Goal: Task Accomplishment & Management: Complete application form

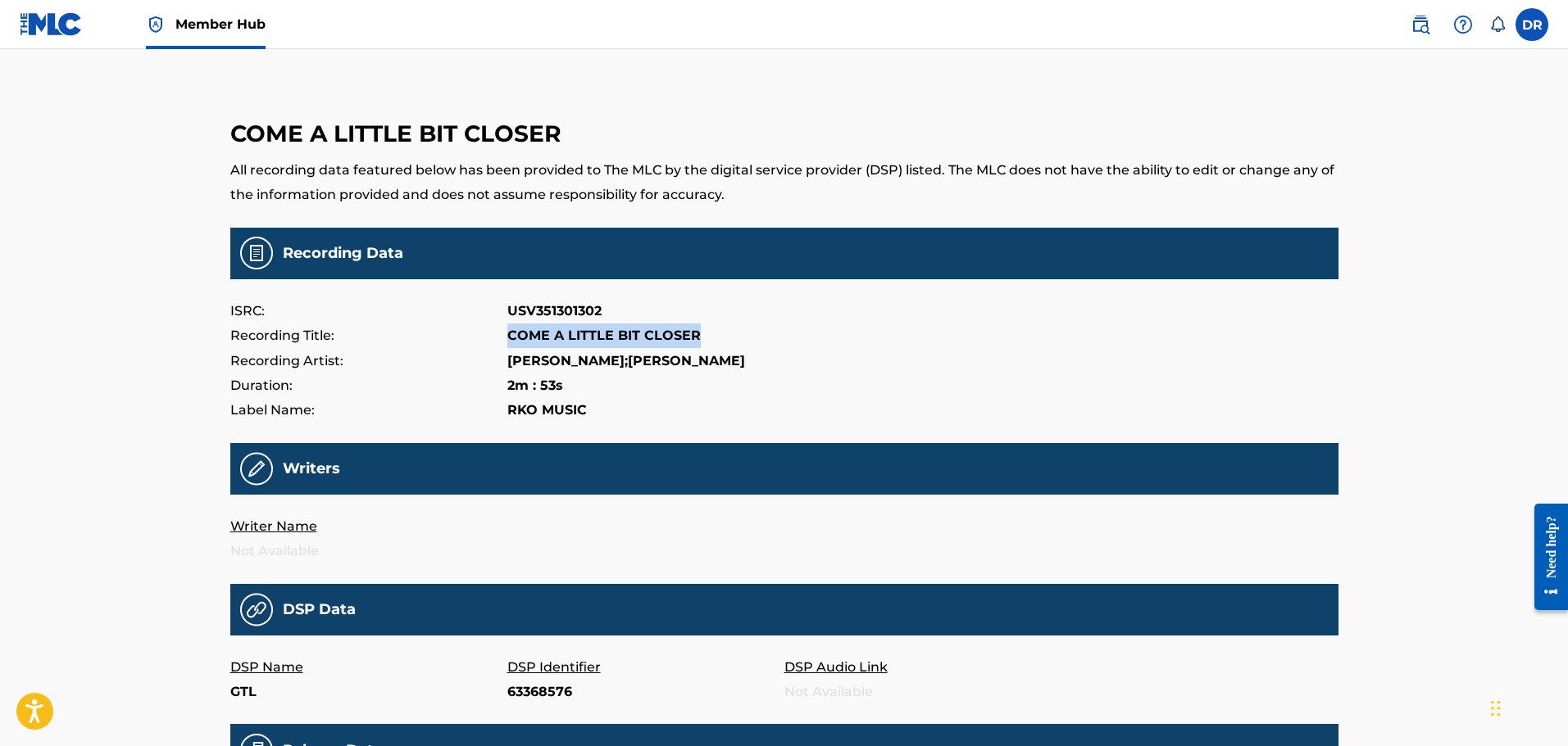
drag, startPoint x: 52, startPoint y: 17, endPoint x: 56, endPoint y: 32, distance: 15.5
click at [52, 17] on img at bounding box center [51, 24] width 63 height 24
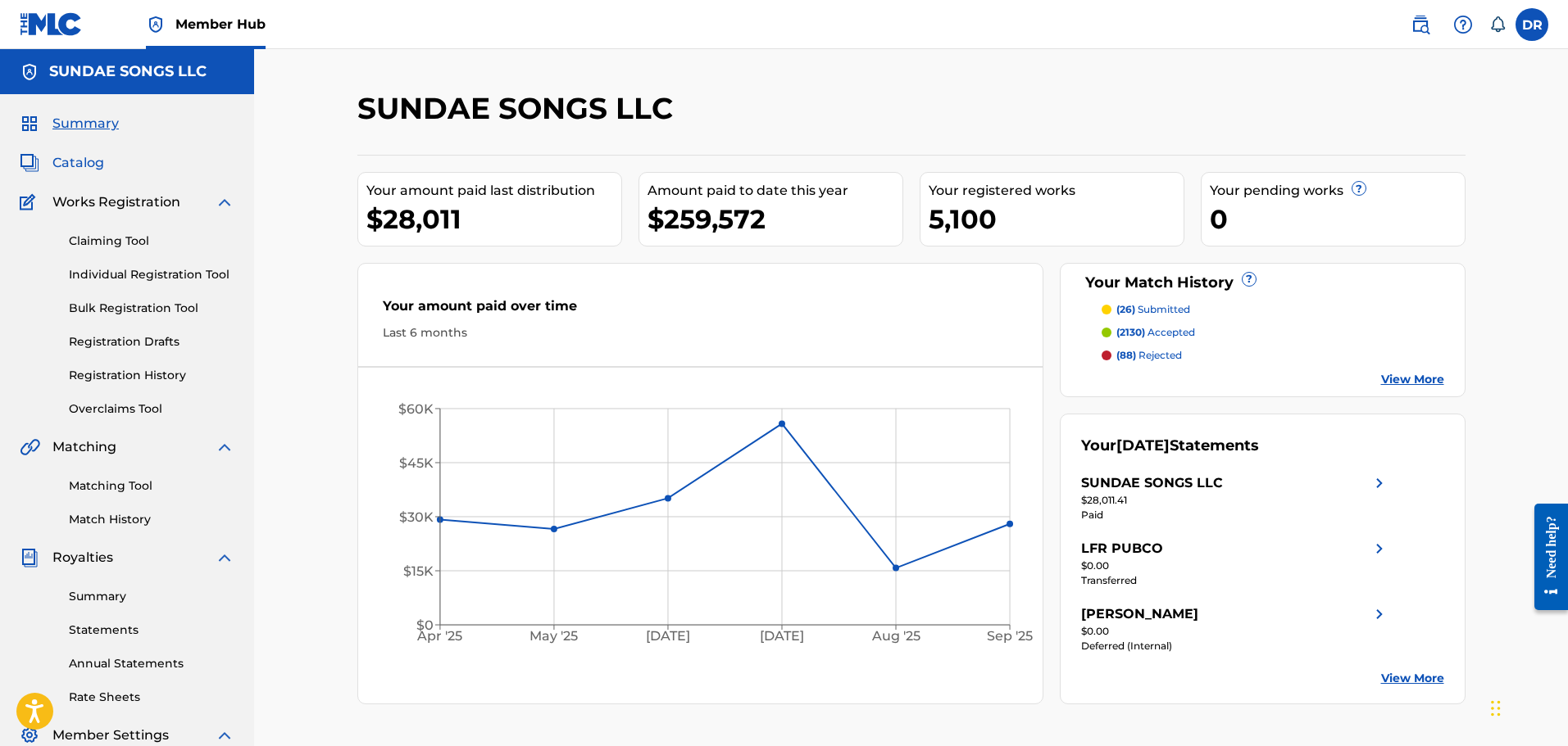
click at [79, 160] on span "Catalog" at bounding box center [78, 163] width 52 height 20
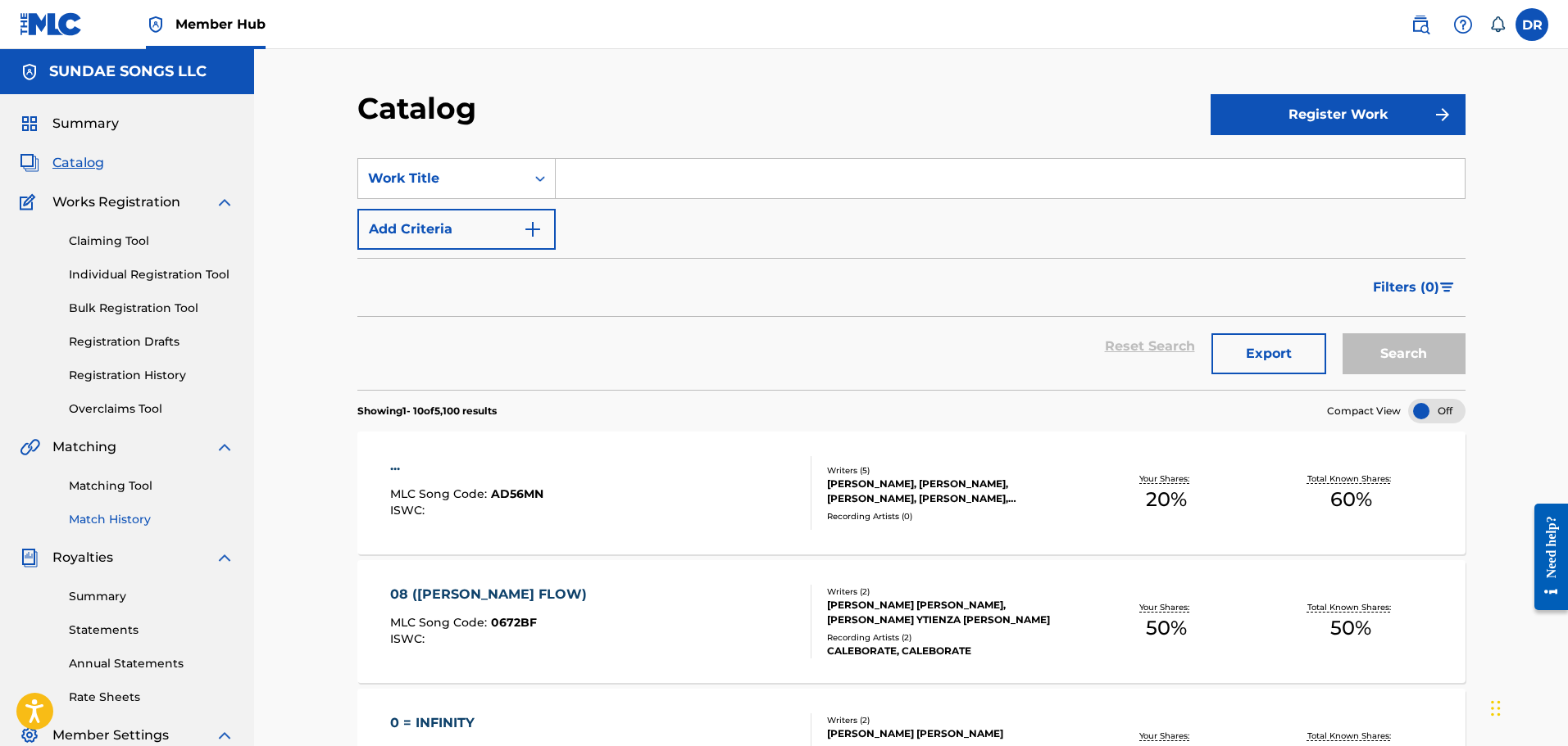
click at [107, 519] on link "Match History" at bounding box center [152, 519] width 166 height 17
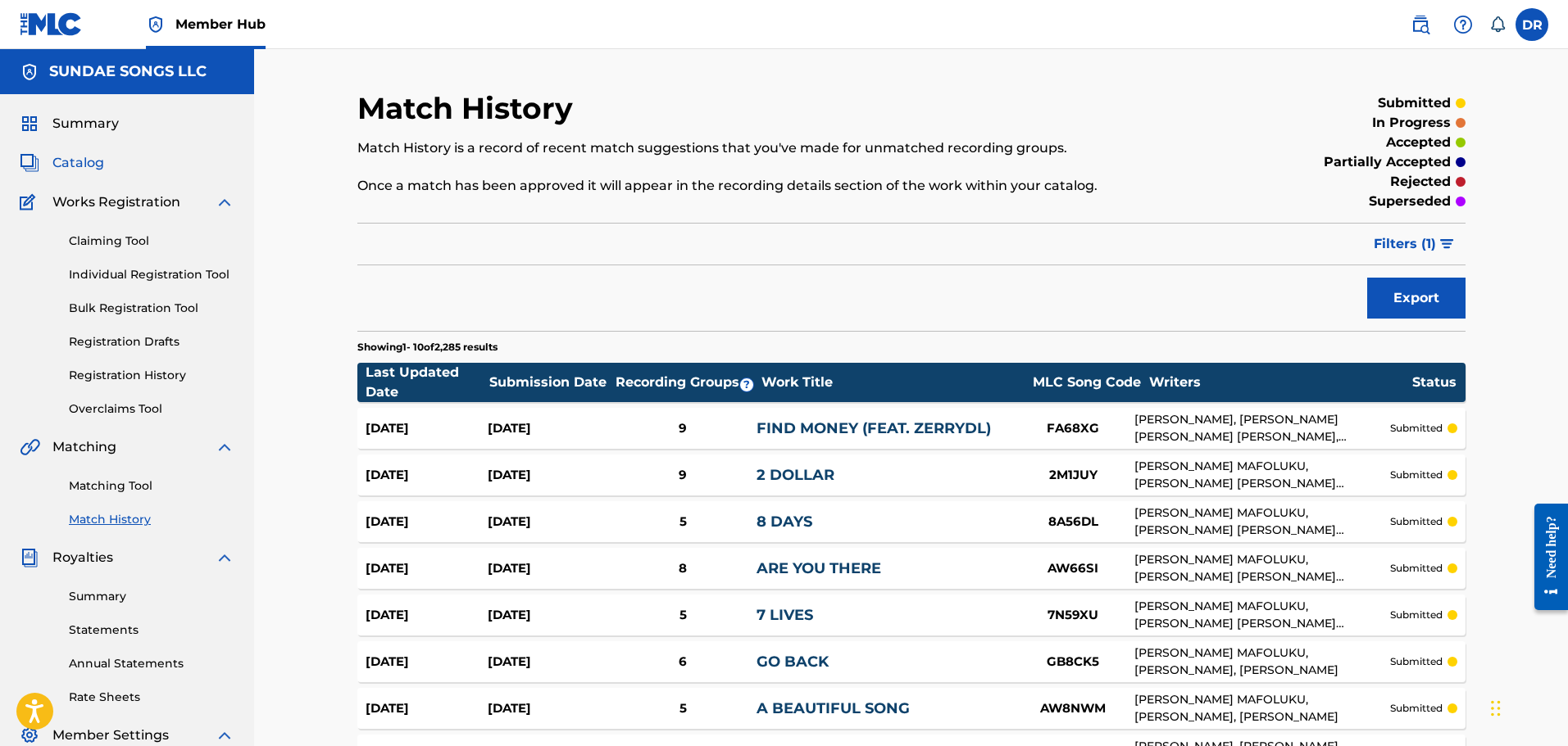
drag, startPoint x: 74, startPoint y: 158, endPoint x: 90, endPoint y: 170, distance: 20.0
click at [75, 158] on span "Catalog" at bounding box center [78, 163] width 52 height 20
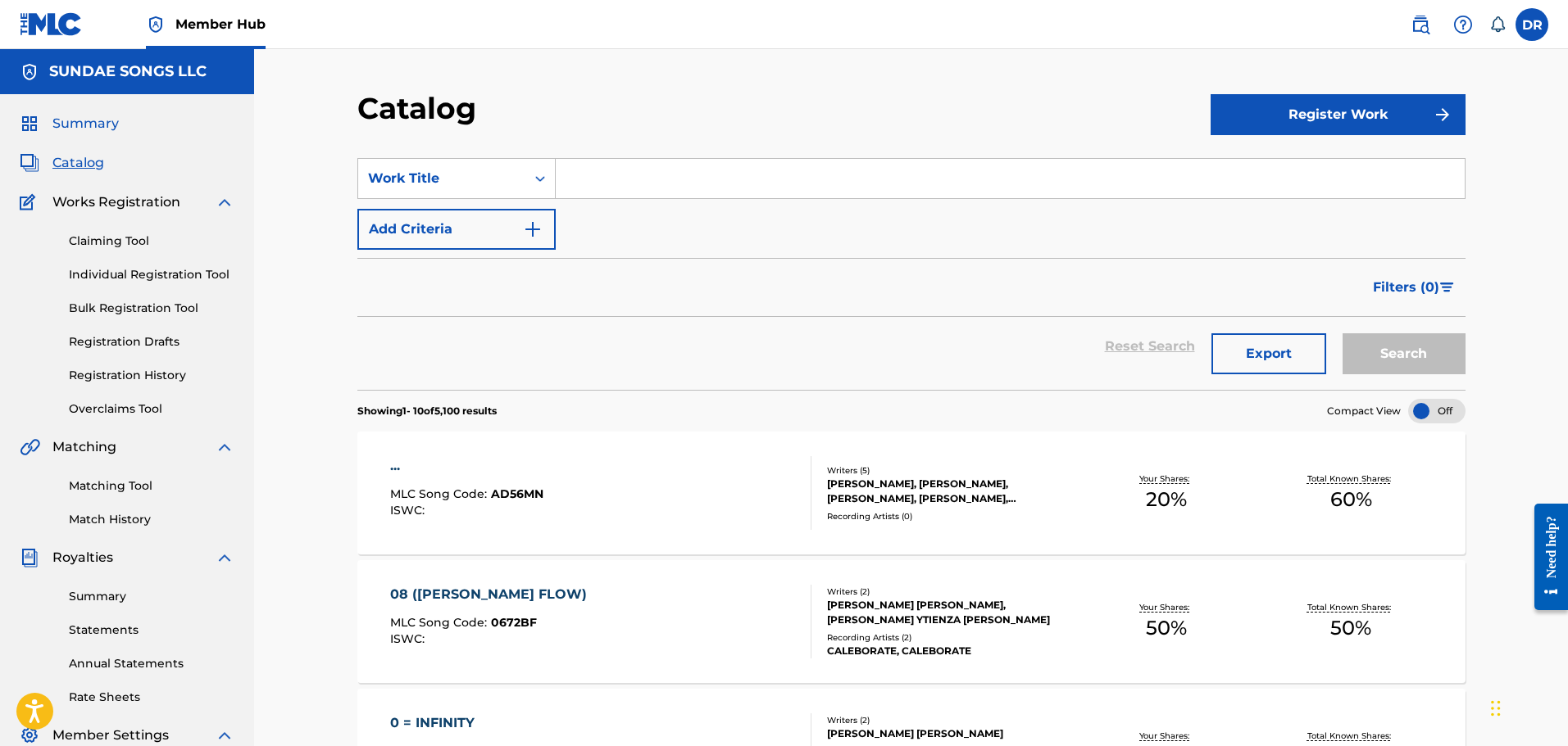
click at [96, 127] on span "Summary" at bounding box center [86, 124] width 67 height 20
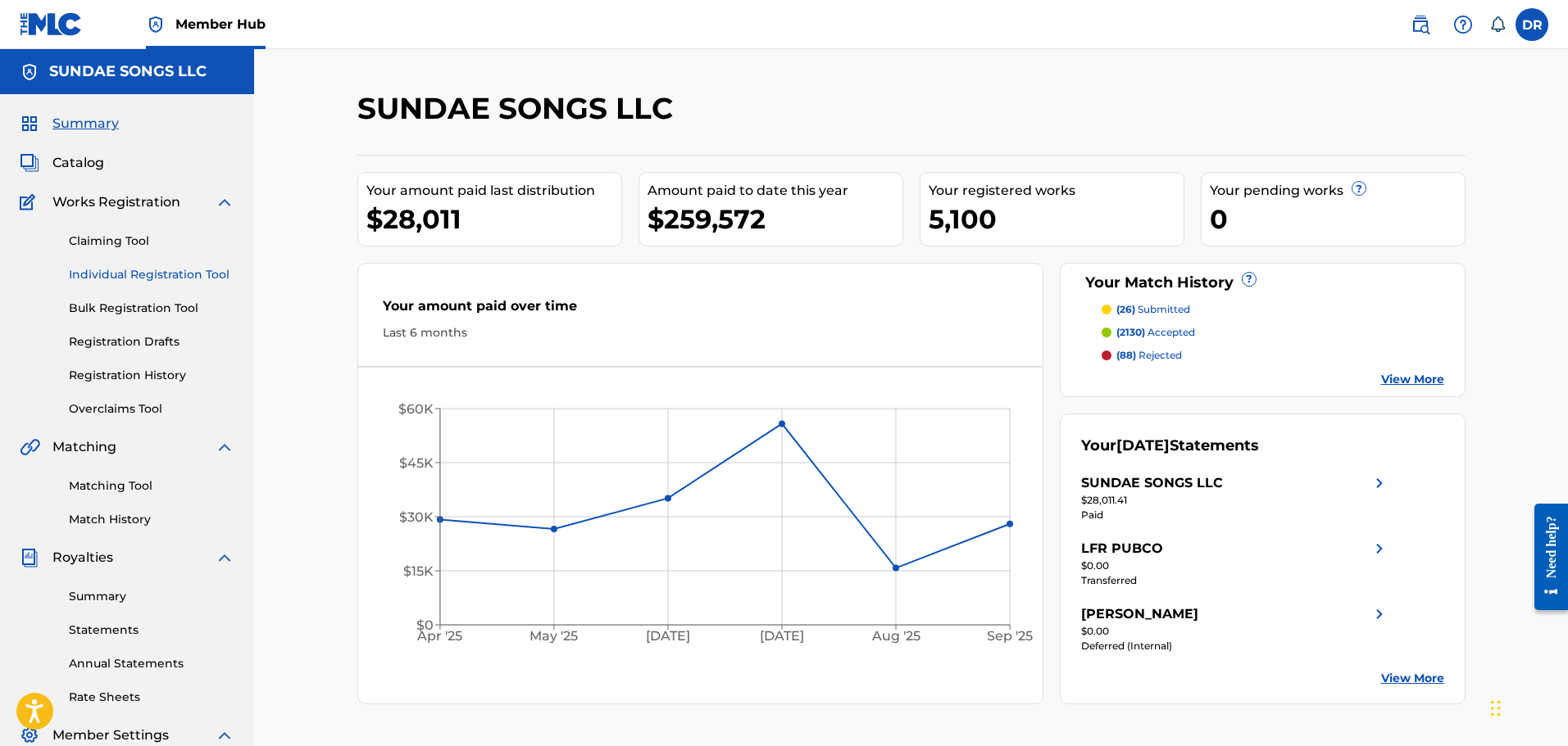
click at [101, 273] on link "Individual Registration Tool" at bounding box center [152, 274] width 166 height 17
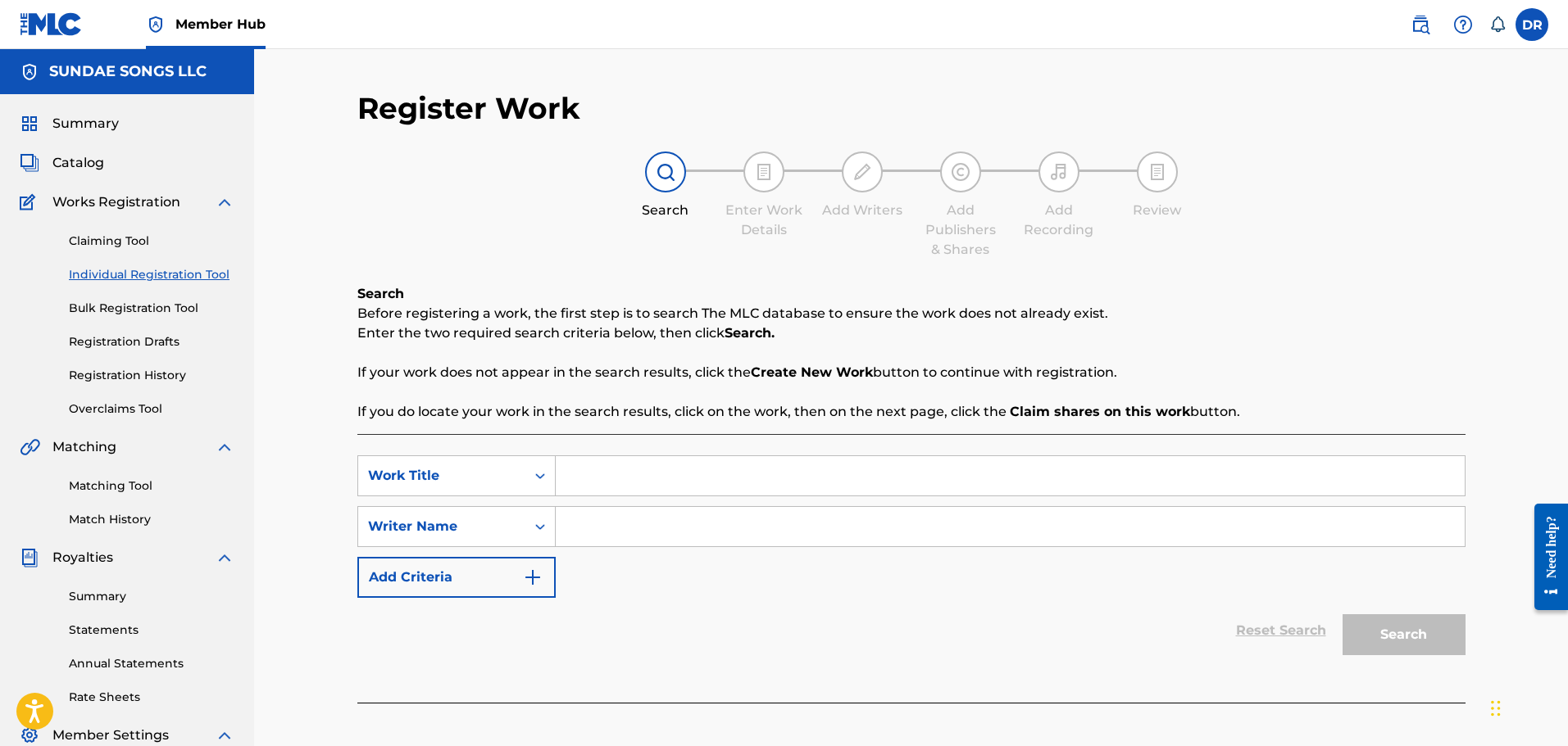
click at [606, 481] on input "Search Form" at bounding box center [1010, 475] width 909 height 39
paste input "ARE YOU WITH ME"
type input "ARE YOU WITH ME"
click at [584, 521] on input "Search Form" at bounding box center [1010, 526] width 909 height 39
paste input "[PERSON_NAME]"
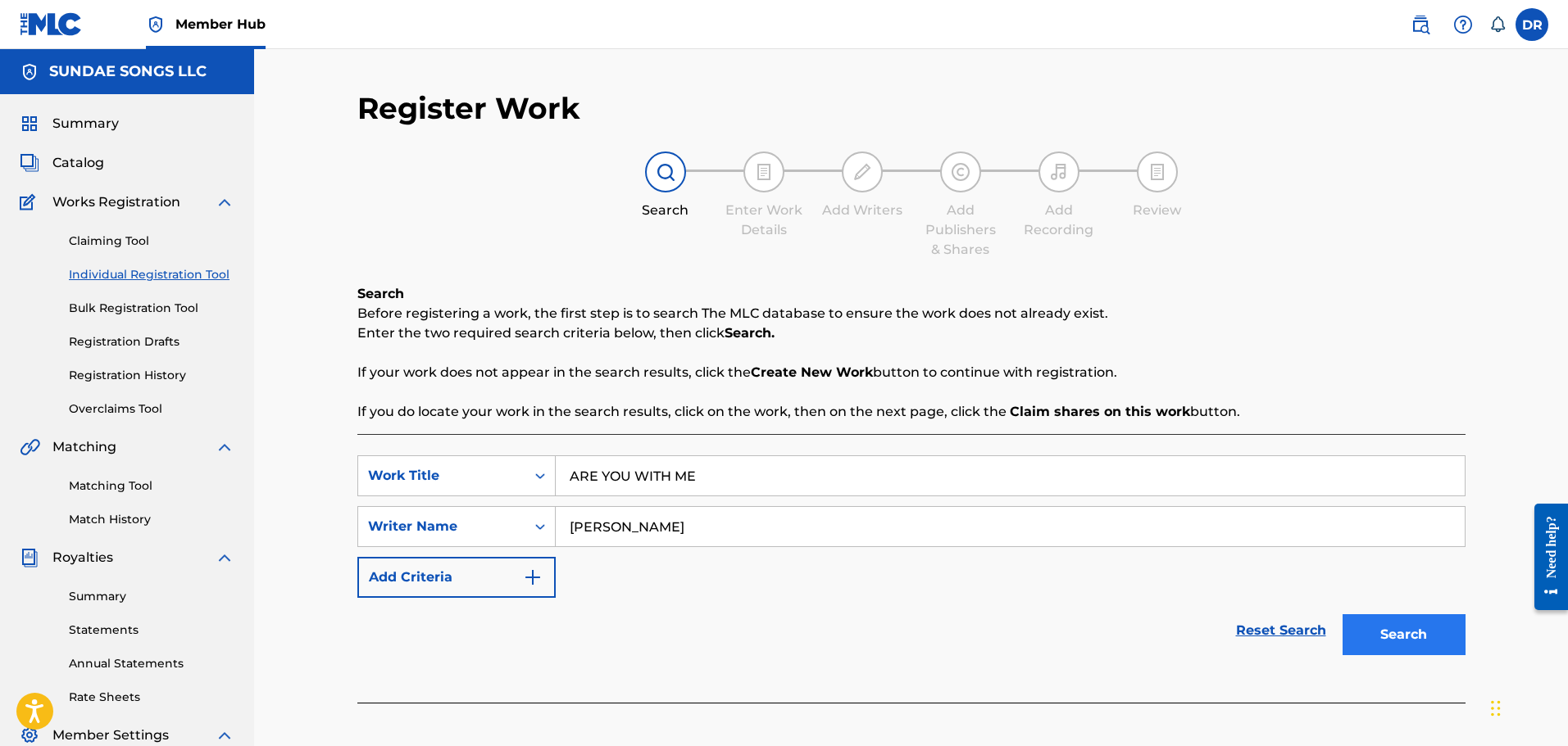
type input "[PERSON_NAME]"
click at [1408, 636] on button "Search" at bounding box center [1403, 635] width 123 height 41
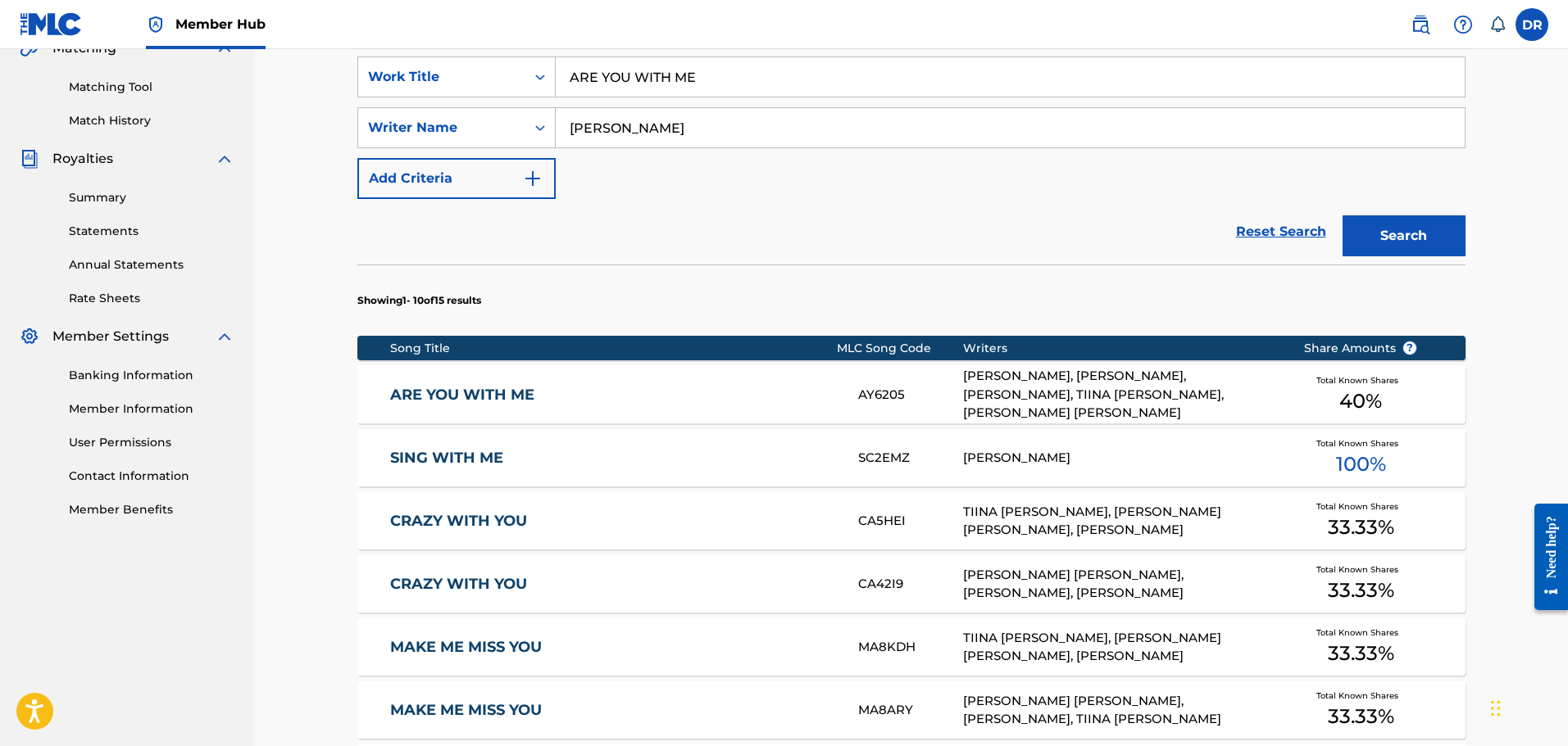
scroll to position [410, 0]
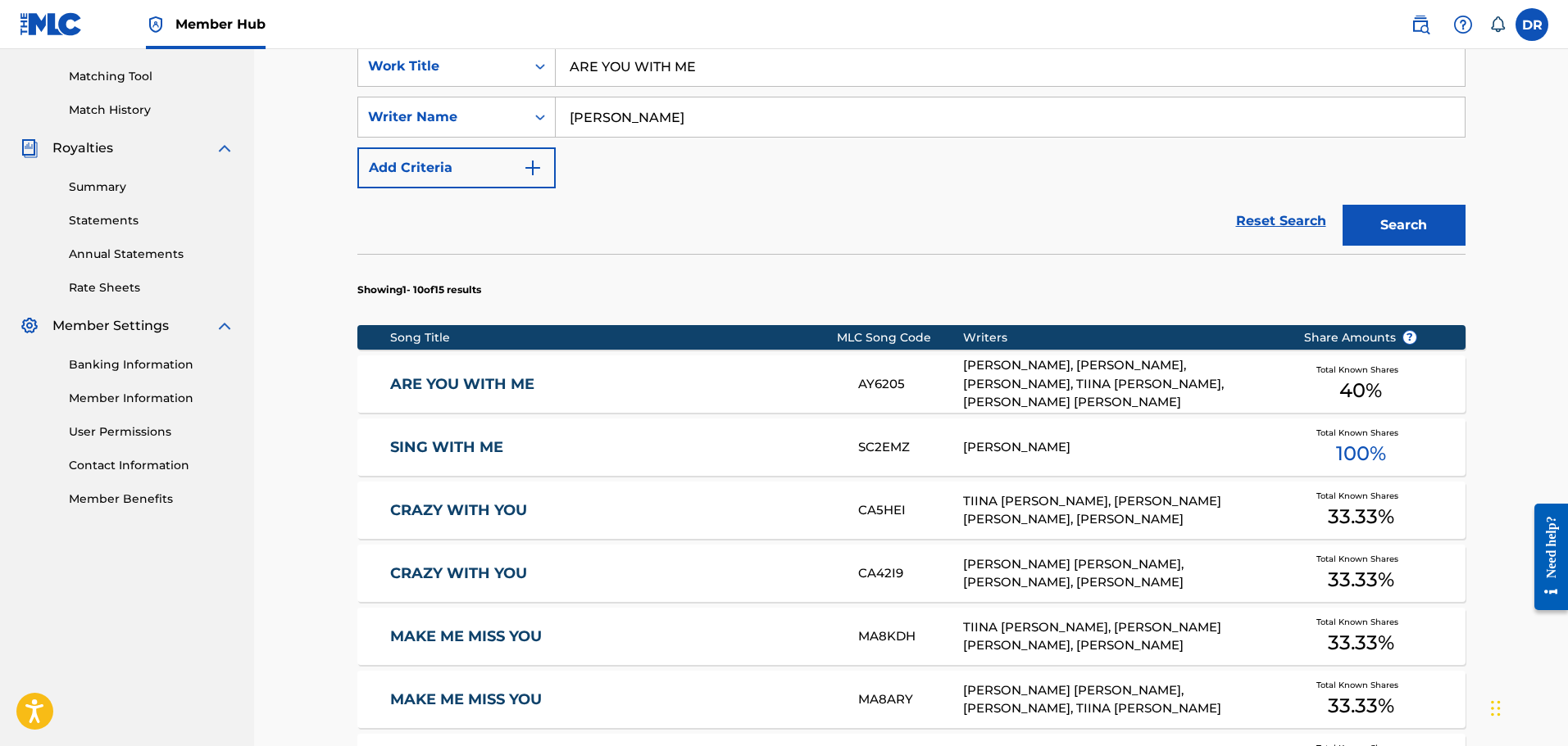
click at [507, 381] on link "ARE YOU WITH ME" at bounding box center [612, 384] width 446 height 19
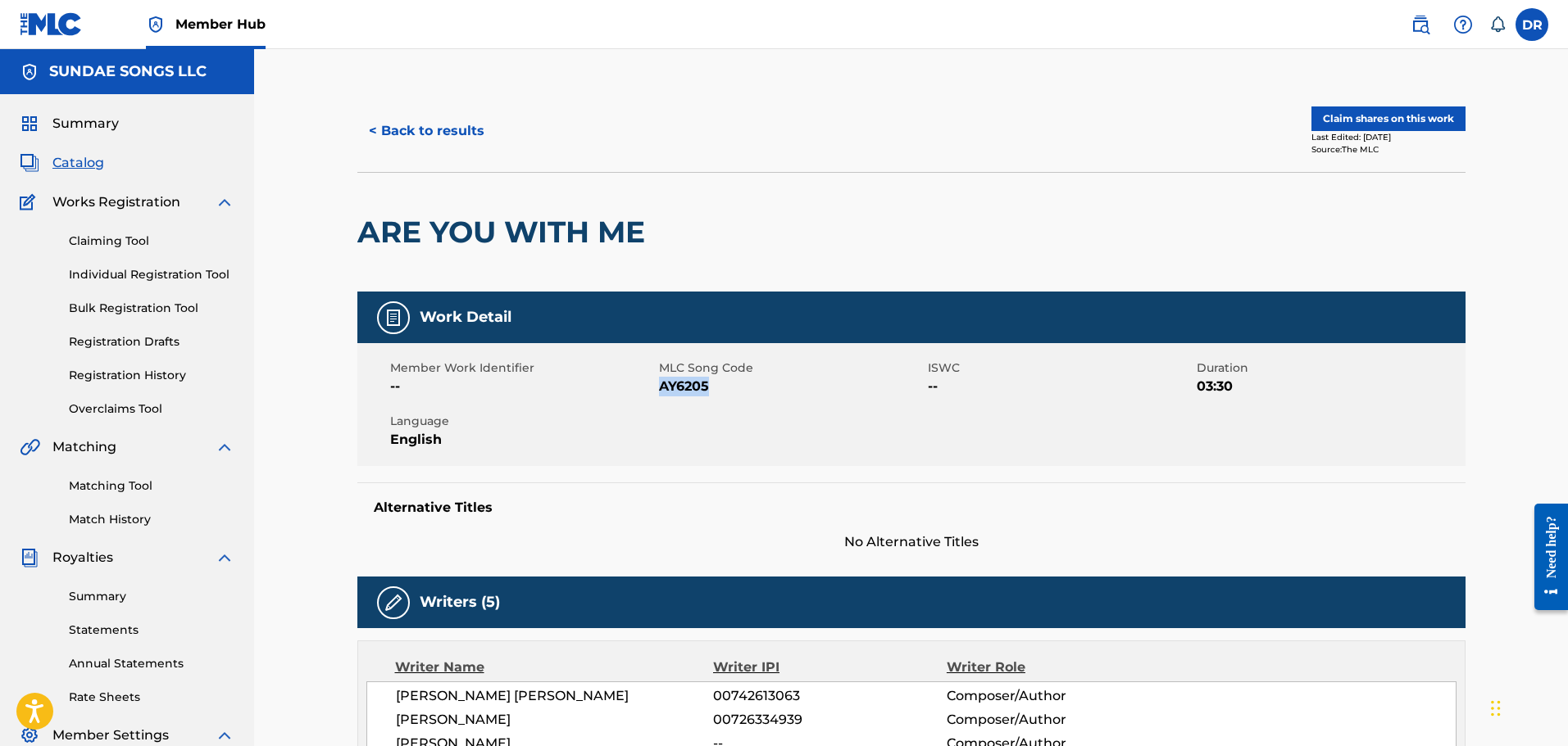
drag, startPoint x: 713, startPoint y: 386, endPoint x: 659, endPoint y: 384, distance: 54.0
click at [659, 384] on span "AY6205" at bounding box center [791, 387] width 265 height 20
copy span "AY6205"
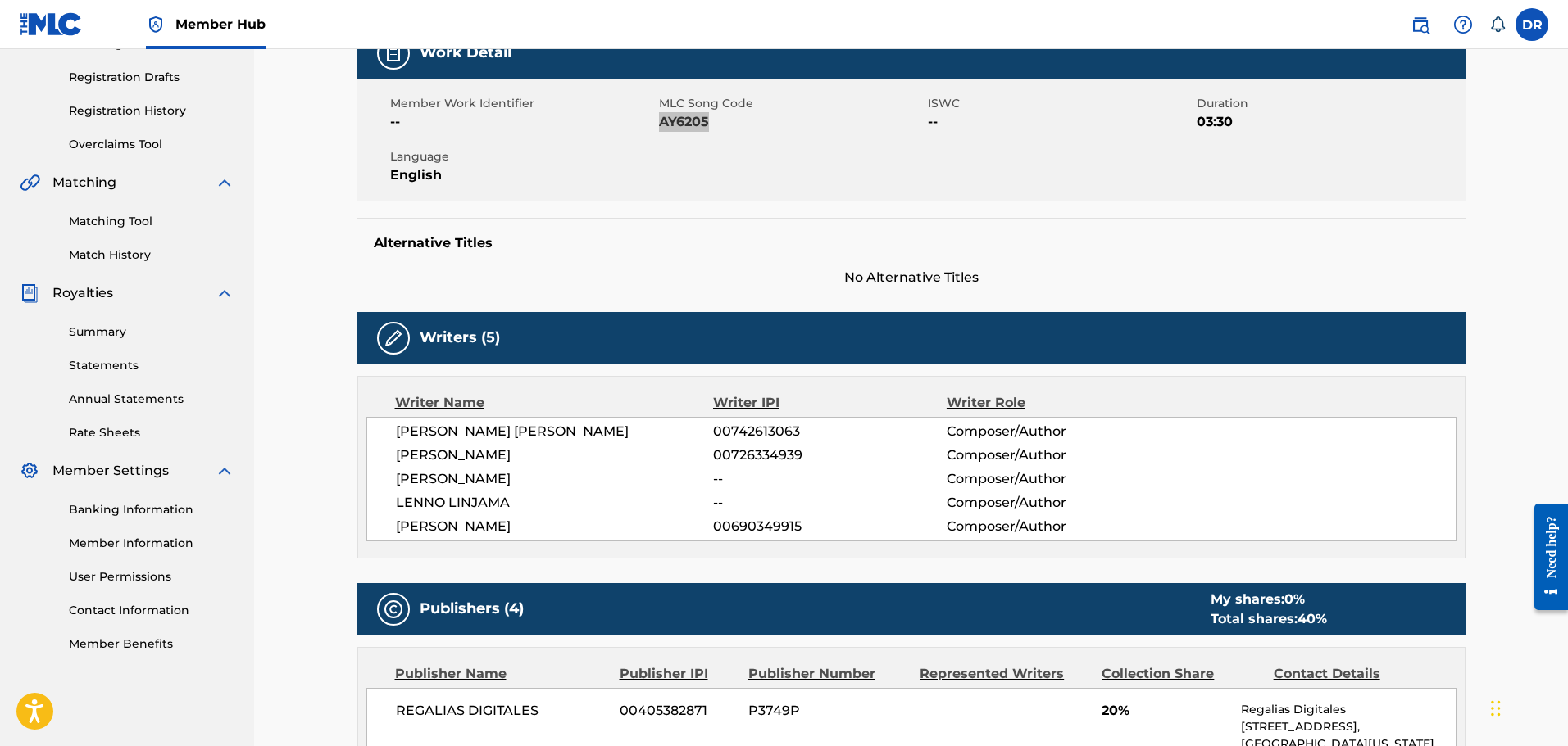
scroll to position [328, 0]
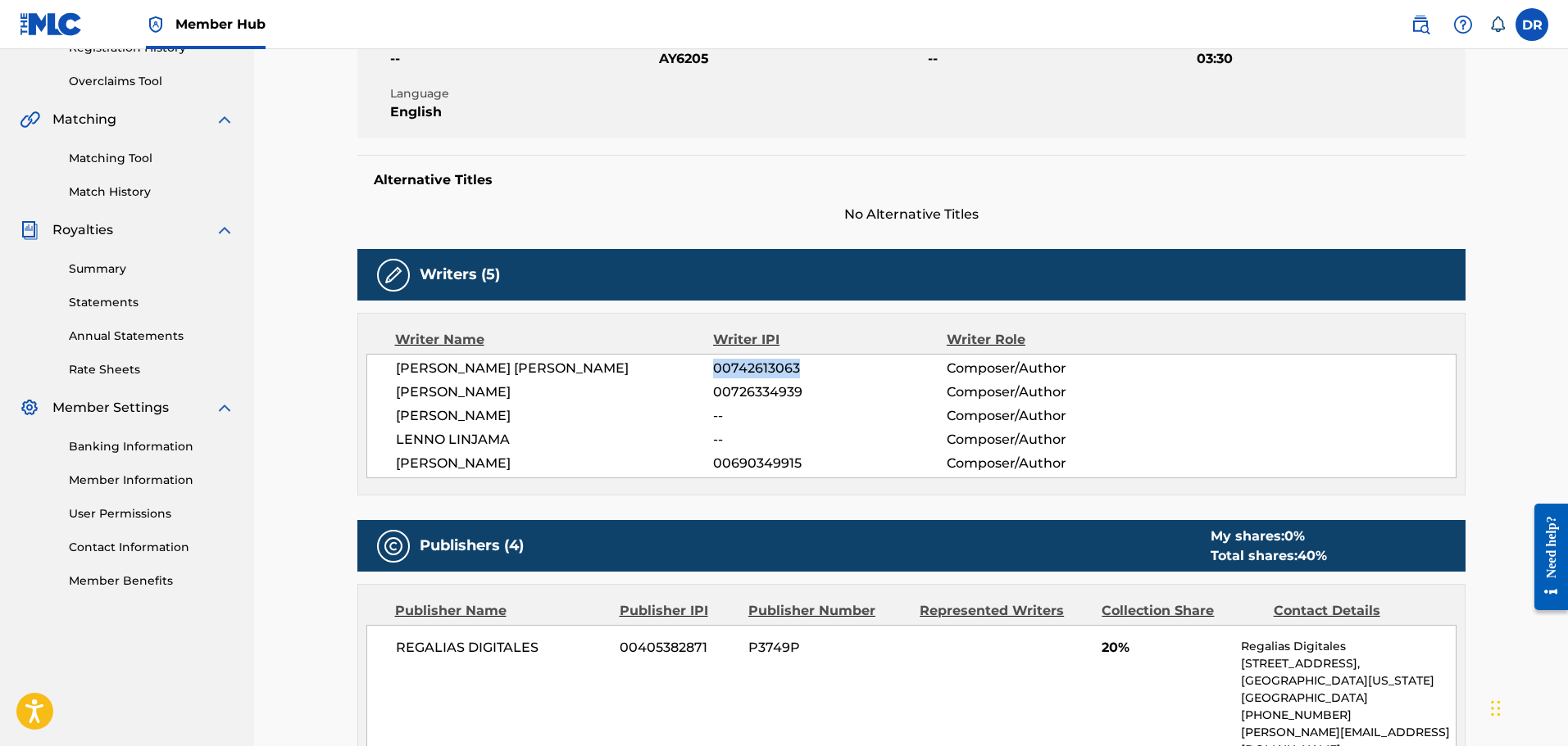
drag, startPoint x: 792, startPoint y: 371, endPoint x: 714, endPoint y: 366, distance: 78.2
click at [714, 366] on span "00742613063" at bounding box center [829, 369] width 232 height 20
copy span "00742613063"
drag, startPoint x: 802, startPoint y: 465, endPoint x: 717, endPoint y: 465, distance: 85.0
click at [717, 465] on span "00690349915" at bounding box center [829, 464] width 232 height 20
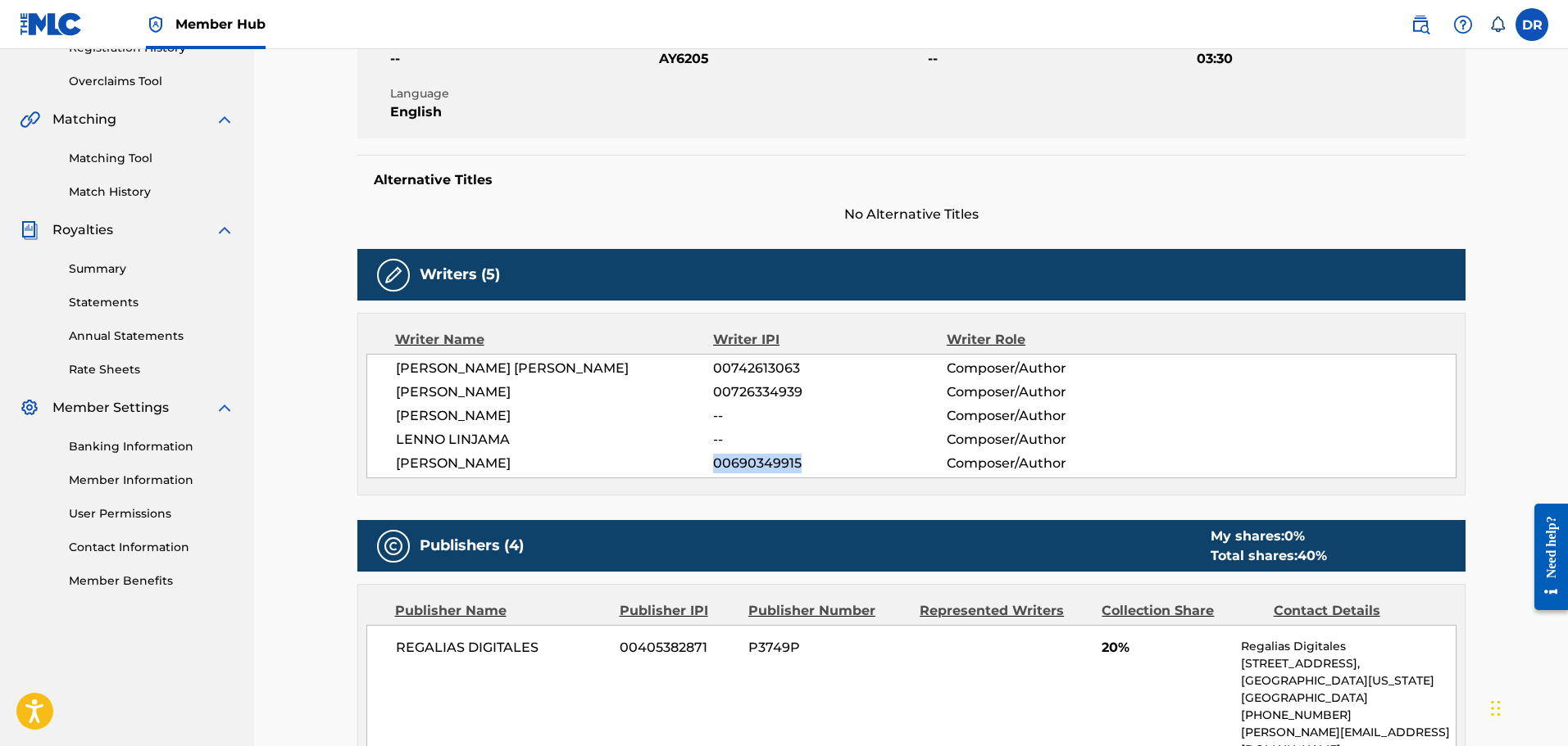
copy span "00690349915"
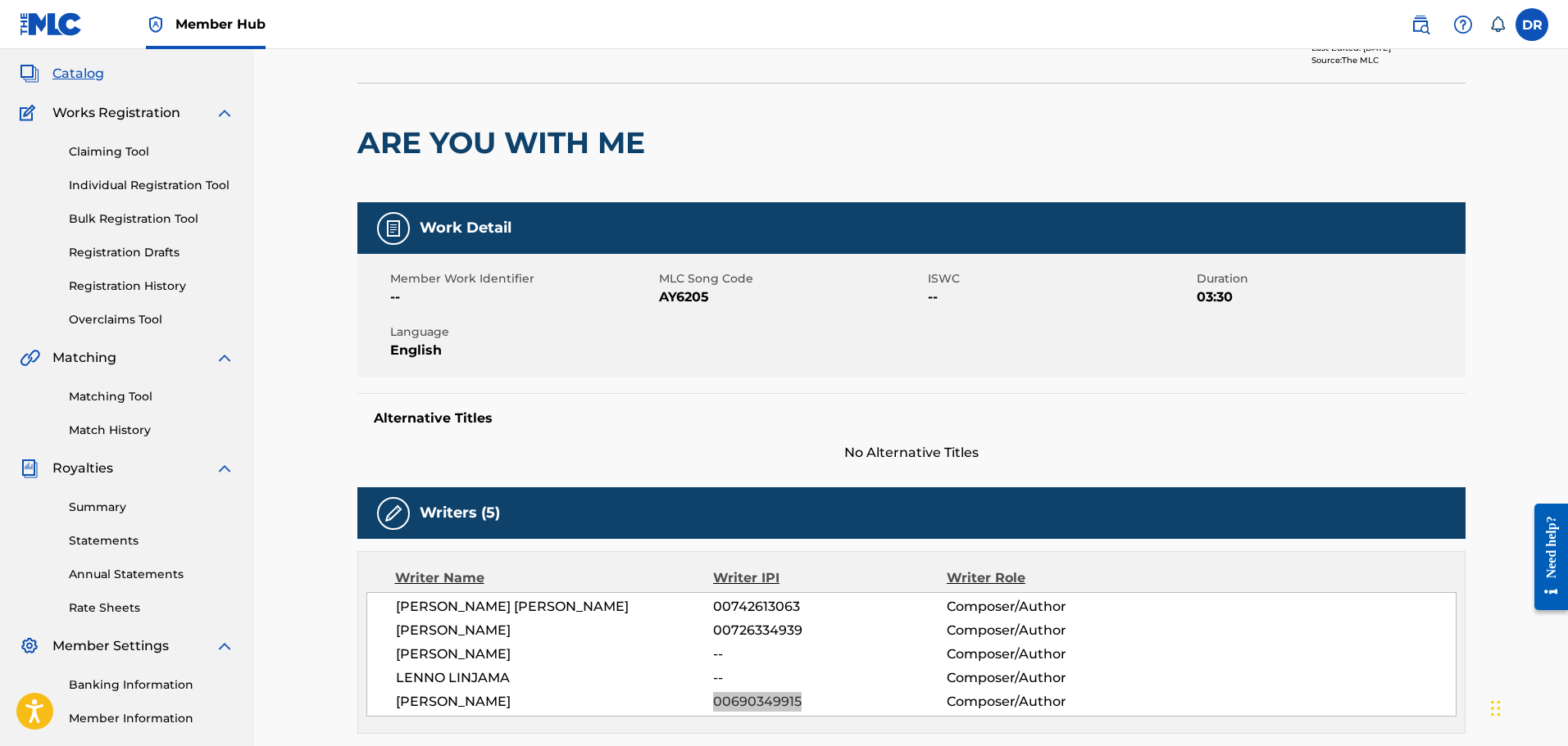
scroll to position [0, 0]
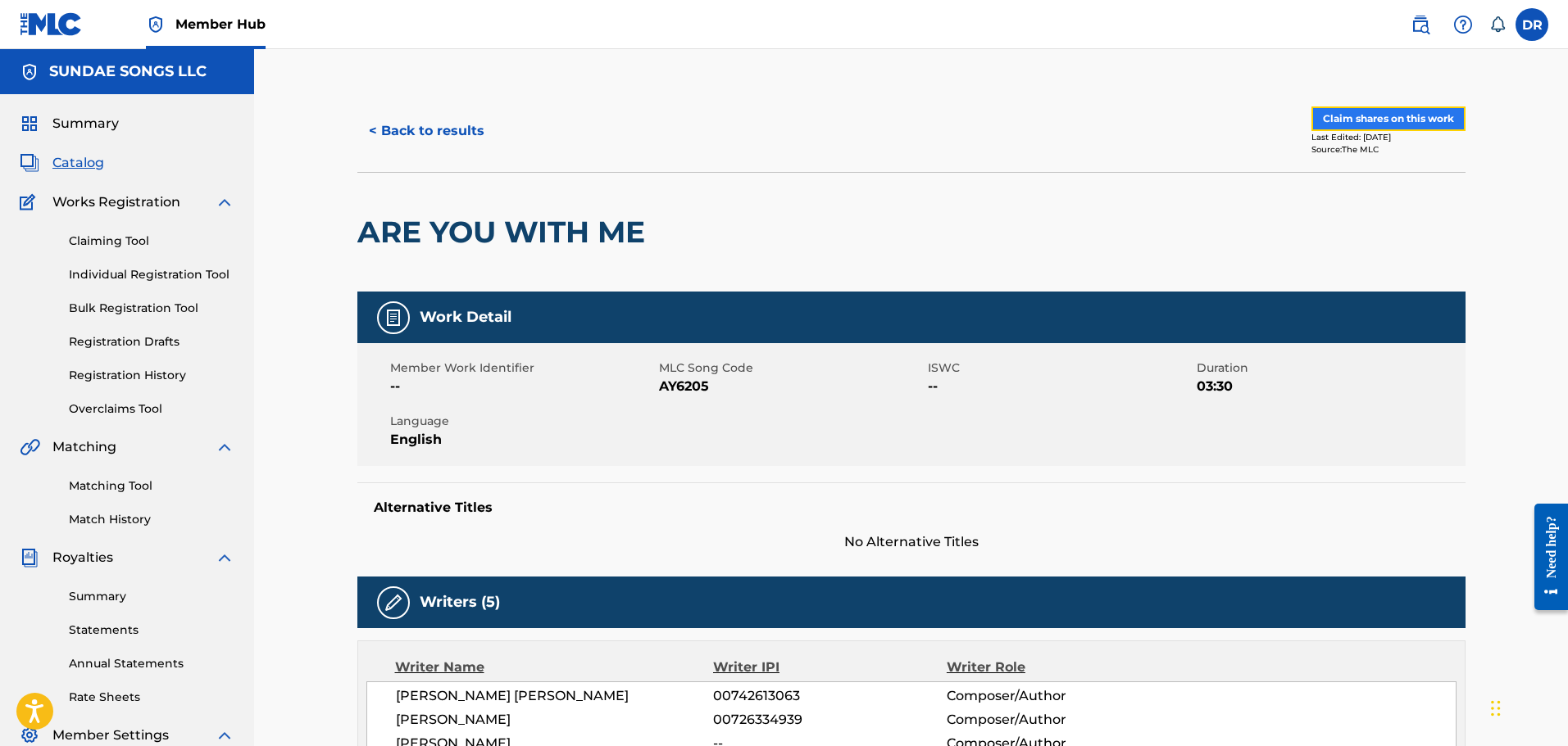
click at [1427, 115] on button "Claim shares on this work" at bounding box center [1388, 118] width 154 height 25
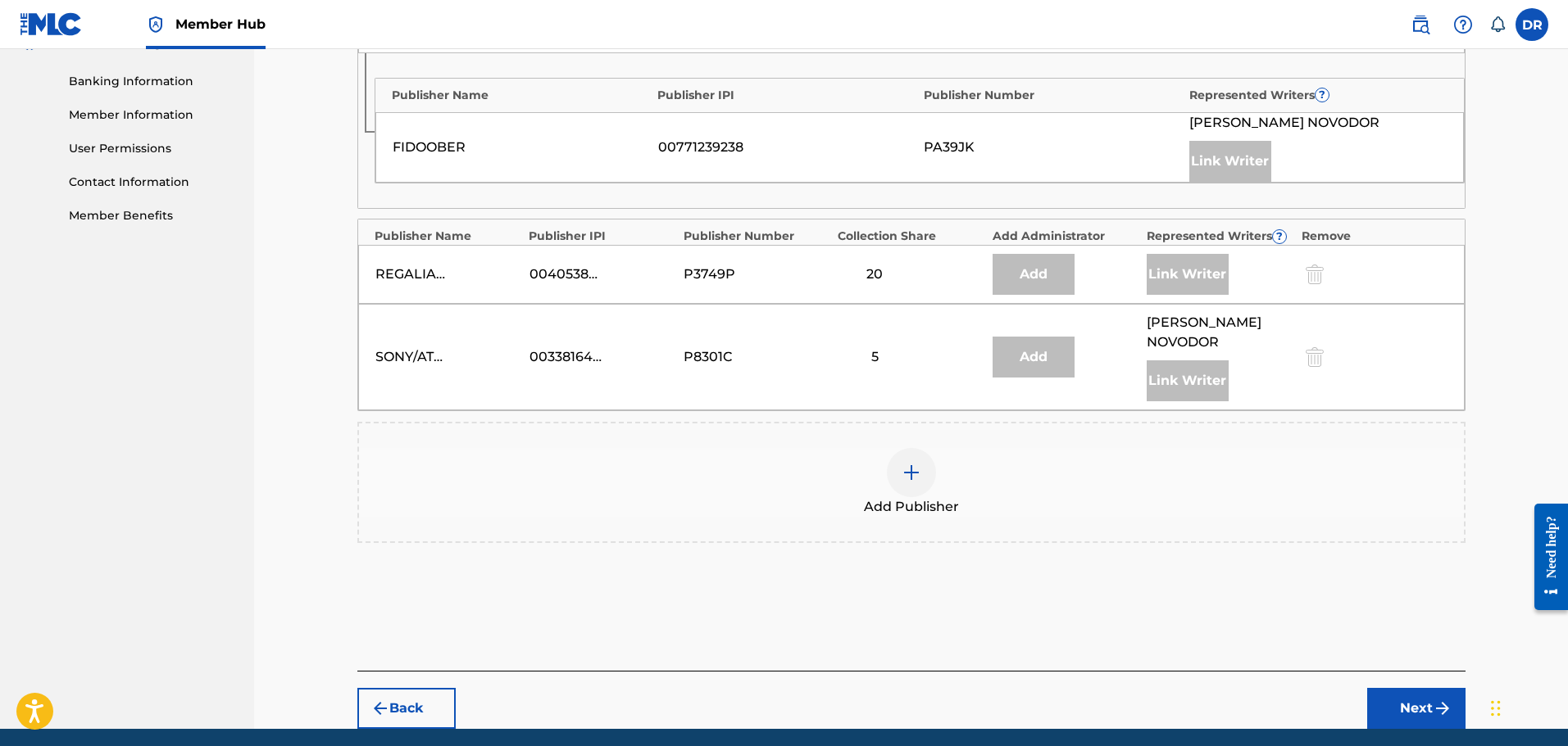
scroll to position [735, 0]
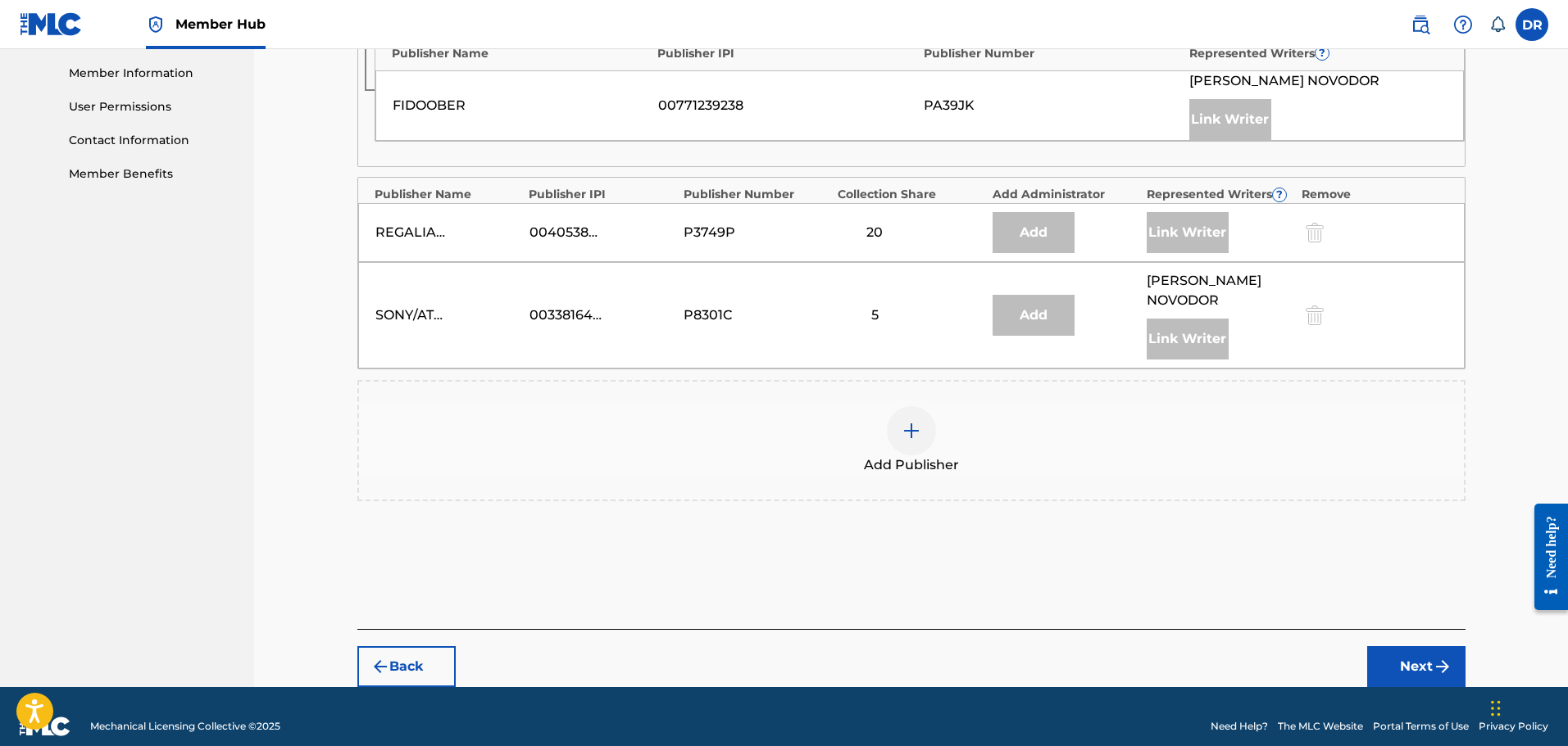
click at [907, 421] on img at bounding box center [912, 431] width 20 height 20
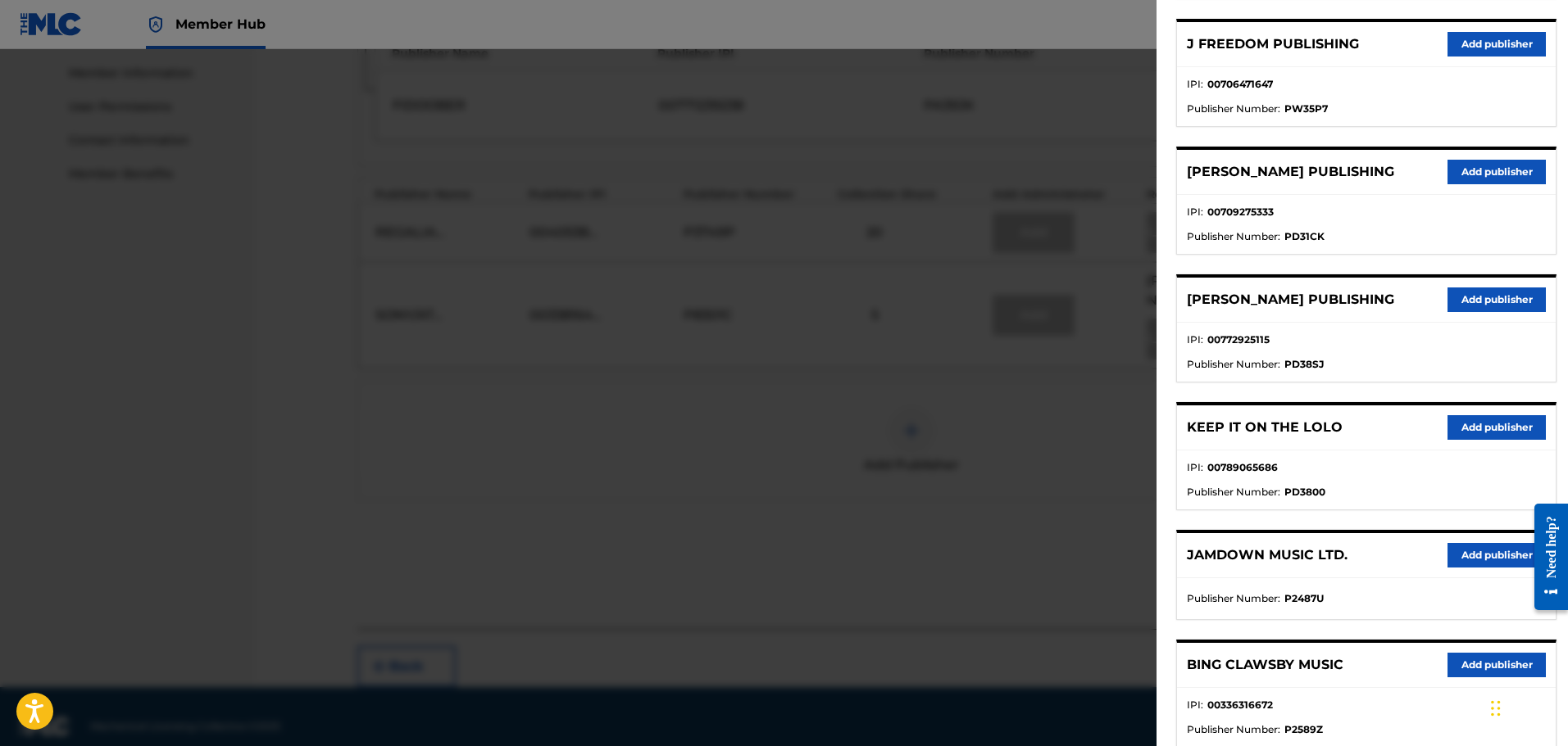
scroll to position [696, 0]
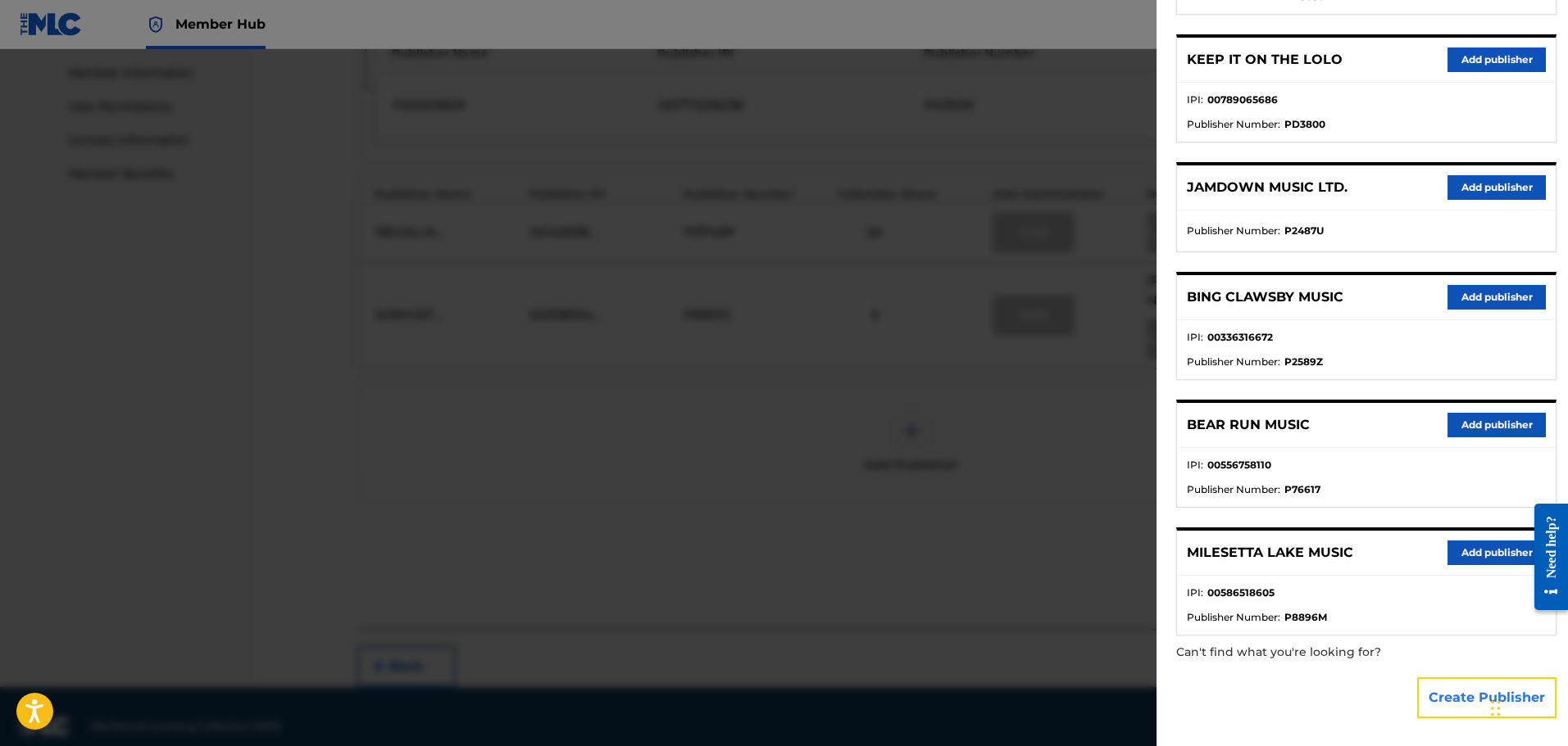
click at [1459, 694] on button "Create Publisher" at bounding box center [1486, 698] width 139 height 41
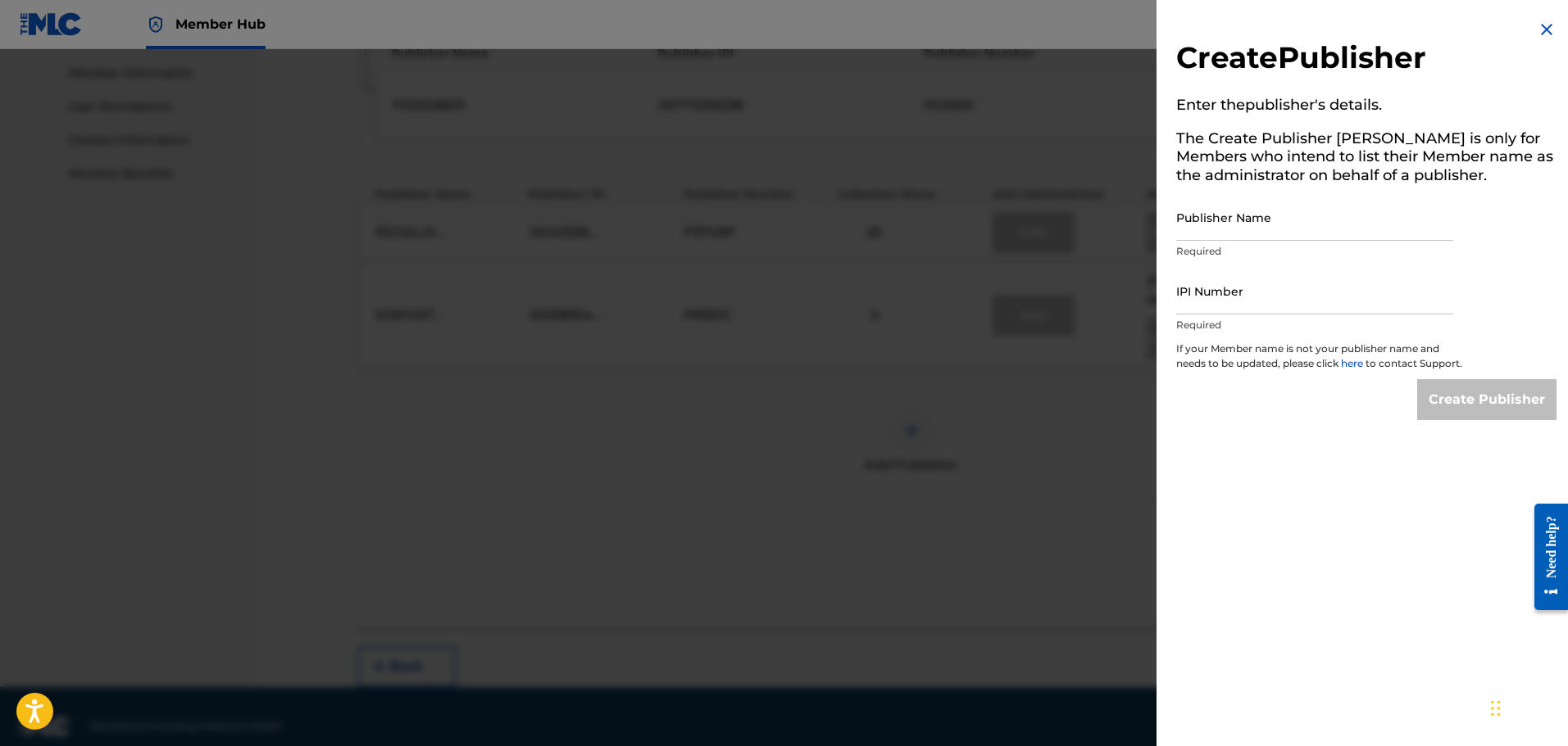
scroll to position [0, 0]
paste input "SIRENS MUSIC OY"
type input "SIRENS MUSIC OY"
click at [1200, 297] on input "IPI Number" at bounding box center [1315, 291] width 277 height 46
paste input "01255294936"
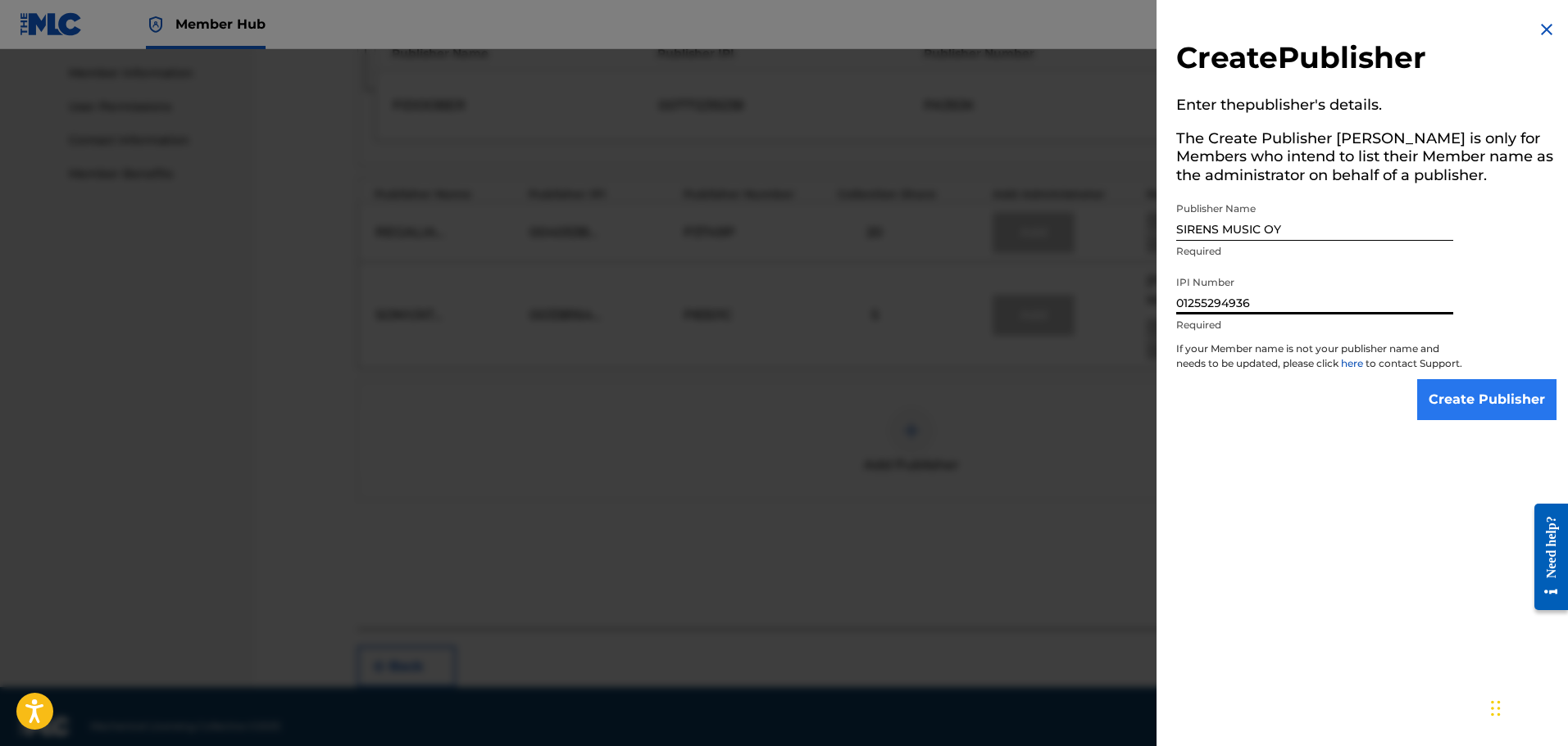
type input "01255294936"
click at [1459, 413] on input "Create Publisher" at bounding box center [1486, 399] width 139 height 41
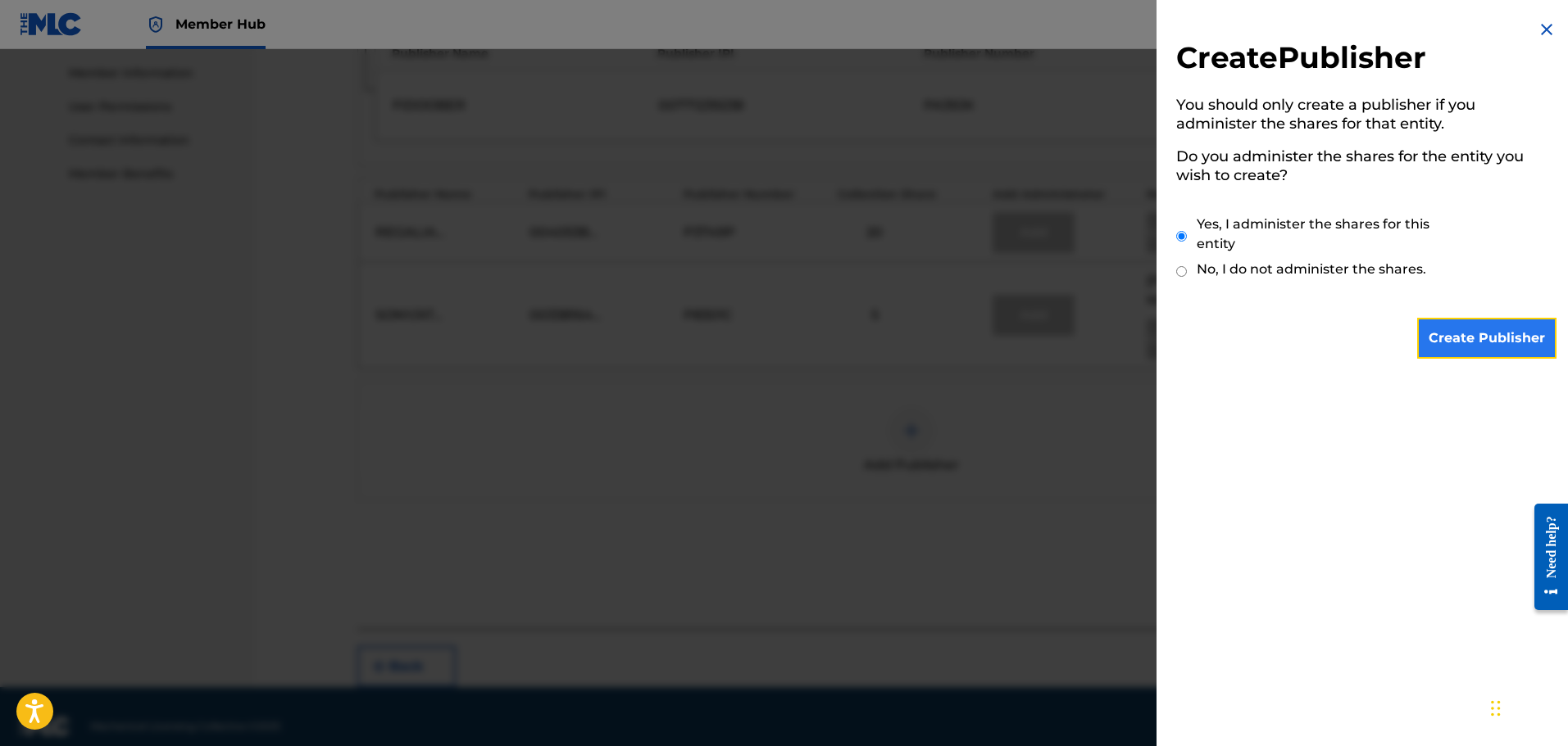
click at [1466, 337] on input "Create Publisher" at bounding box center [1486, 338] width 139 height 41
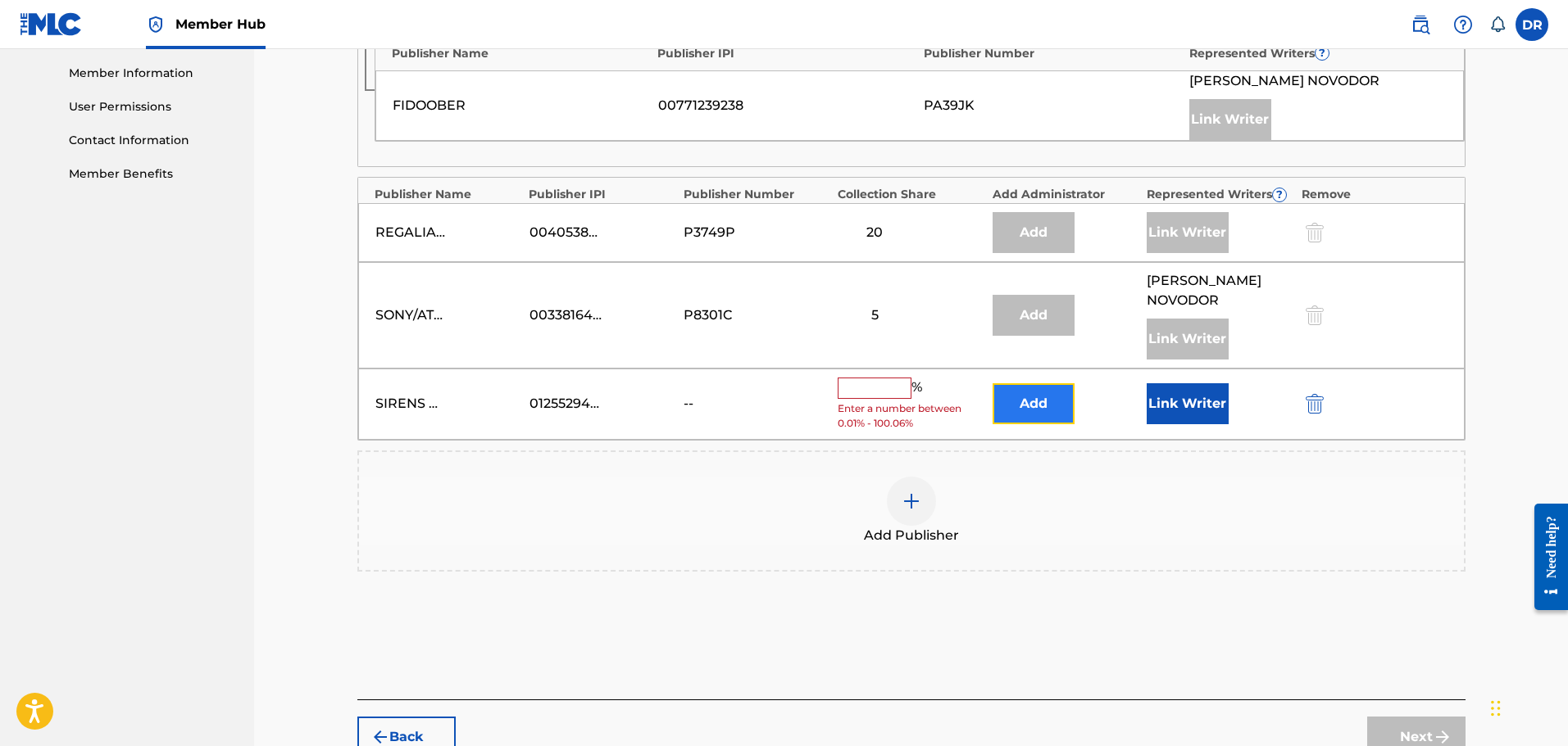
click at [1026, 387] on button "Add" at bounding box center [1033, 404] width 82 height 41
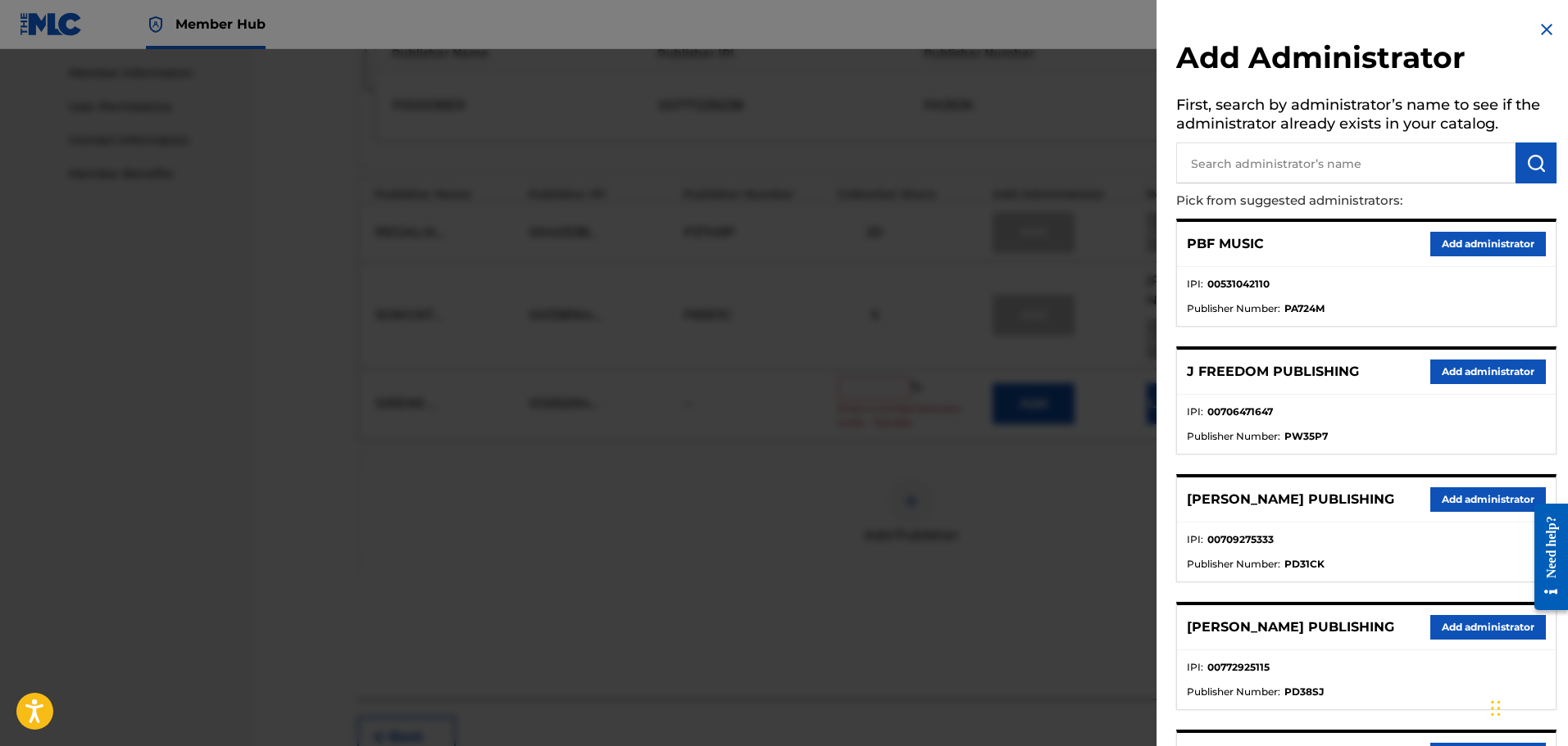
click at [1231, 157] on input "text" at bounding box center [1346, 163] width 339 height 41
type input "ALA"
drag, startPoint x: 1537, startPoint y: 151, endPoint x: 1537, endPoint y: 162, distance: 11.0
click at [1537, 154] on button "submit" at bounding box center [1535, 163] width 41 height 41
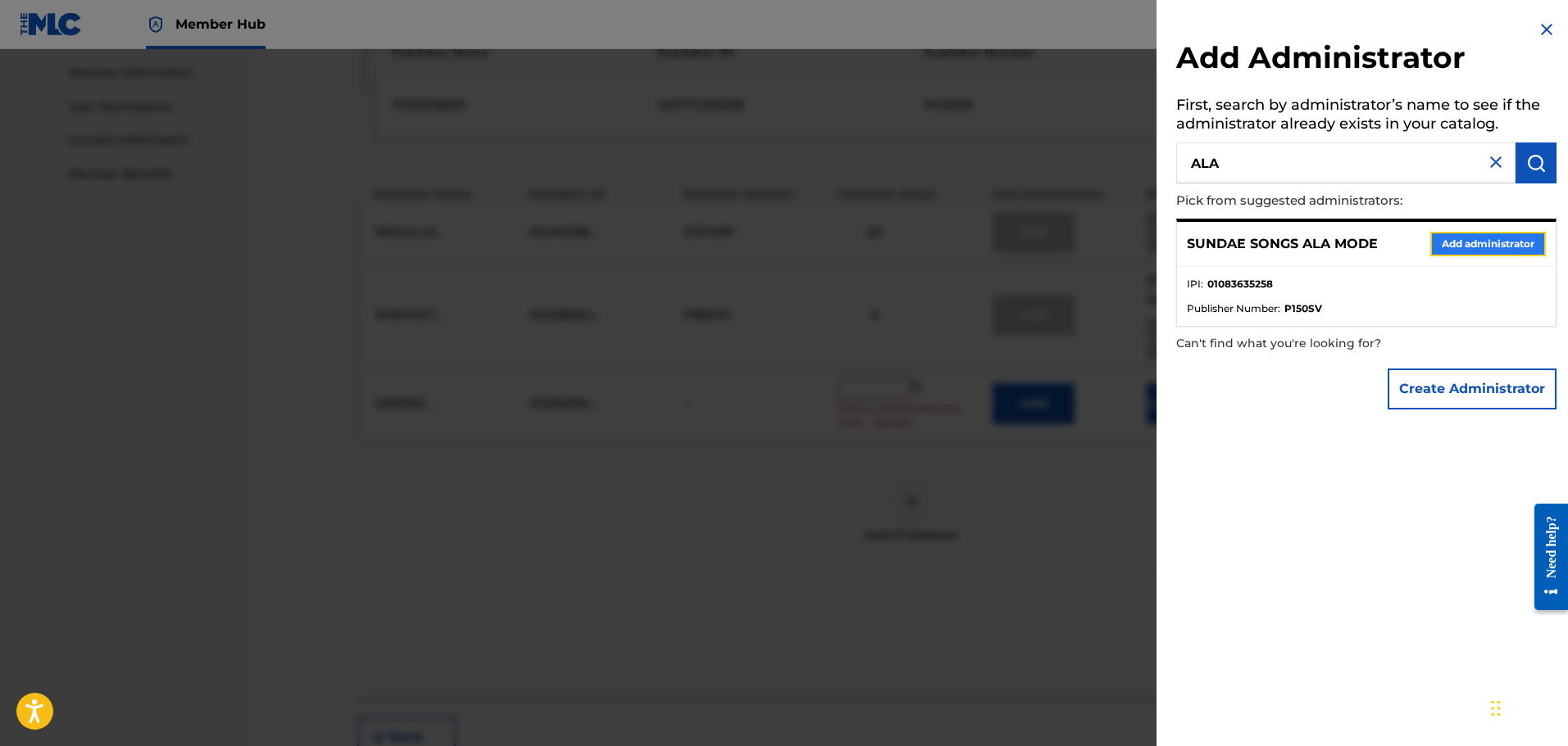
click at [1494, 241] on button "Add administrator" at bounding box center [1488, 244] width 116 height 25
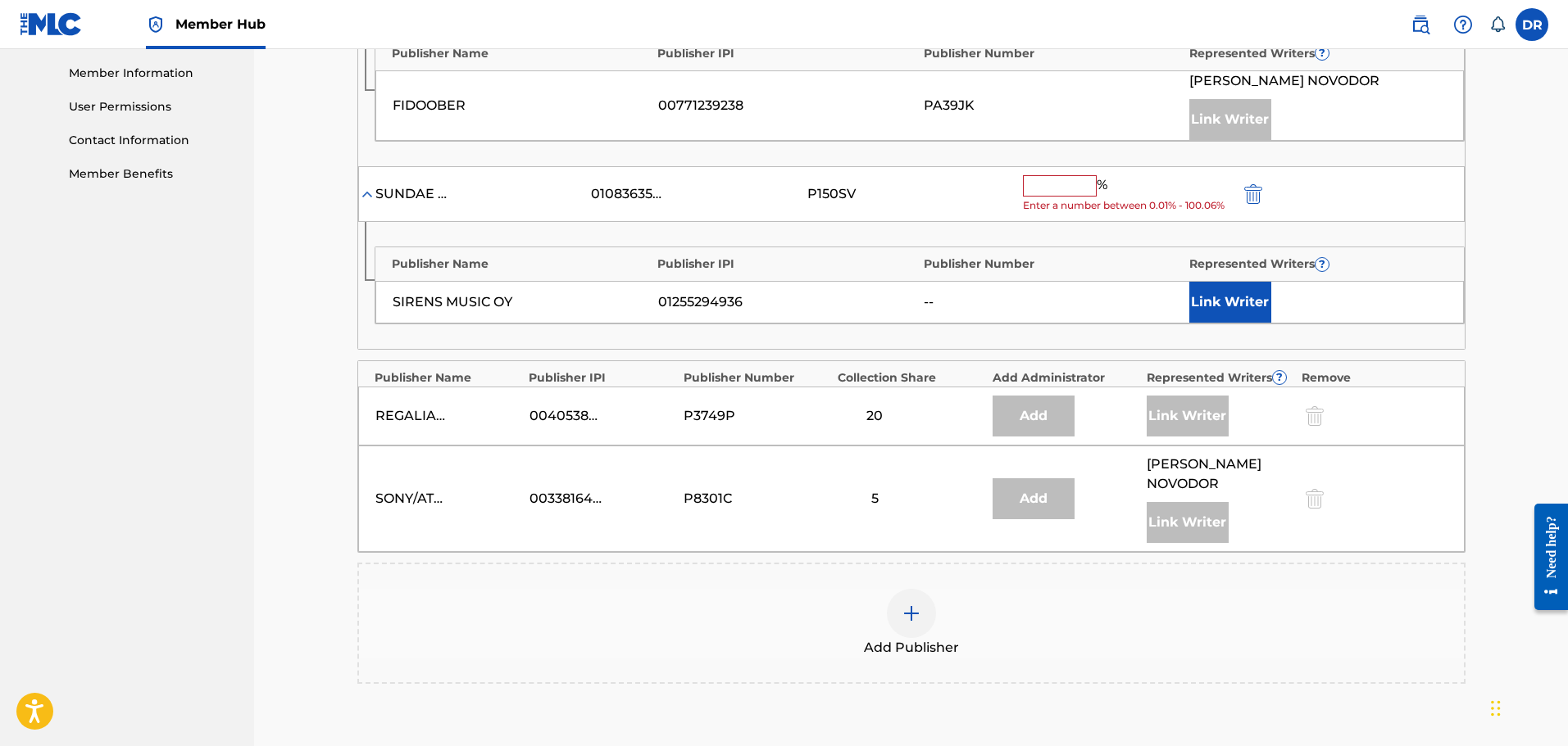
click at [1048, 189] on input "text" at bounding box center [1060, 186] width 74 height 21
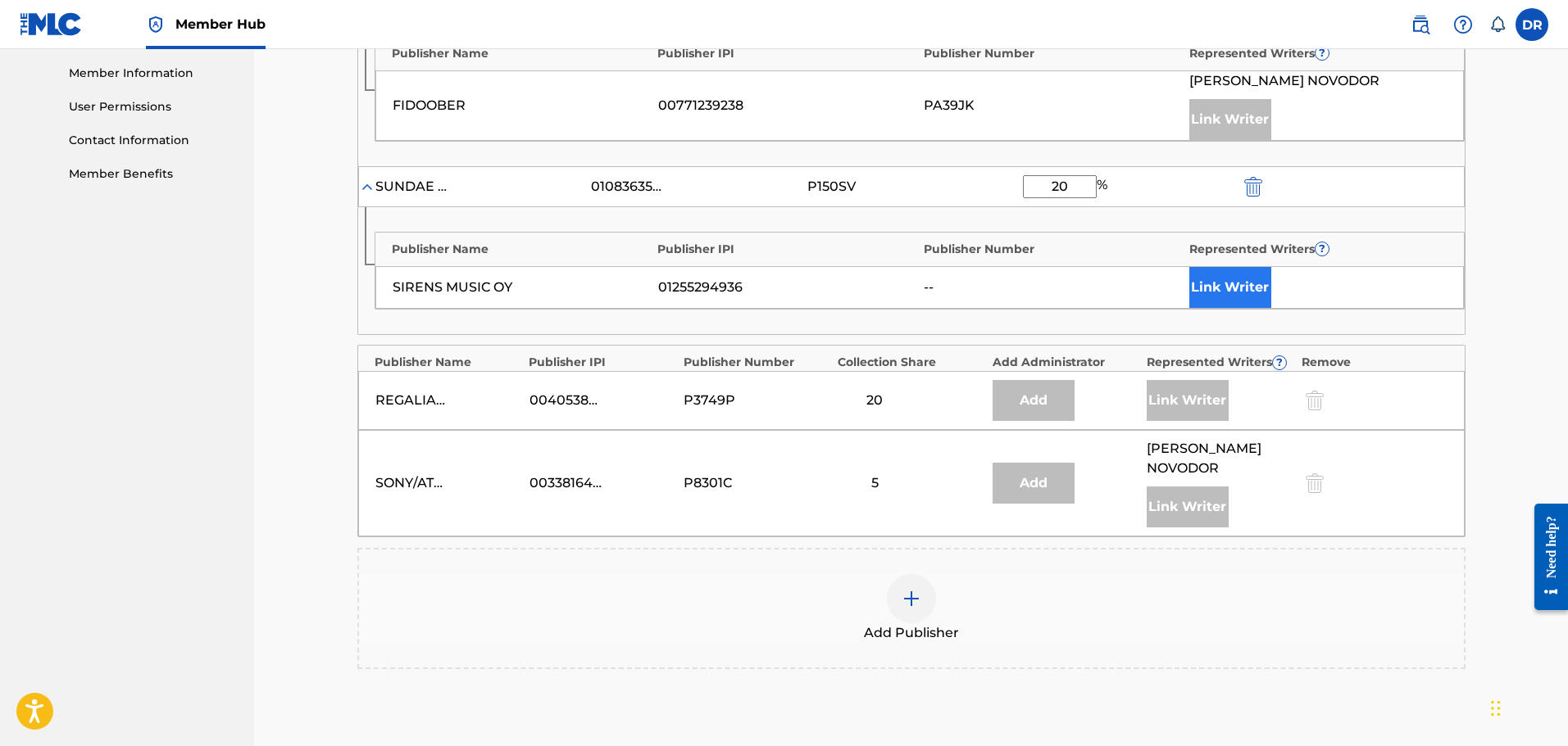
type input "20"
click at [1244, 281] on button "Link Writer" at bounding box center [1230, 287] width 82 height 41
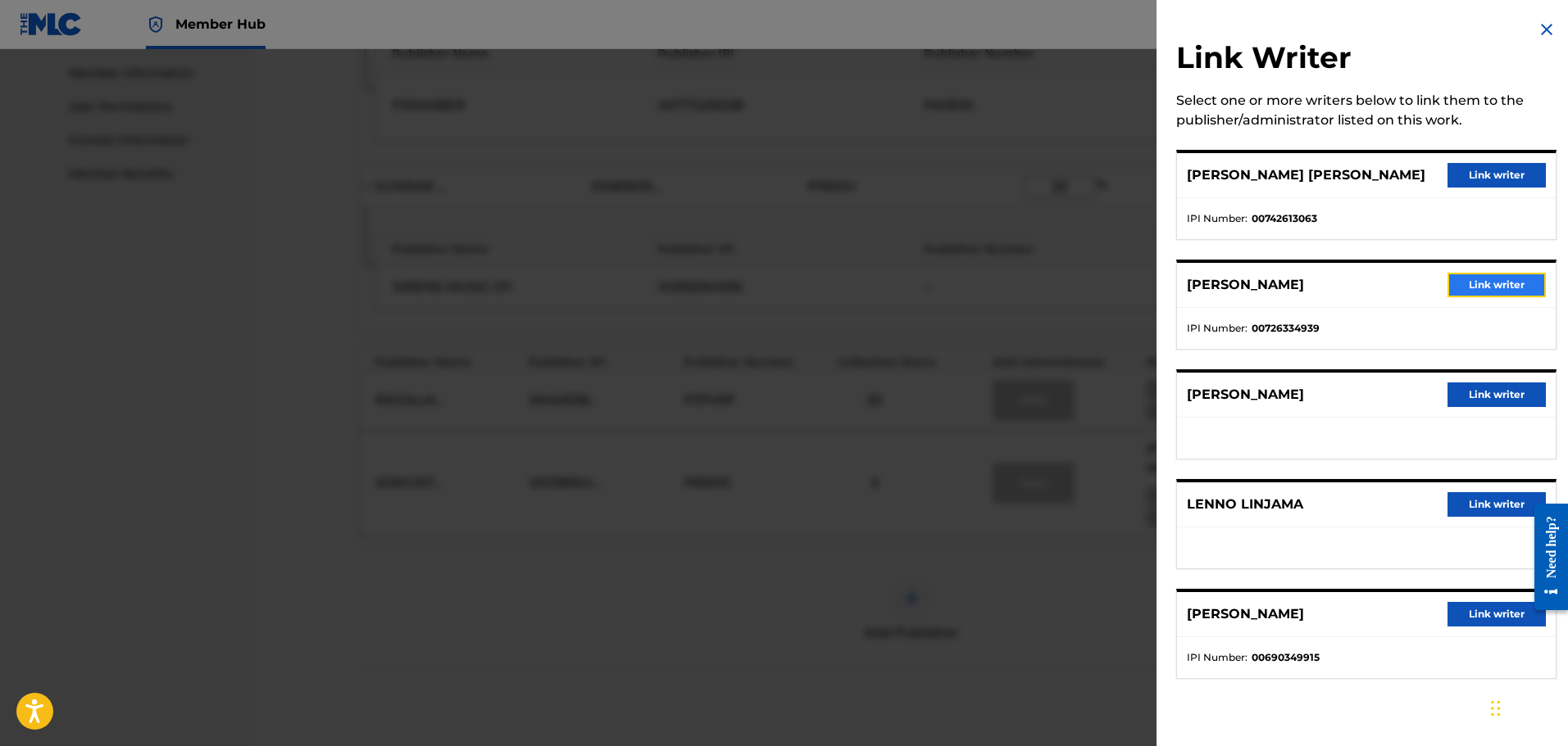
click at [1470, 275] on button "Link writer" at bounding box center [1497, 285] width 98 height 25
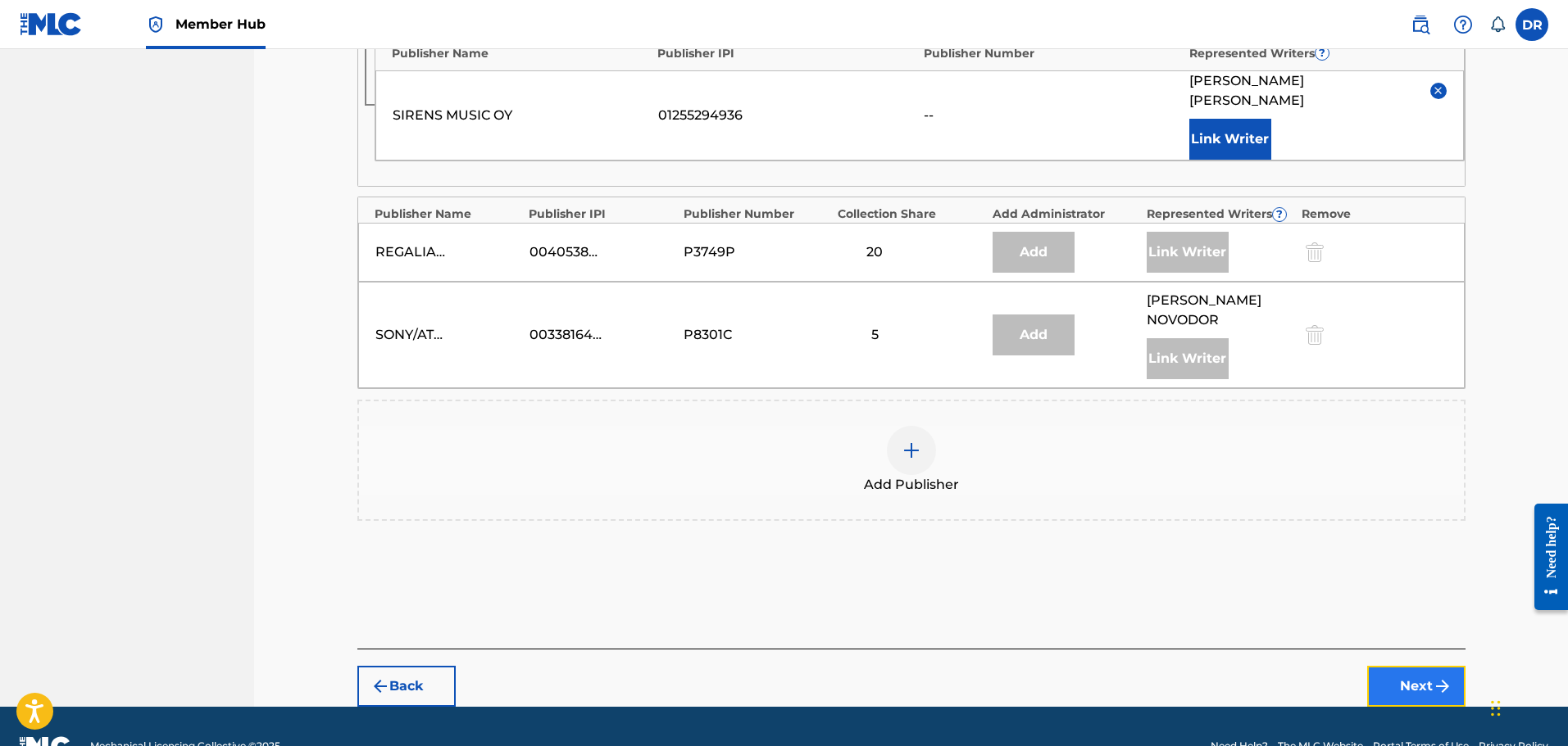
click at [1430, 666] on button "Next" at bounding box center [1416, 686] width 98 height 41
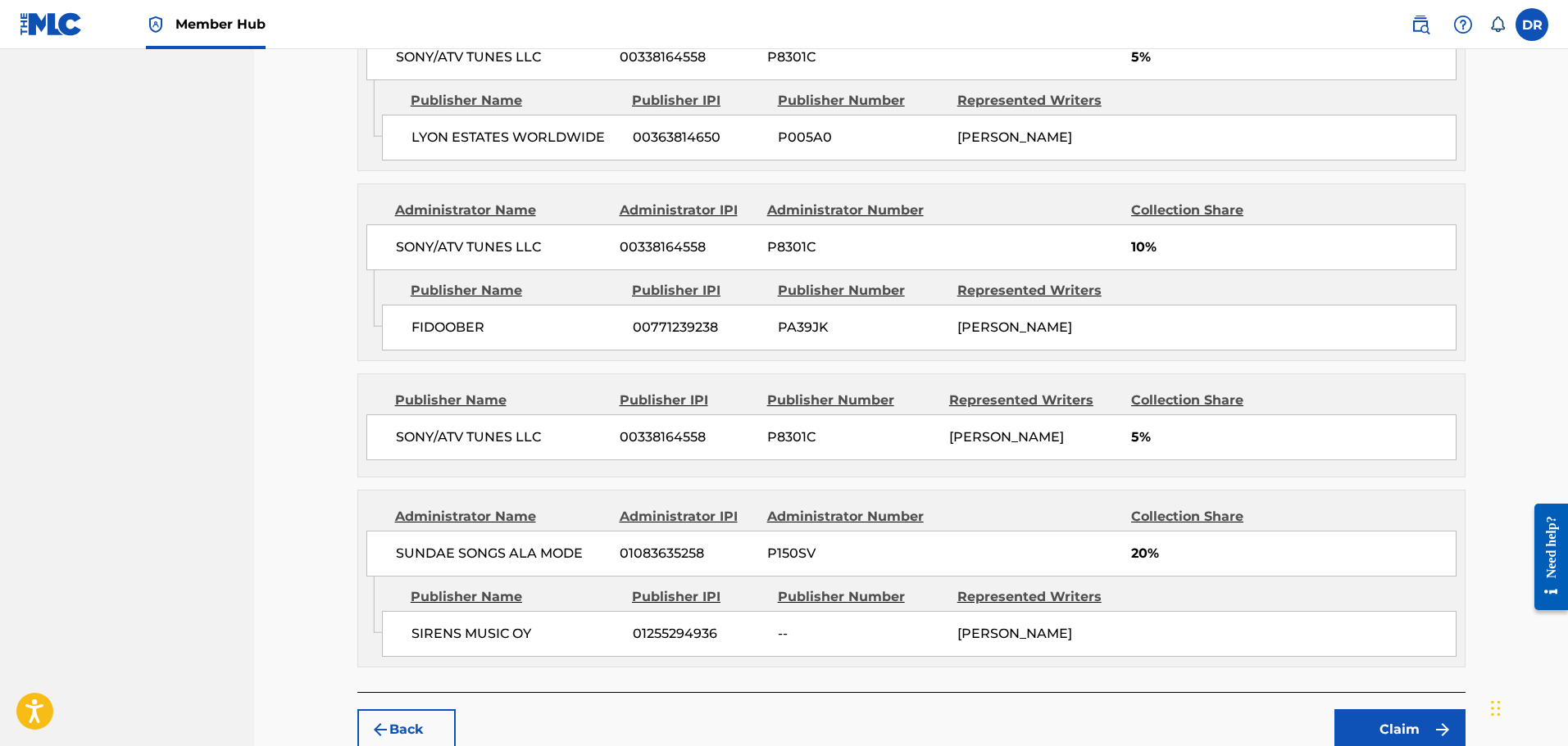
scroll to position [1010, 0]
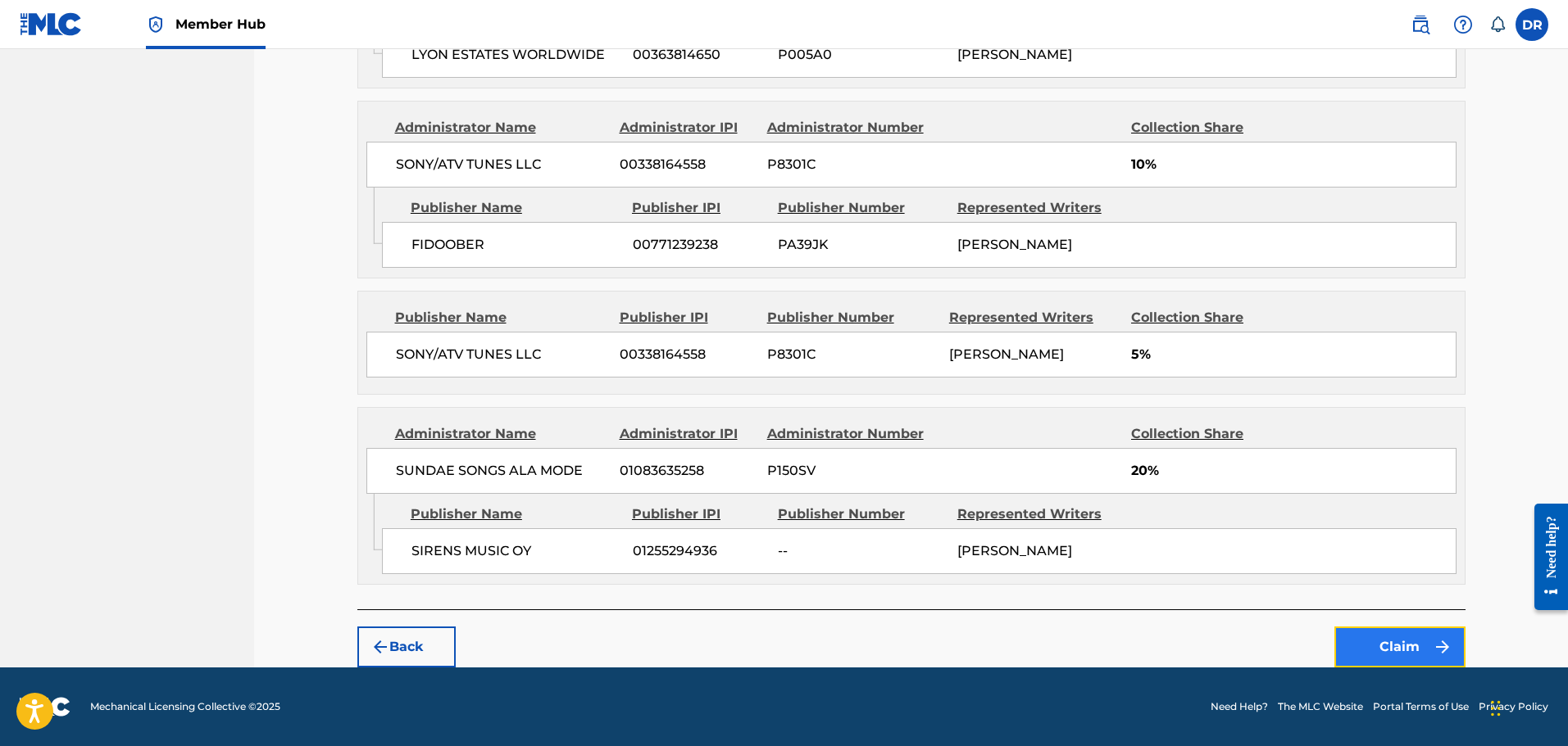
click at [1409, 649] on button "Claim" at bounding box center [1399, 647] width 131 height 41
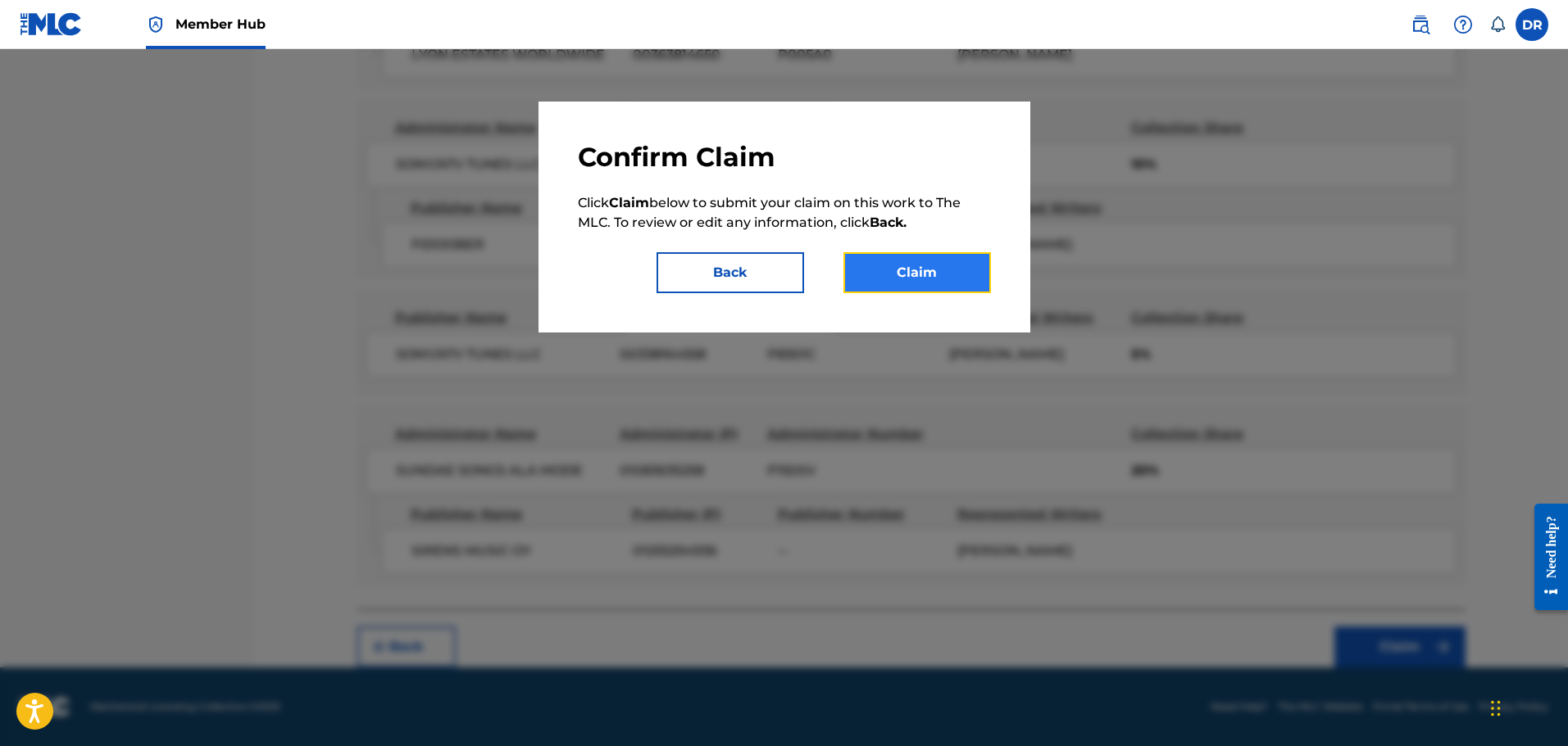
click at [927, 279] on button "Claim" at bounding box center [917, 272] width 148 height 41
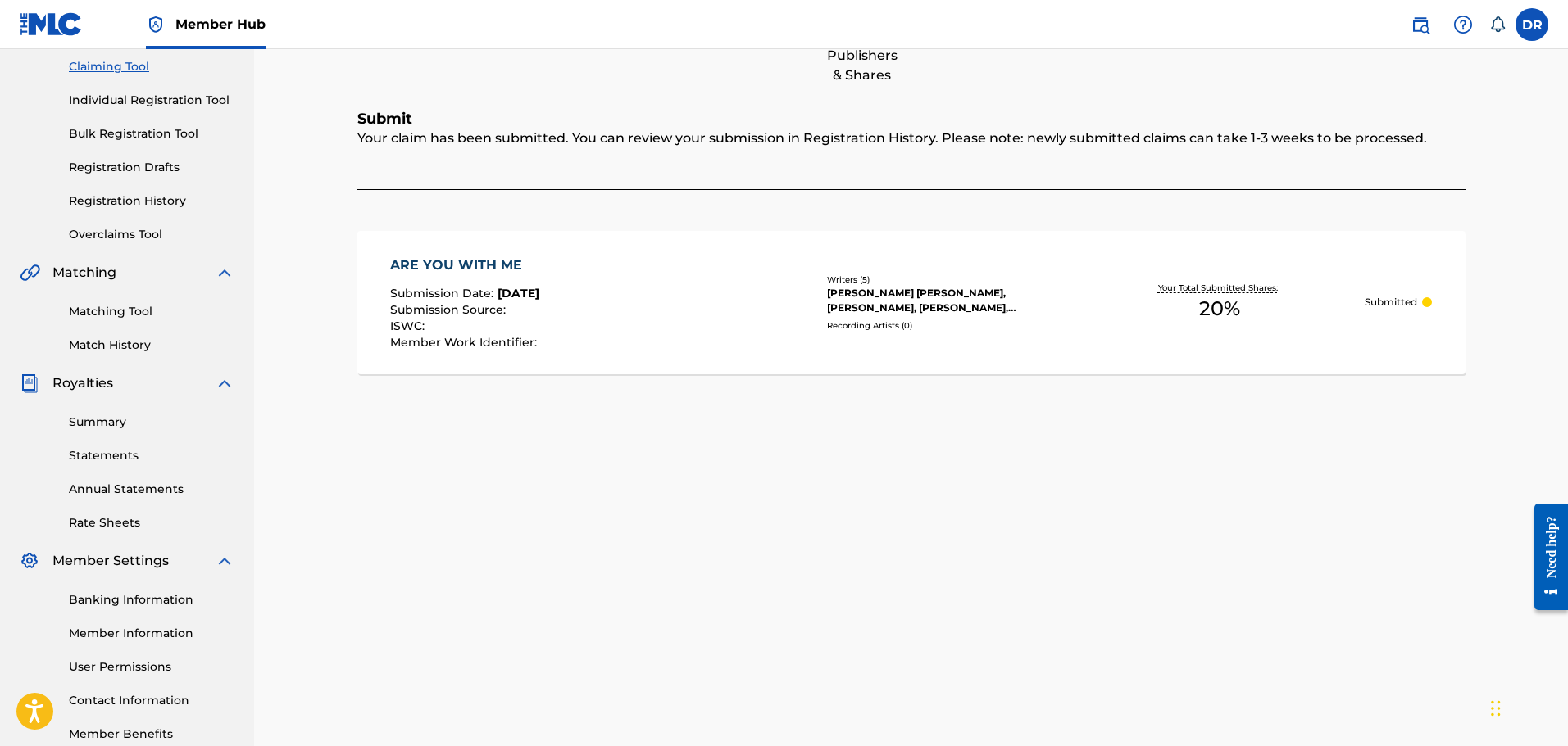
scroll to position [24, 0]
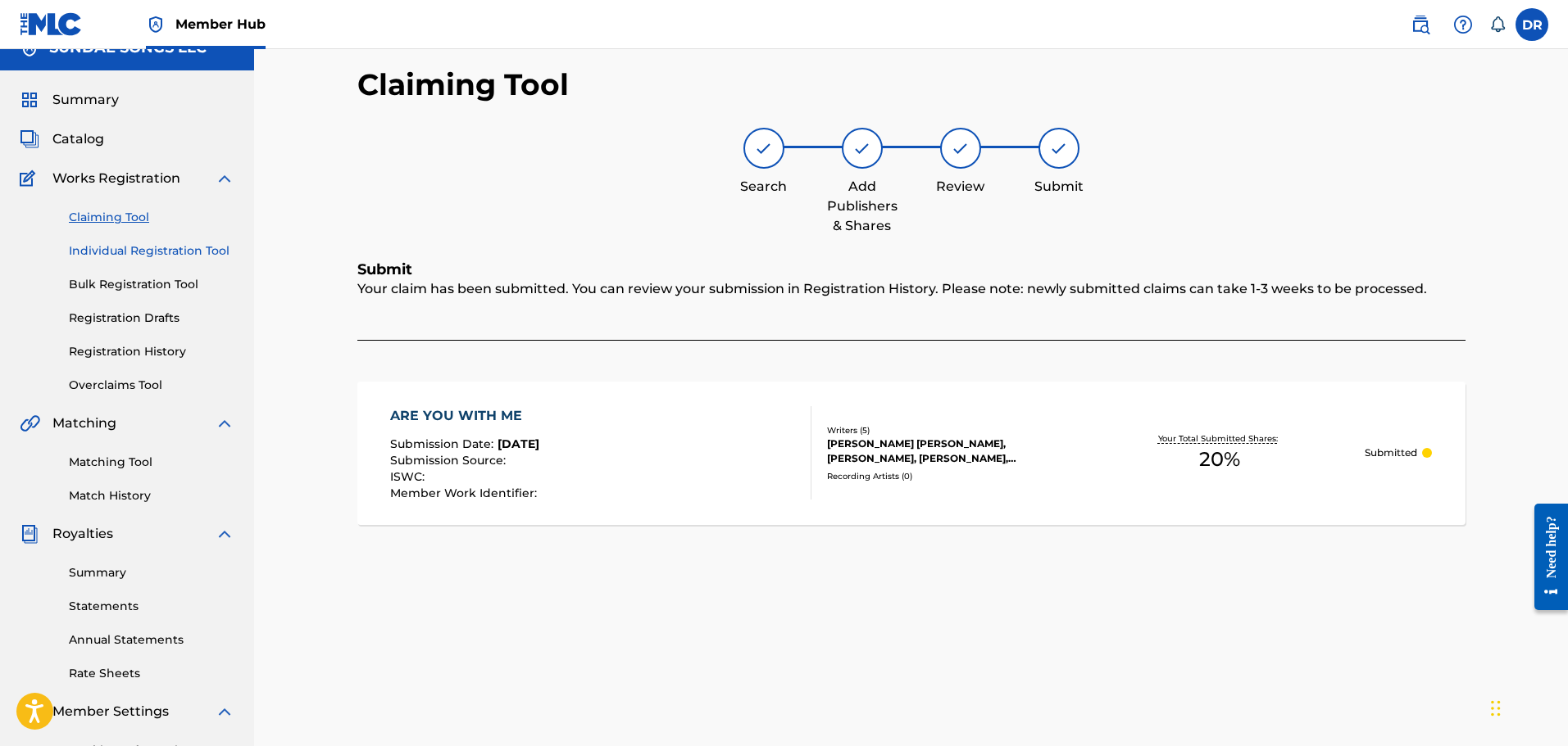
click at [108, 243] on link "Individual Registration Tool" at bounding box center [152, 250] width 166 height 17
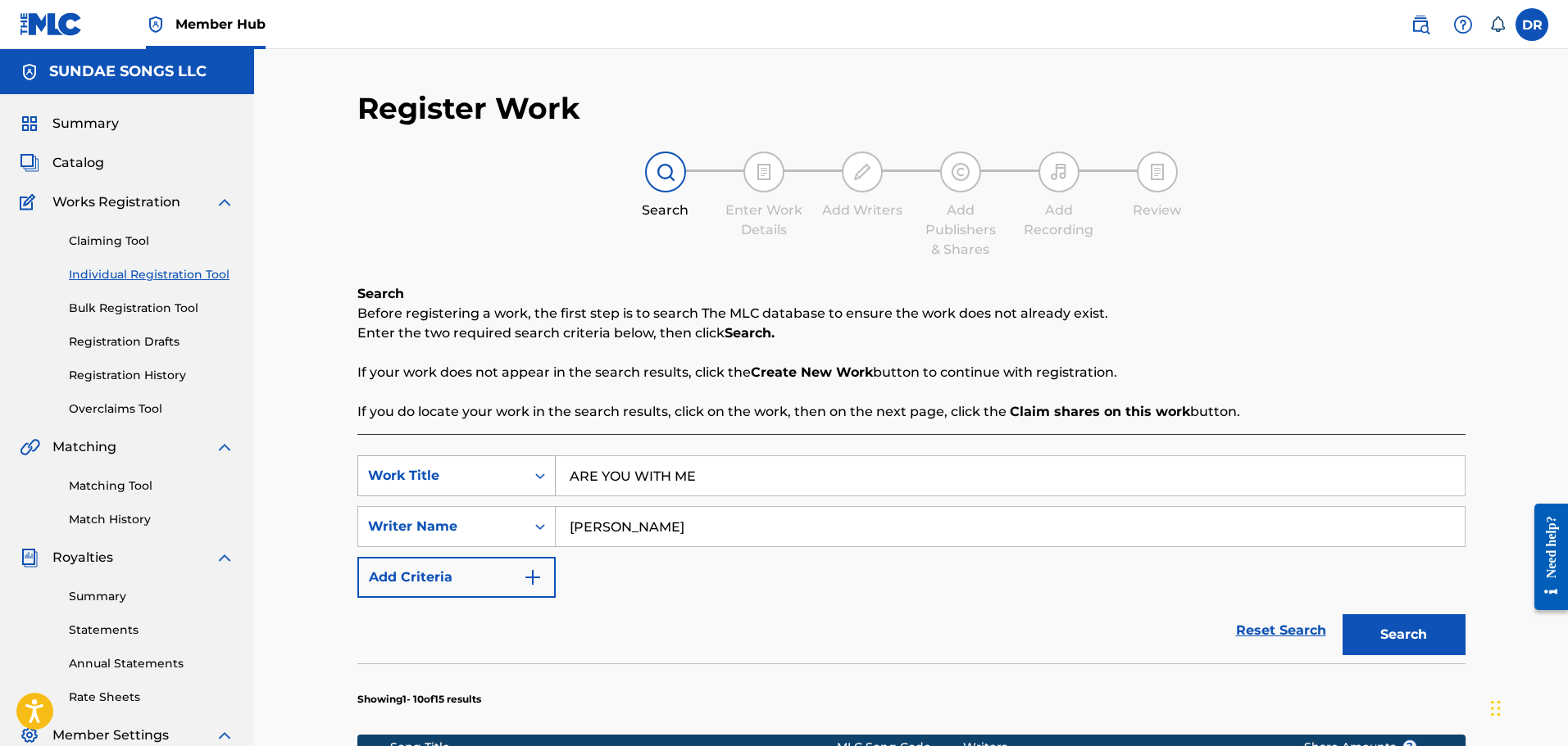
drag, startPoint x: 725, startPoint y: 485, endPoint x: 523, endPoint y: 475, distance: 202.2
click at [523, 475] on div "SearchWithCriteriab4ee90f7-01b7-4a99-8084-9145848e99a4 Work Title ARE YOU WITH …" at bounding box center [911, 475] width 1108 height 41
paste input "GOLDEN HOUR"
type input "GOLDEN HOUR"
click at [1390, 628] on button "Search" at bounding box center [1403, 635] width 123 height 41
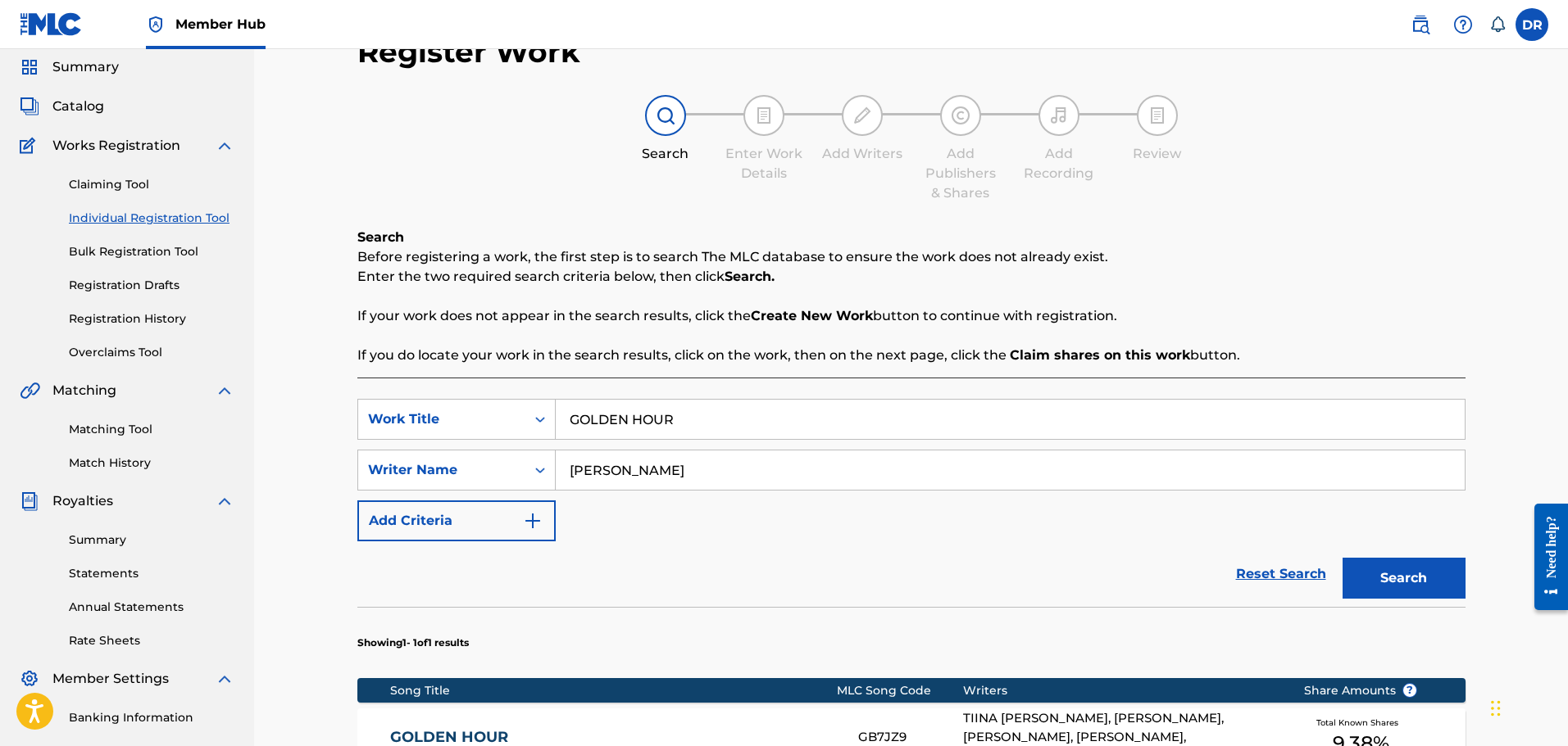
scroll to position [164, 0]
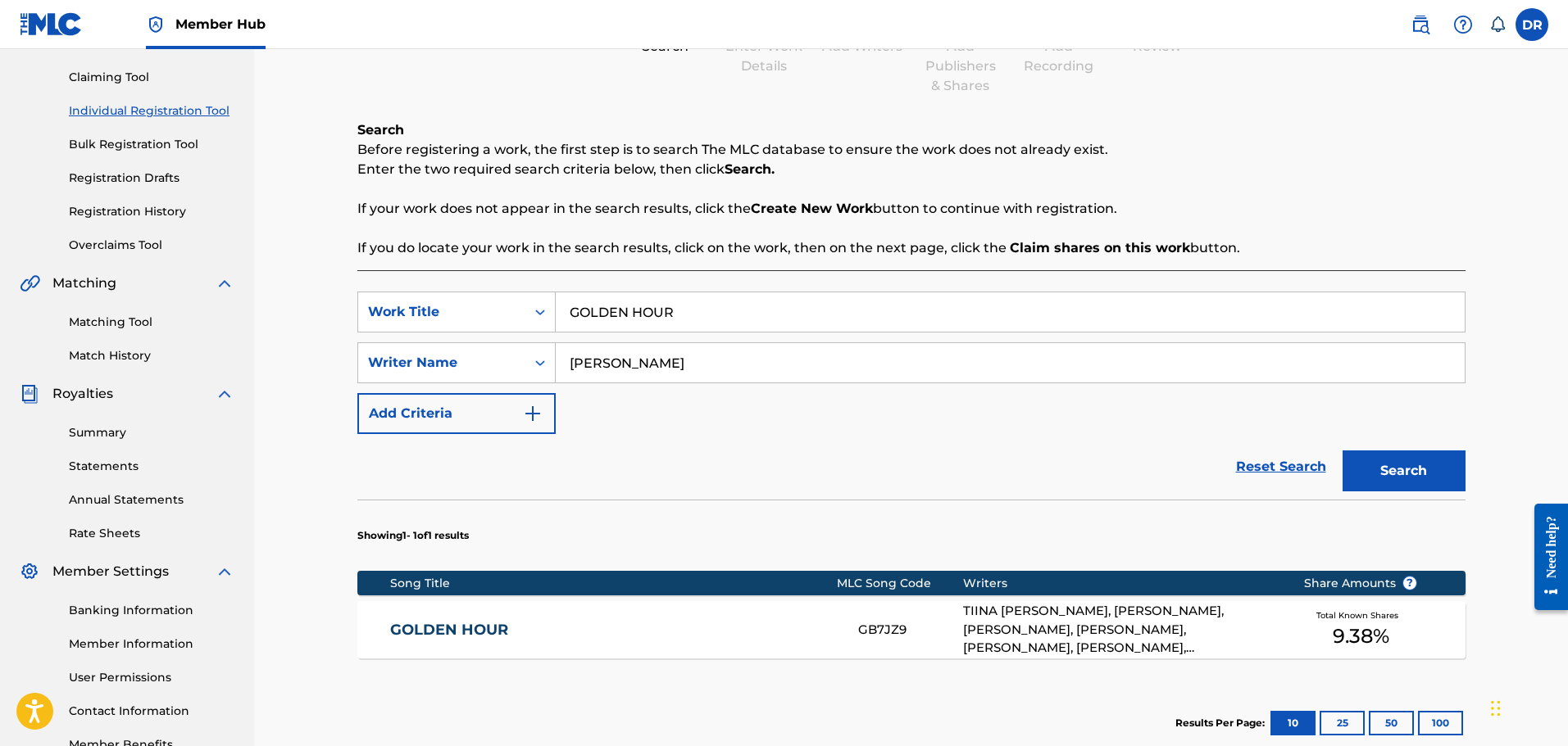
click at [467, 629] on link "GOLDEN HOUR" at bounding box center [612, 630] width 446 height 19
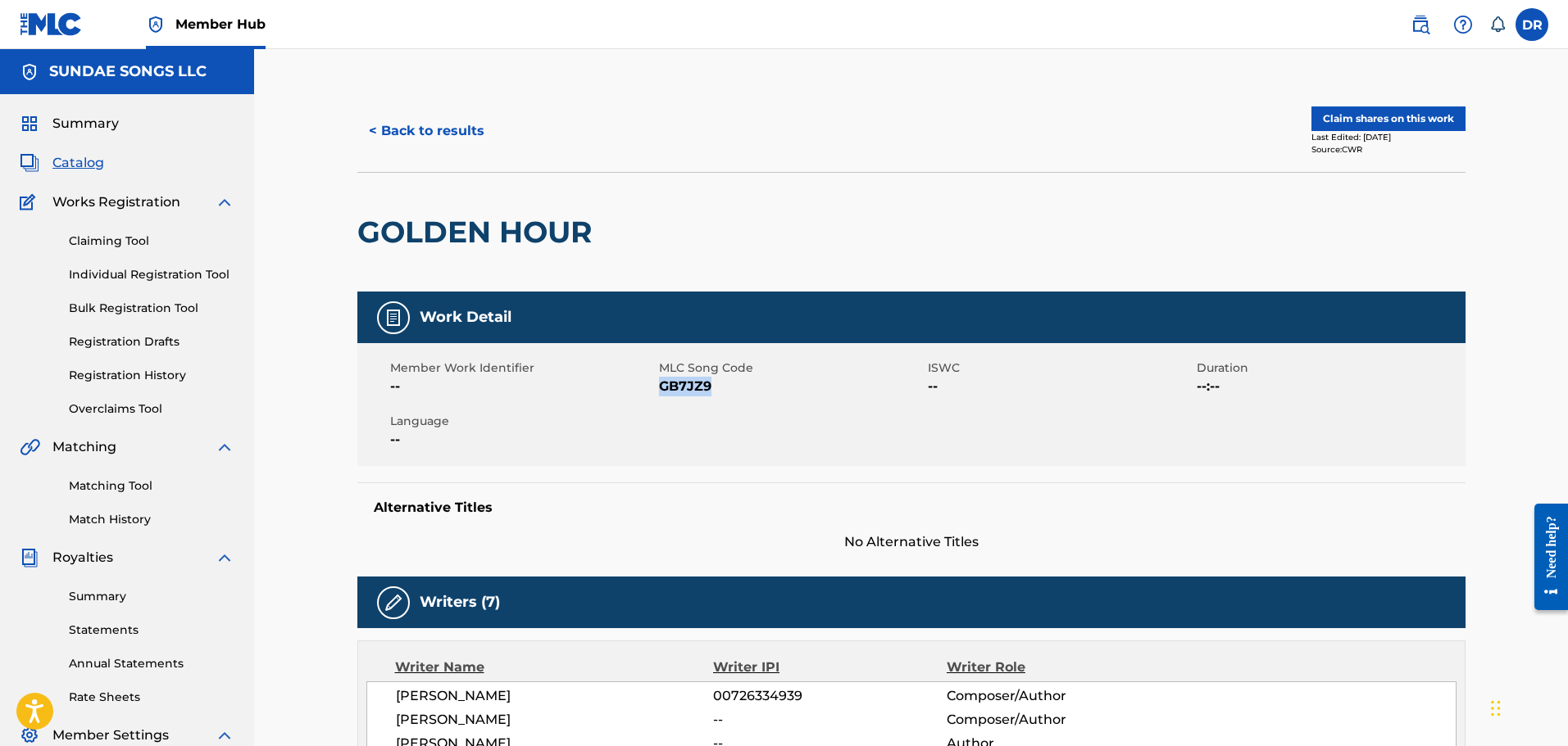
drag, startPoint x: 712, startPoint y: 387, endPoint x: 660, endPoint y: 387, distance: 52.0
click at [660, 387] on span "GB7JZ9" at bounding box center [791, 387] width 265 height 20
copy span "GB7JZ9"
click at [1362, 122] on button "Claim shares on this work" at bounding box center [1388, 118] width 154 height 25
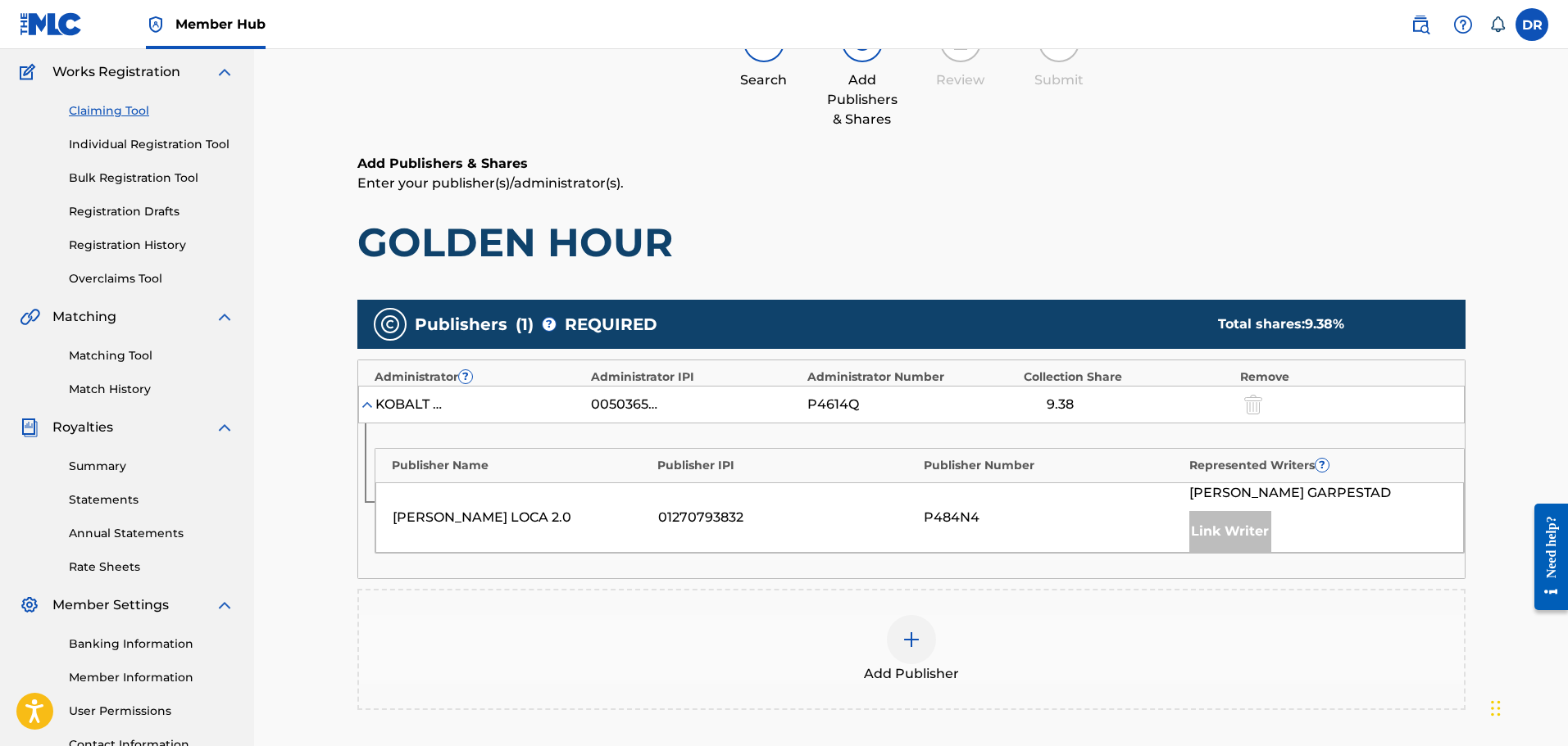
scroll to position [164, 0]
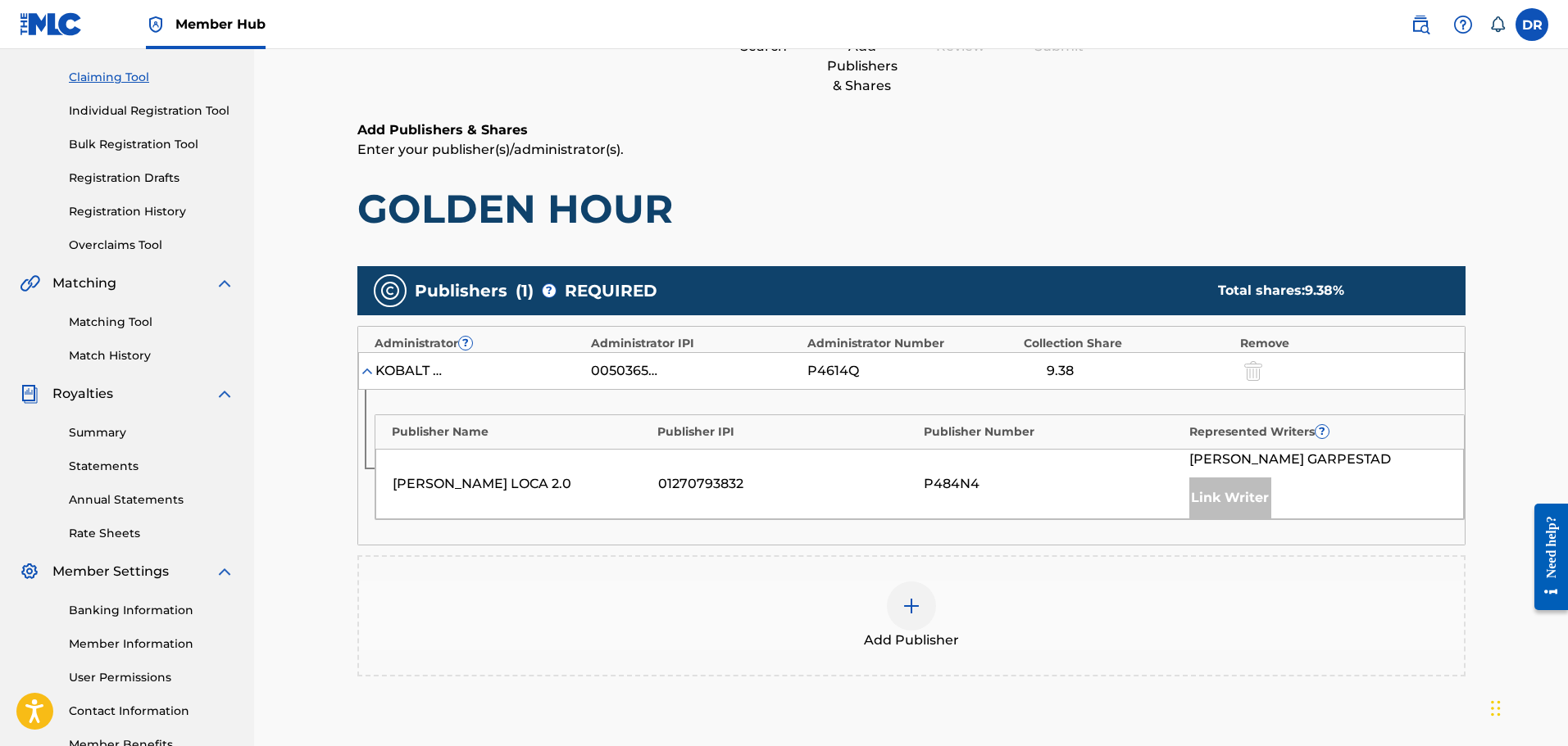
click at [895, 616] on div at bounding box center [911, 607] width 49 height 49
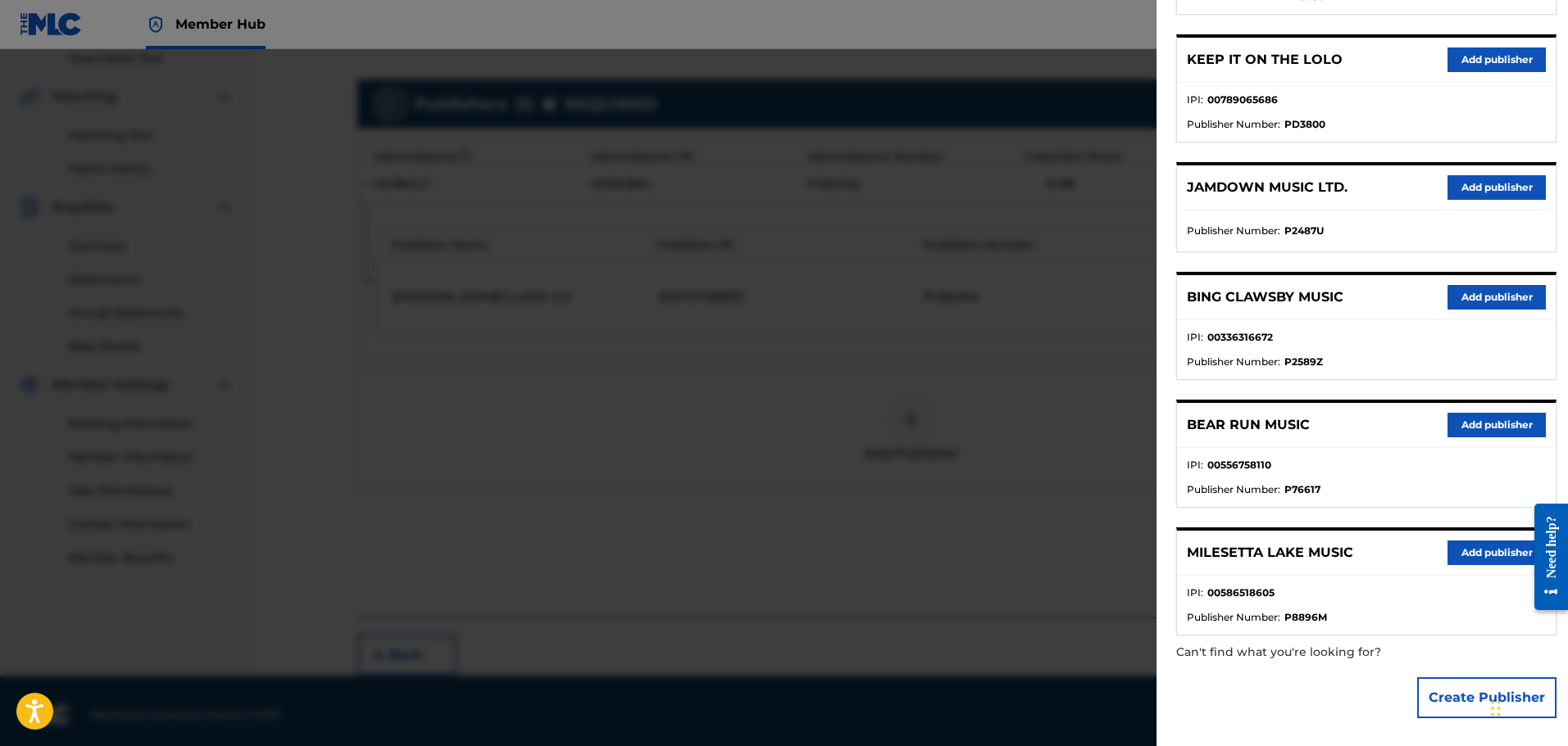
scroll to position [359, 0]
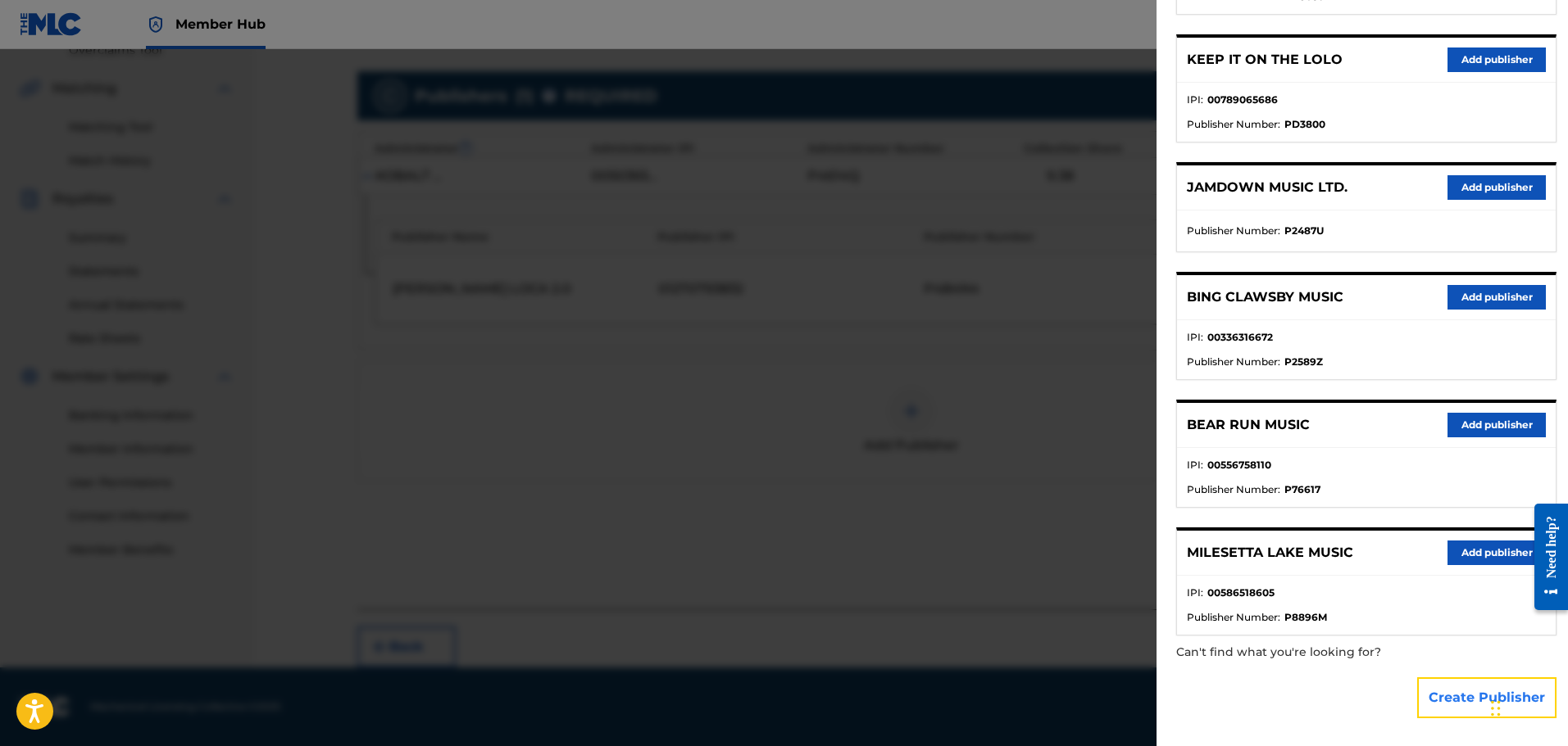
click at [1465, 694] on button "Create Publisher" at bounding box center [1486, 698] width 139 height 41
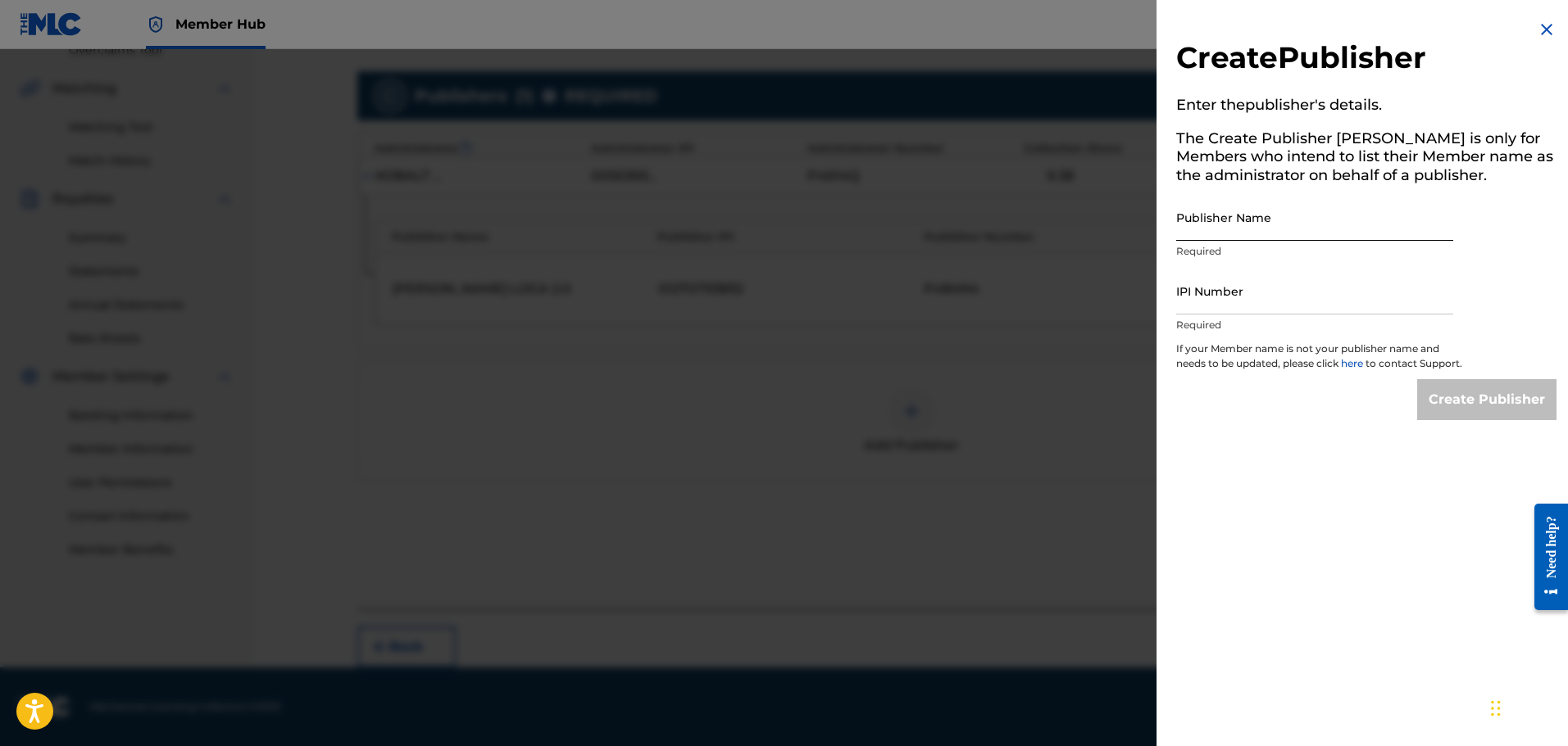
click at [1215, 228] on input "Publisher Name" at bounding box center [1315, 217] width 277 height 46
paste input "SIRENS MUSIC OY"
type input "SIRENS MUSIC OY"
click at [1223, 304] on input "IPI Number" at bounding box center [1315, 291] width 277 height 46
paste input "01255294936"
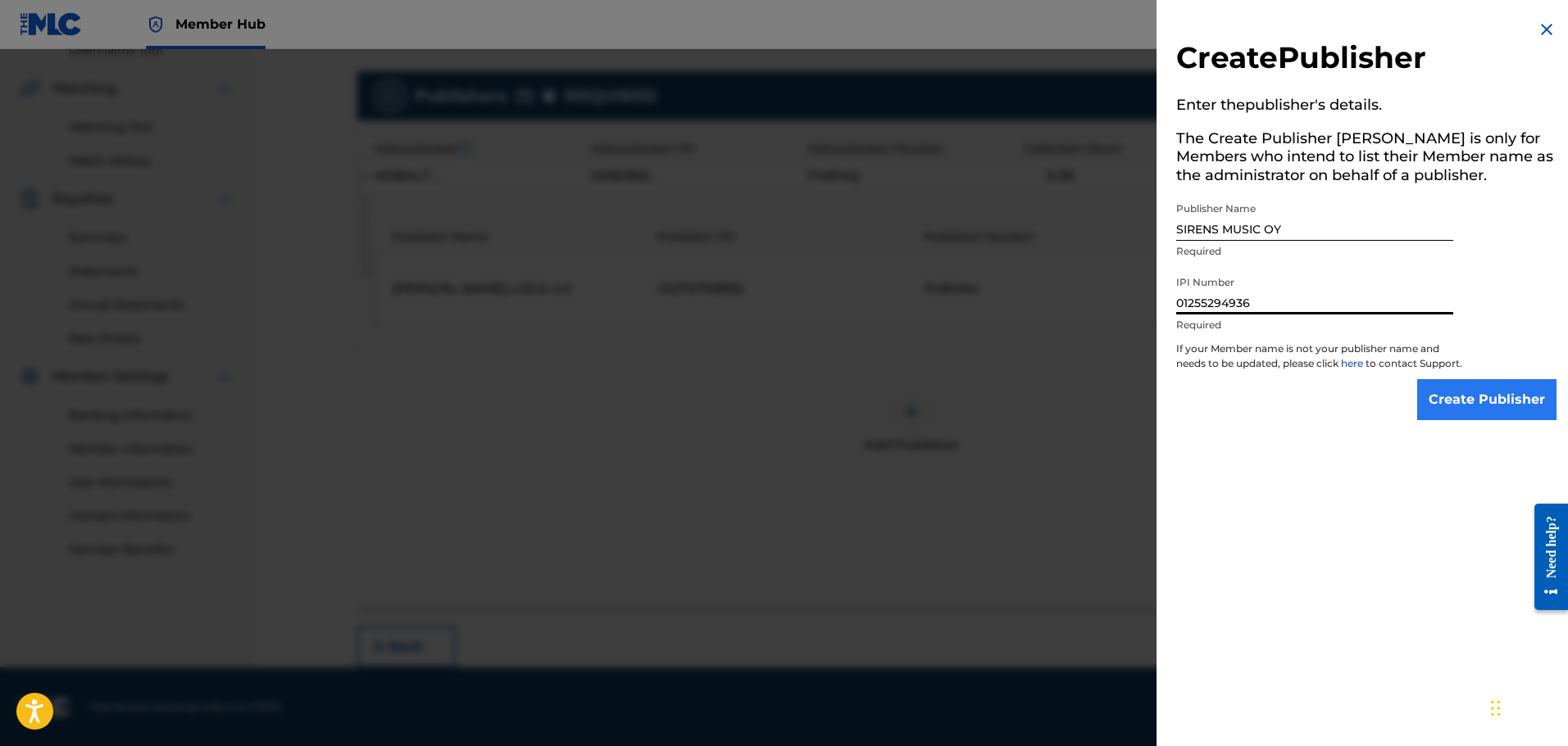
type input "01255294936"
click at [1457, 418] on input "Create Publisher" at bounding box center [1486, 399] width 139 height 41
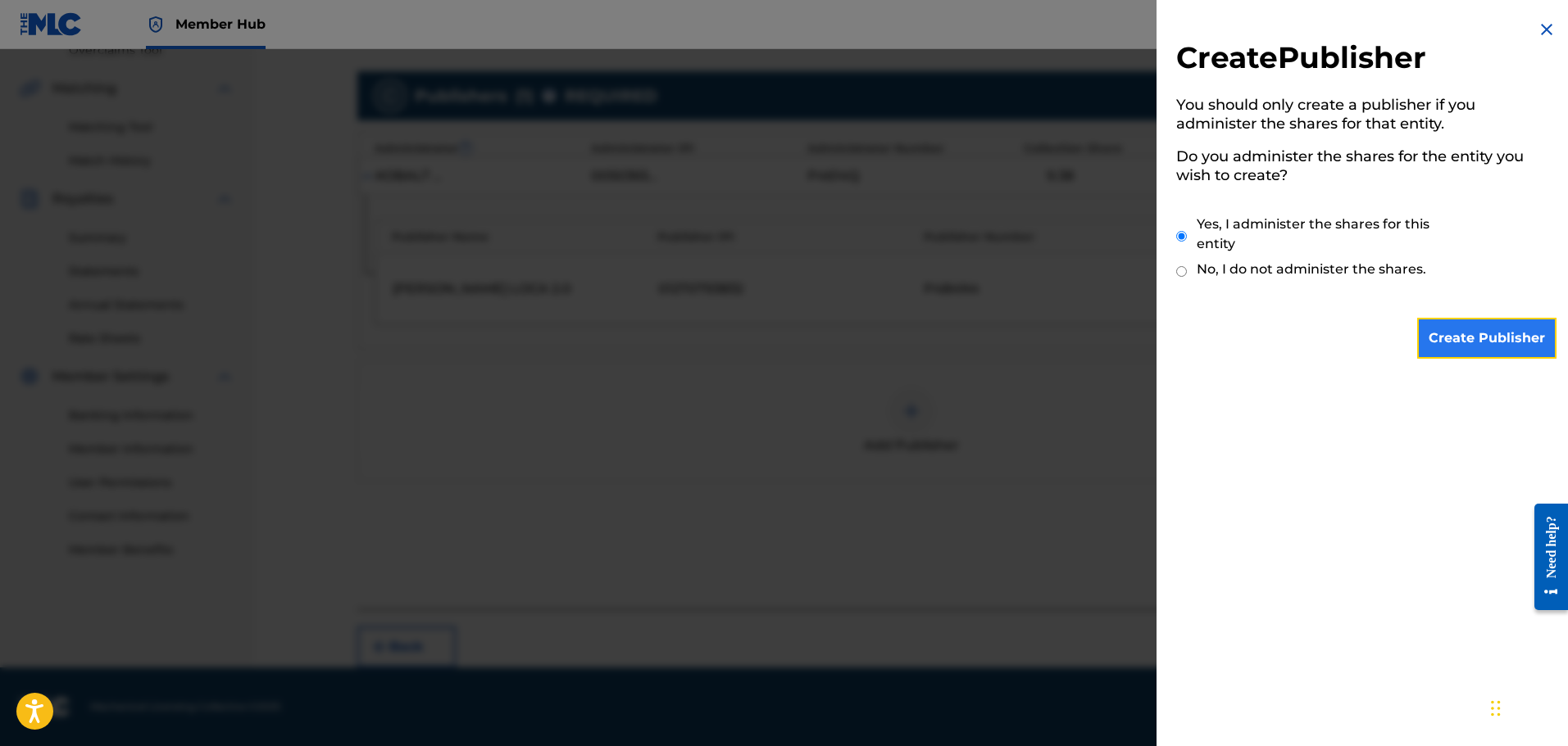
click at [1460, 333] on input "Create Publisher" at bounding box center [1486, 338] width 139 height 41
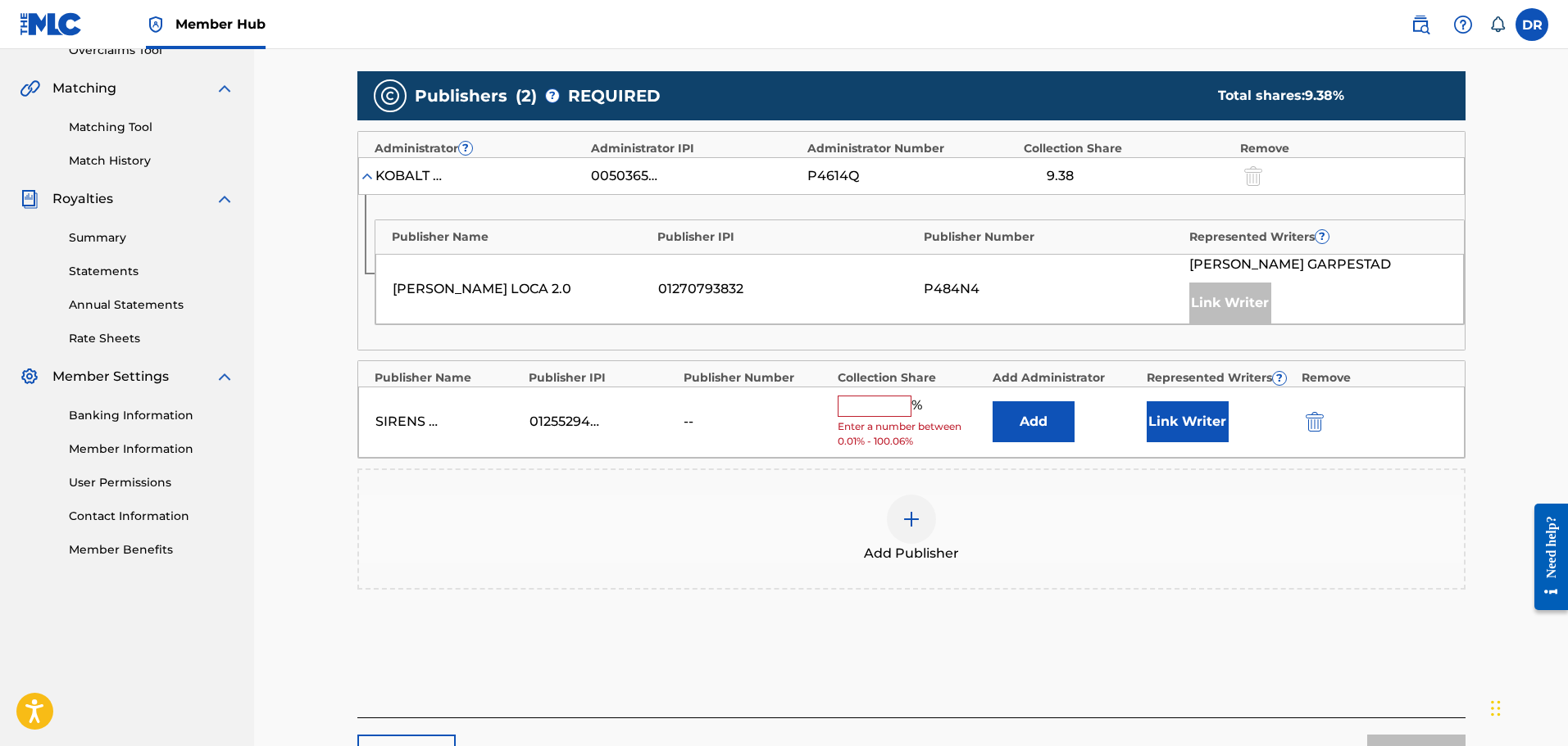
click at [876, 412] on input "text" at bounding box center [874, 405] width 74 height 21
click at [1052, 418] on button "Add" at bounding box center [1033, 422] width 82 height 41
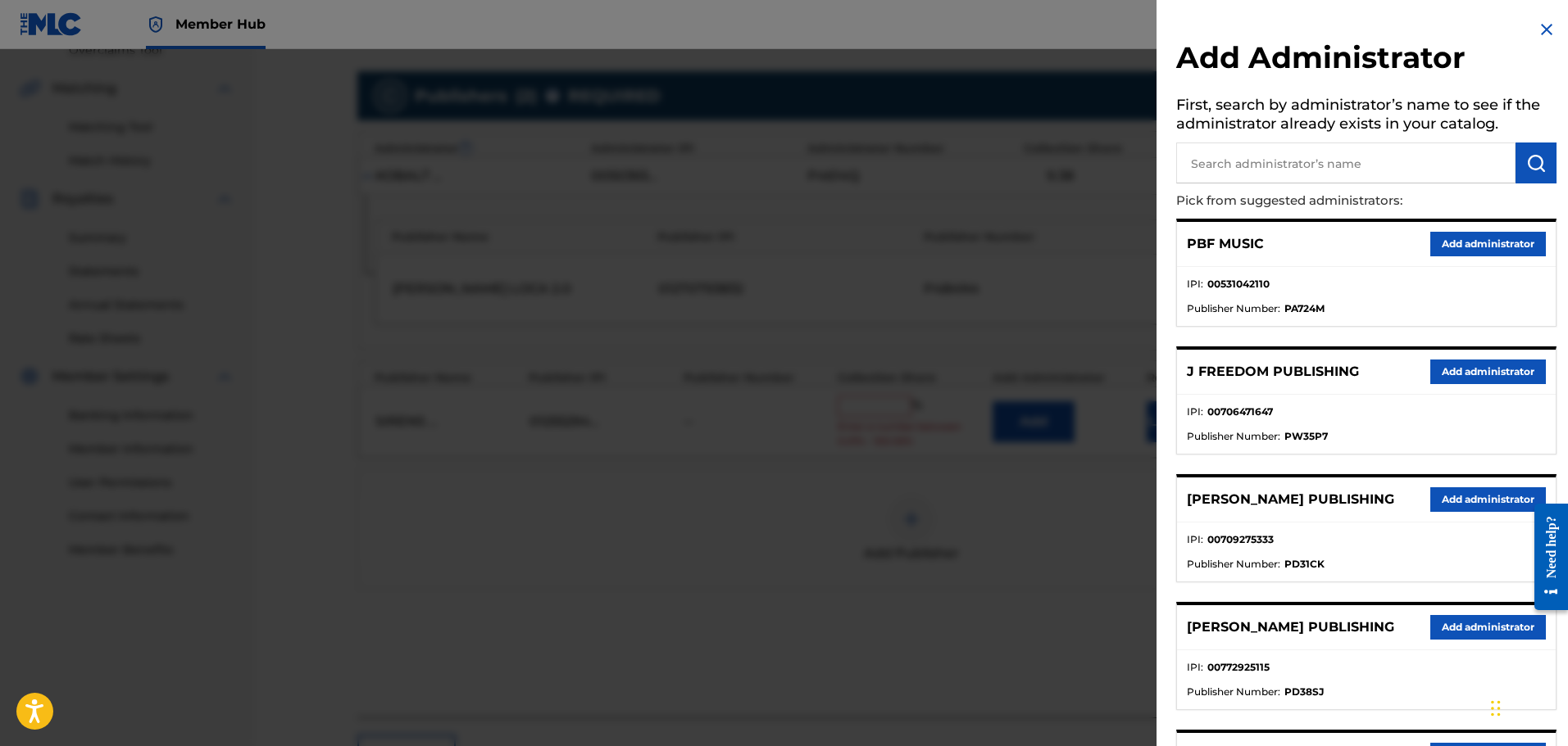
click at [1228, 155] on input "text" at bounding box center [1346, 163] width 339 height 41
type input "ALA"
click at [1532, 154] on img "submit" at bounding box center [1536, 163] width 20 height 20
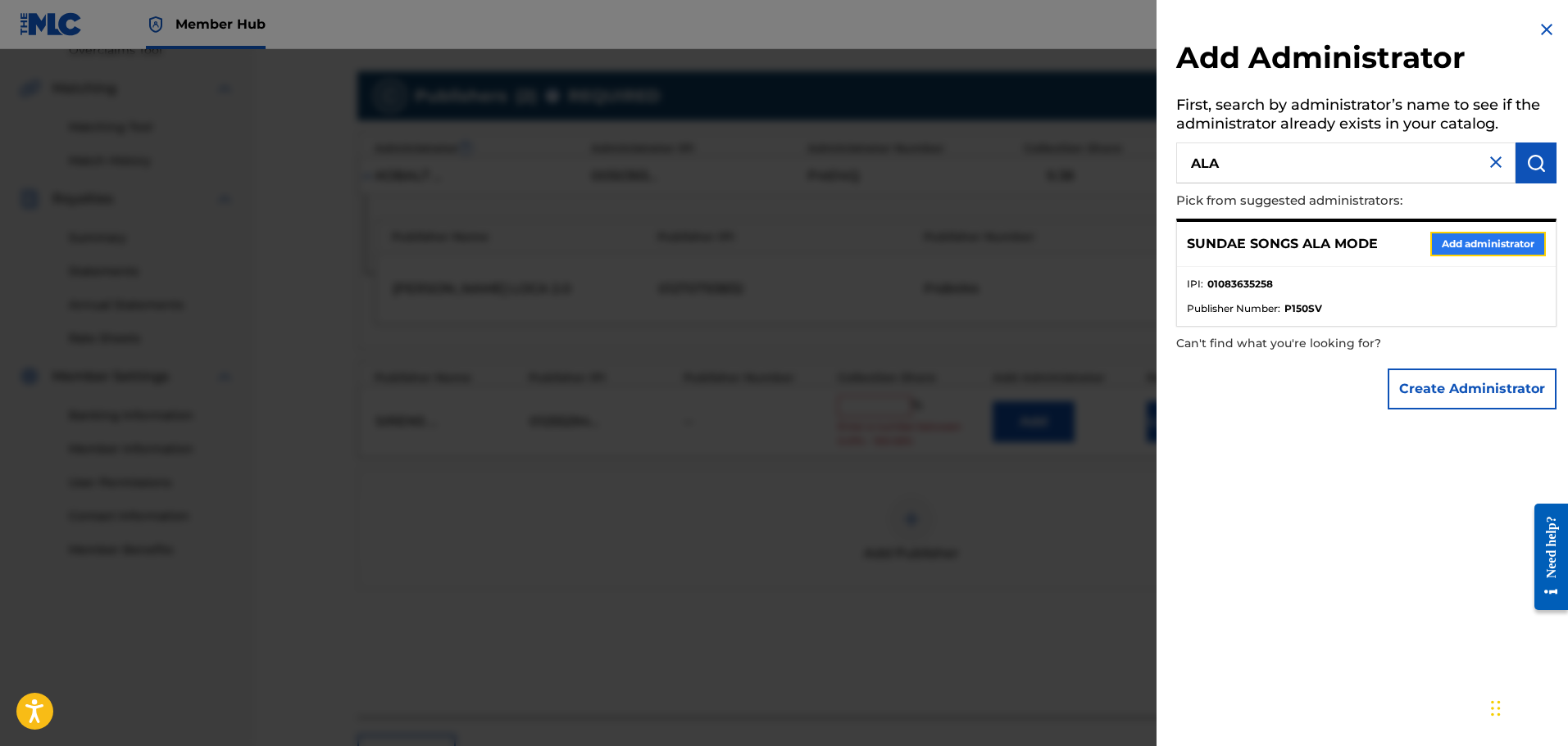
click at [1492, 240] on button "Add administrator" at bounding box center [1488, 244] width 116 height 25
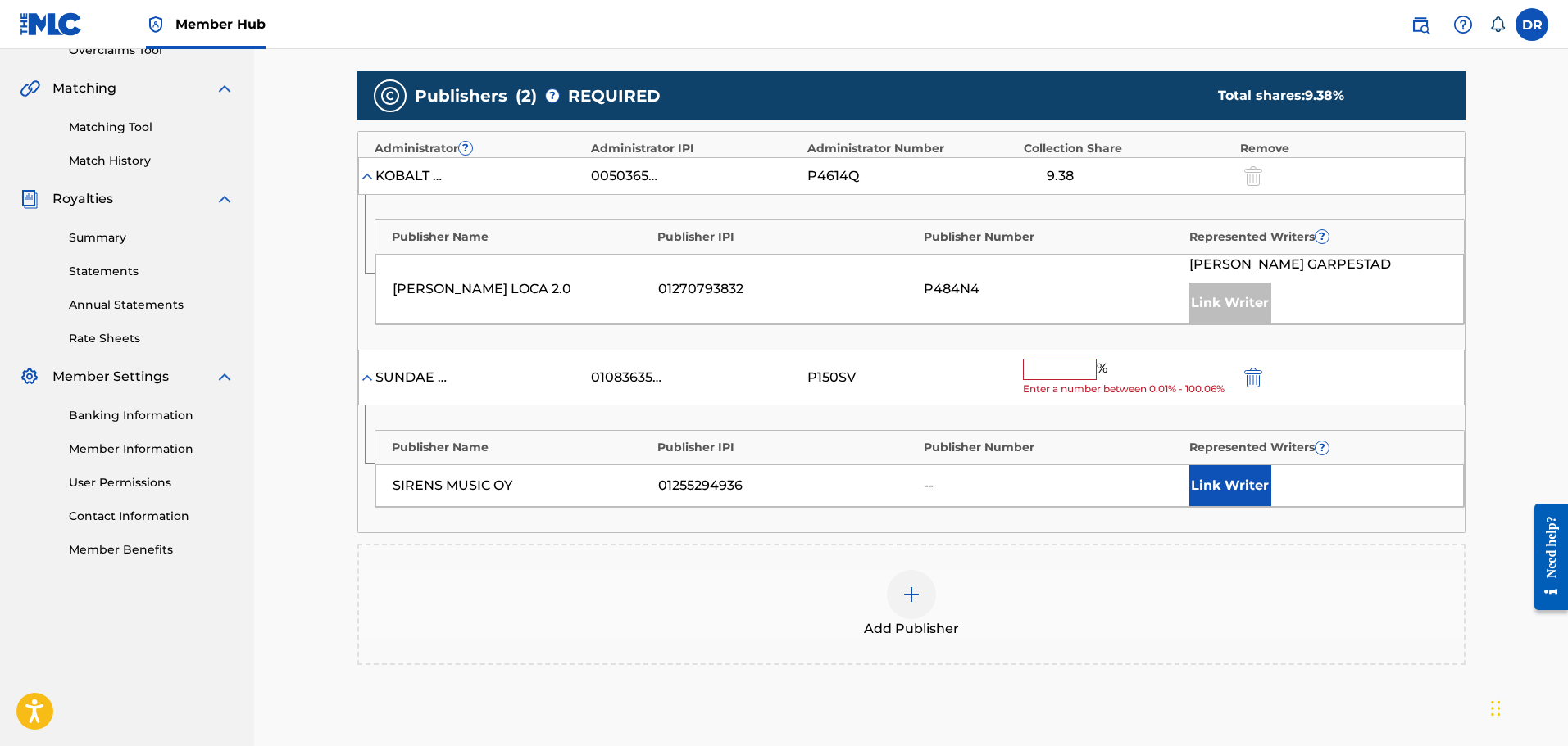
paste input "21.87"
type input "21.87"
click at [1220, 476] on button "Link Writer" at bounding box center [1230, 485] width 82 height 41
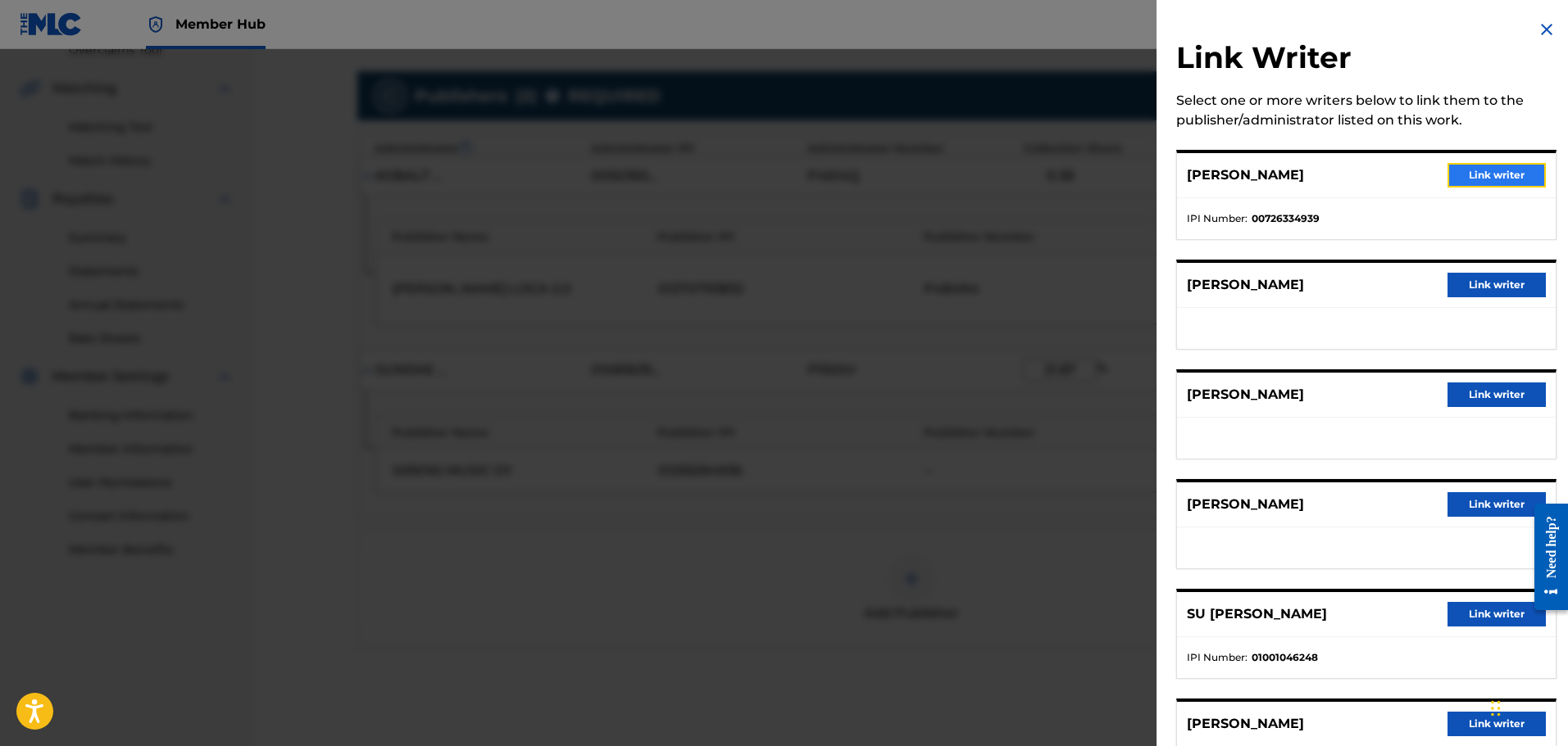
click at [1462, 173] on button "Link writer" at bounding box center [1497, 175] width 98 height 25
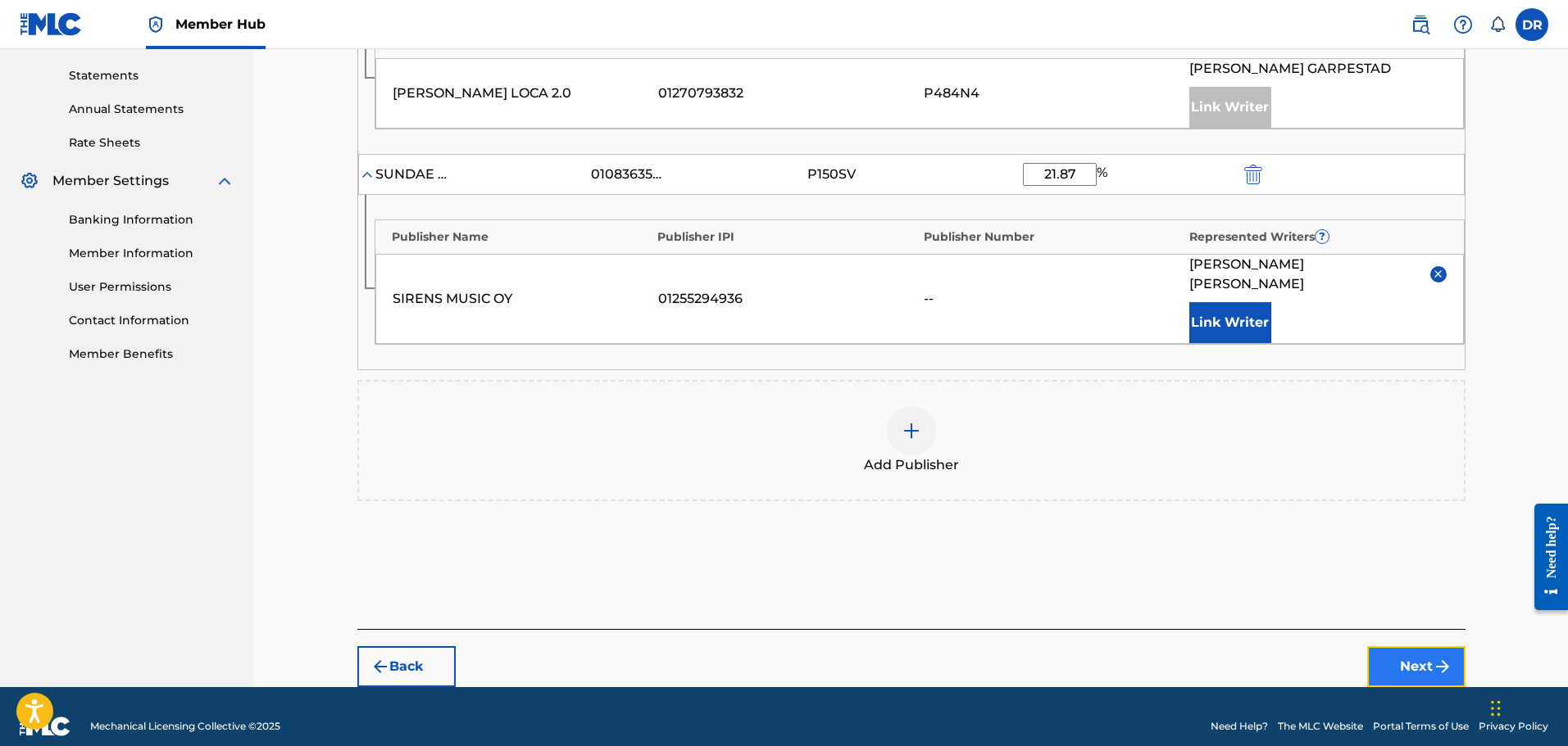
click at [1404, 647] on button "Next" at bounding box center [1416, 667] width 98 height 41
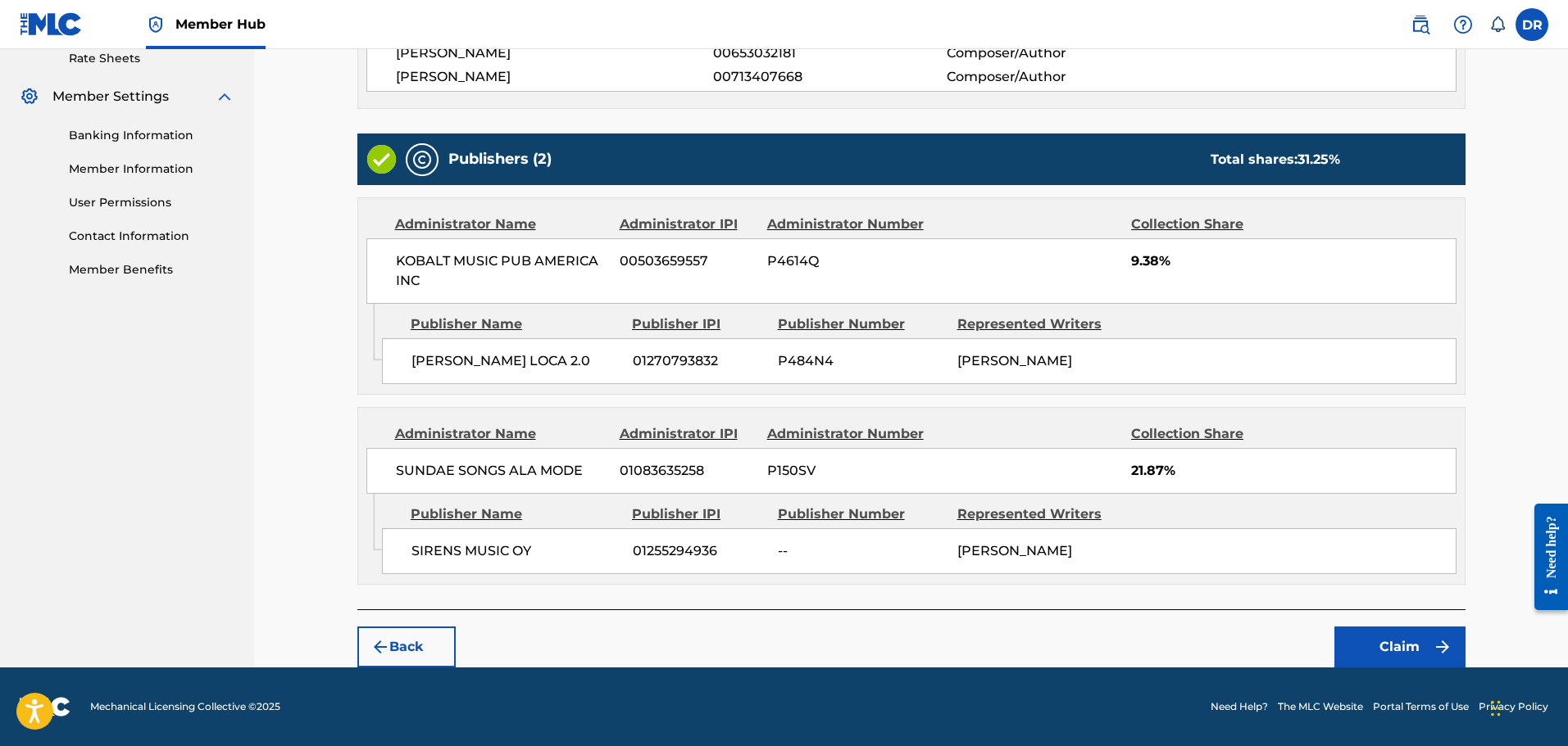
scroll to position [655, 0]
click at [1403, 639] on button "Claim" at bounding box center [1399, 647] width 131 height 41
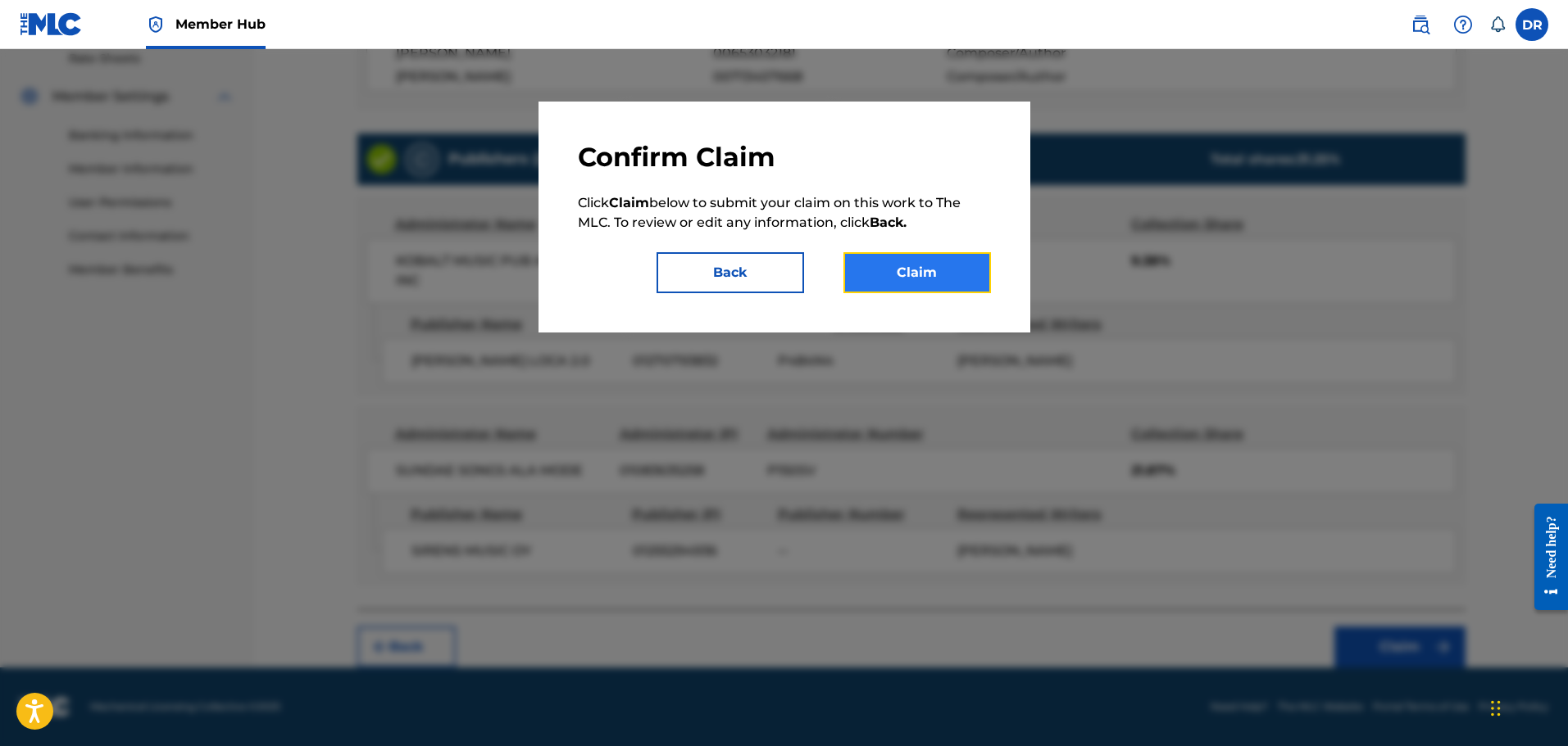
click at [927, 274] on button "Claim" at bounding box center [917, 272] width 148 height 41
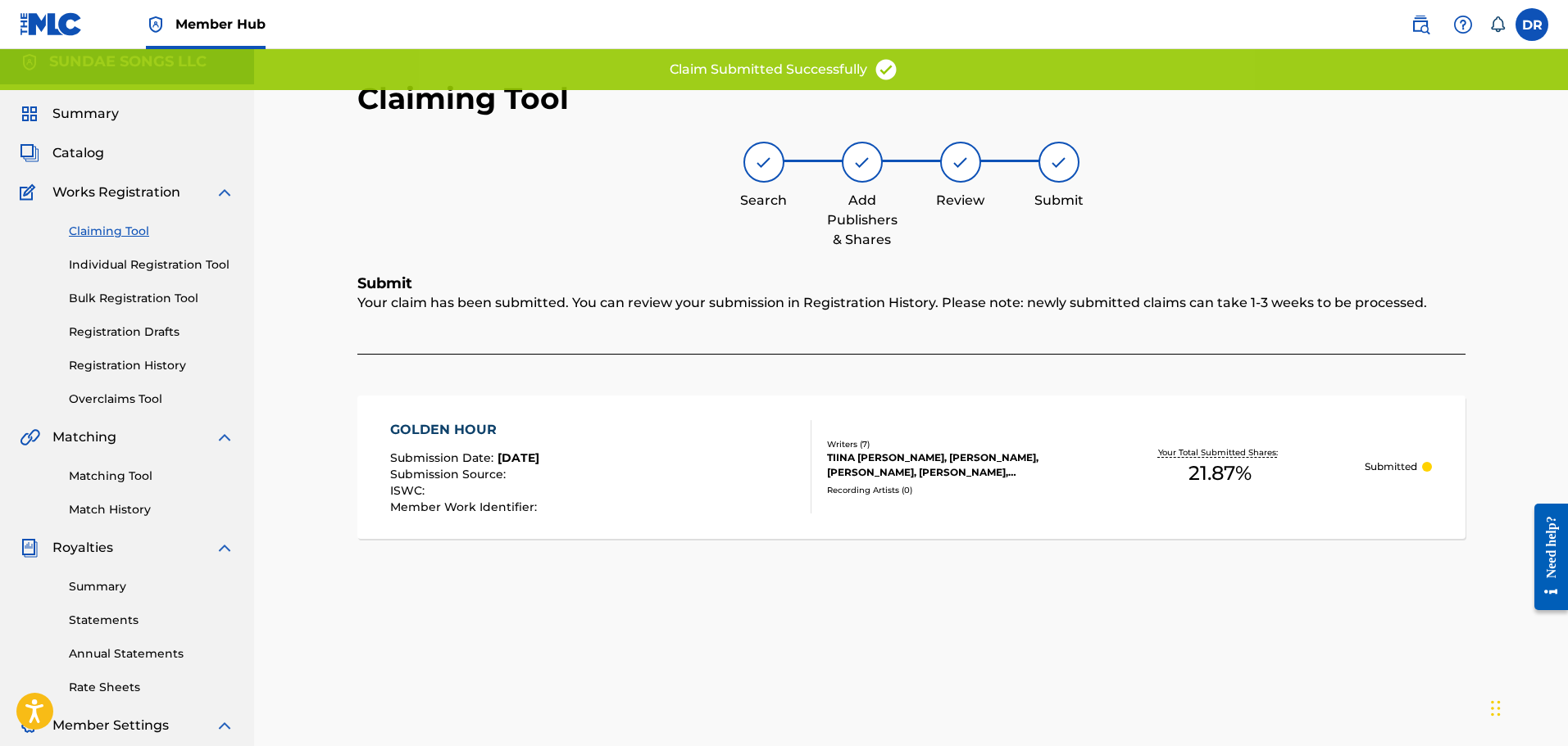
scroll to position [0, 0]
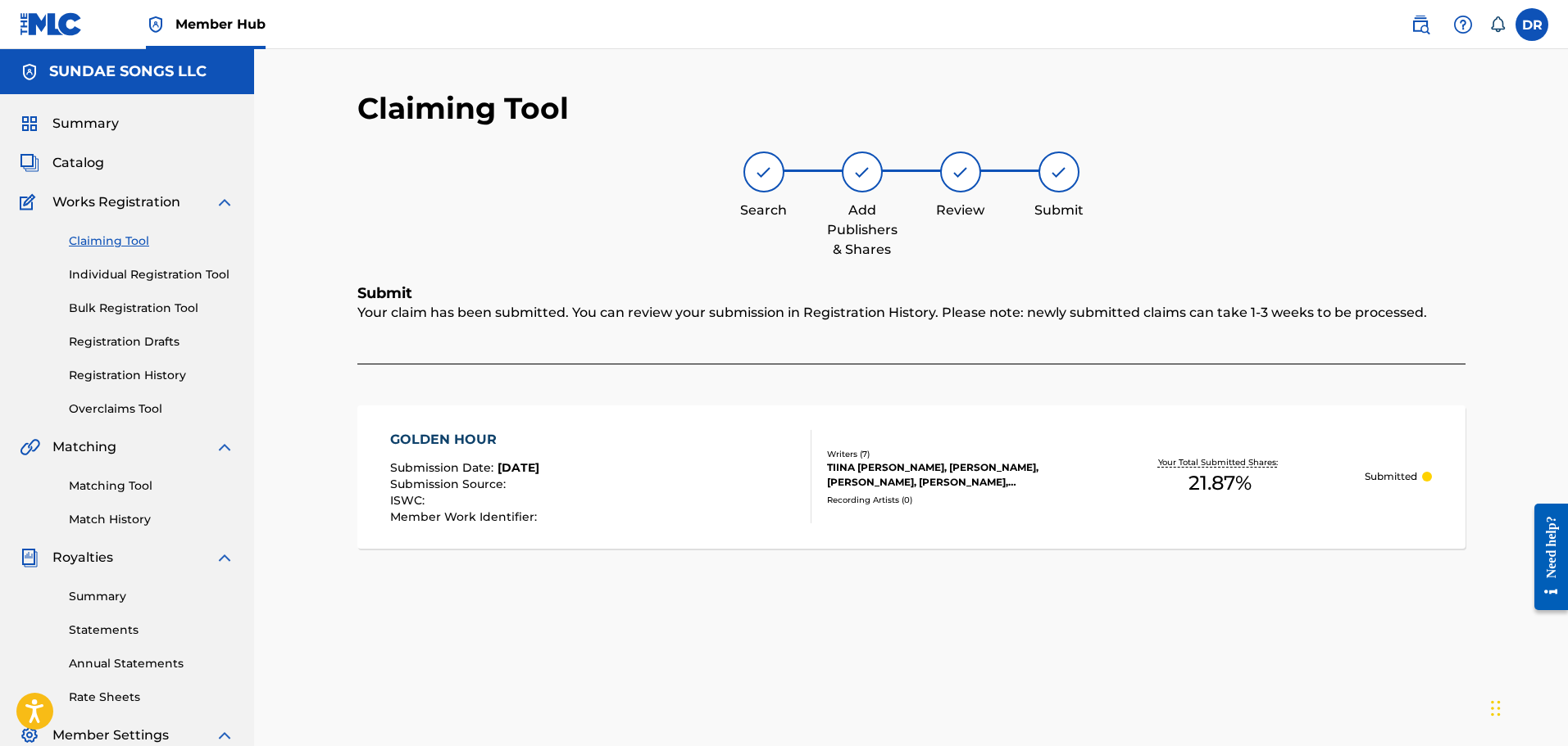
click at [110, 264] on div "Claiming Tool Individual Registration Tool Bulk Registration Tool Registration …" at bounding box center [128, 315] width 215 height 206
click at [110, 274] on link "Individual Registration Tool" at bounding box center [152, 274] width 166 height 17
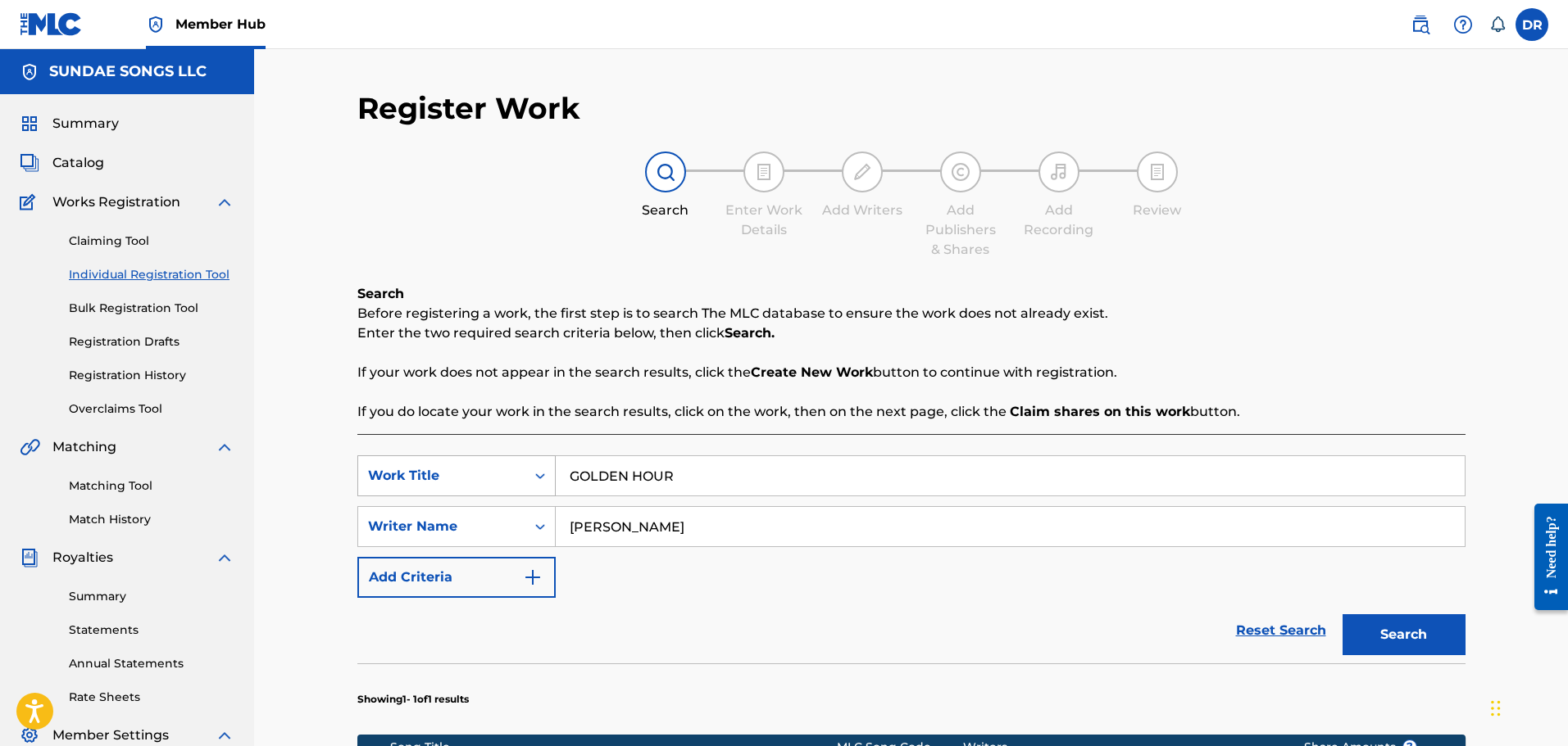
drag, startPoint x: 707, startPoint y: 488, endPoint x: 546, endPoint y: 481, distance: 161.2
click at [546, 481] on div "SearchWithCriteriab4ee90f7-01b7-4a99-8084-9145848e99a4 Work Title GOLDEN HOUR" at bounding box center [911, 475] width 1108 height 41
paste input "HEARTBEAT"
type input "HEARTBEAT"
click at [1375, 623] on button "Search" at bounding box center [1403, 635] width 123 height 41
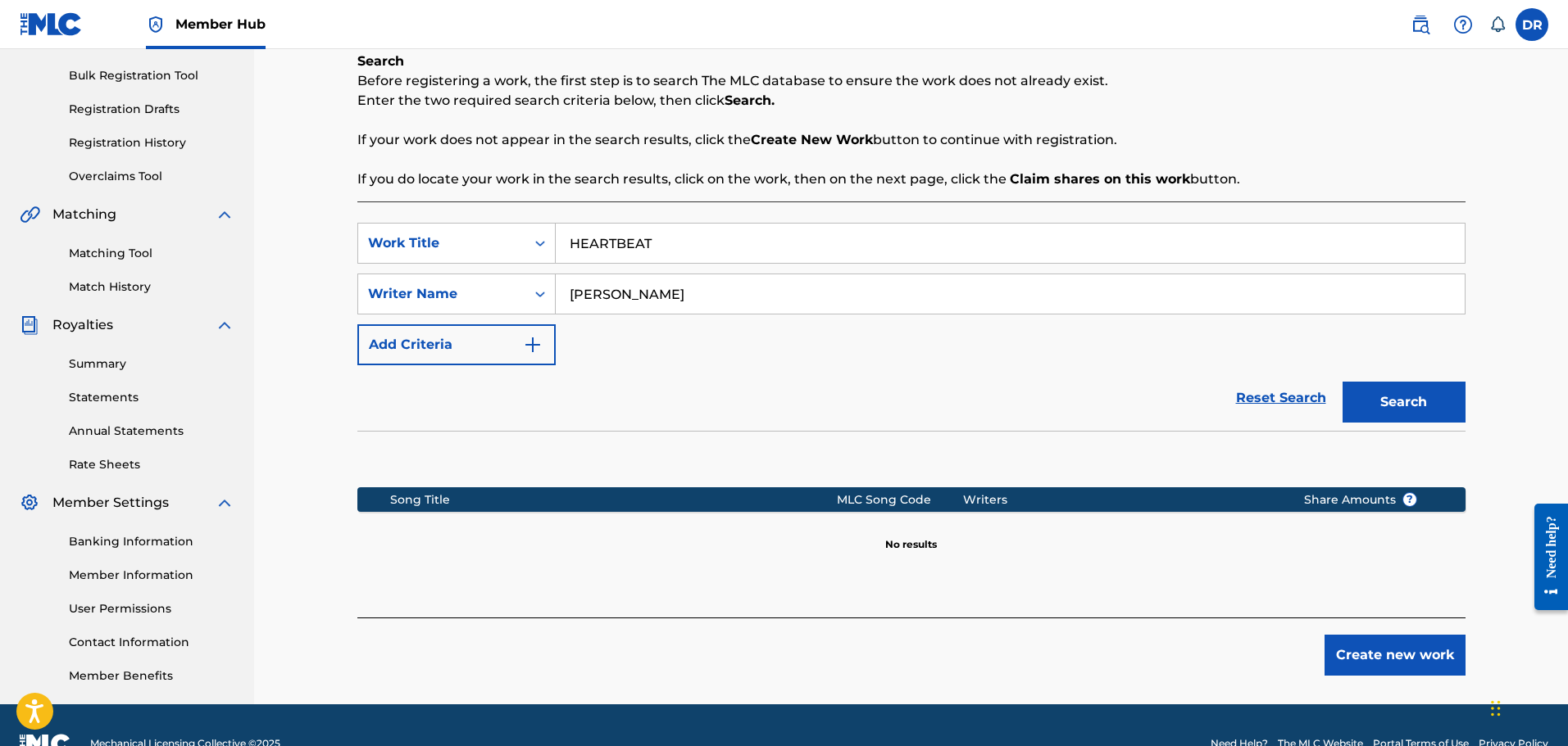
scroll to position [270, 0]
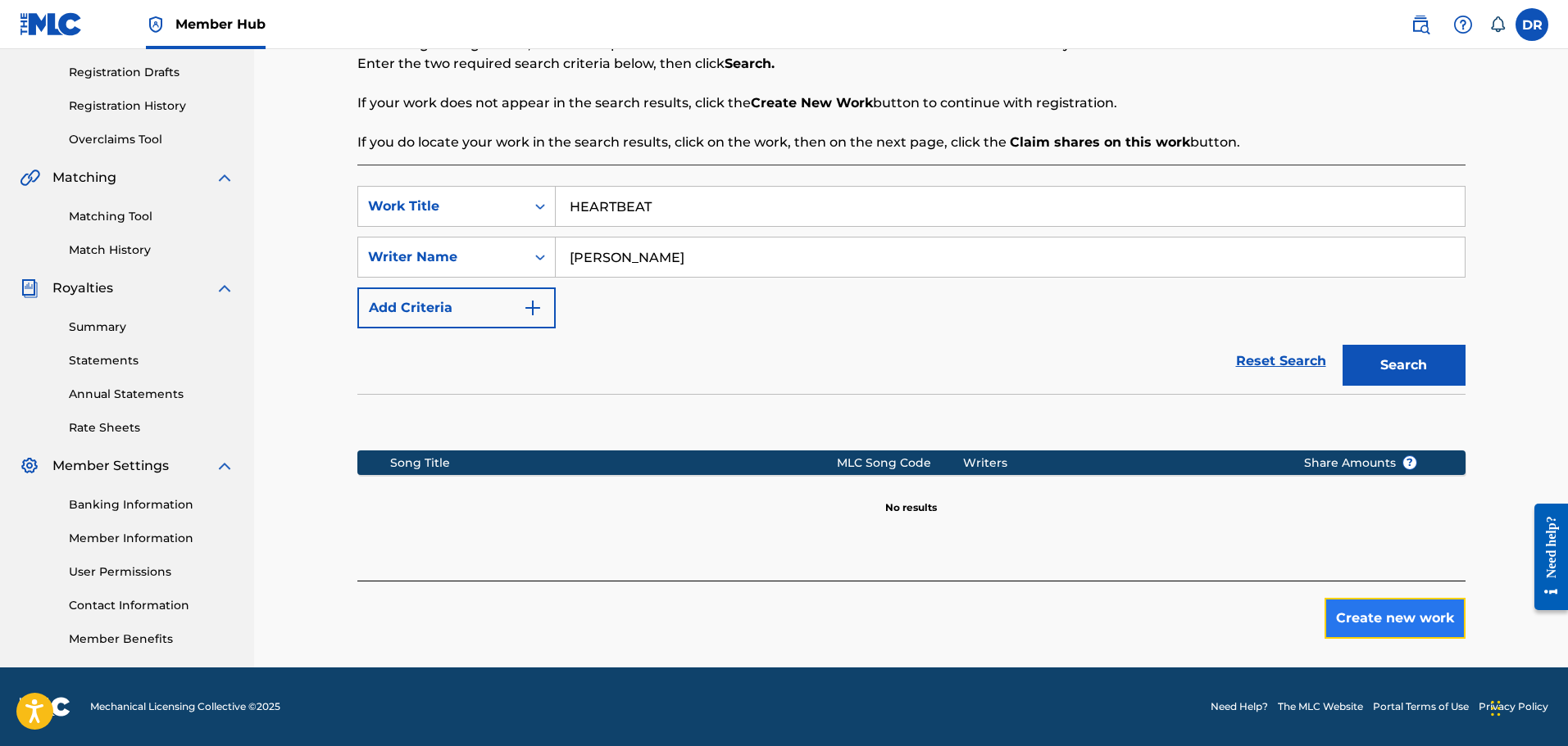
click at [1352, 613] on button "Create new work" at bounding box center [1395, 618] width 141 height 41
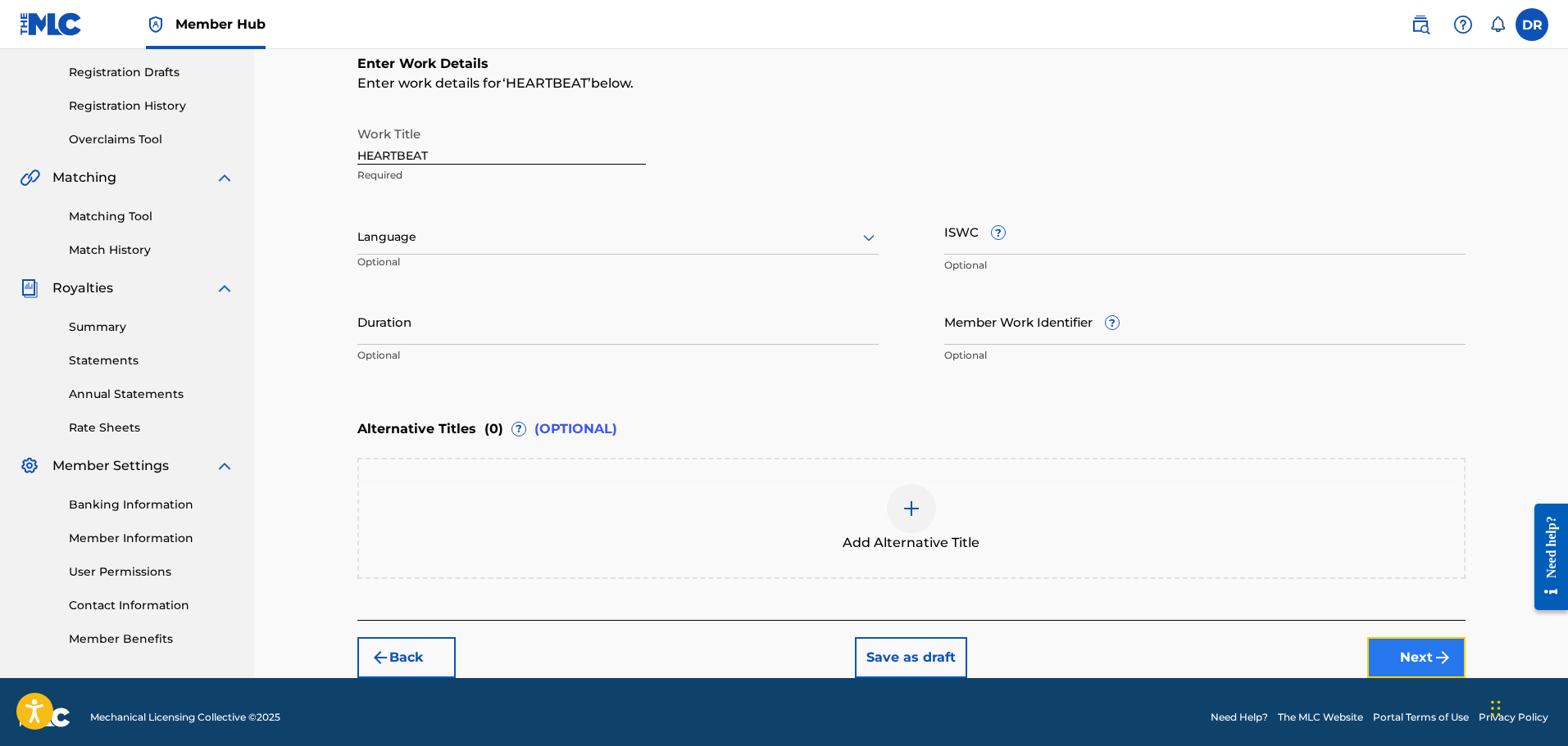
click at [1413, 652] on button "Next" at bounding box center [1416, 658] width 98 height 41
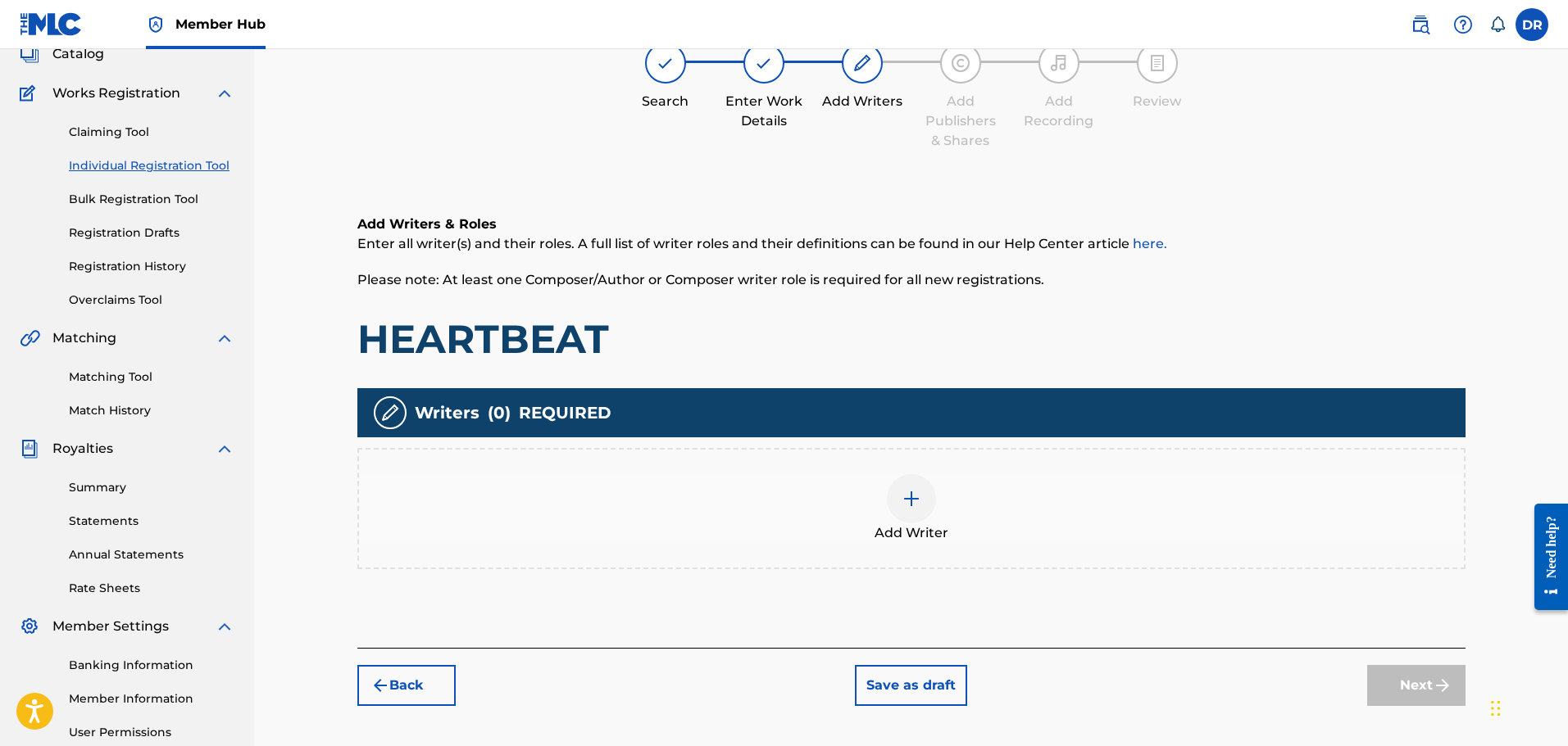
scroll to position [74, 0]
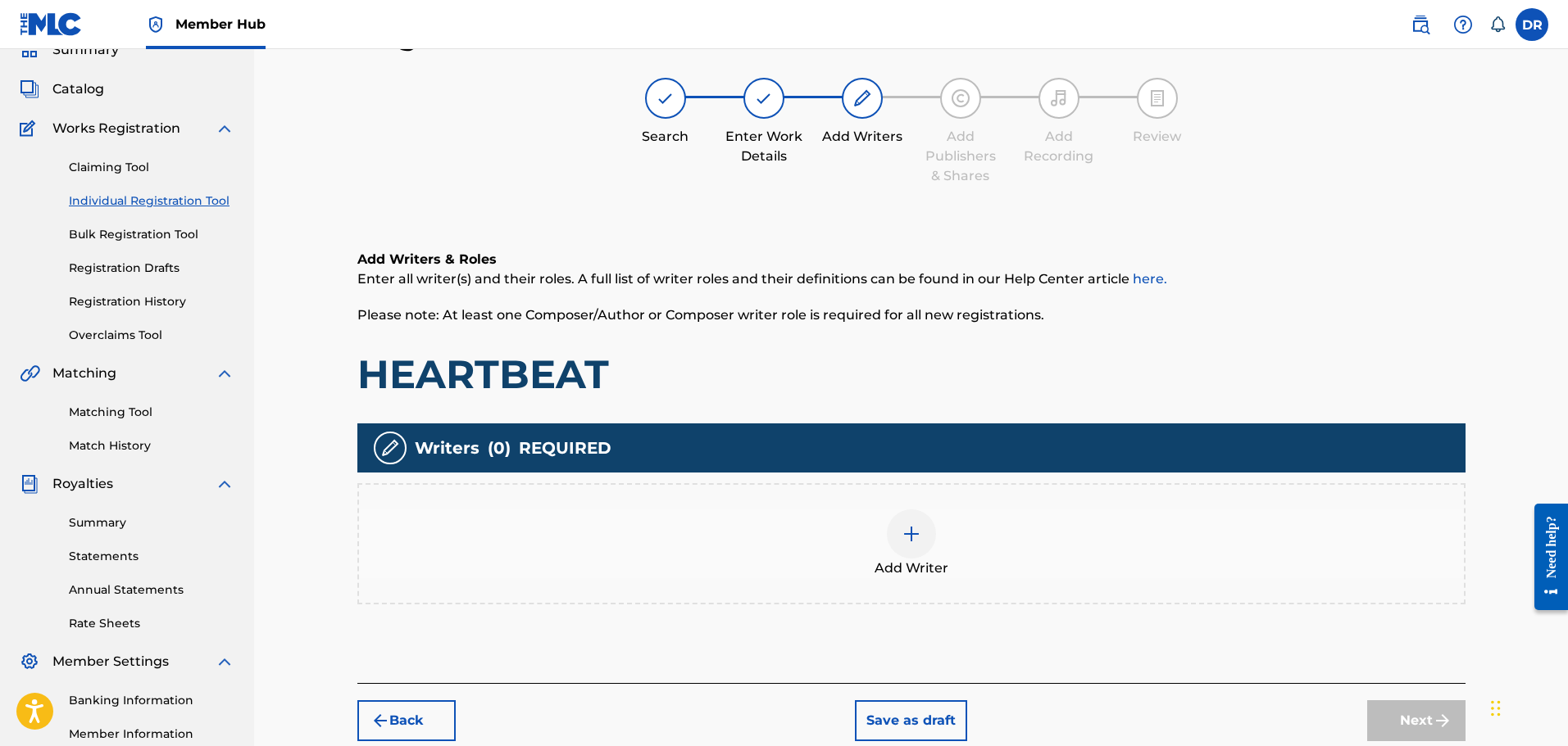
click at [913, 535] on img at bounding box center [912, 535] width 20 height 20
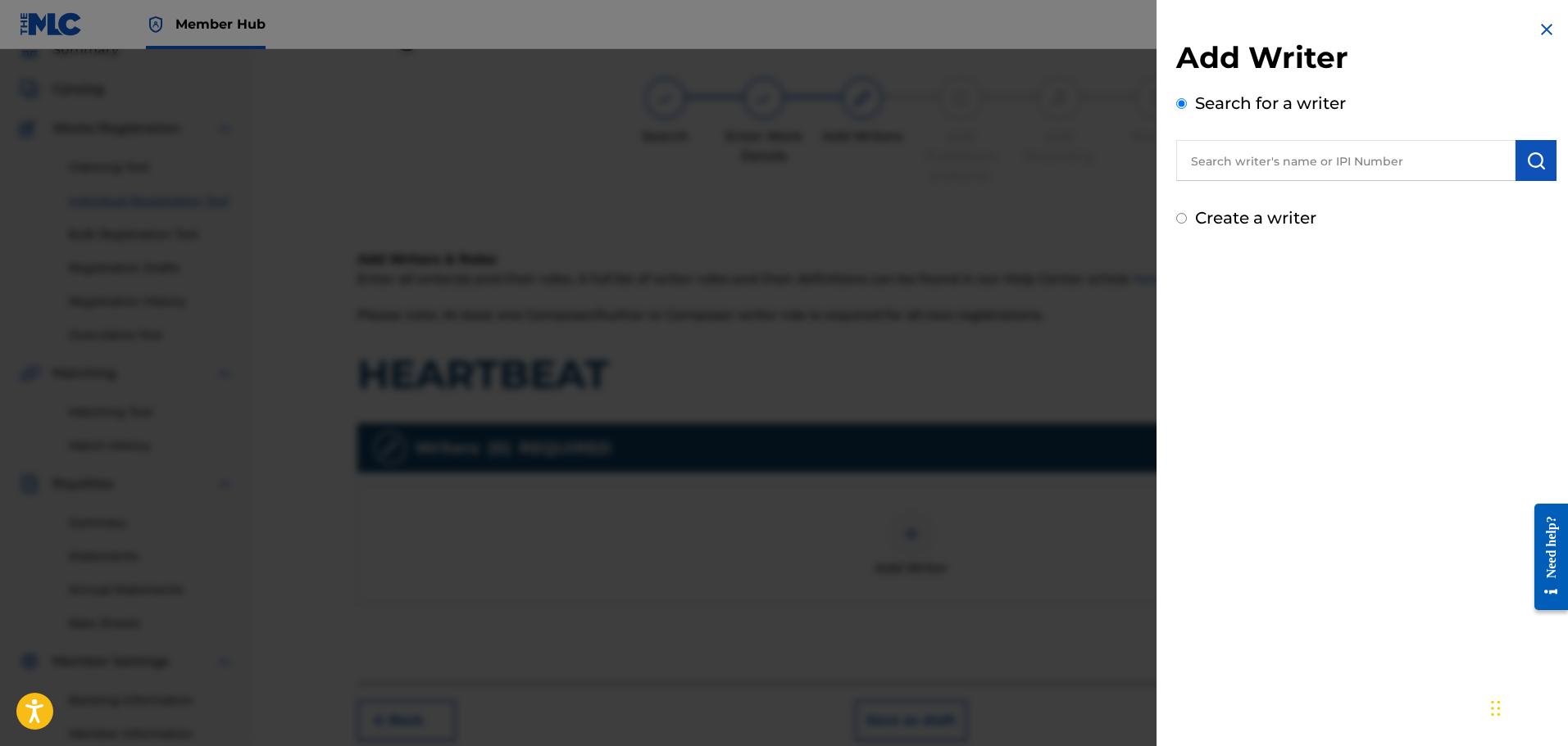
paste input "00726334939"
type input "00726334939"
click at [1527, 158] on img "submit" at bounding box center [1536, 161] width 20 height 20
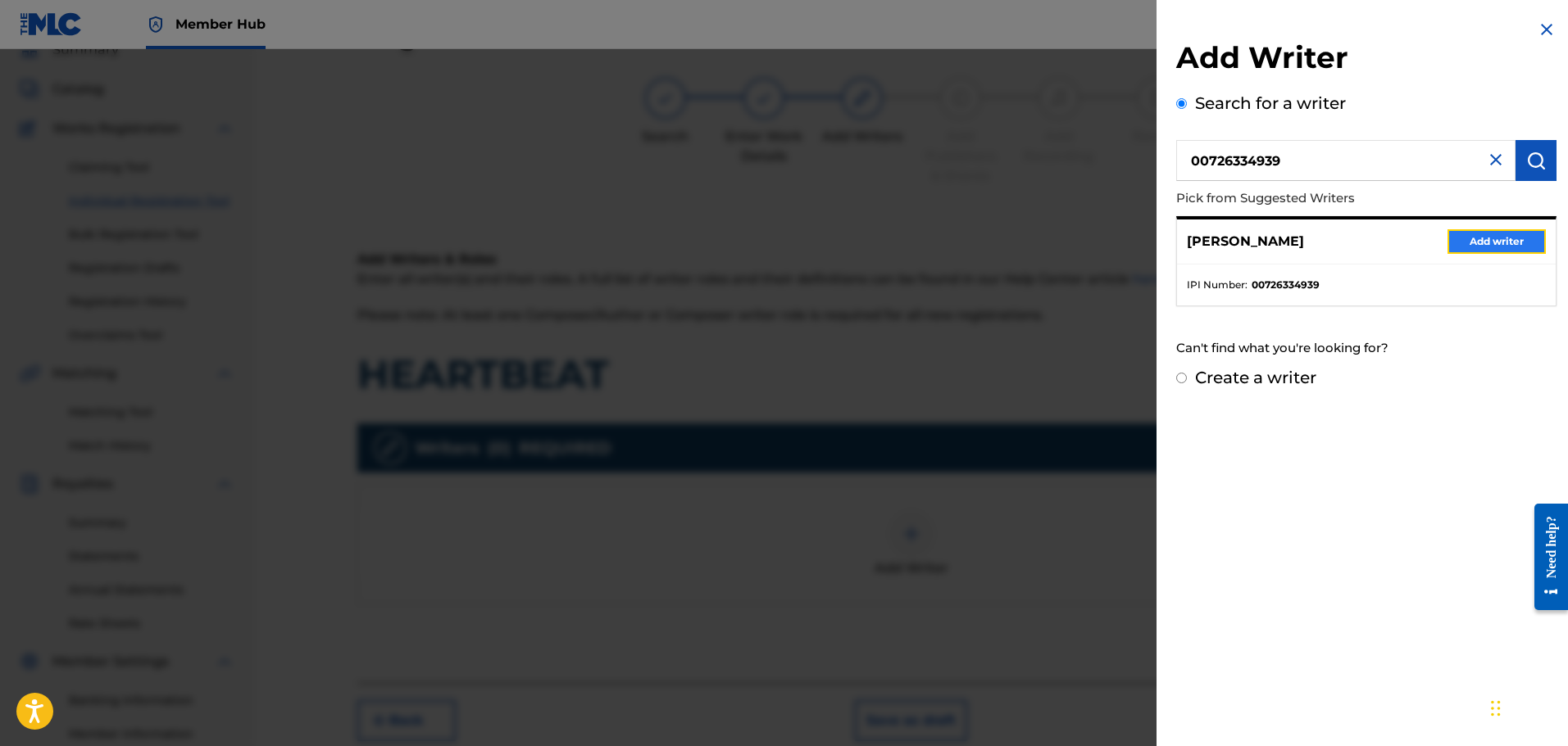
click at [1505, 233] on button "Add writer" at bounding box center [1497, 241] width 98 height 25
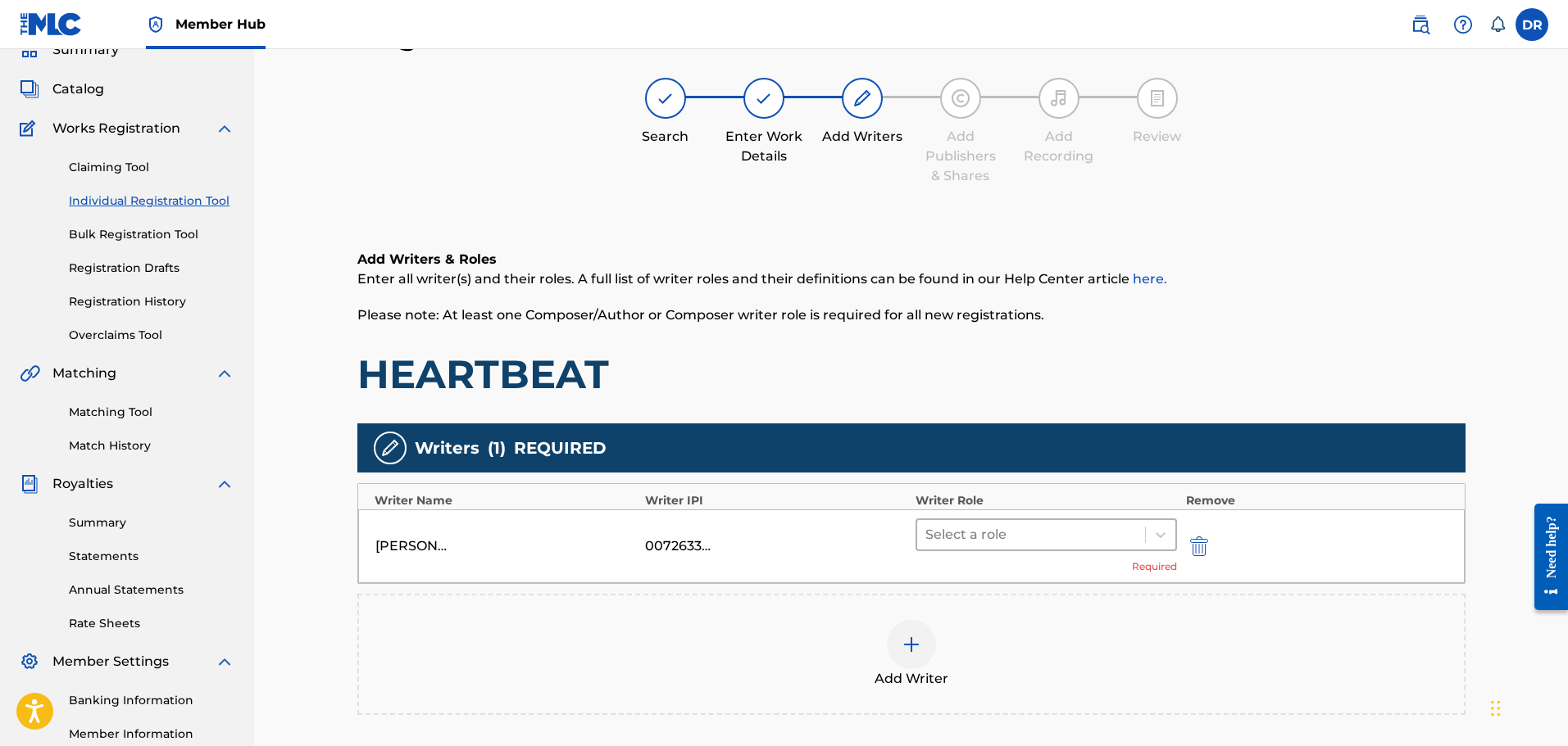
click at [1049, 540] on div at bounding box center [1031, 535] width 212 height 23
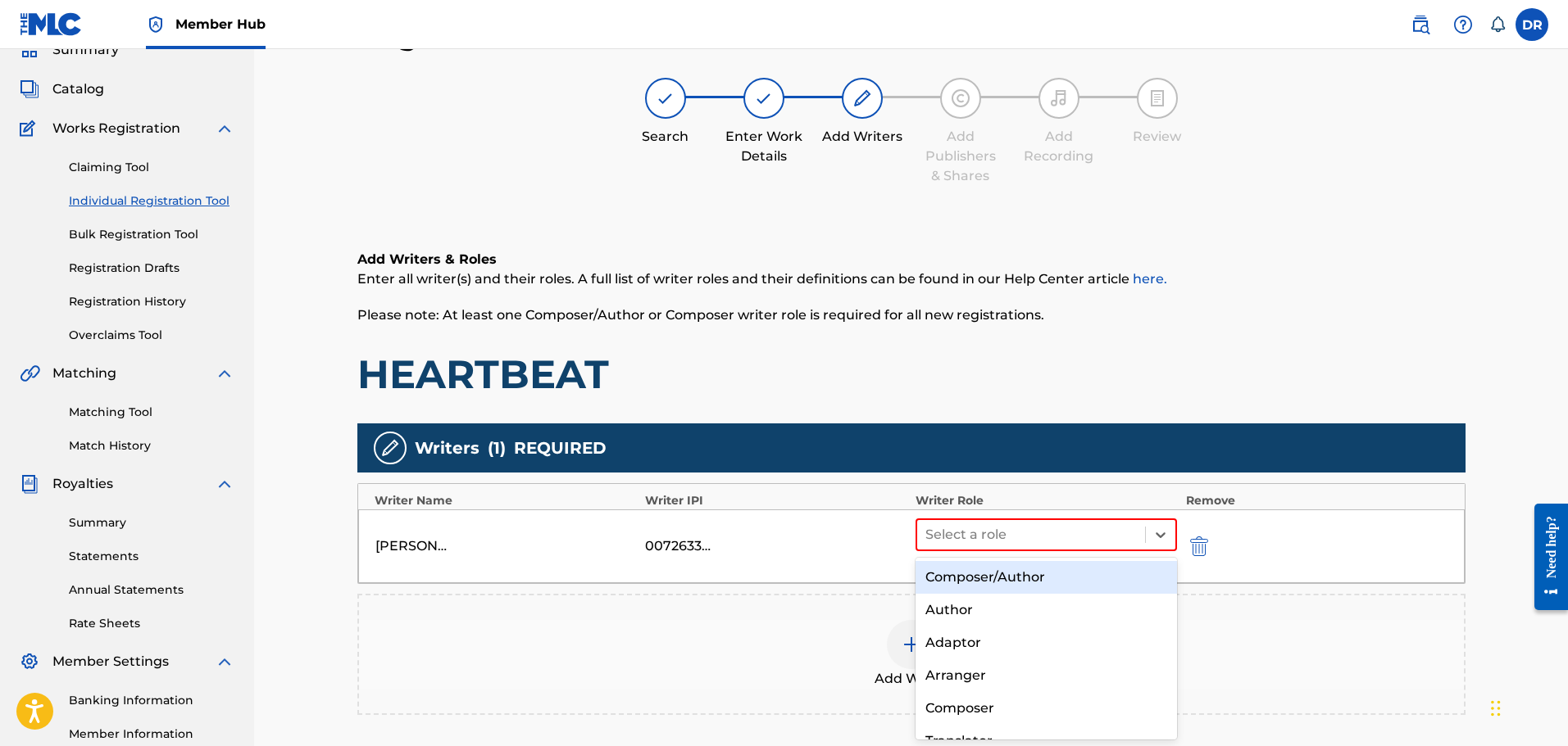
click at [1040, 569] on div "Composer/Author" at bounding box center [1047, 577] width 262 height 33
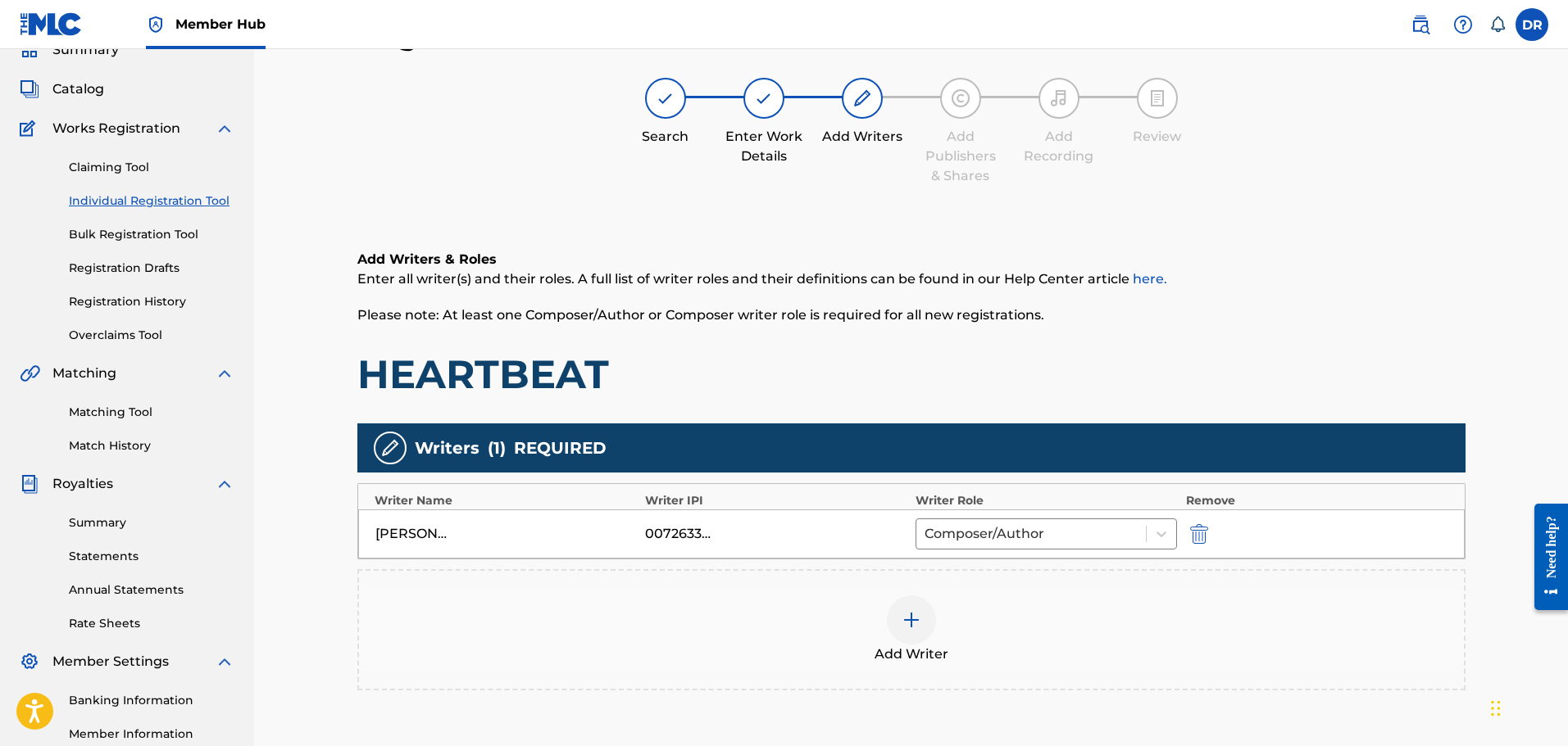
click at [913, 624] on img at bounding box center [912, 620] width 20 height 20
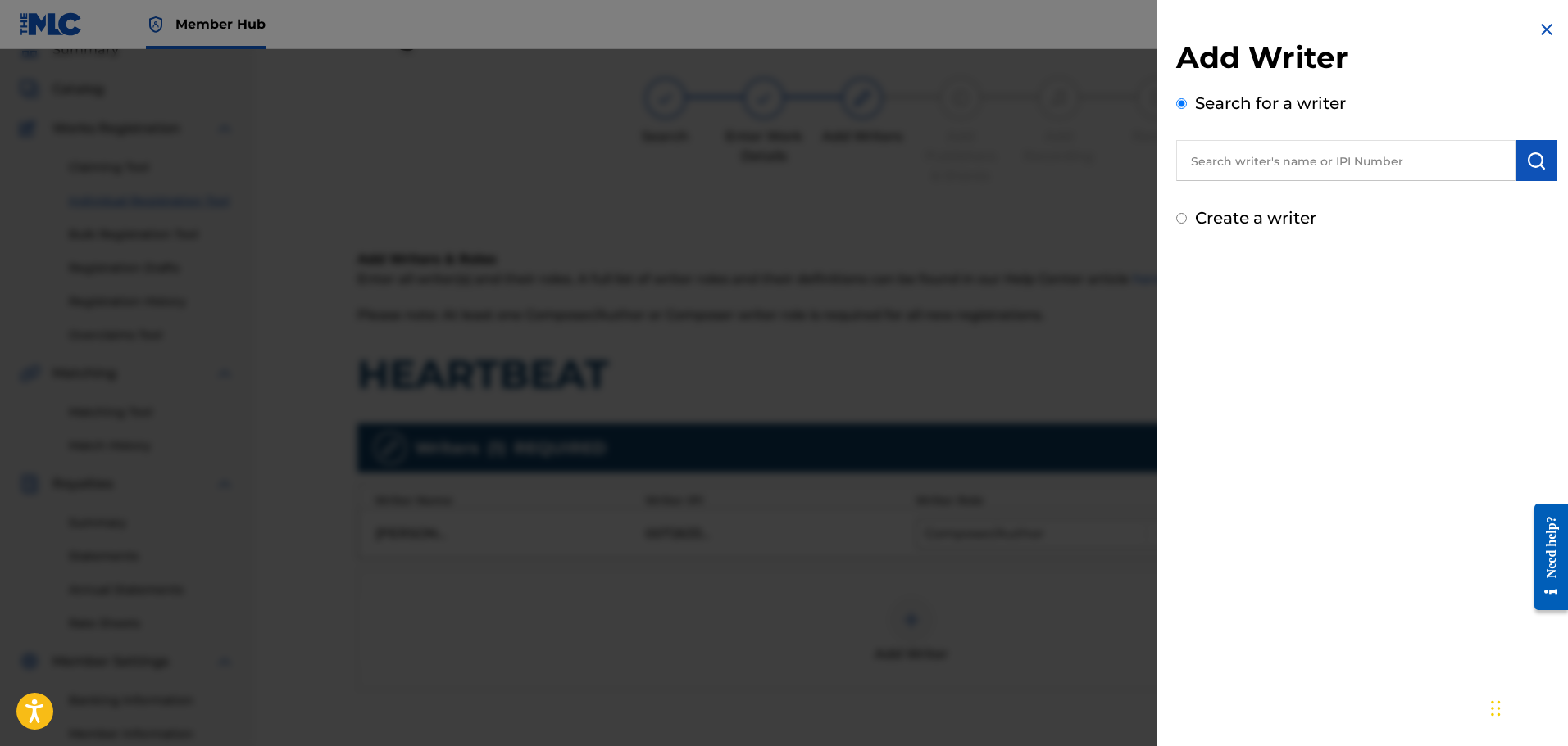
click at [1203, 160] on input "text" at bounding box center [1346, 160] width 339 height 41
paste input "[PERSON_NAME] [PERSON_NAME]"
type input "[PERSON_NAME] [PERSON_NAME]"
click at [1526, 161] on img "submit" at bounding box center [1536, 161] width 20 height 20
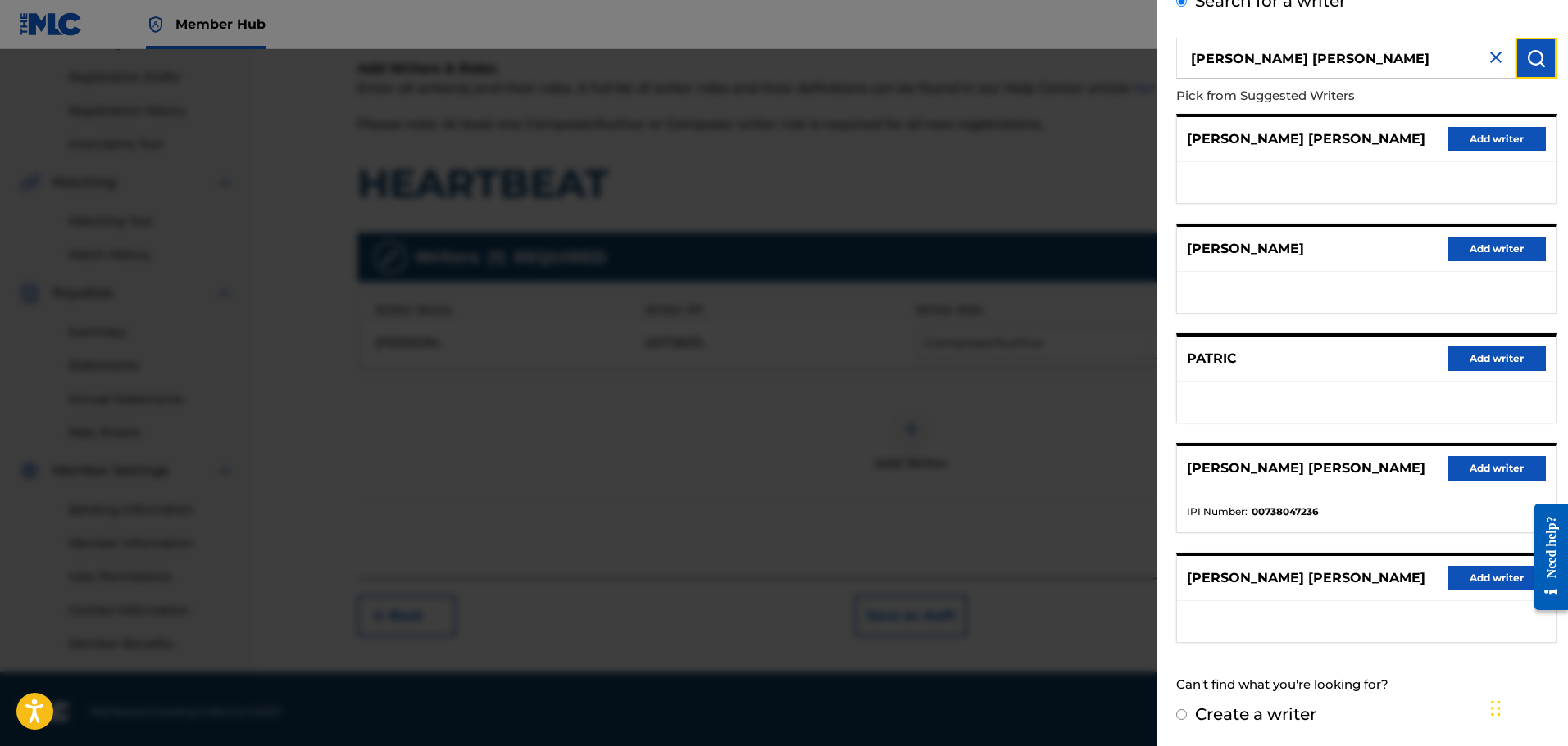
scroll to position [270, 0]
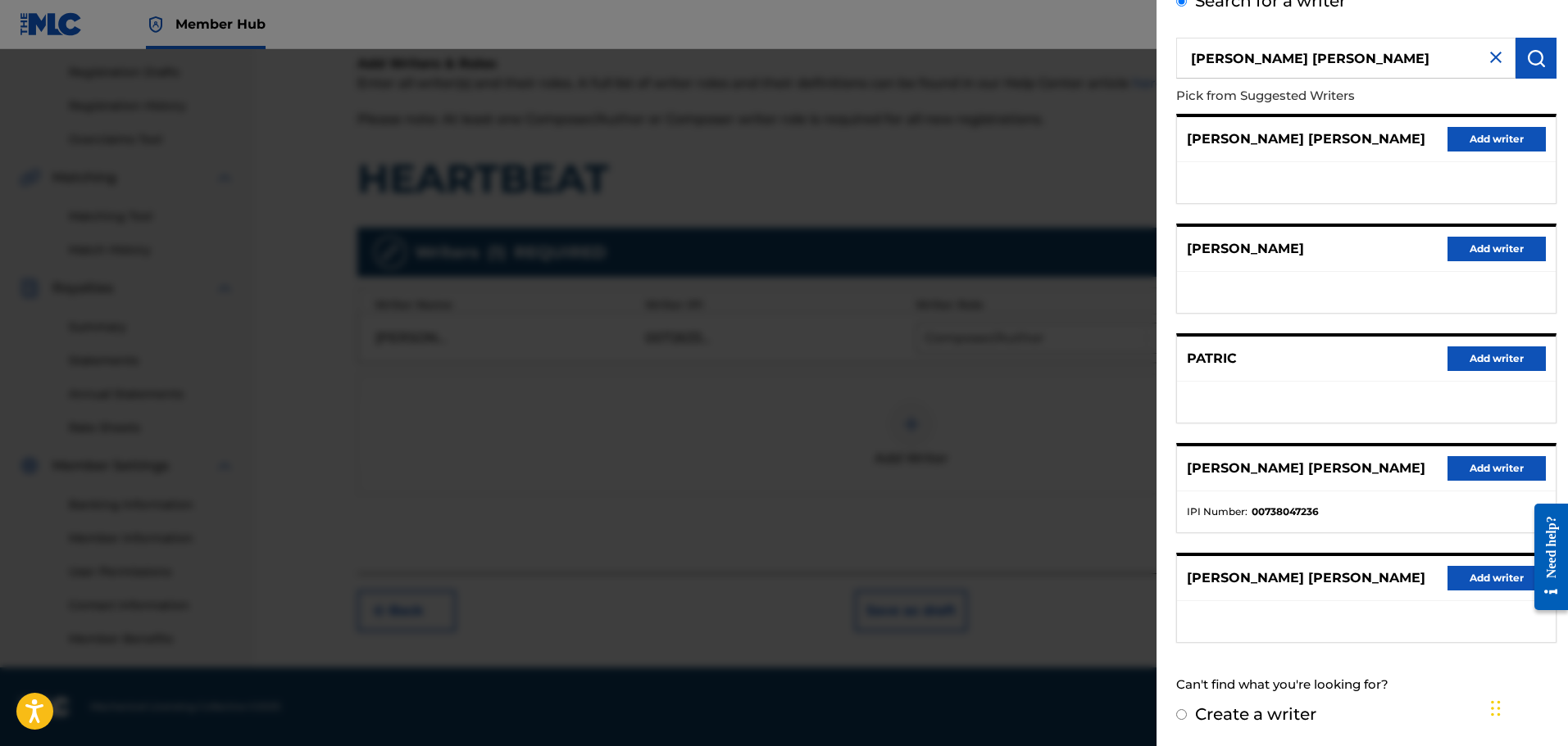
click at [1177, 714] on input "Create a writer" at bounding box center [1182, 715] width 11 height 11
radio input "false"
radio input "true"
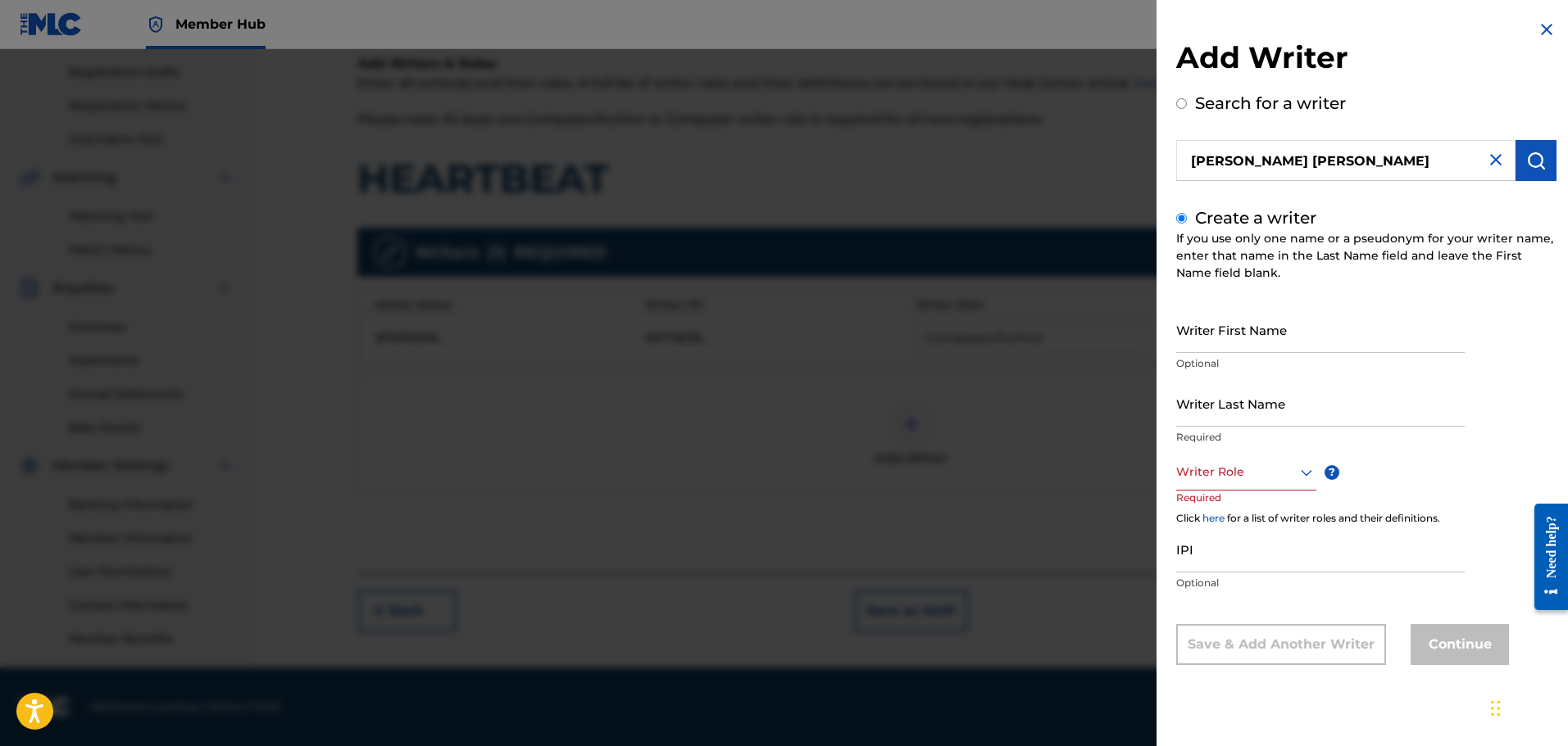
scroll to position [0, 0]
paste input "[PERSON_NAME] [PERSON_NAME]"
drag, startPoint x: 1353, startPoint y: 339, endPoint x: 1300, endPoint y: 342, distance: 53.1
click at [1300, 342] on input "[PERSON_NAME] [PERSON_NAME]" at bounding box center [1320, 329] width 289 height 46
type input "[PERSON_NAME]"
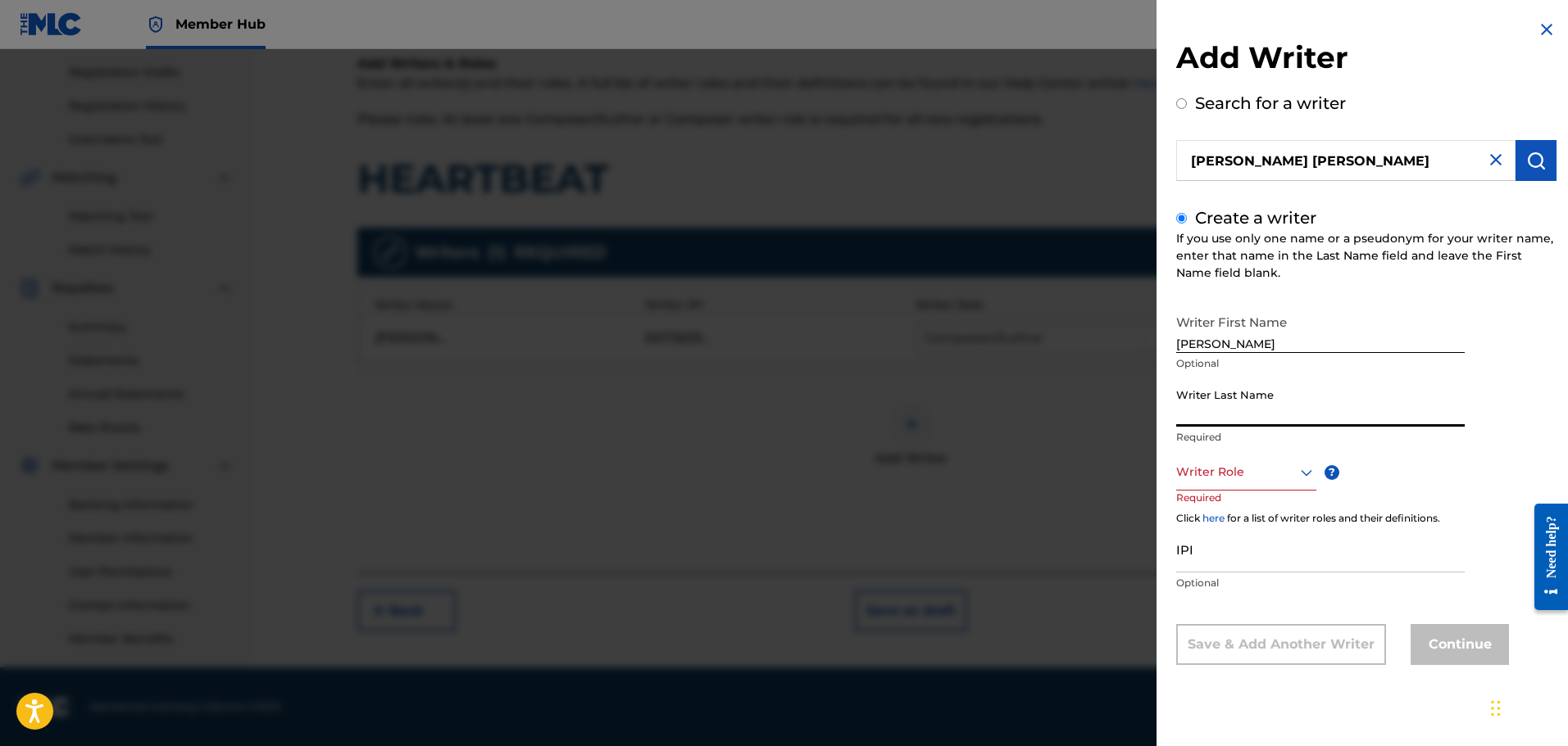
paste input "[PERSON_NAME]"
type input "[PERSON_NAME]"
click at [1253, 475] on div at bounding box center [1246, 472] width 140 height 20
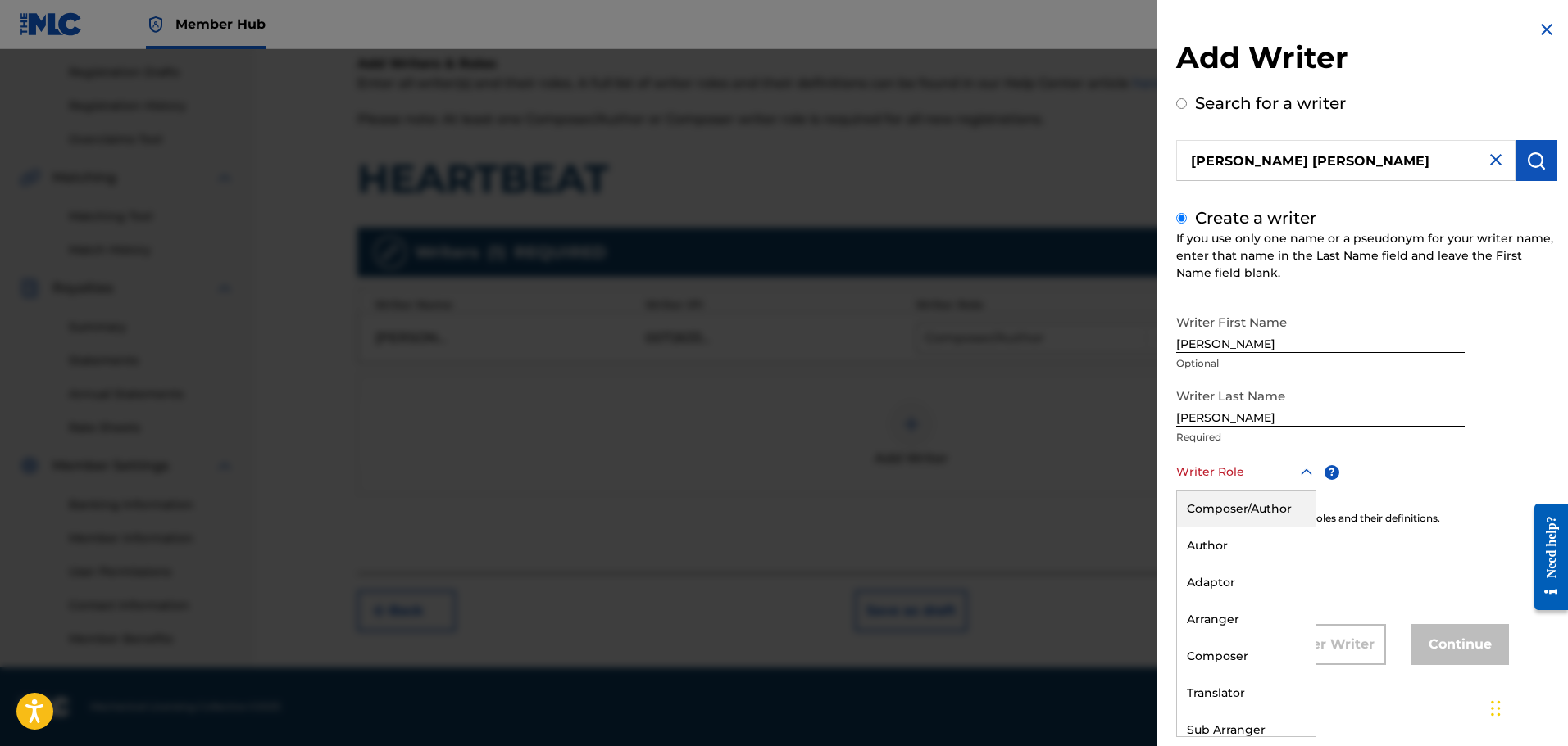
click at [1254, 504] on div "Composer/Author" at bounding box center [1246, 509] width 138 height 36
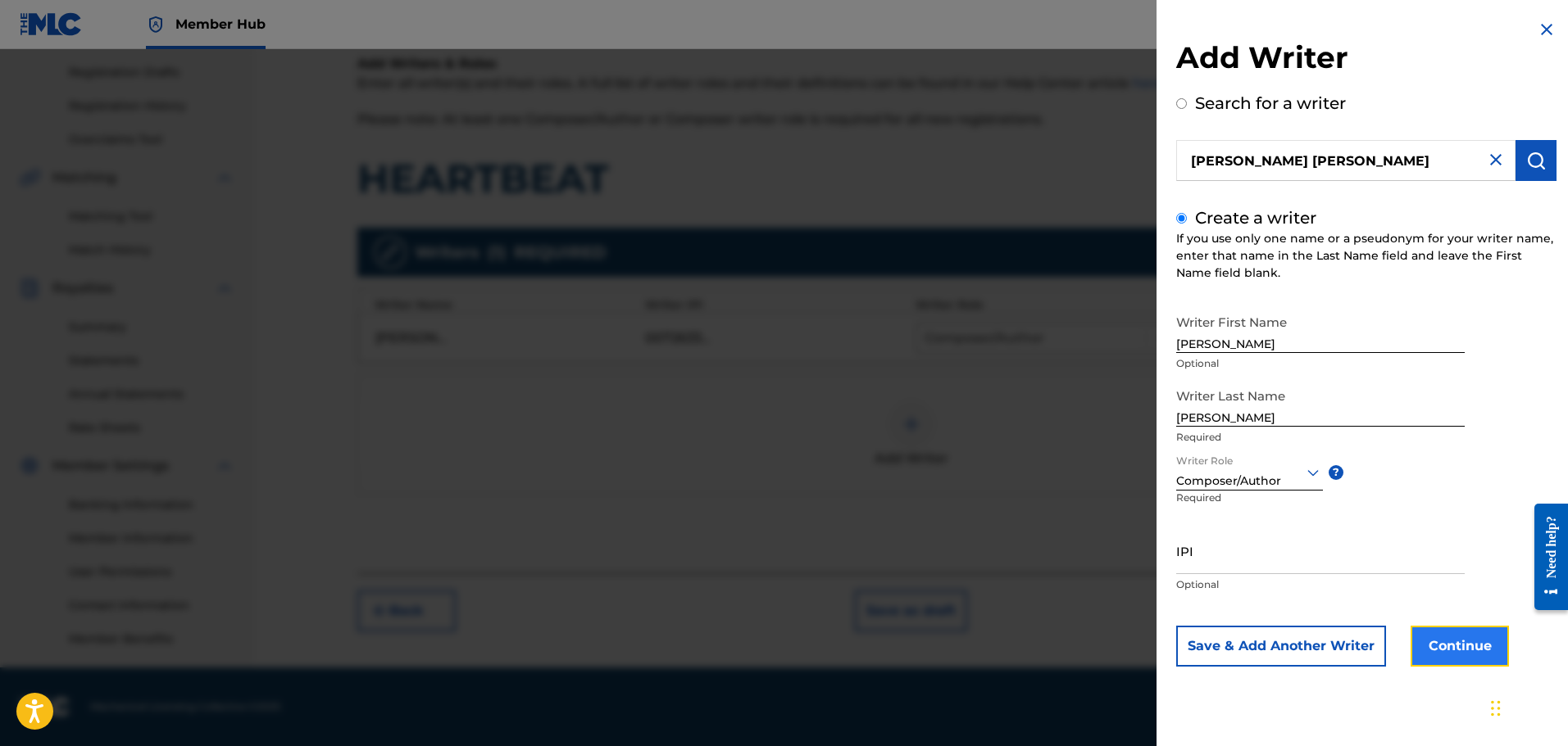
click at [1456, 639] on button "Continue" at bounding box center [1460, 646] width 98 height 41
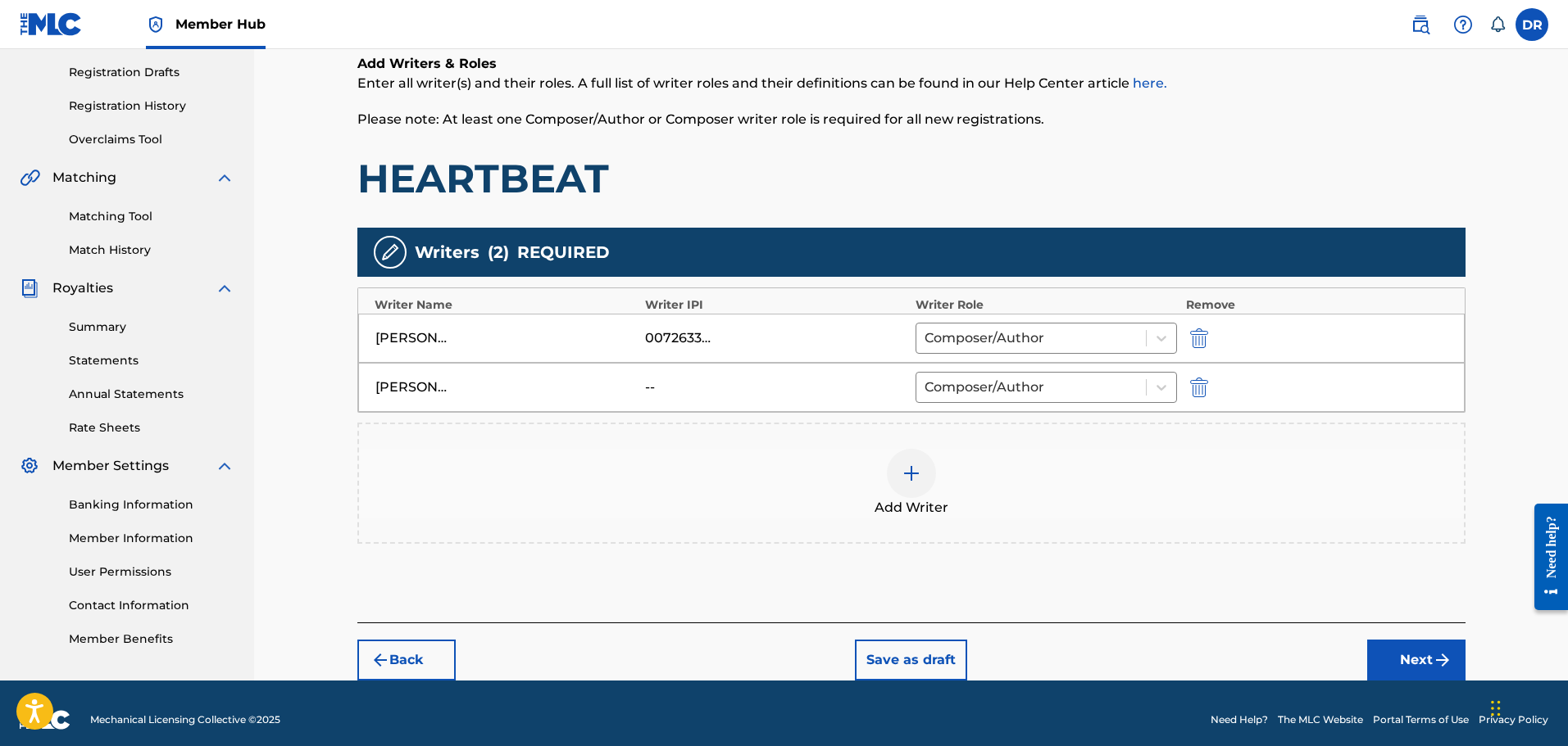
click at [934, 456] on div "Add Writer" at bounding box center [911, 484] width 1105 height 69
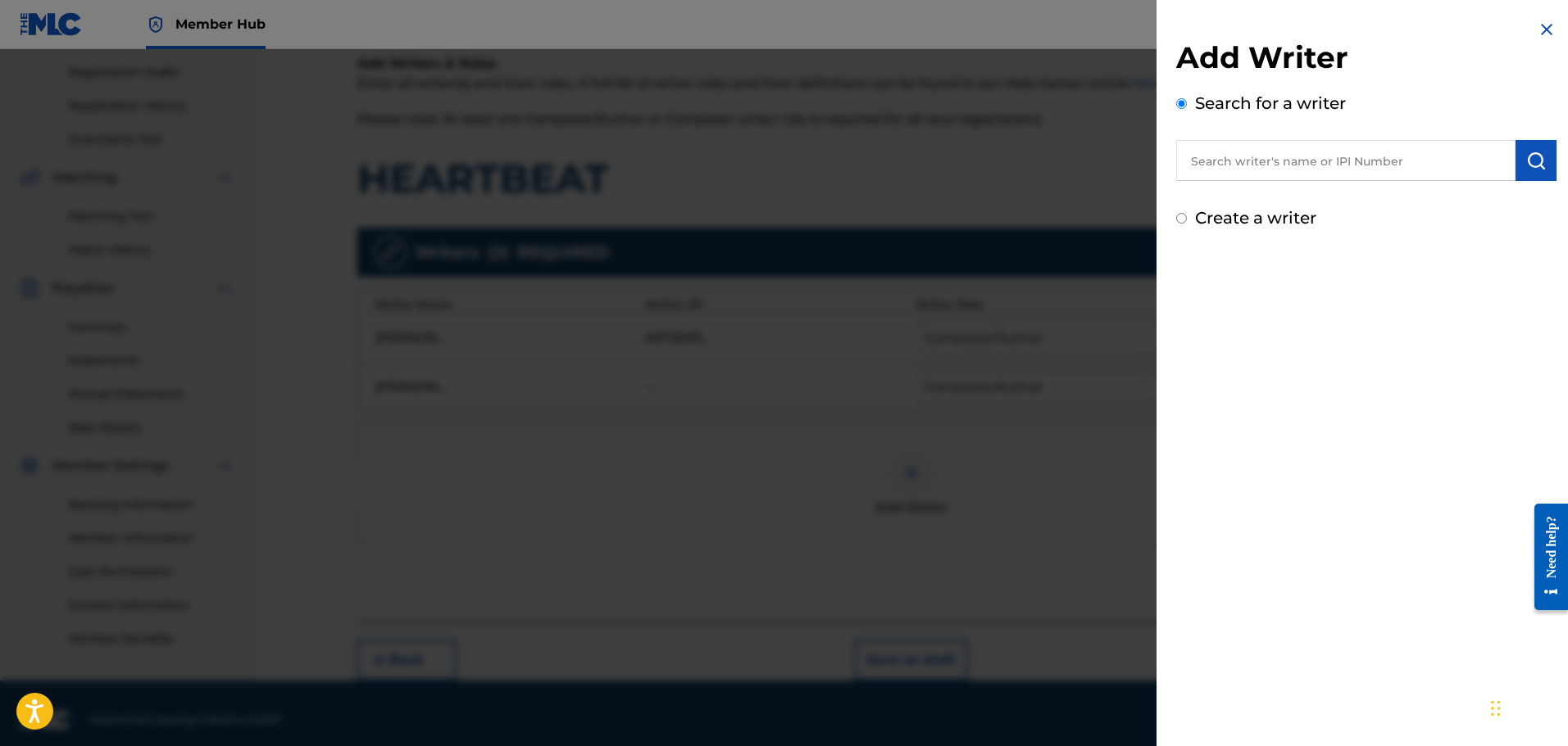
click at [1211, 159] on input "text" at bounding box center [1346, 160] width 339 height 41
paste input "[PERSON_NAME]"
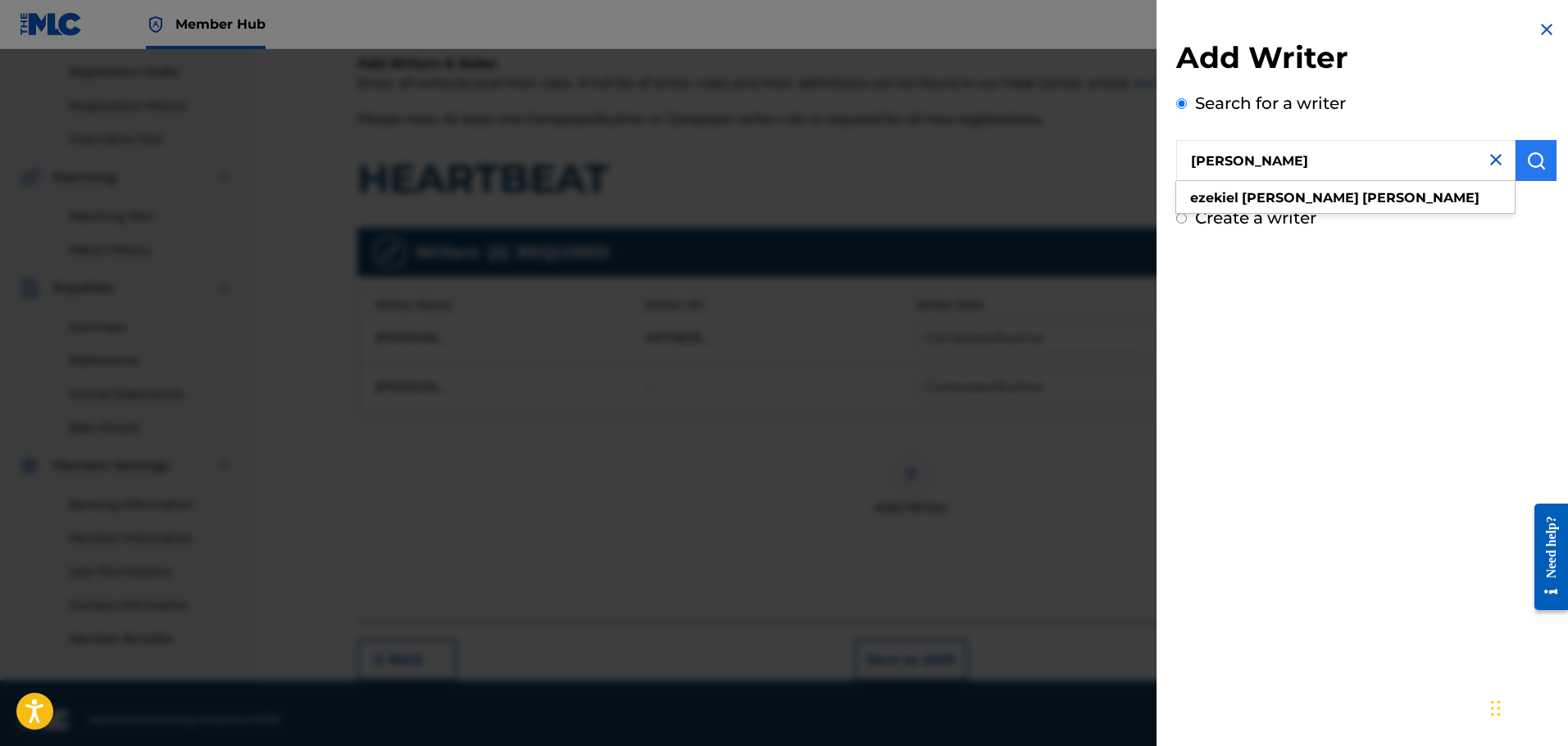
type input "[PERSON_NAME]"
click at [1533, 154] on img "submit" at bounding box center [1536, 161] width 20 height 20
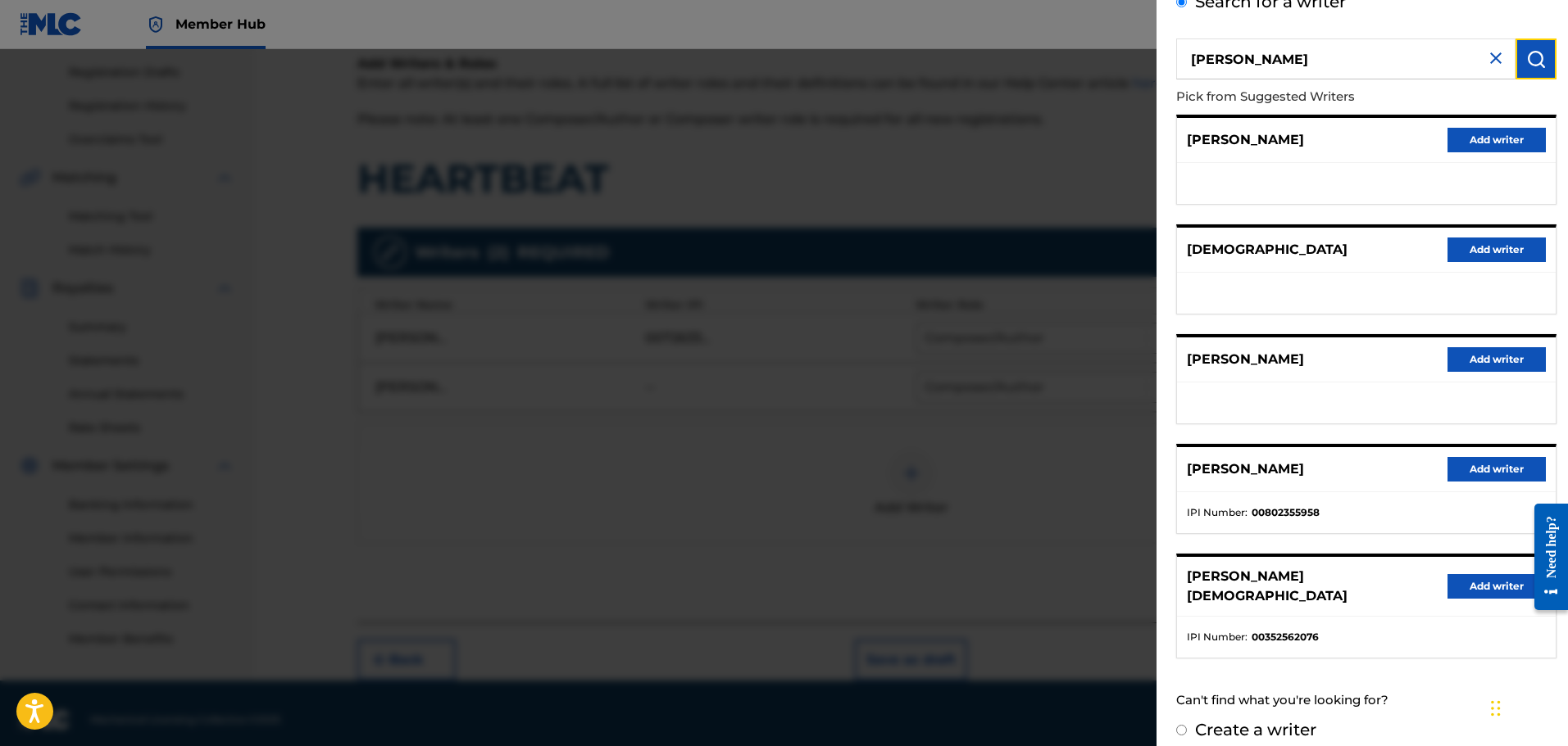
scroll to position [102, 0]
drag, startPoint x: 1327, startPoint y: 514, endPoint x: 1250, endPoint y: 519, distance: 77.2
click at [1250, 519] on ul "IPI Number : 00802355958" at bounding box center [1367, 512] width 379 height 41
copy strong "00802355958"
click at [1486, 468] on button "Add writer" at bounding box center [1497, 468] width 98 height 25
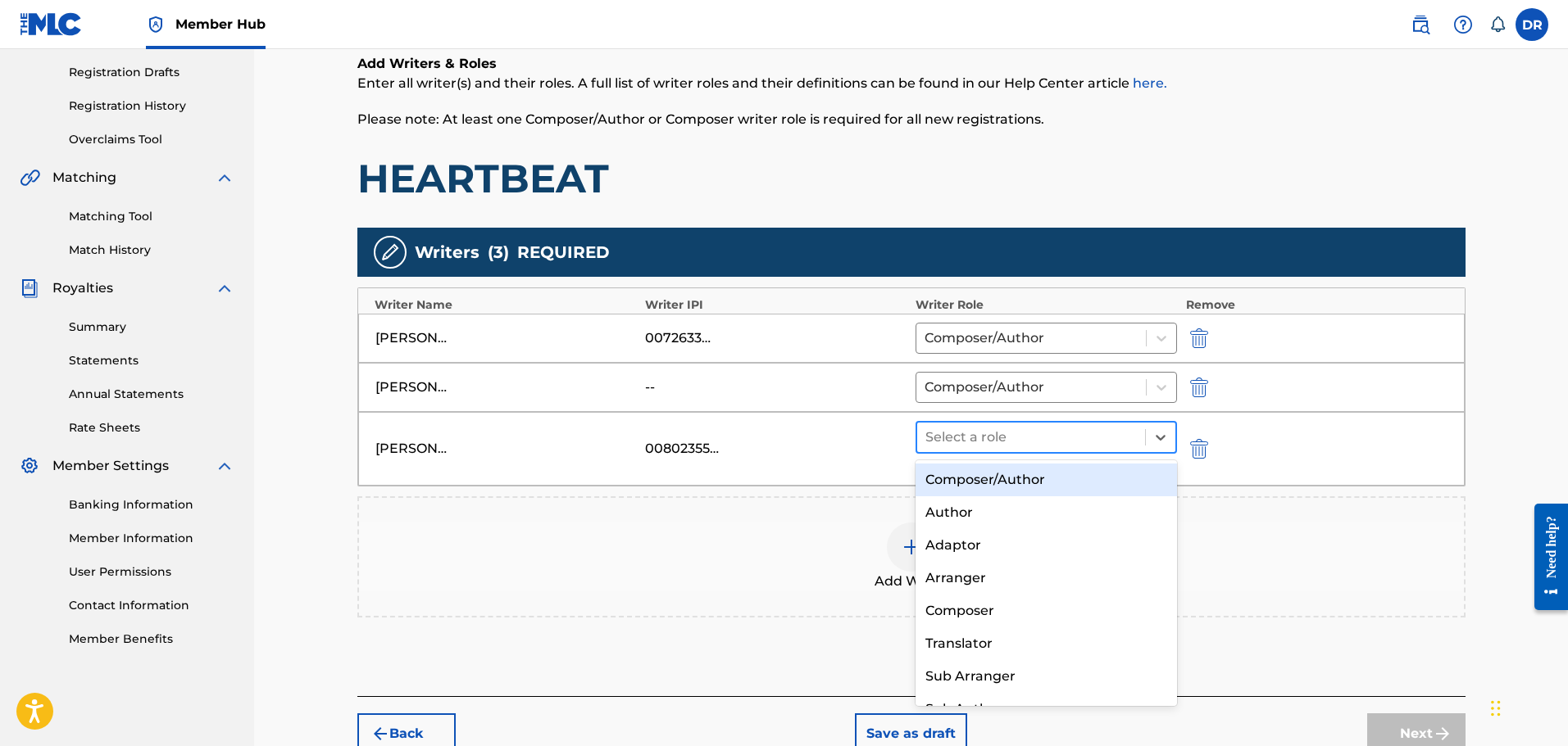
click at [1018, 444] on div at bounding box center [1031, 437] width 212 height 23
click at [1022, 479] on div "Composer/Author" at bounding box center [1047, 480] width 262 height 33
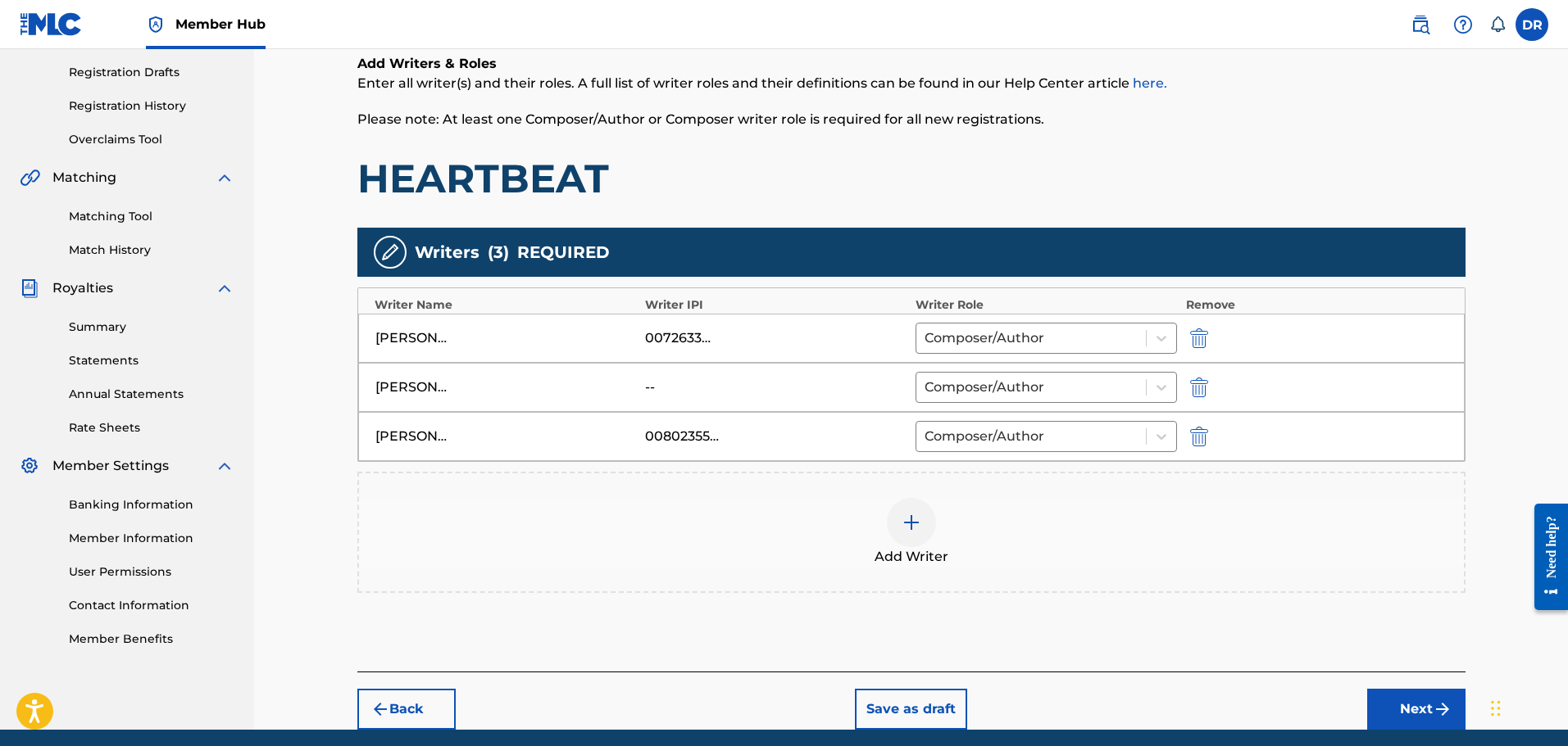
click at [923, 525] on div at bounding box center [911, 523] width 49 height 49
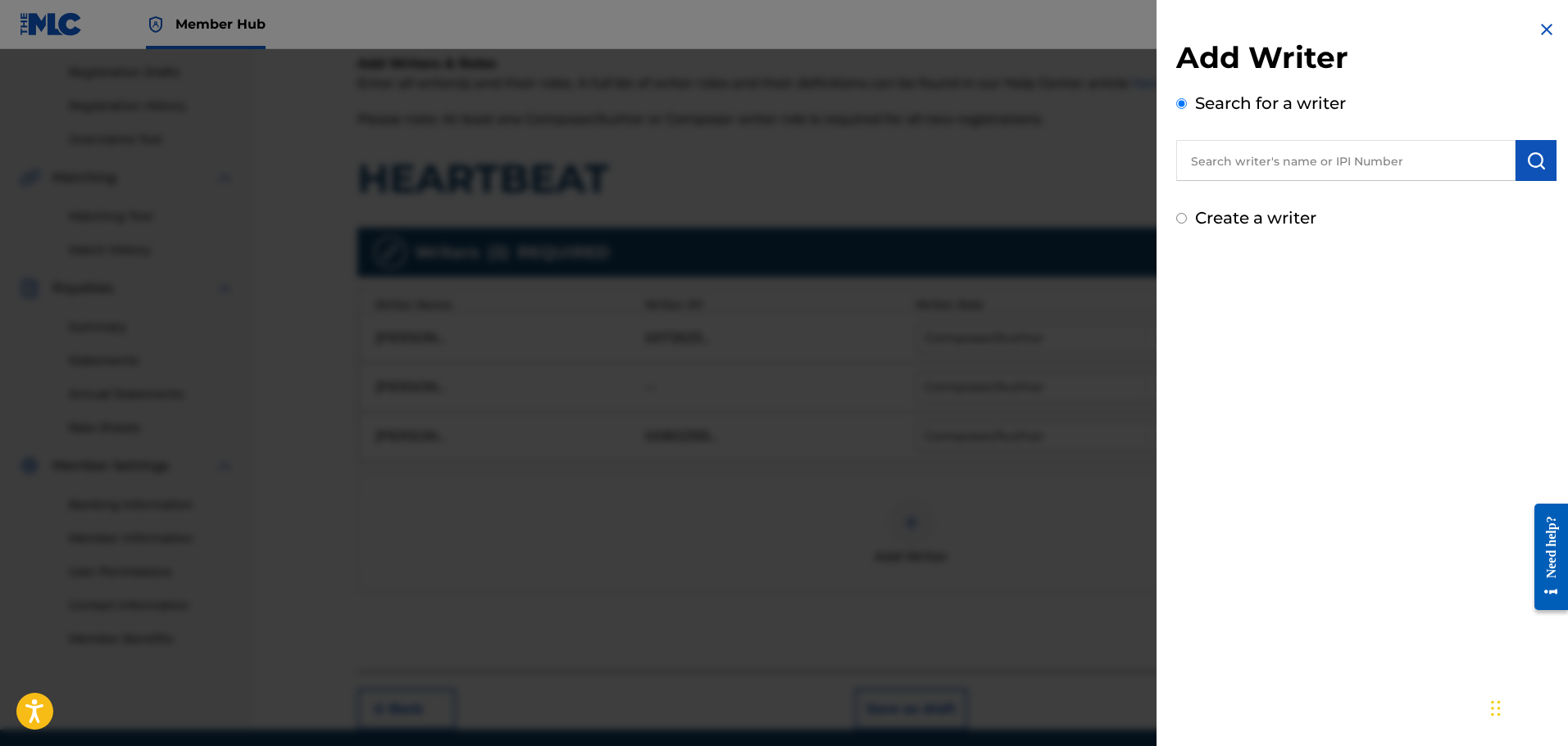
click at [1225, 162] on input "text" at bounding box center [1346, 160] width 339 height 41
paste input "[PERSON_NAME]"
type input "[PERSON_NAME]"
click at [1542, 149] on button "submit" at bounding box center [1535, 160] width 41 height 41
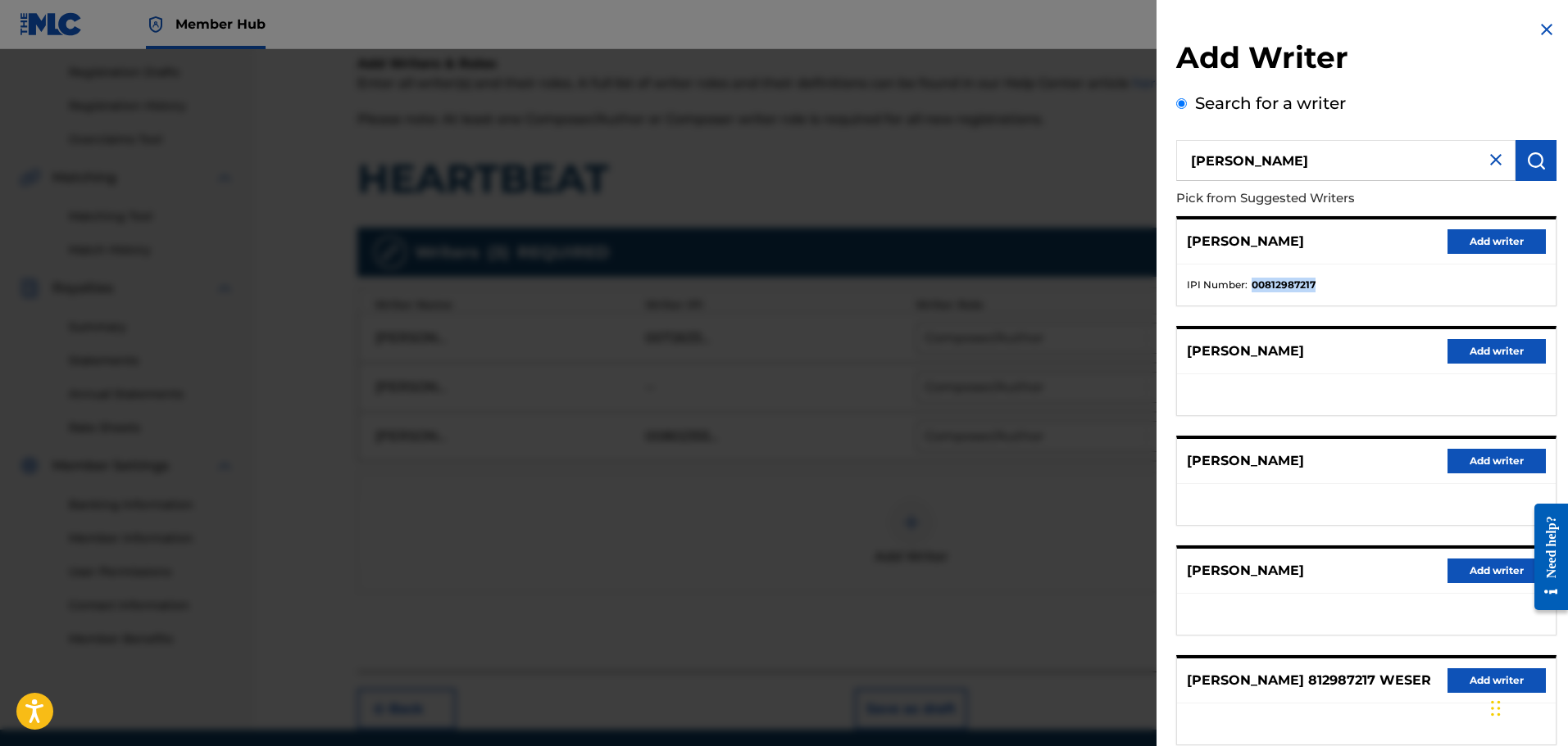
drag, startPoint x: 1324, startPoint y: 281, endPoint x: 1253, endPoint y: 292, distance: 71.8
click at [1253, 292] on ul "IPI Number : 00812987217" at bounding box center [1367, 285] width 379 height 41
copy strong "00812987217"
click at [1504, 237] on button "Add writer" at bounding box center [1497, 241] width 98 height 25
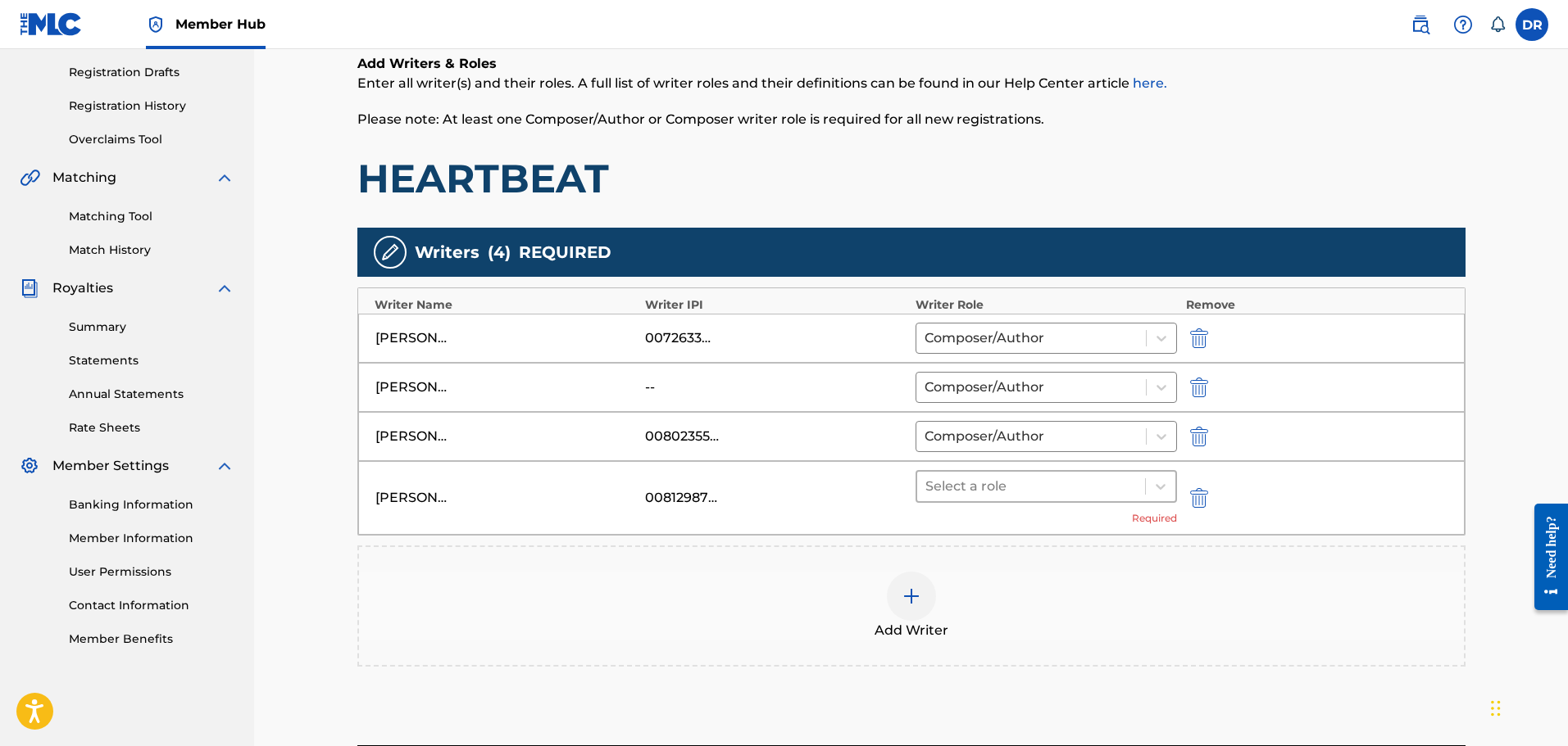
click at [1071, 485] on div at bounding box center [1031, 486] width 212 height 23
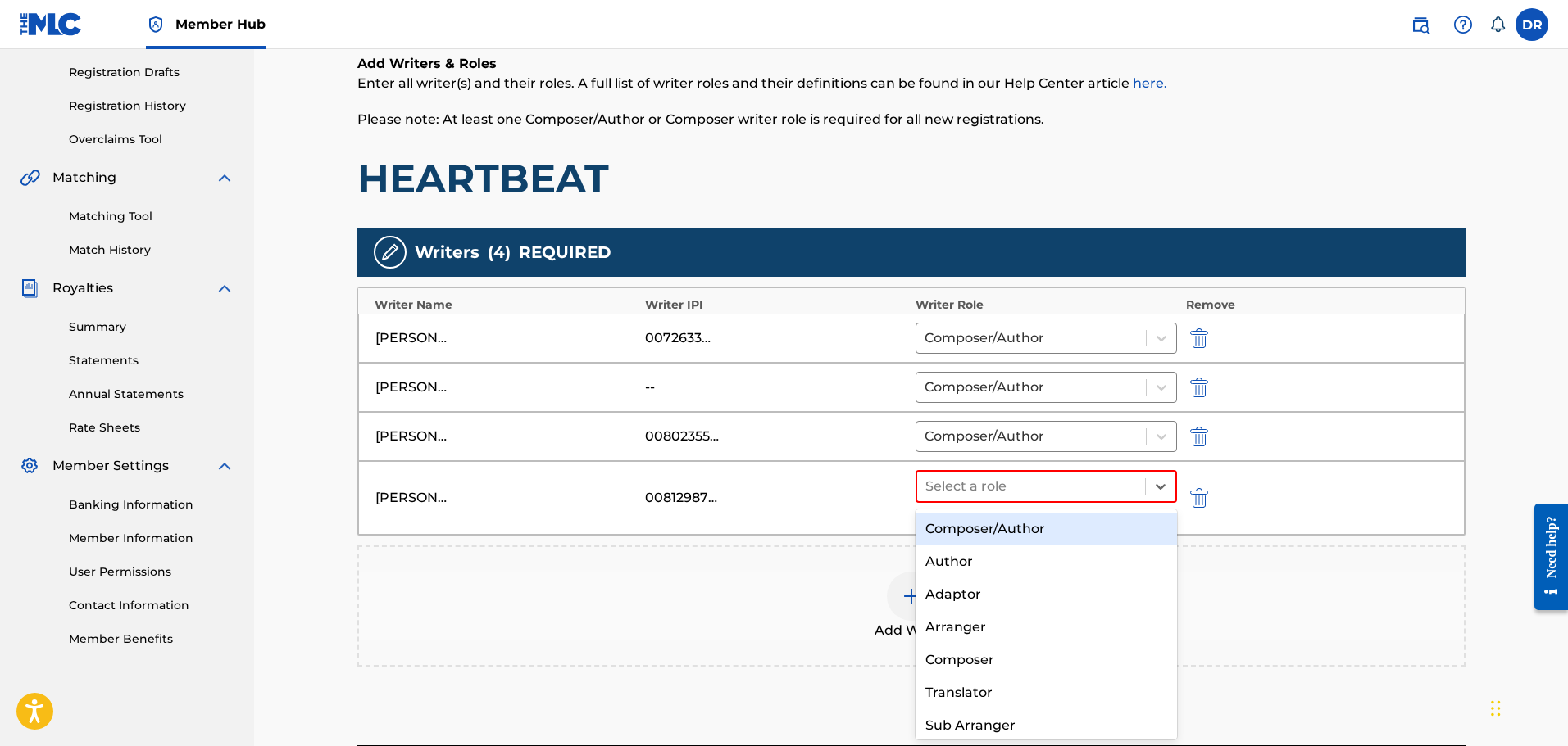
click at [1062, 528] on div "Composer/Author" at bounding box center [1047, 529] width 262 height 33
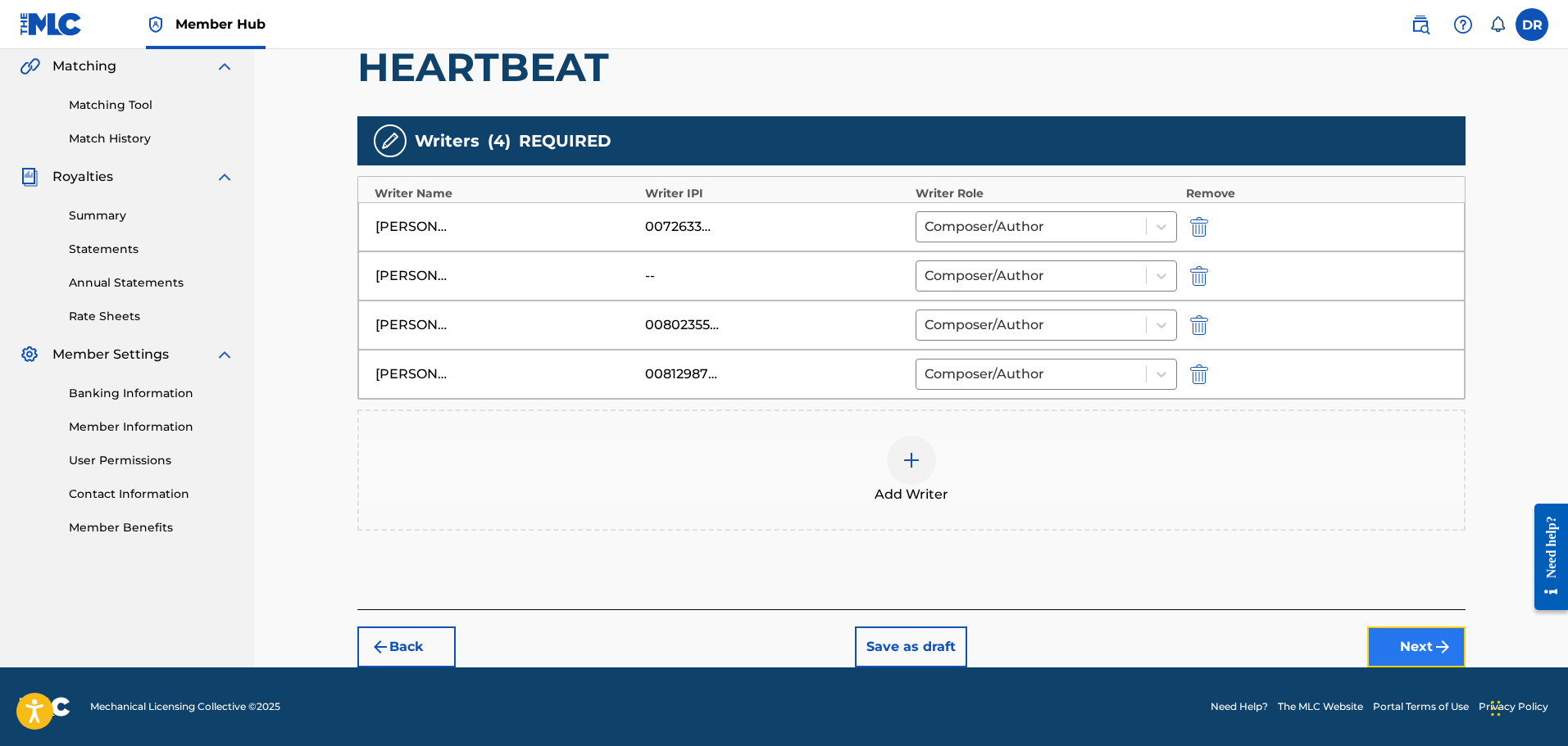
click at [1449, 639] on img "submit" at bounding box center [1442, 648] width 20 height 20
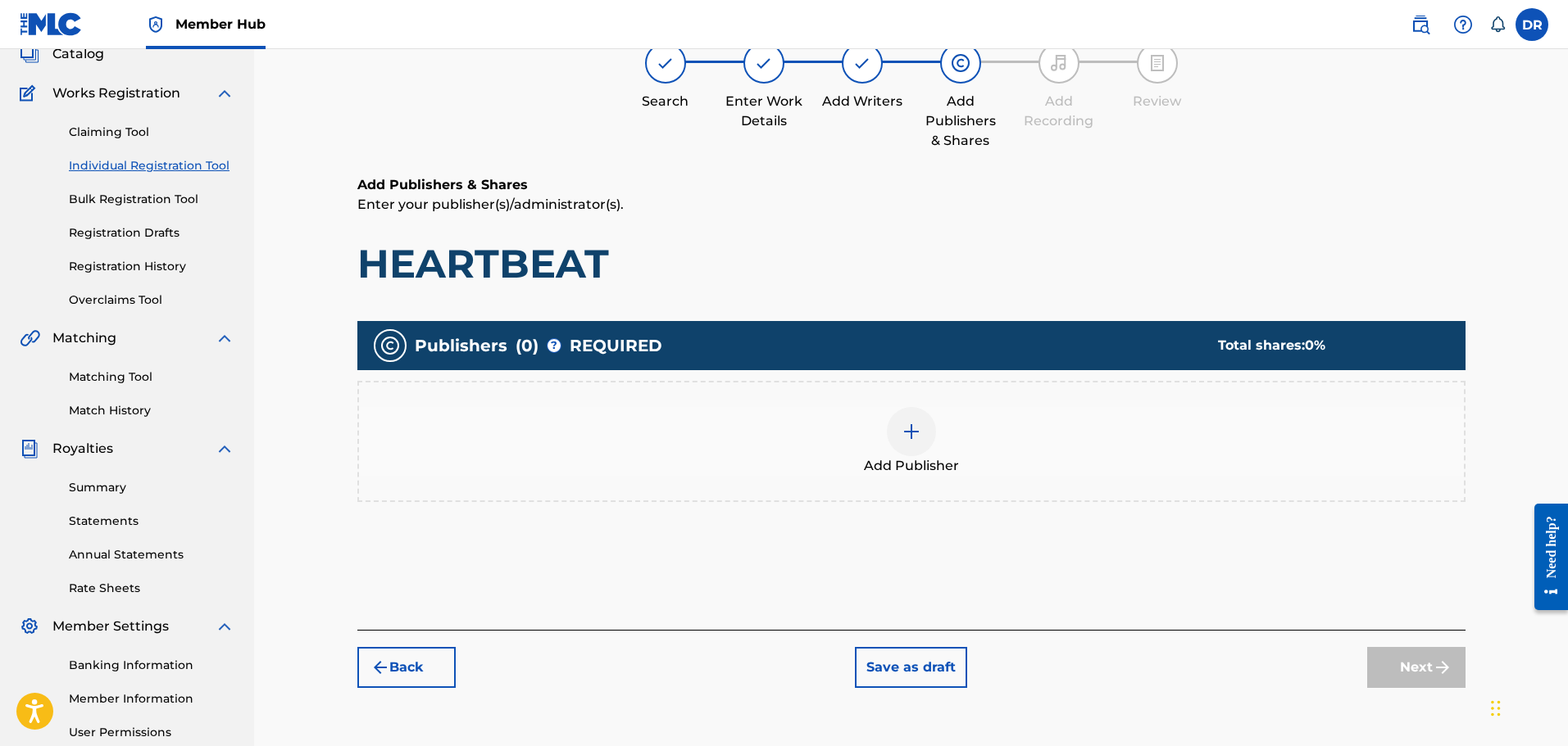
scroll to position [74, 0]
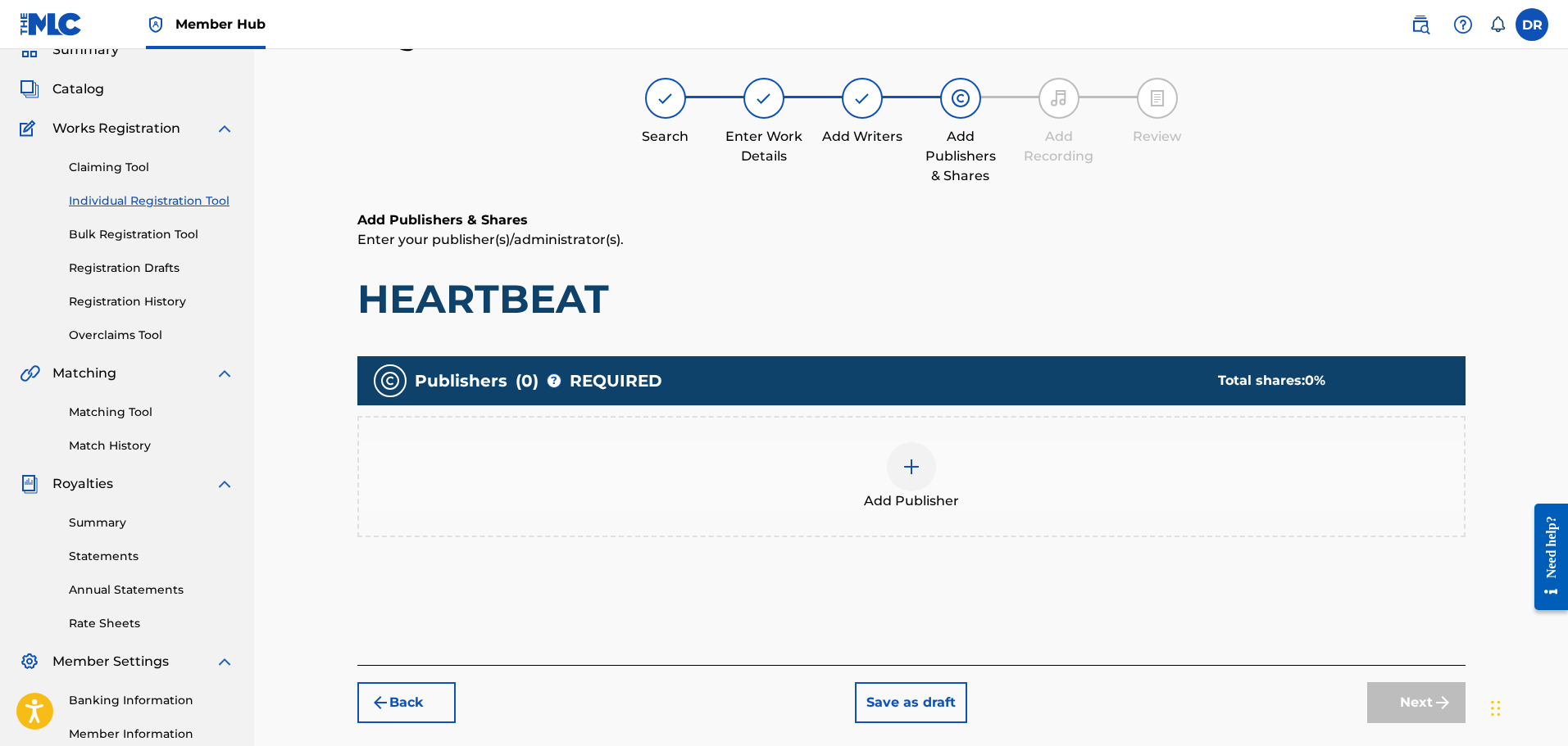
click at [909, 475] on img at bounding box center [912, 467] width 20 height 20
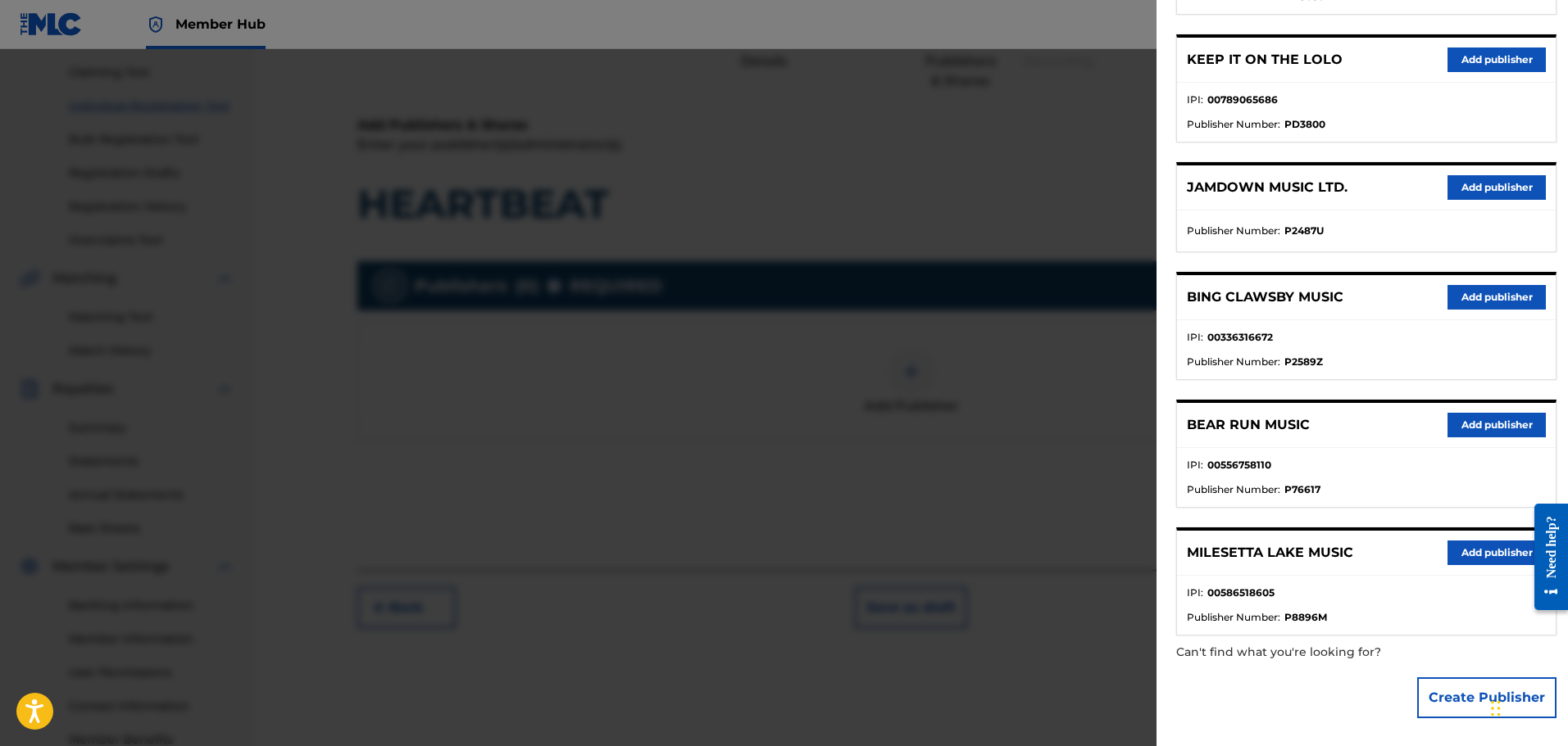
scroll to position [270, 0]
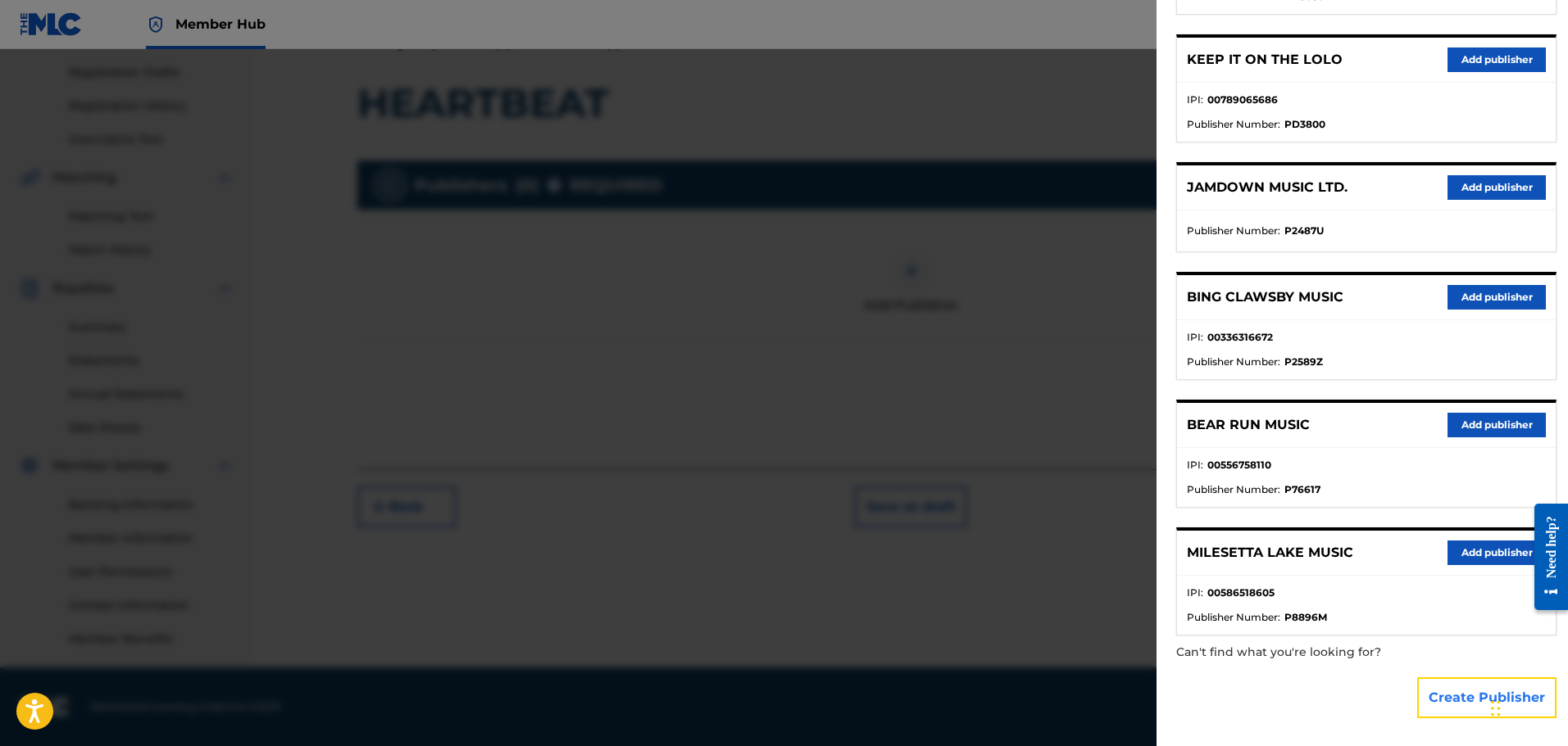
click at [1477, 693] on button "Create Publisher" at bounding box center [1486, 698] width 139 height 41
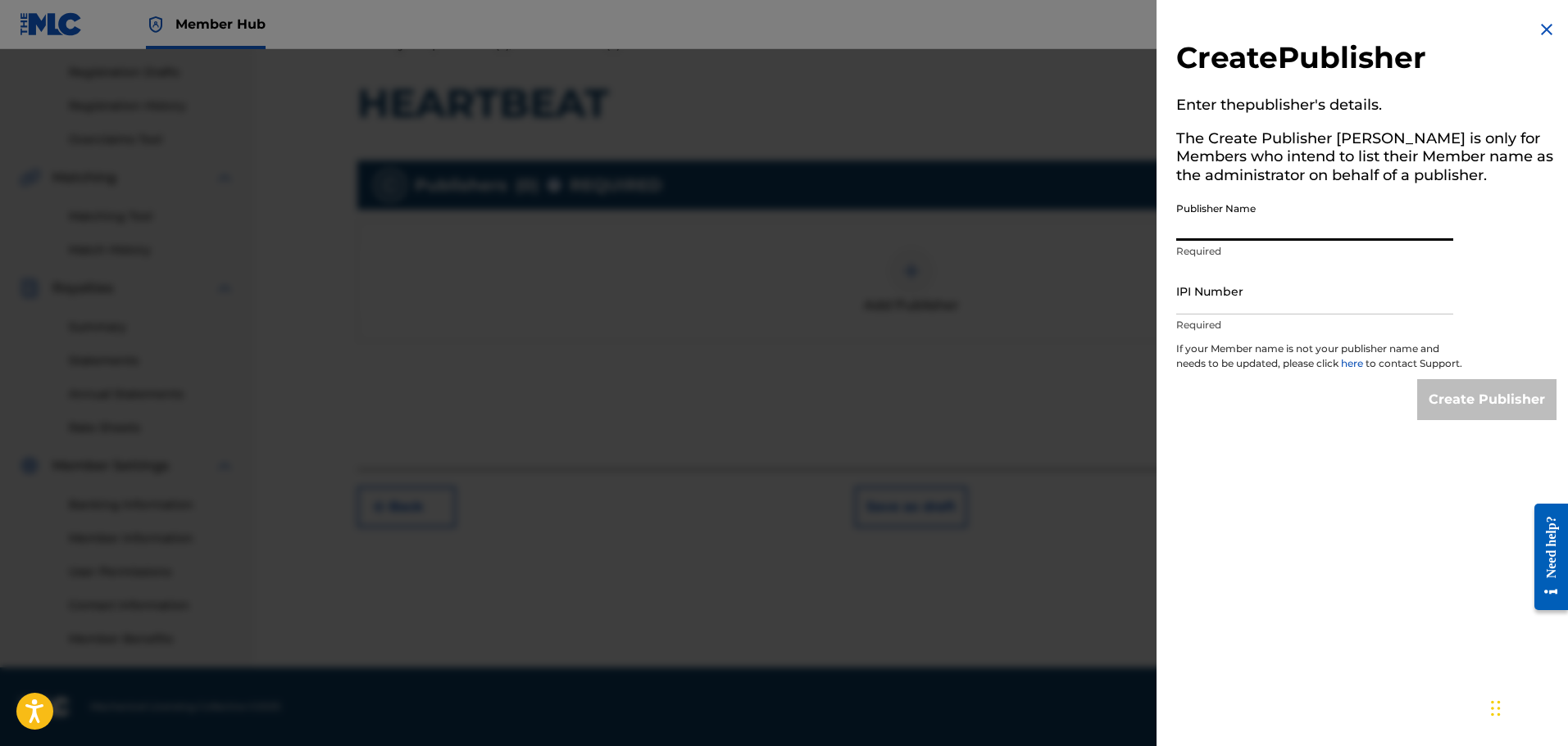
click at [1206, 223] on input "Publisher Name" at bounding box center [1315, 217] width 277 height 46
type input "SIRENS MUSIC OY"
click at [1221, 303] on input "IPI Number" at bounding box center [1315, 291] width 277 height 46
type input "01255294936"
click at [1482, 413] on input "Create Publisher" at bounding box center [1486, 399] width 139 height 41
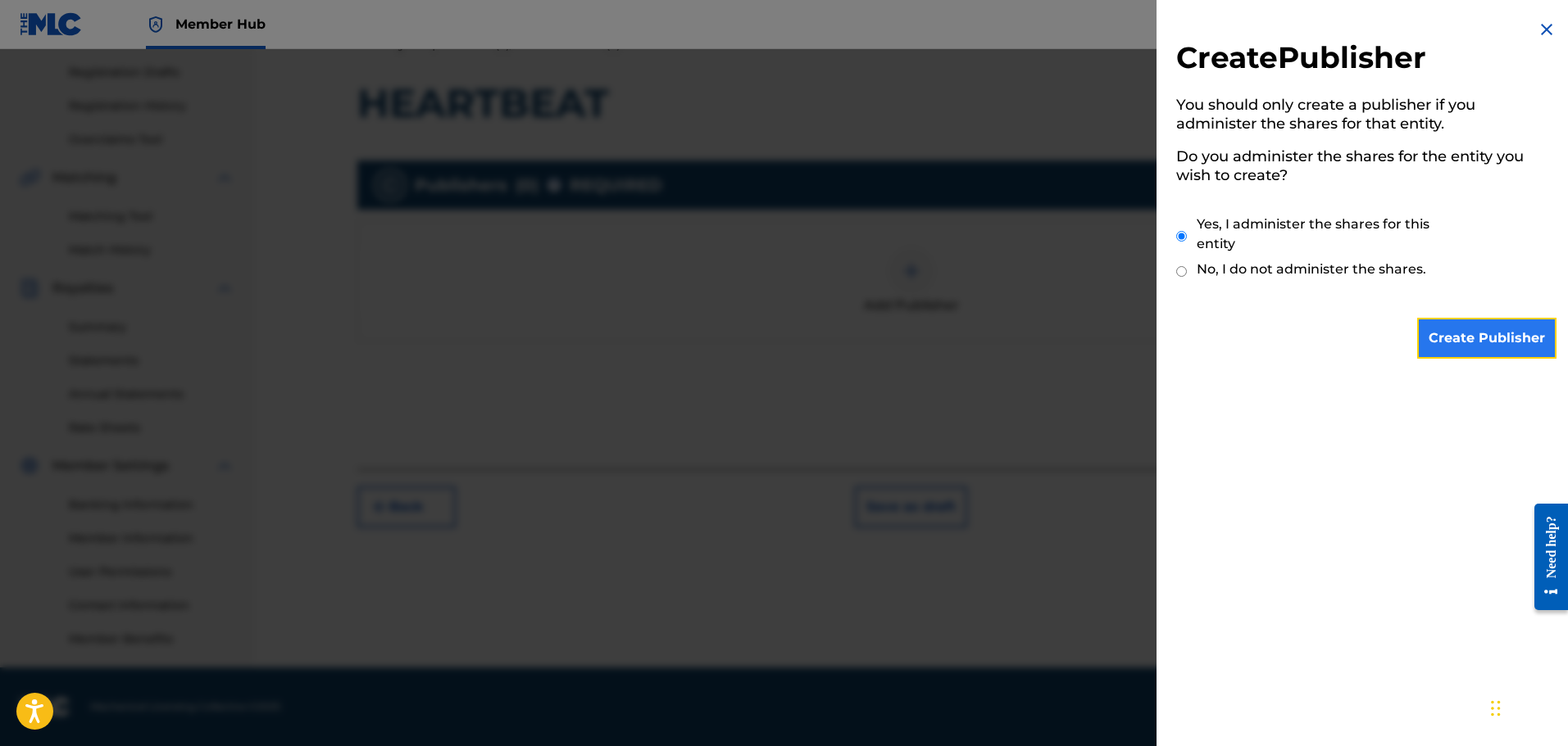
click at [1481, 336] on input "Create Publisher" at bounding box center [1486, 338] width 139 height 41
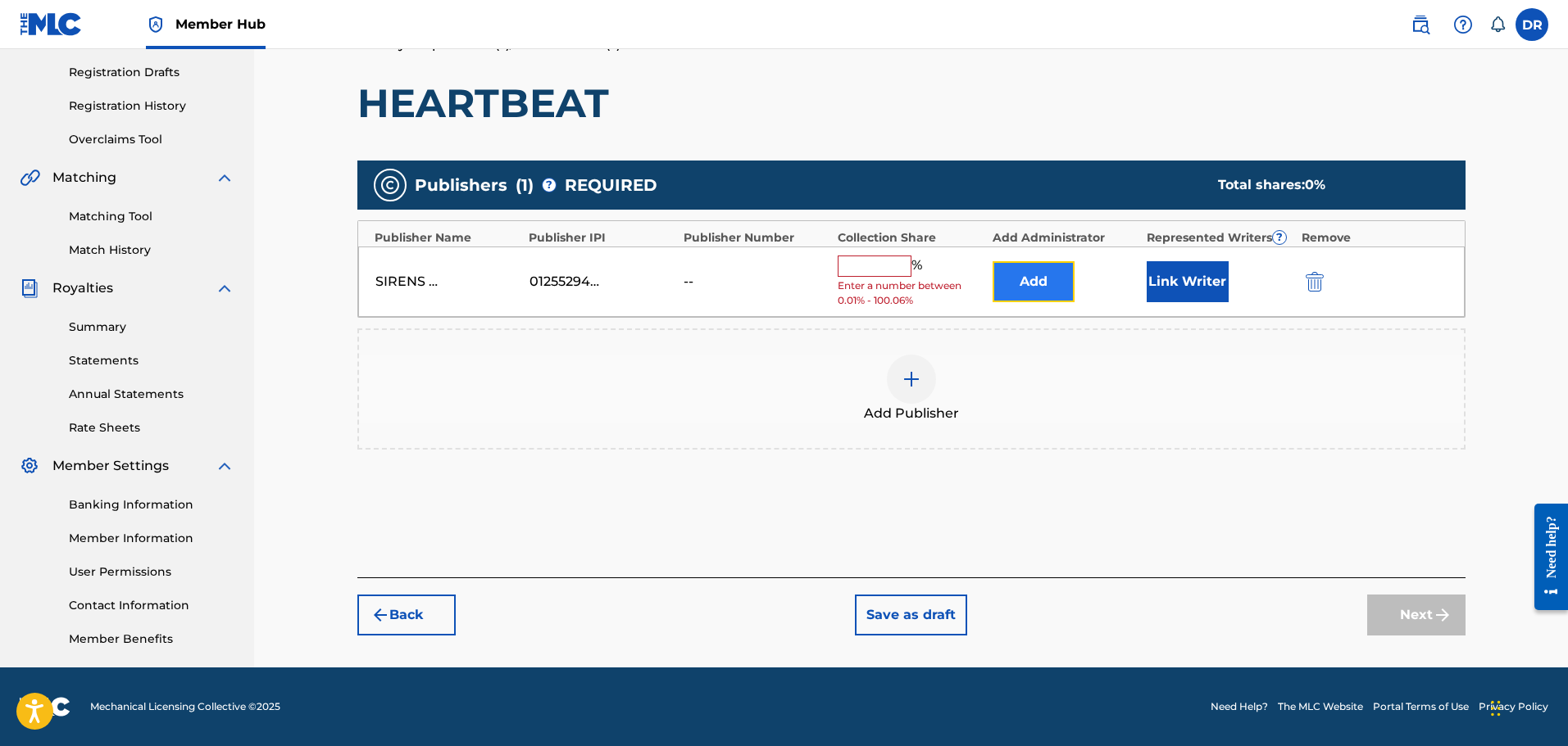
click at [1016, 278] on button "Add" at bounding box center [1033, 281] width 82 height 41
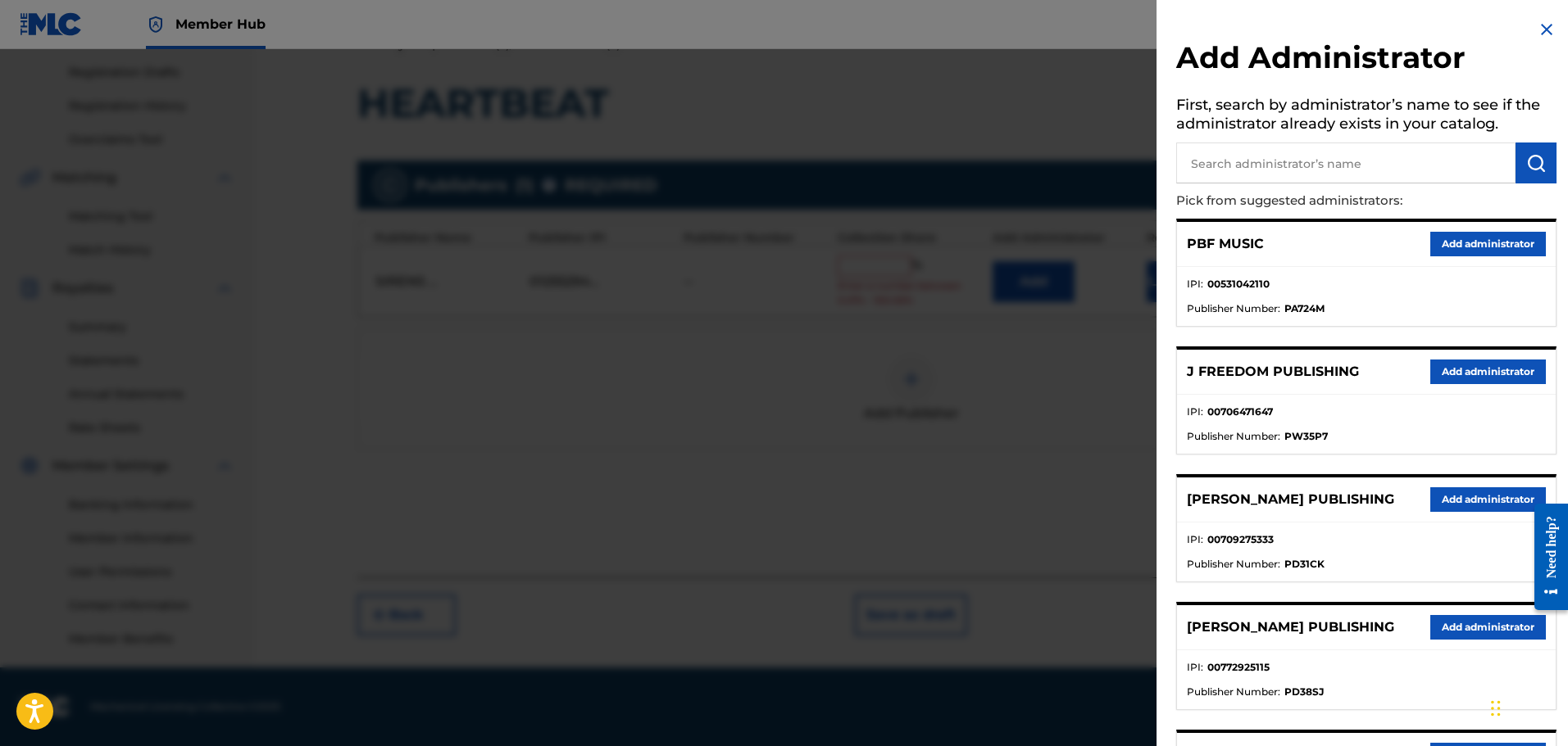
click at [1219, 170] on input "text" at bounding box center [1346, 163] width 339 height 41
type input "ALA"
click at [1538, 158] on img "submit" at bounding box center [1536, 163] width 20 height 20
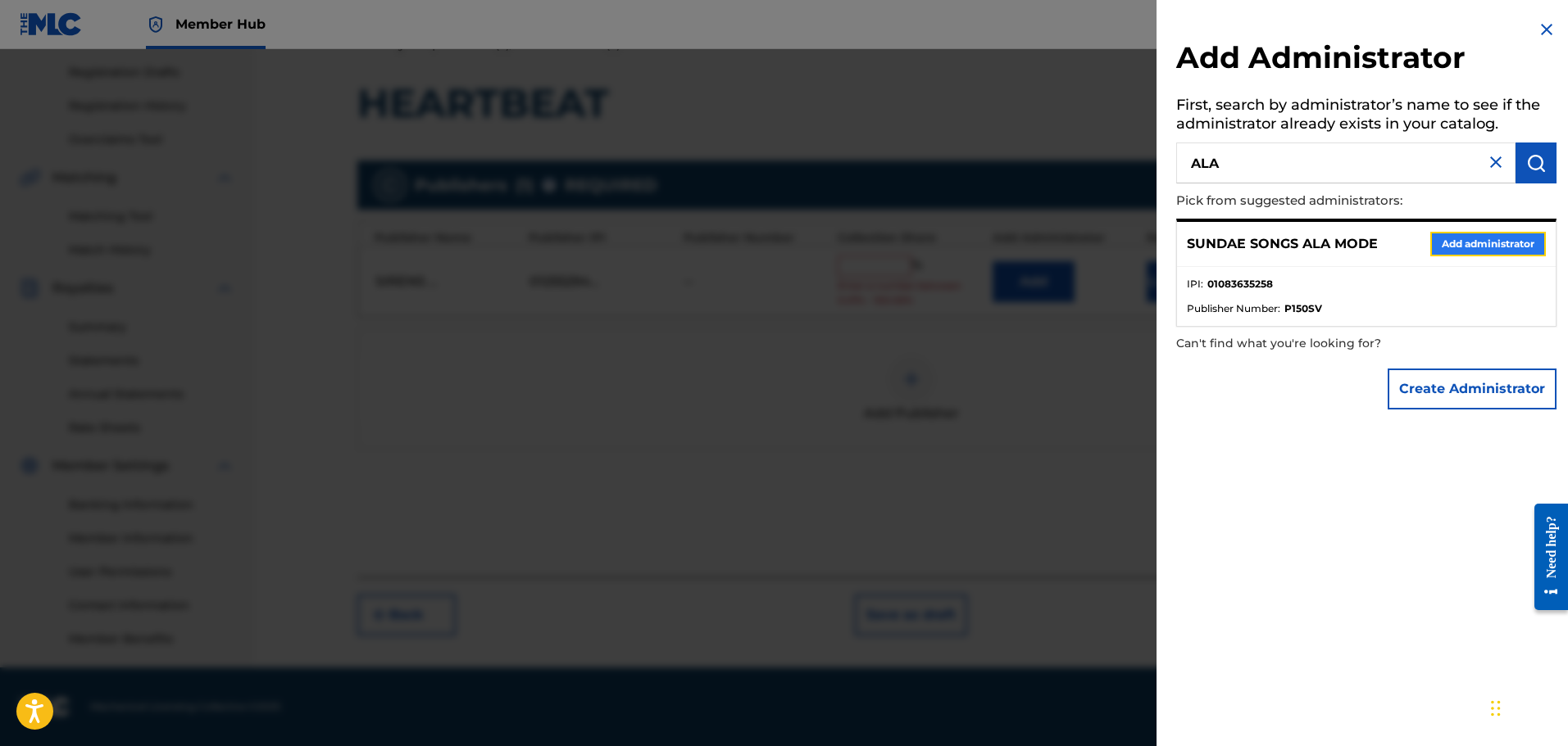
click at [1501, 232] on button "Add administrator" at bounding box center [1488, 244] width 116 height 25
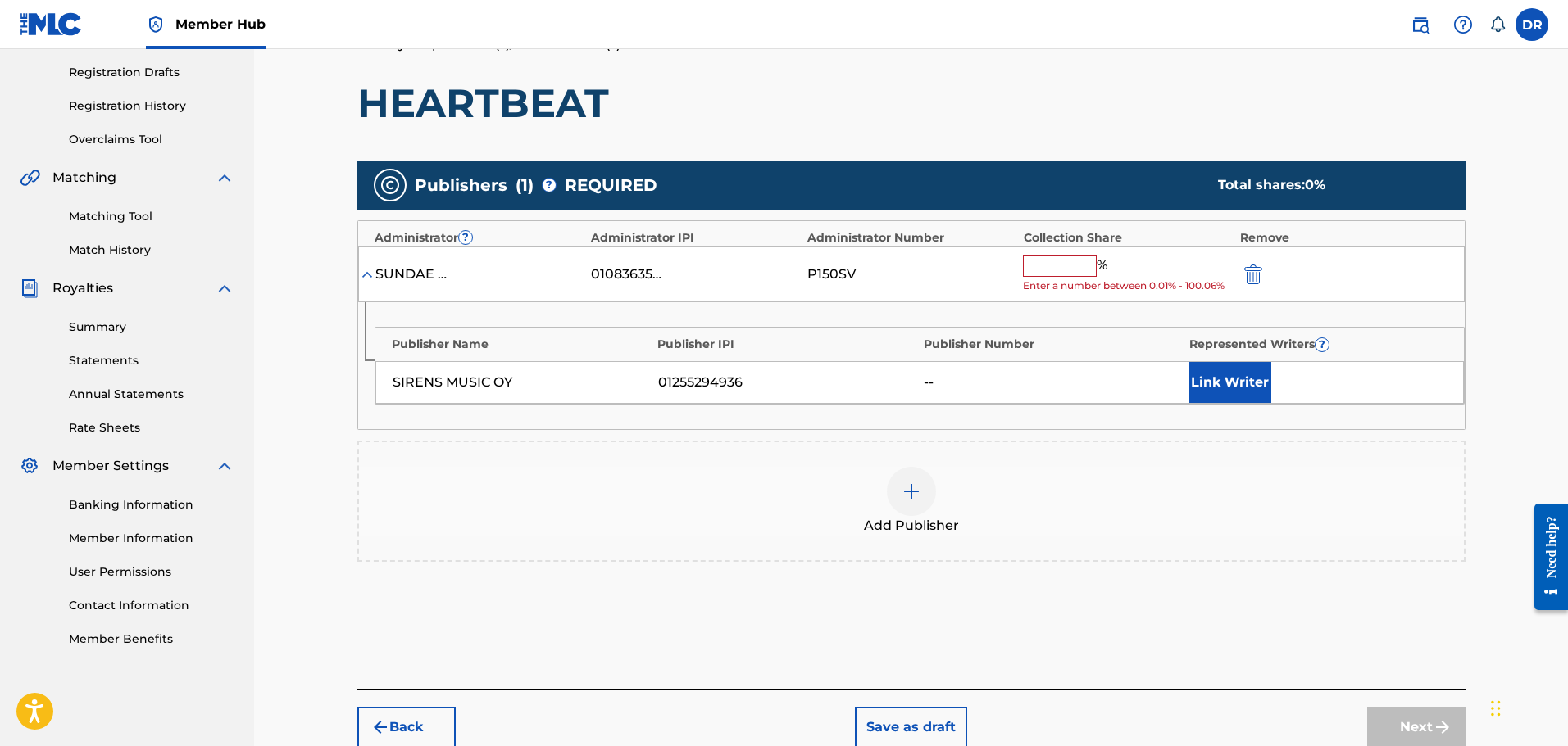
click at [1054, 269] on input "text" at bounding box center [1060, 266] width 74 height 21
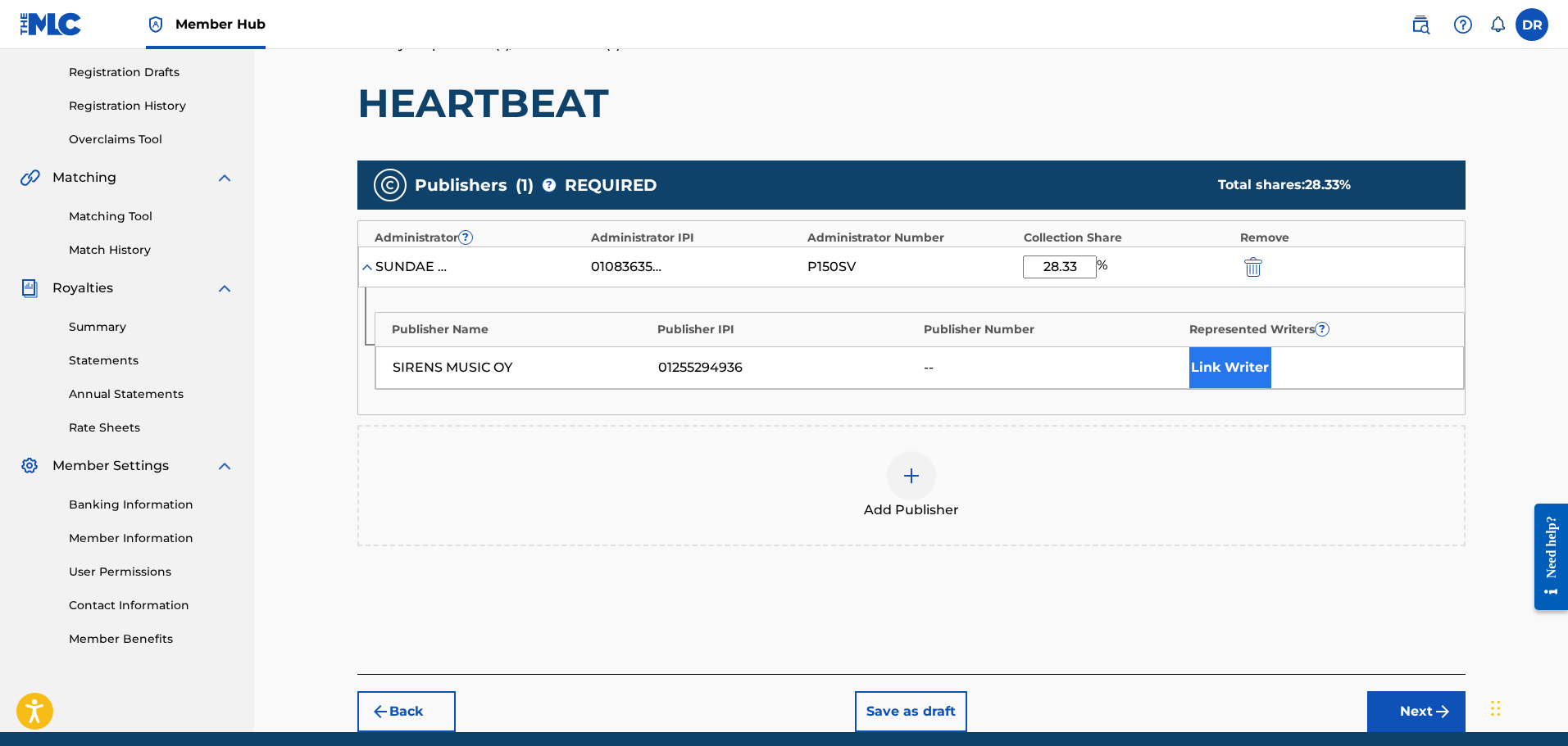
type input "28.33"
click at [1220, 363] on button "Link Writer" at bounding box center [1230, 367] width 82 height 41
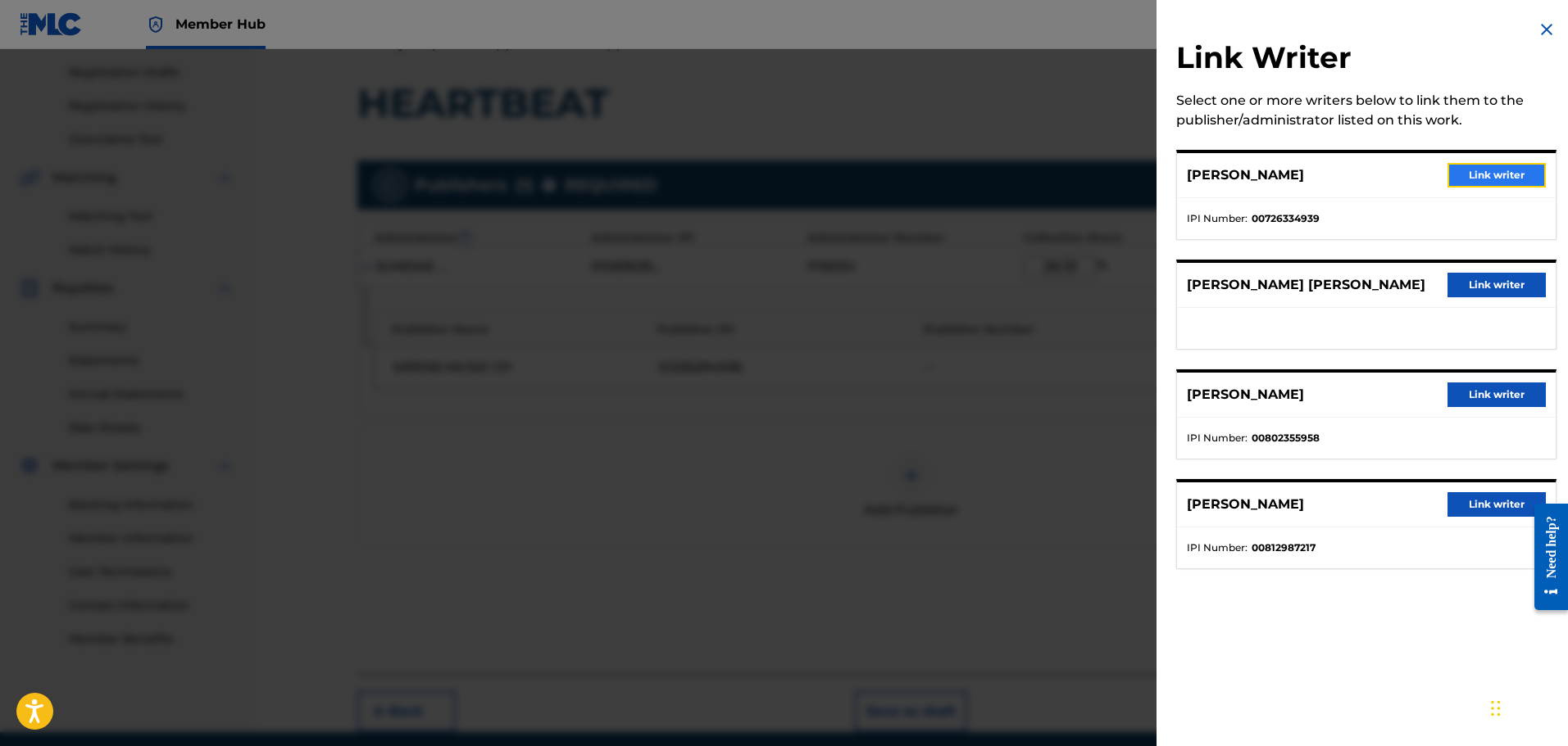
click at [1469, 170] on button "Link writer" at bounding box center [1497, 175] width 98 height 25
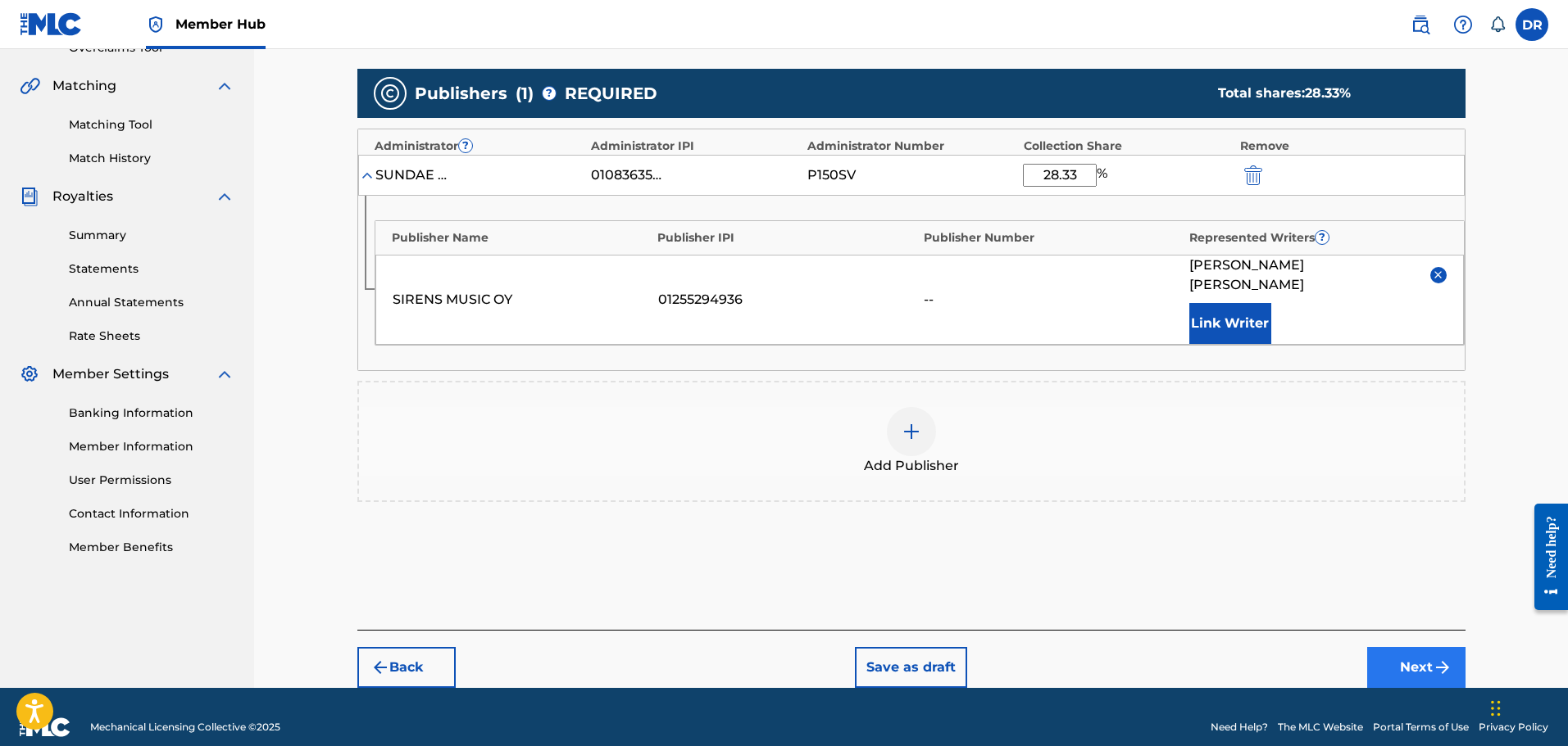
scroll to position [363, 0]
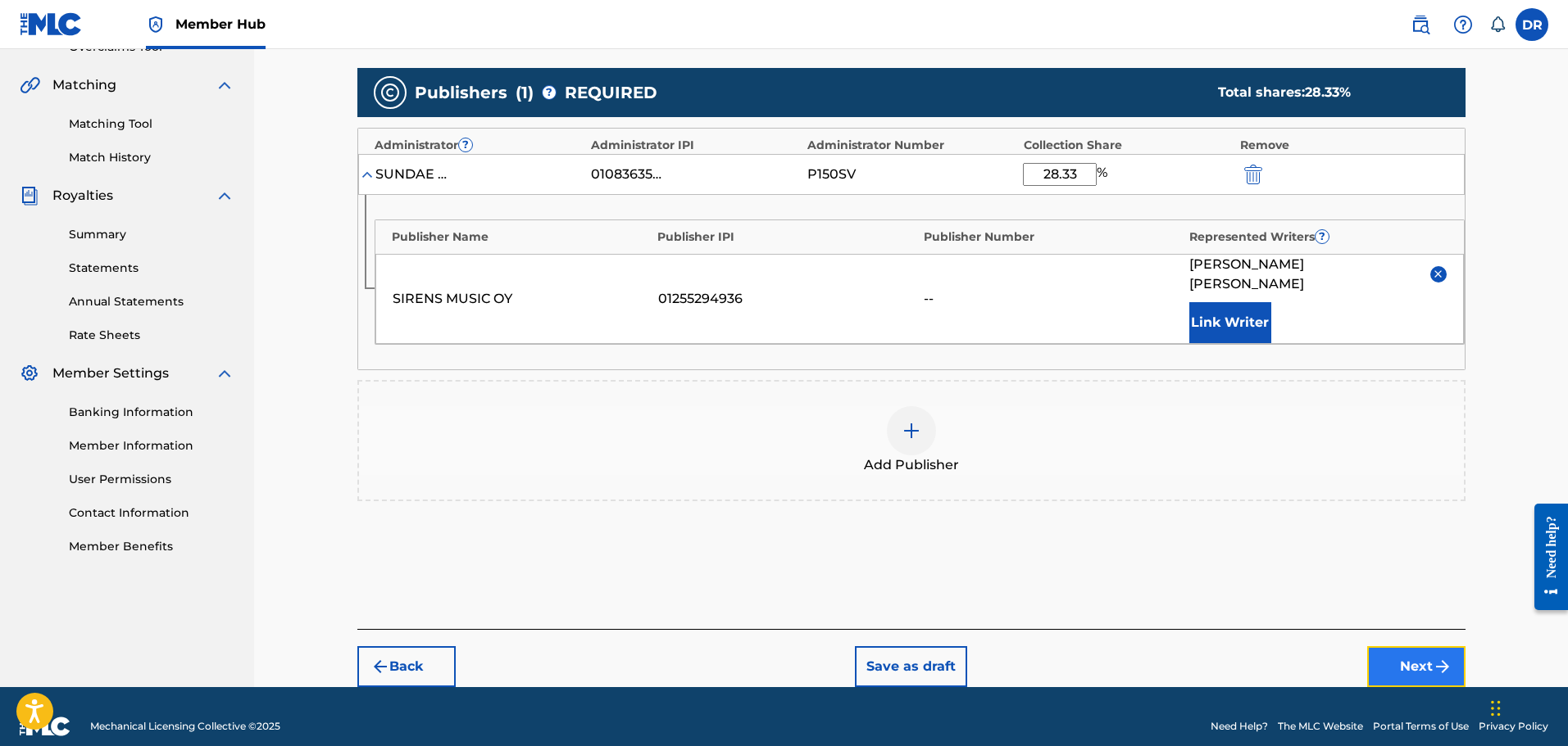
click at [1440, 657] on img "submit" at bounding box center [1442, 667] width 20 height 20
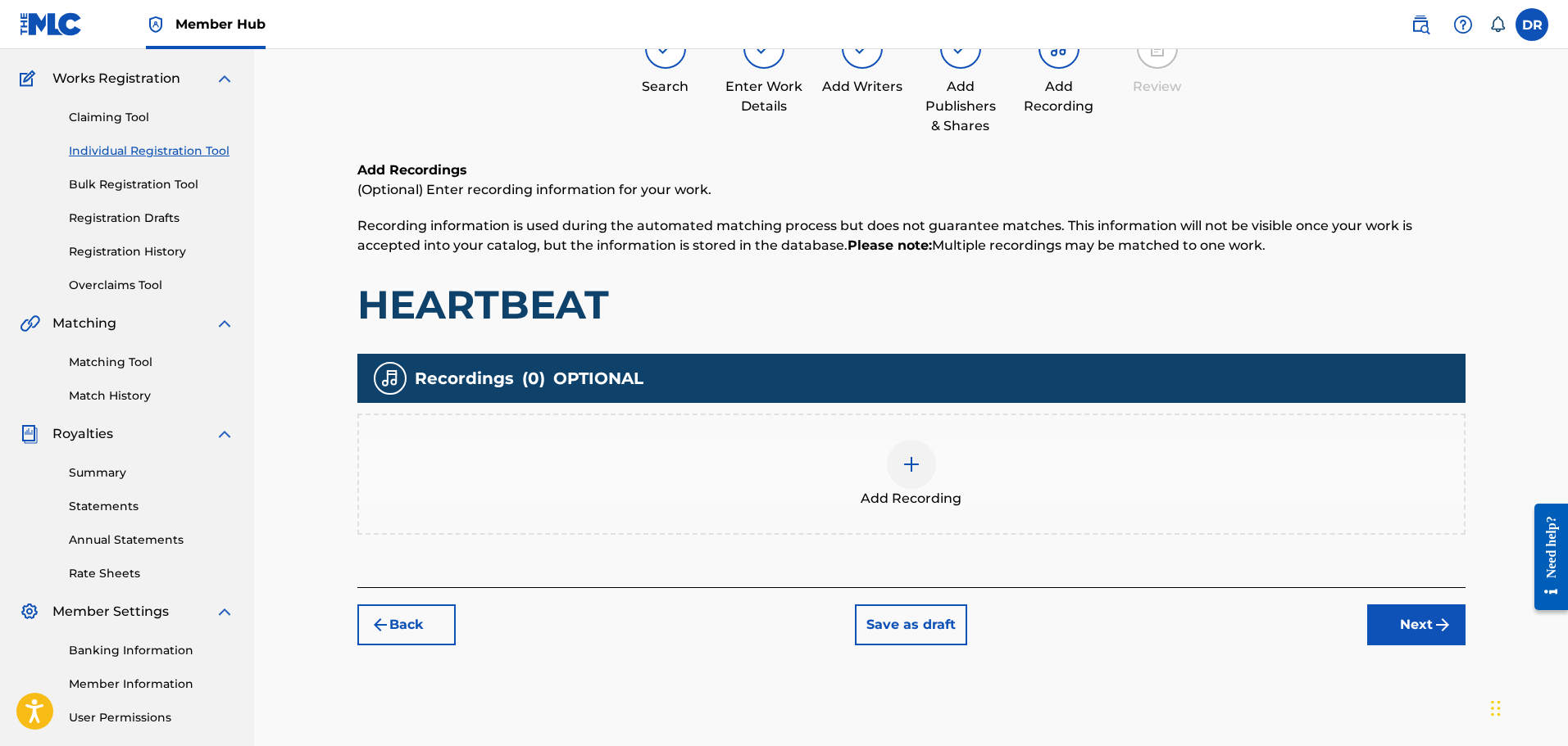
scroll to position [74, 0]
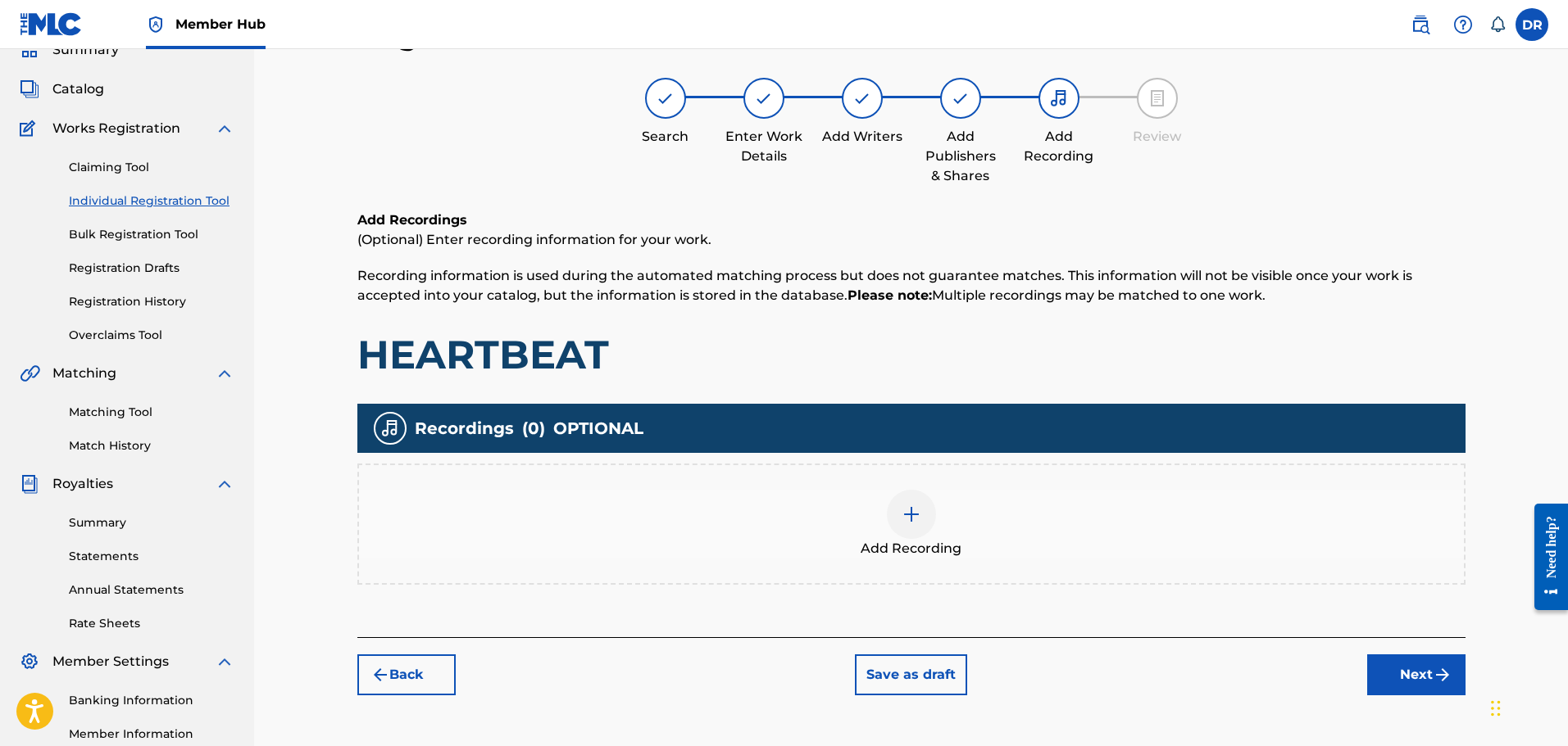
click at [907, 521] on img at bounding box center [912, 515] width 20 height 20
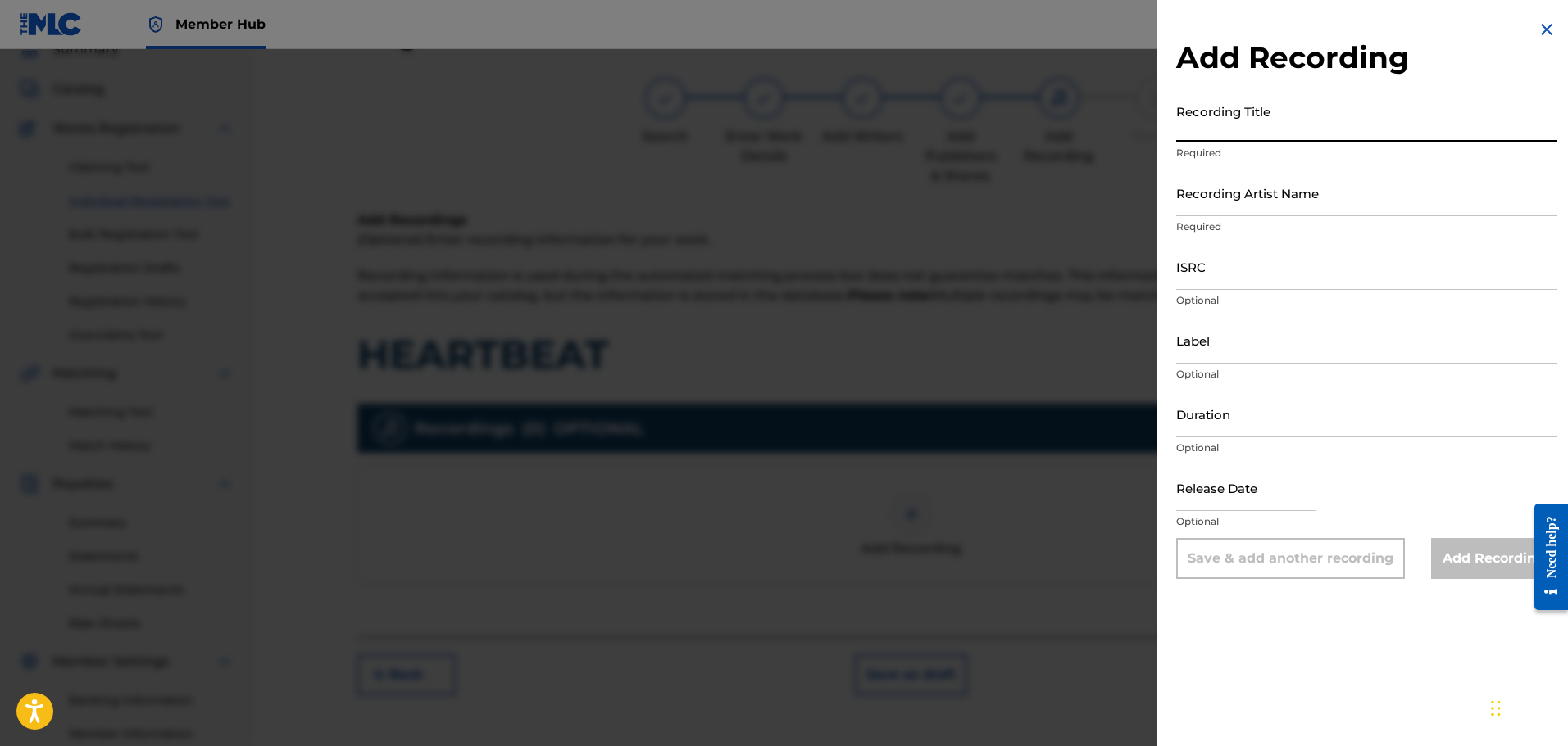
click at [1247, 127] on input "Recording Title" at bounding box center [1366, 118] width 380 height 46
paste input "HEARTBEAT"
type input "HEARTBEAT"
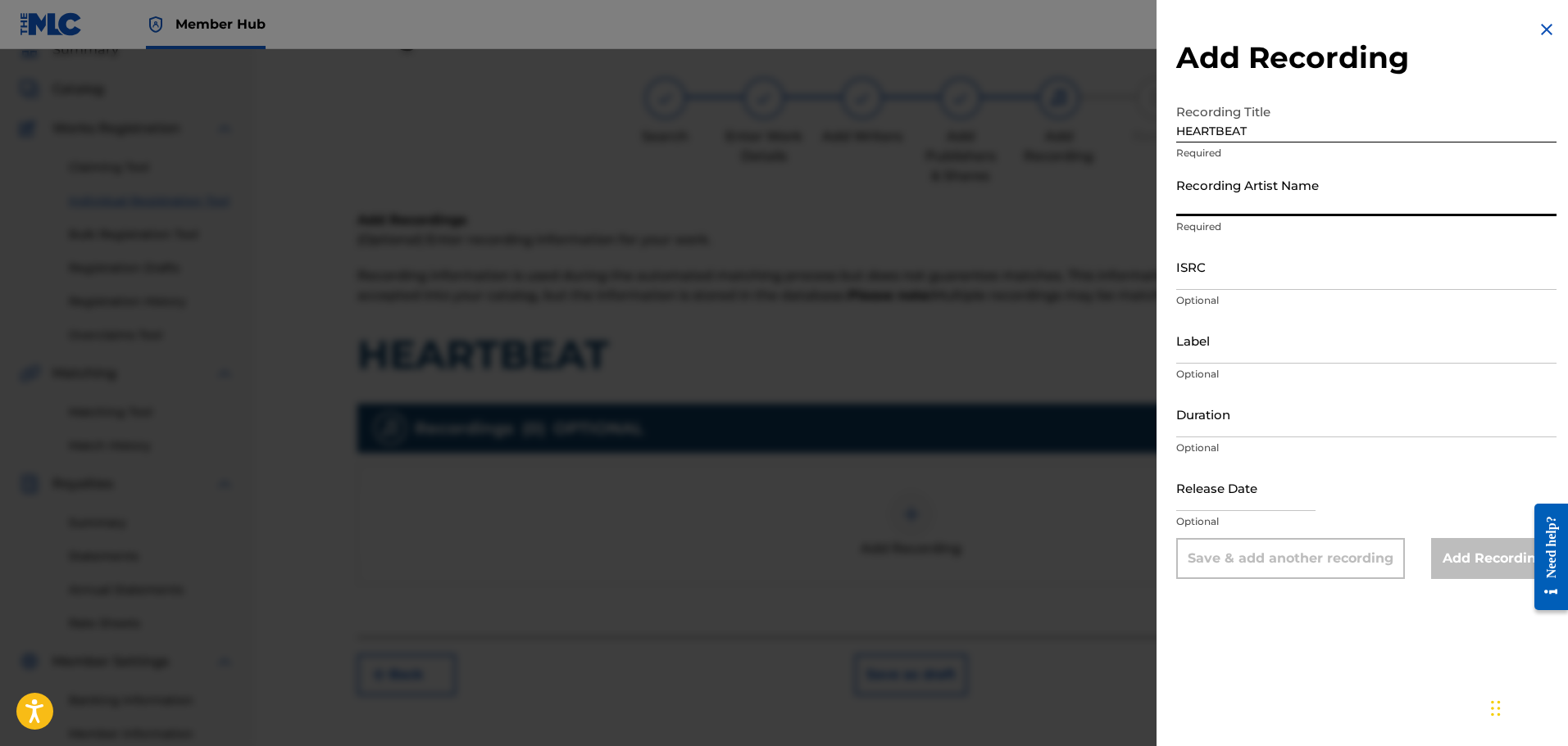
drag, startPoint x: 1198, startPoint y: 194, endPoint x: 1131, endPoint y: 229, distance: 75.6
click at [1198, 194] on input "Recording Artist Name" at bounding box center [1366, 192] width 380 height 46
paste input "mor a mor, [PERSON_NAME] River"
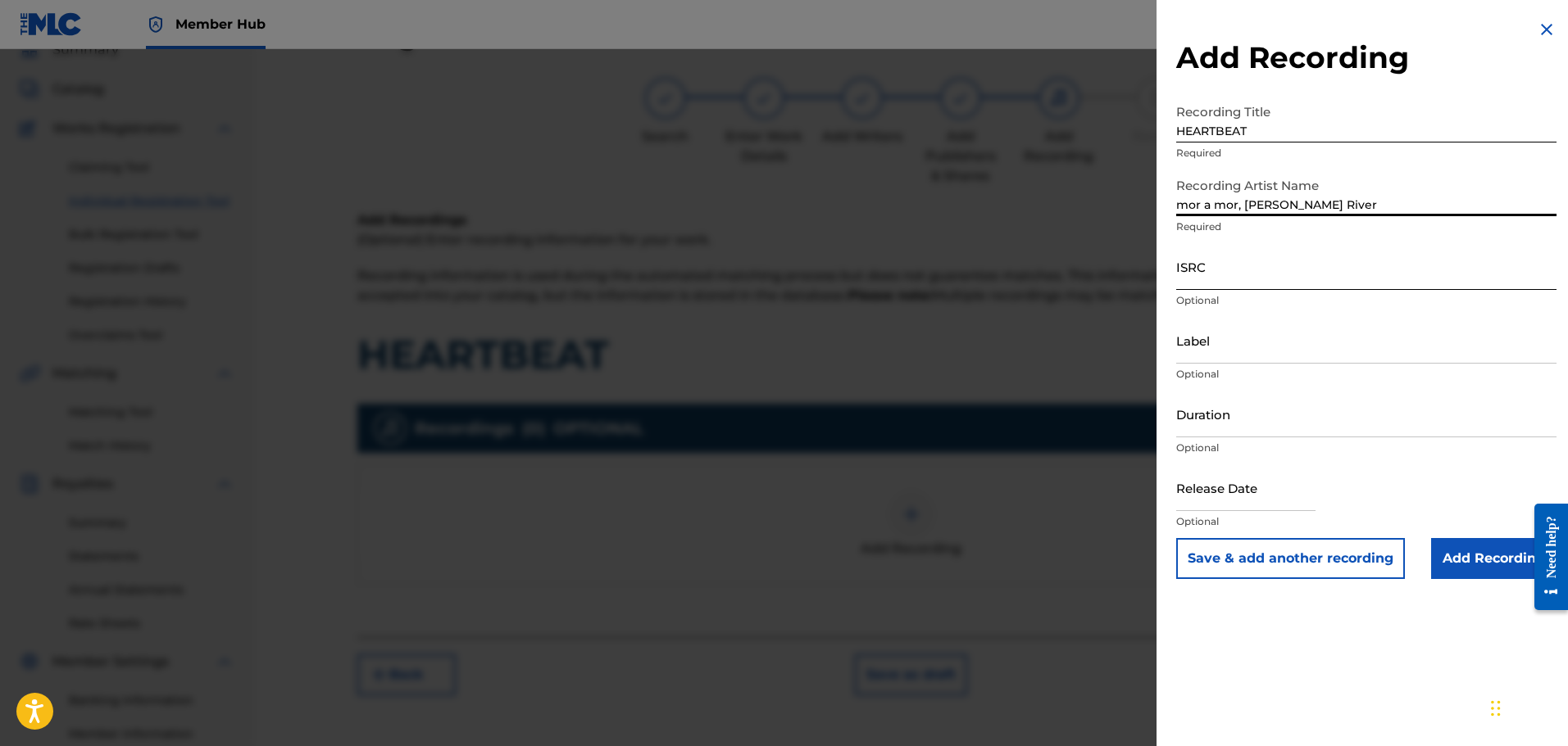
type input "mor a mor, [PERSON_NAME] River"
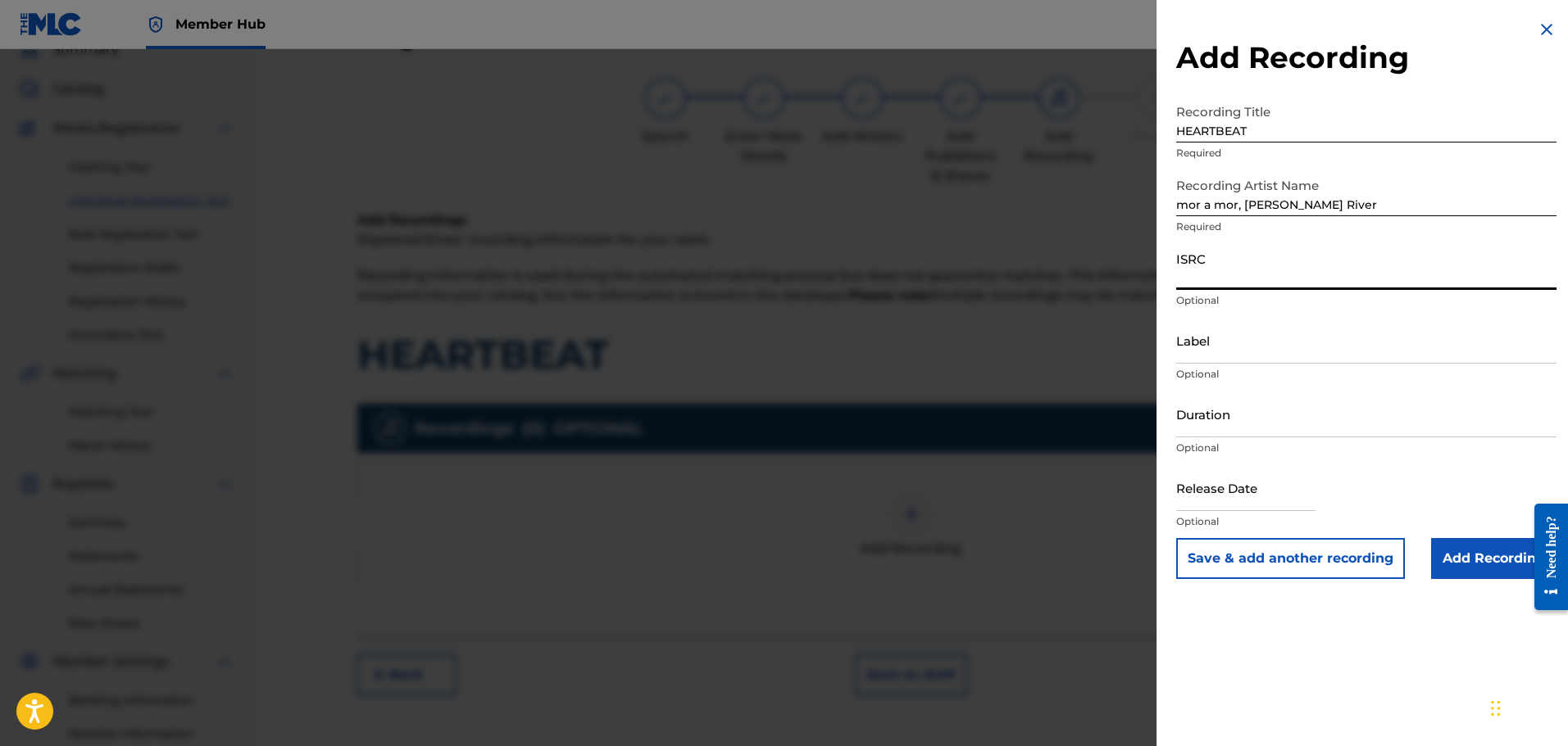
click at [1246, 281] on input "ISRC" at bounding box center [1366, 266] width 380 height 46
paste input "QM6N22538191"
type input "QM6N22538191"
click at [1469, 558] on input "Add Recording" at bounding box center [1494, 558] width 126 height 41
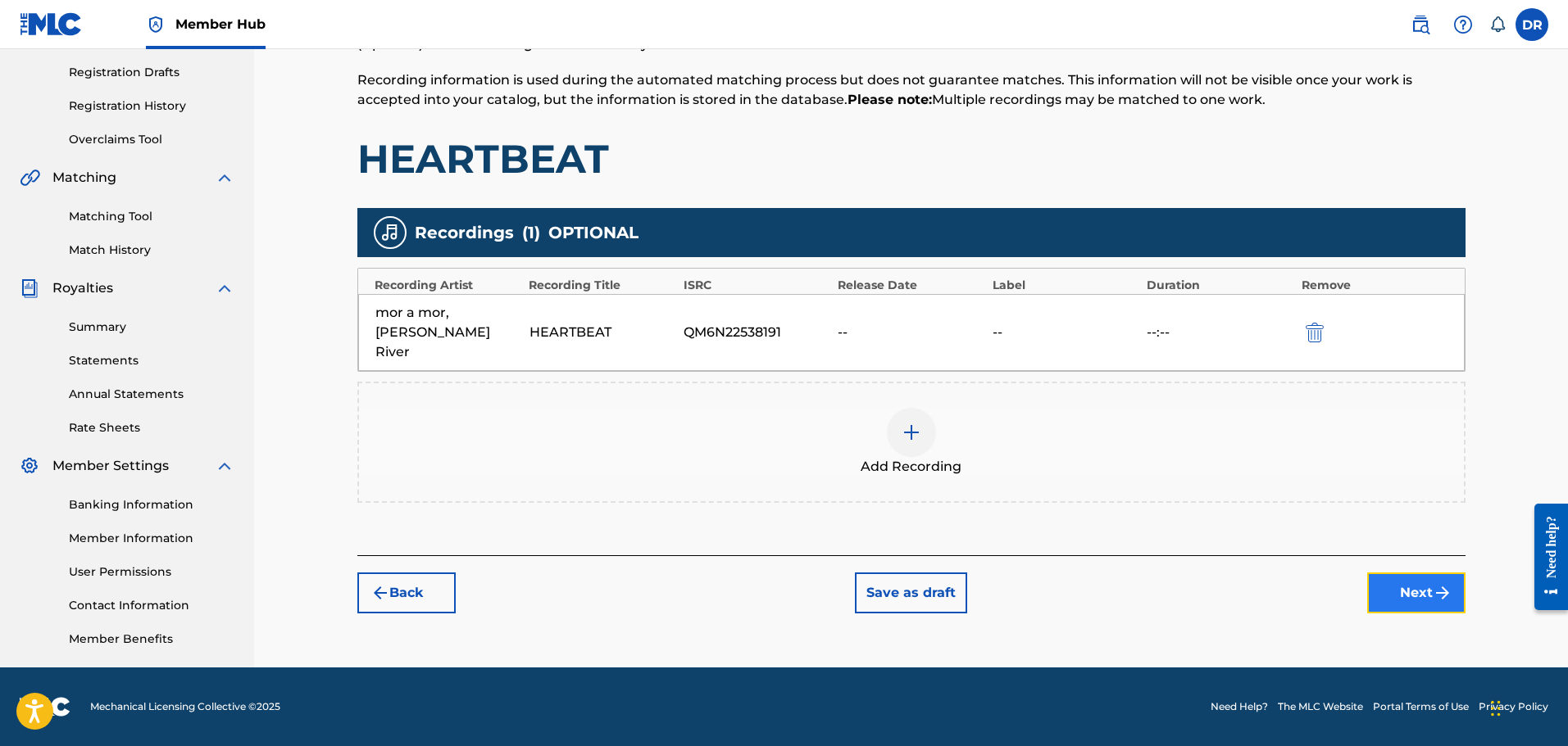
click at [1416, 573] on button "Next" at bounding box center [1416, 593] width 98 height 41
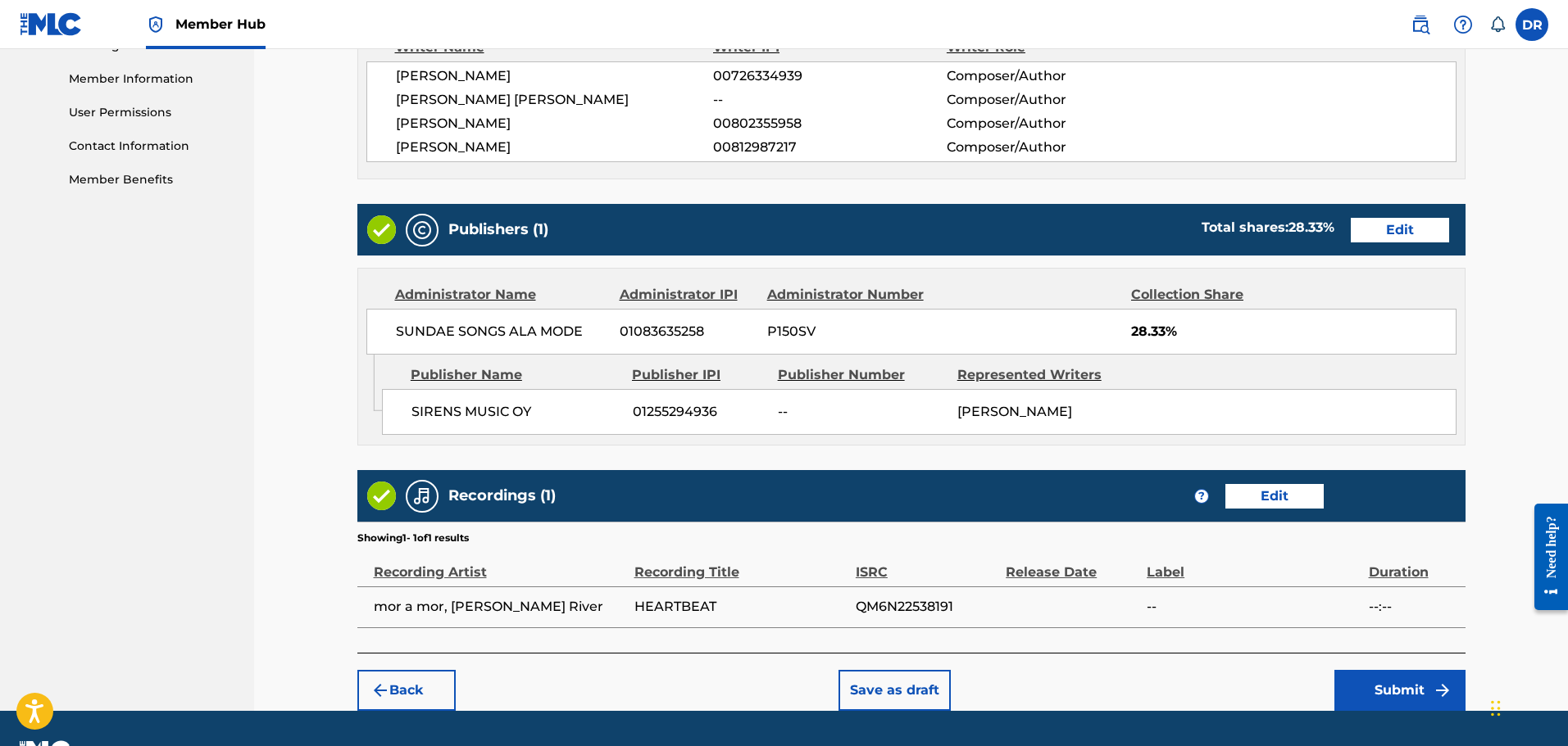
scroll to position [788, 0]
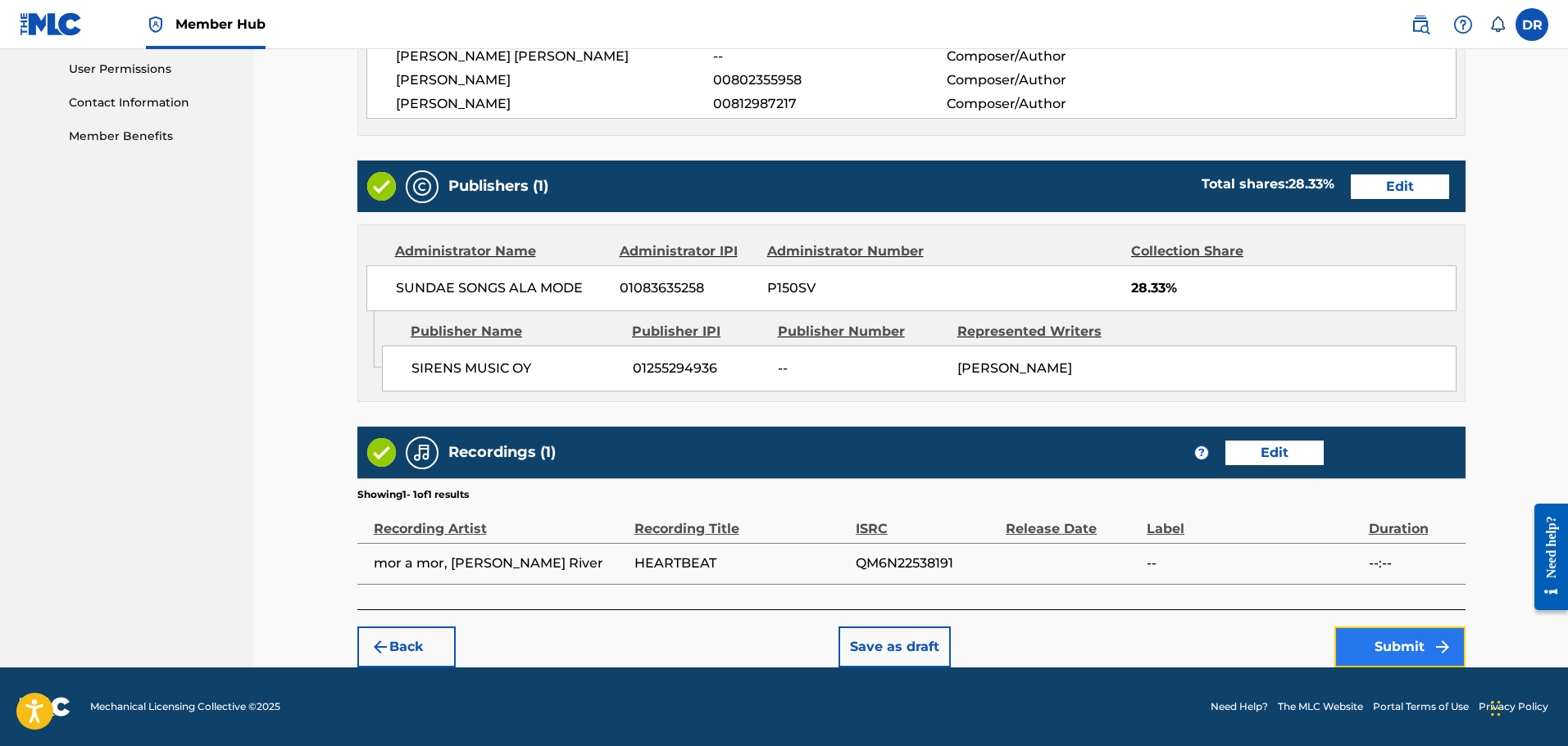
click at [1387, 641] on button "Submit" at bounding box center [1399, 647] width 131 height 41
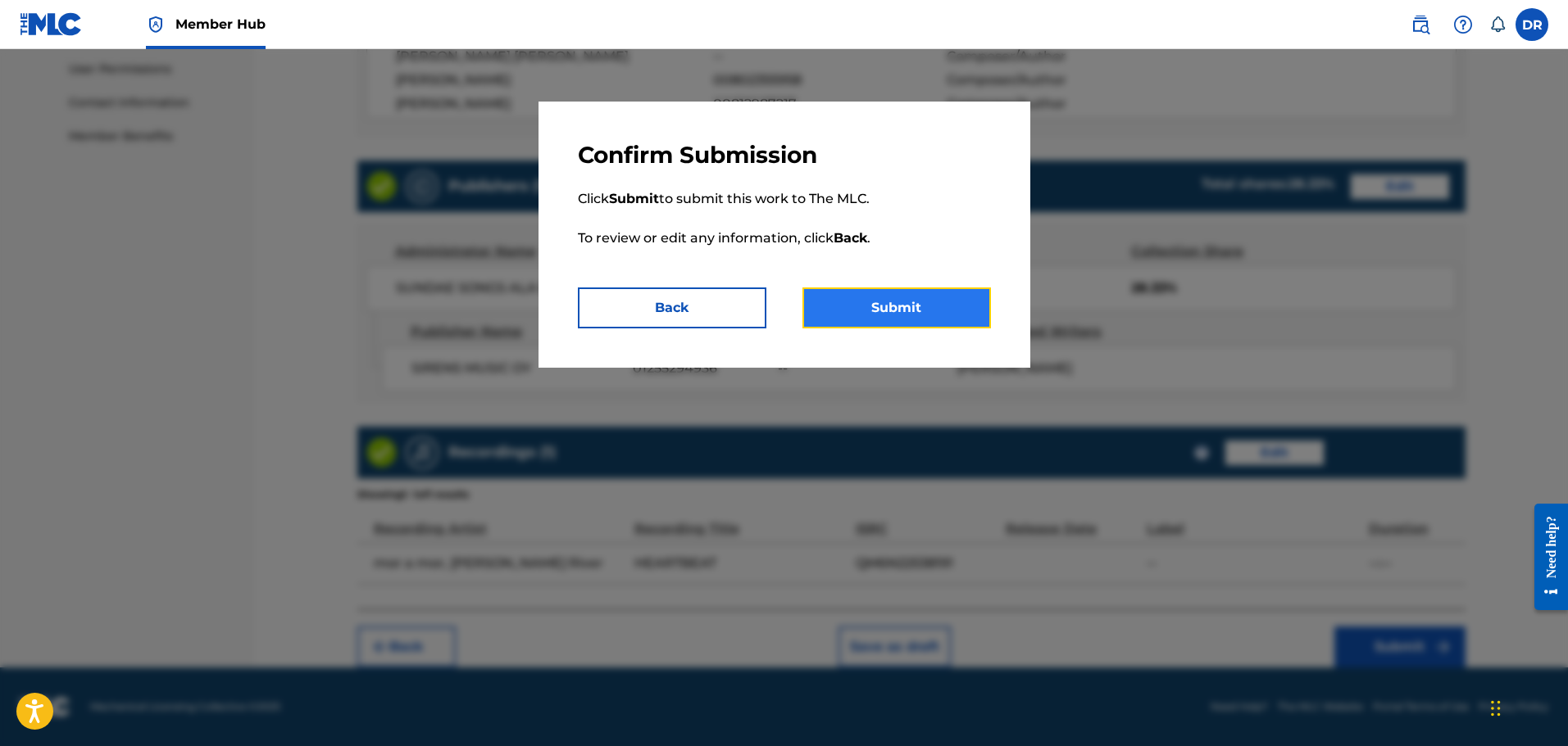
click at [949, 320] on button "Submit" at bounding box center [897, 308] width 189 height 41
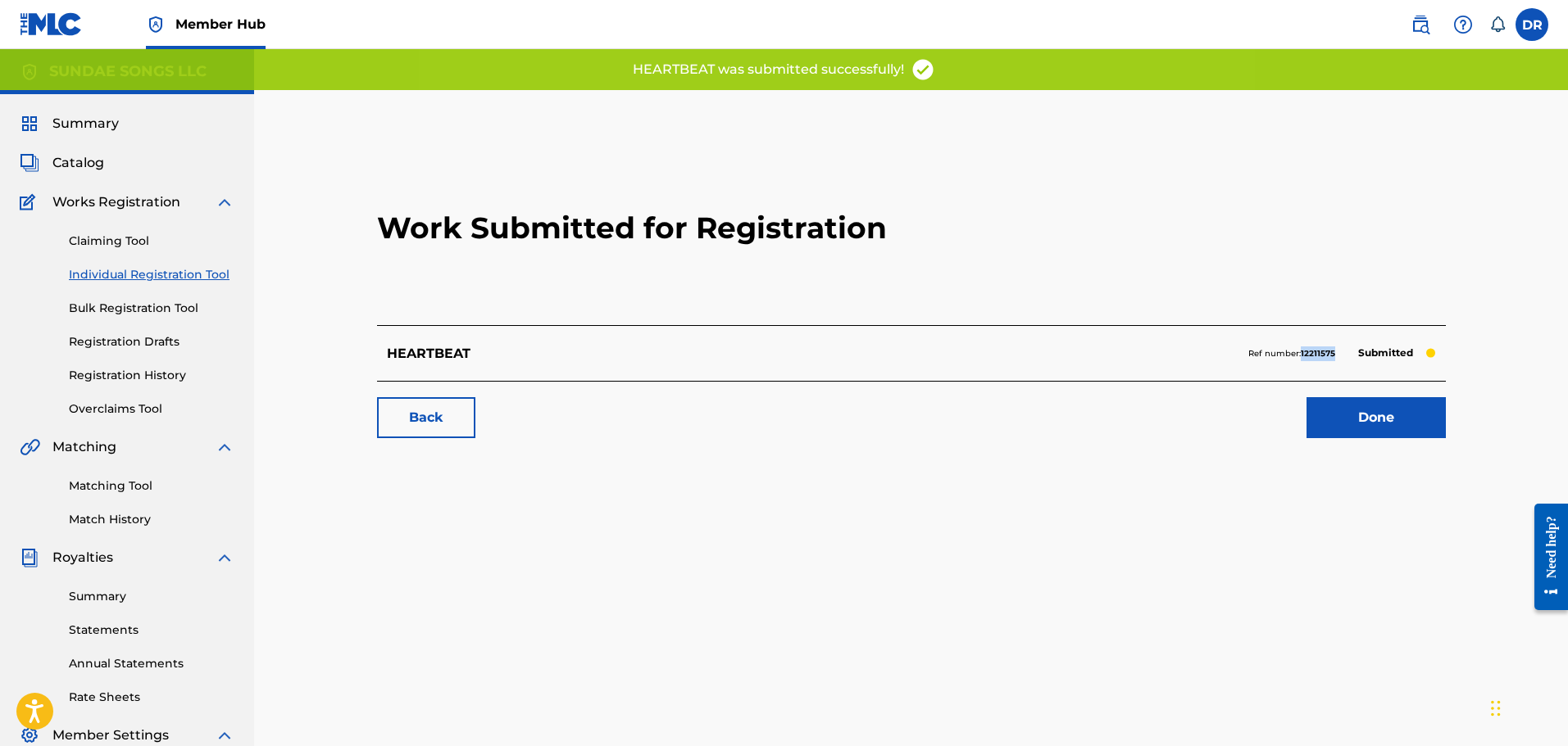
drag, startPoint x: 1340, startPoint y: 356, endPoint x: 1302, endPoint y: 355, distance: 38.0
click at [1302, 355] on div "Ref number: 12211575 Submitted" at bounding box center [1342, 353] width 188 height 23
copy strong "12211575"
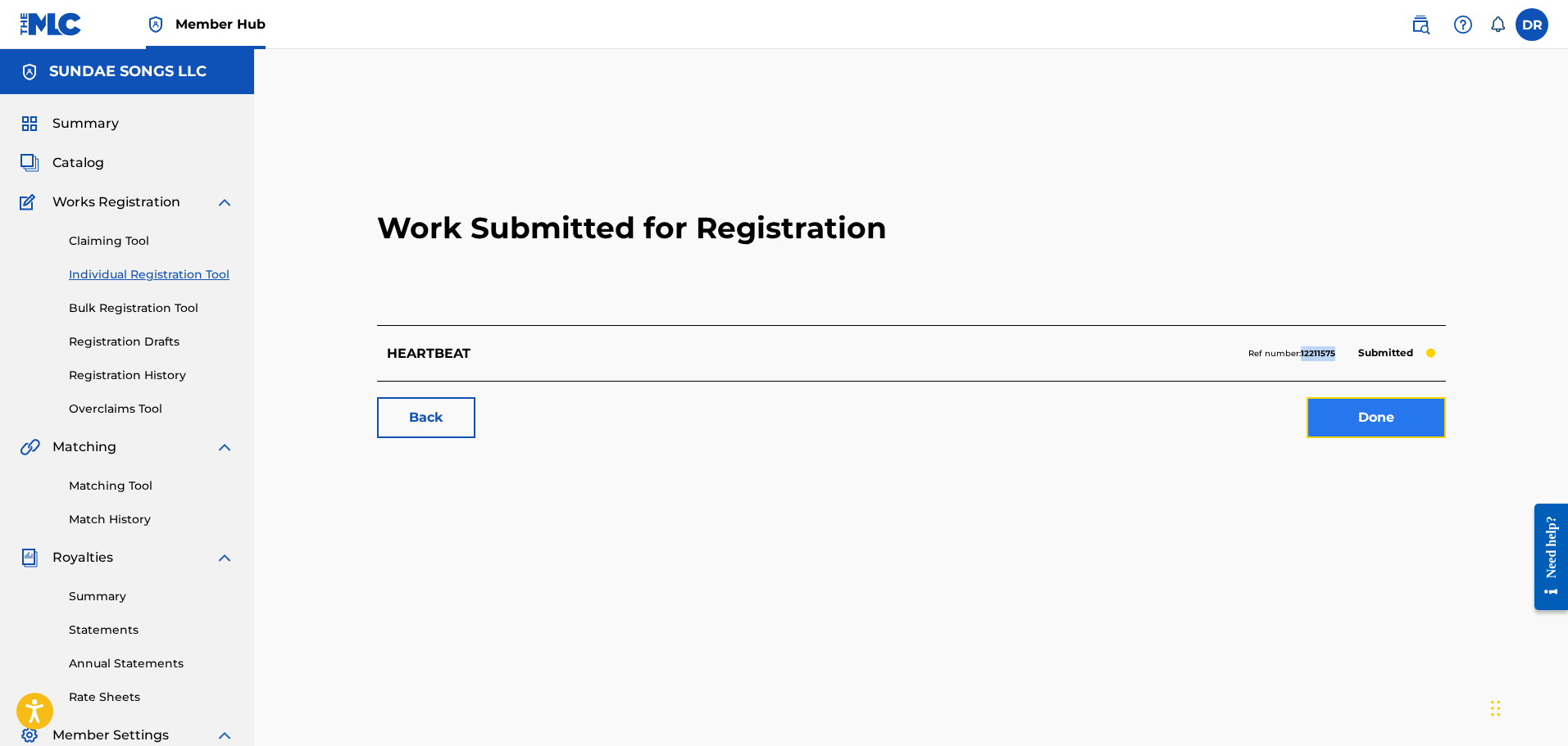
click at [1396, 423] on link "Done" at bounding box center [1376, 417] width 139 height 41
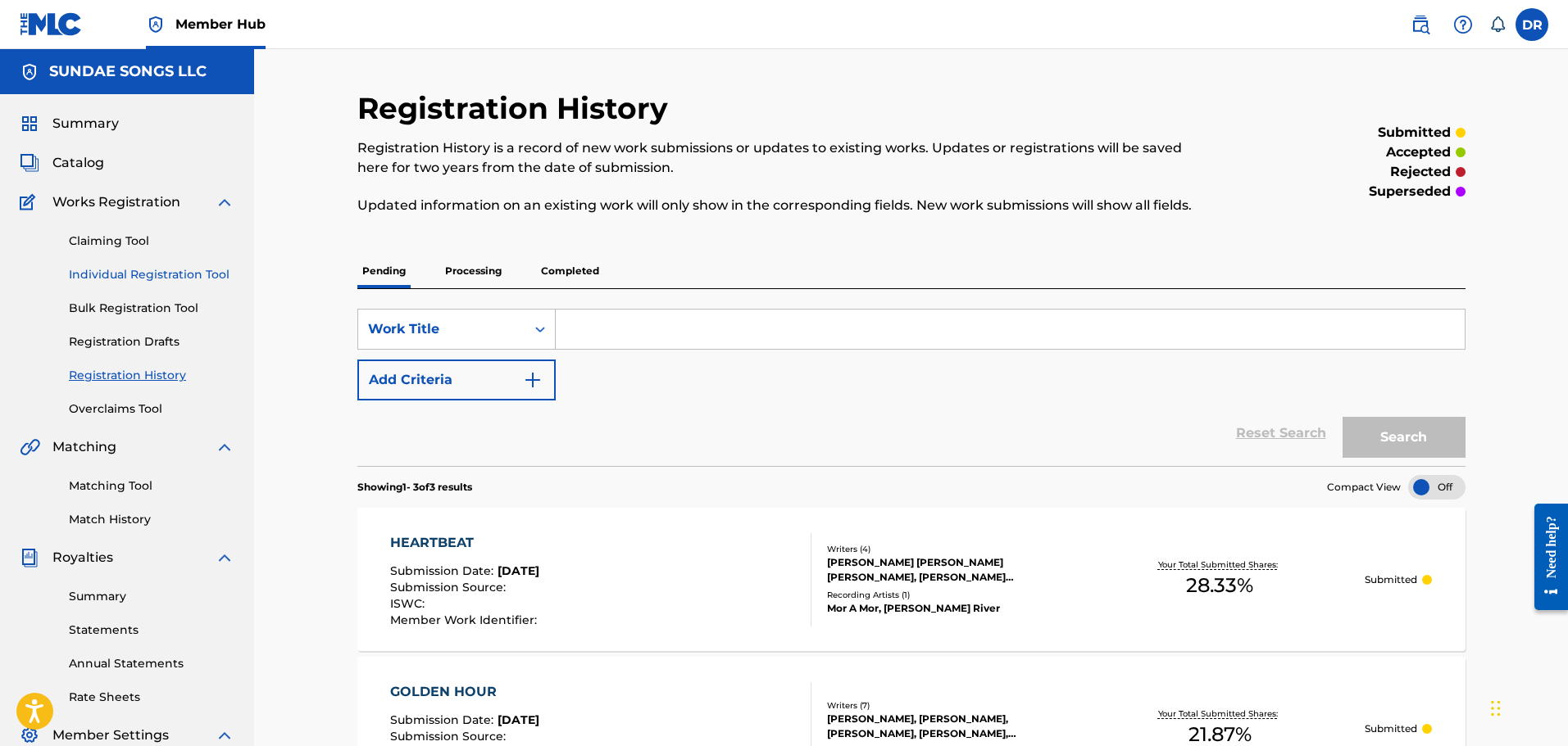
click at [165, 278] on link "Individual Registration Tool" at bounding box center [152, 274] width 166 height 17
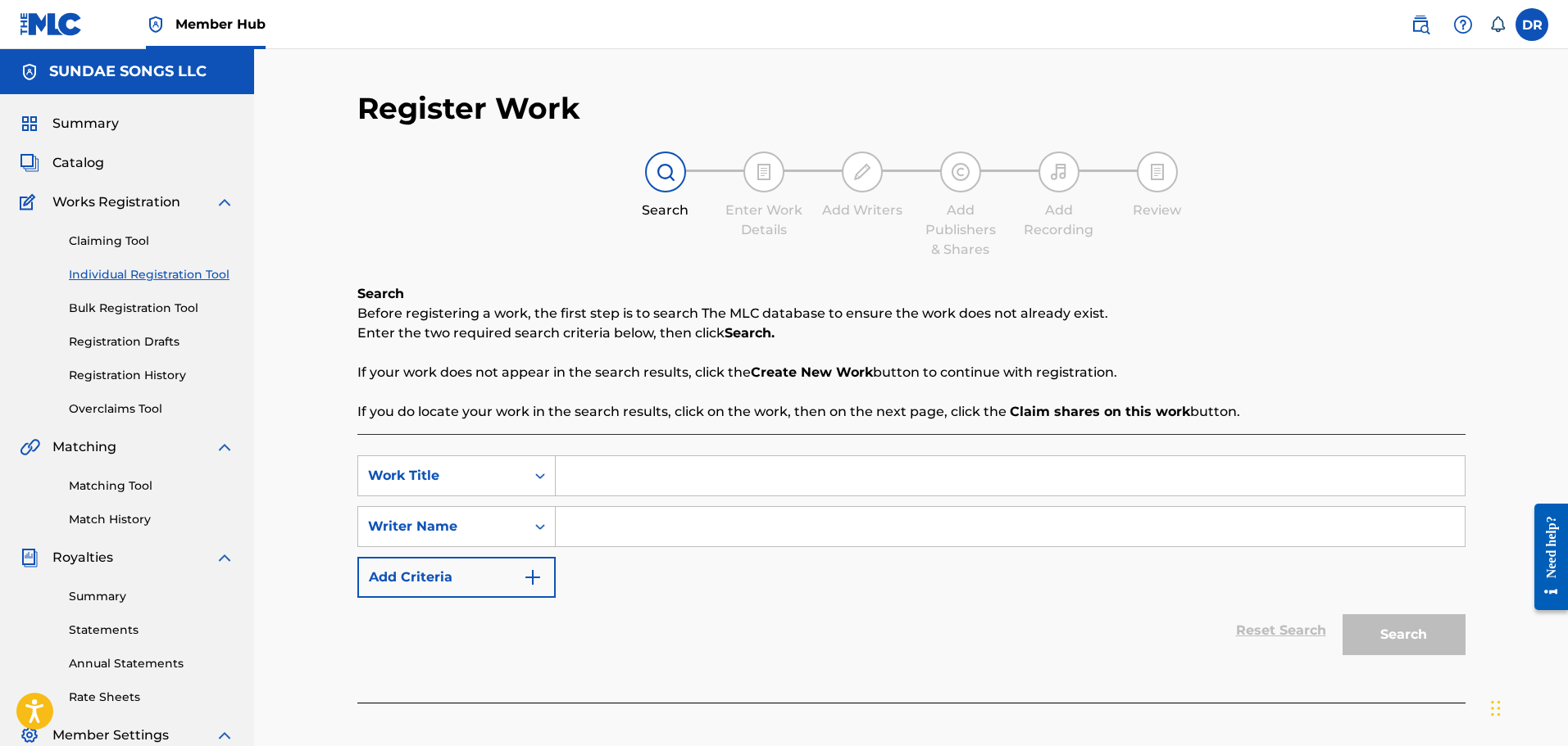
click at [661, 468] on input "Search Form" at bounding box center [1010, 475] width 909 height 39
paste input "WORTH IT"
type input "WORTH IT"
click at [606, 535] on input "Search Form" at bounding box center [1010, 526] width 909 height 39
paste input "[PERSON_NAME]"
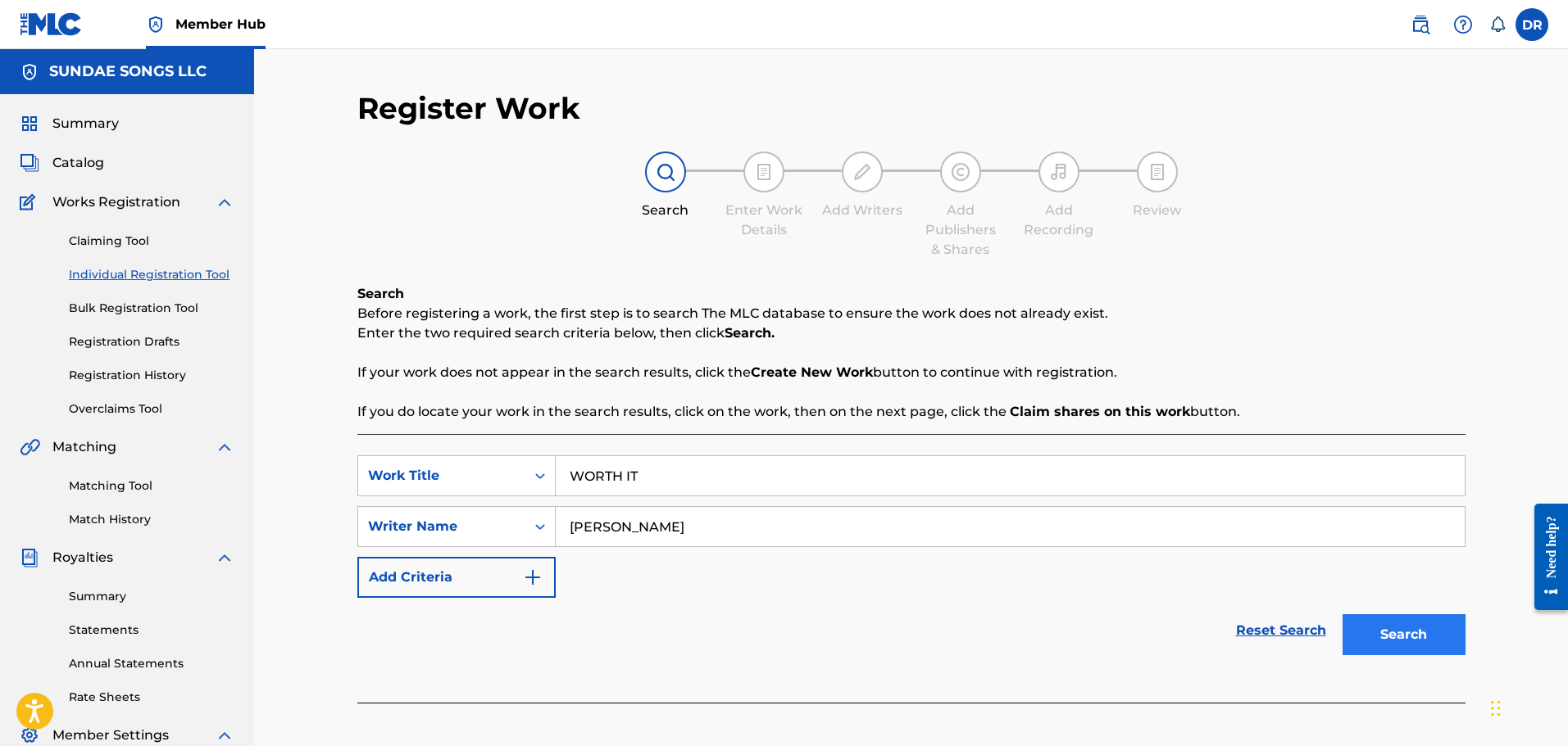
type input "[PERSON_NAME]"
click at [1425, 643] on button "Search" at bounding box center [1403, 635] width 123 height 41
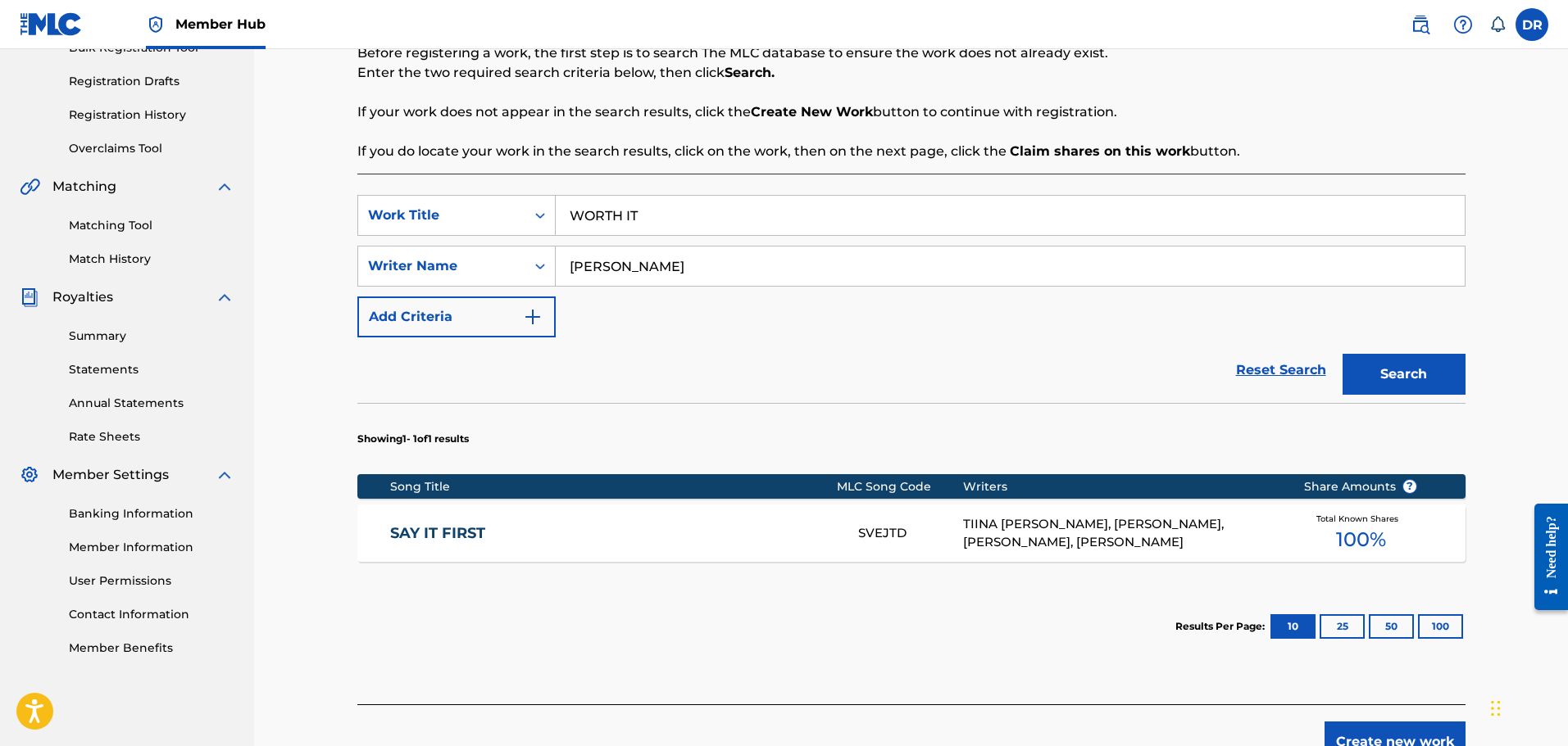
scroll to position [355, 0]
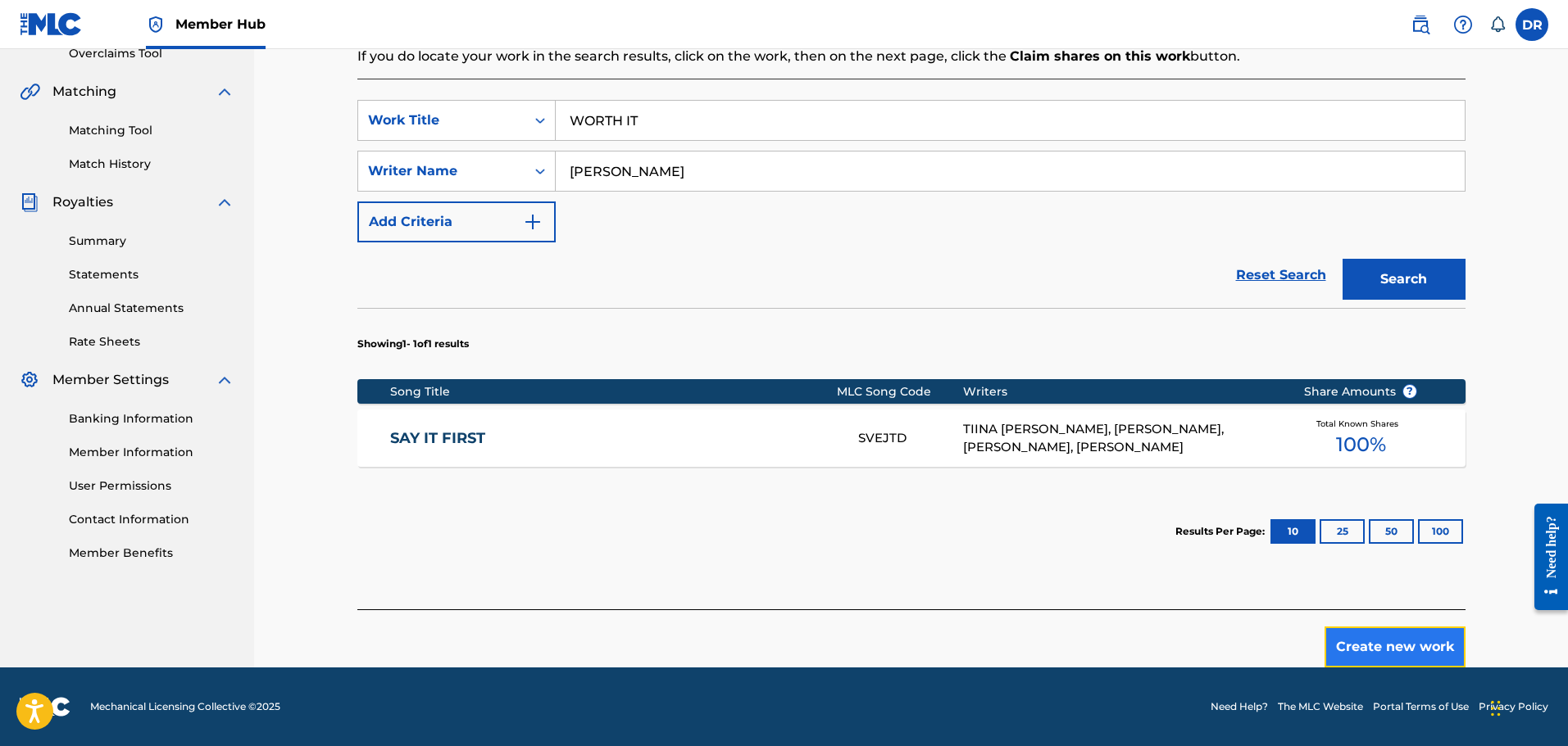
click at [1360, 648] on button "Create new work" at bounding box center [1395, 647] width 141 height 41
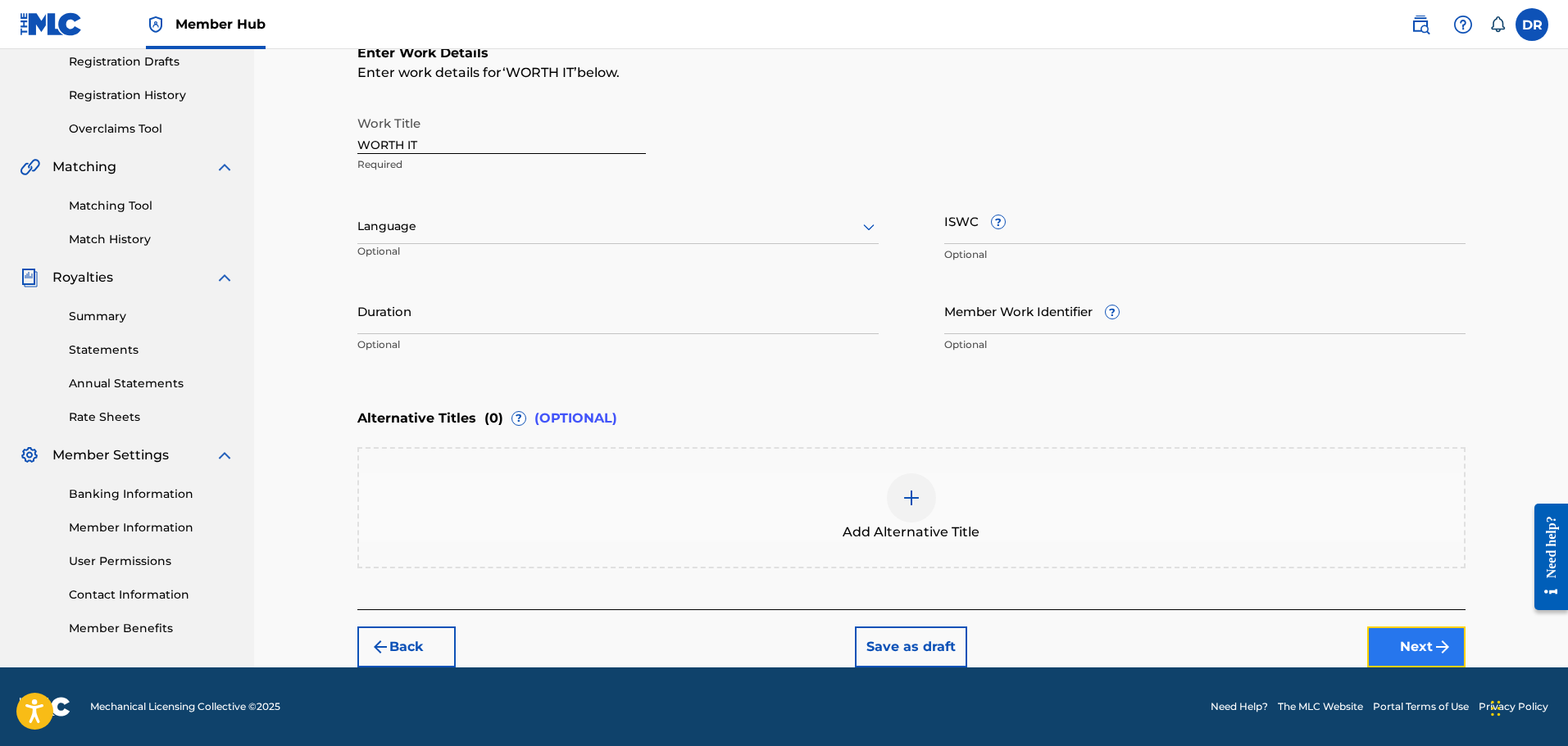
click at [1414, 648] on button "Next" at bounding box center [1416, 647] width 98 height 41
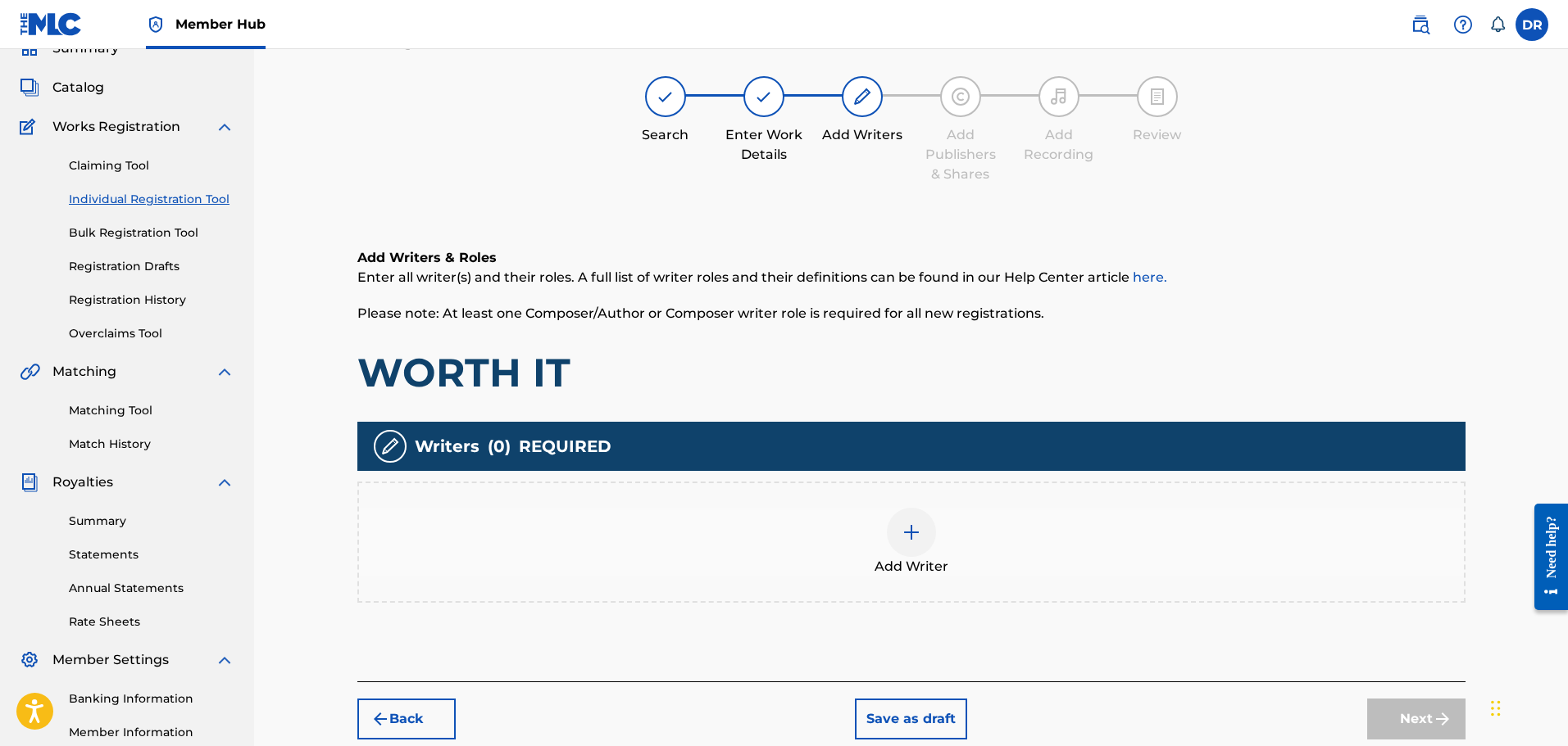
scroll to position [74, 0]
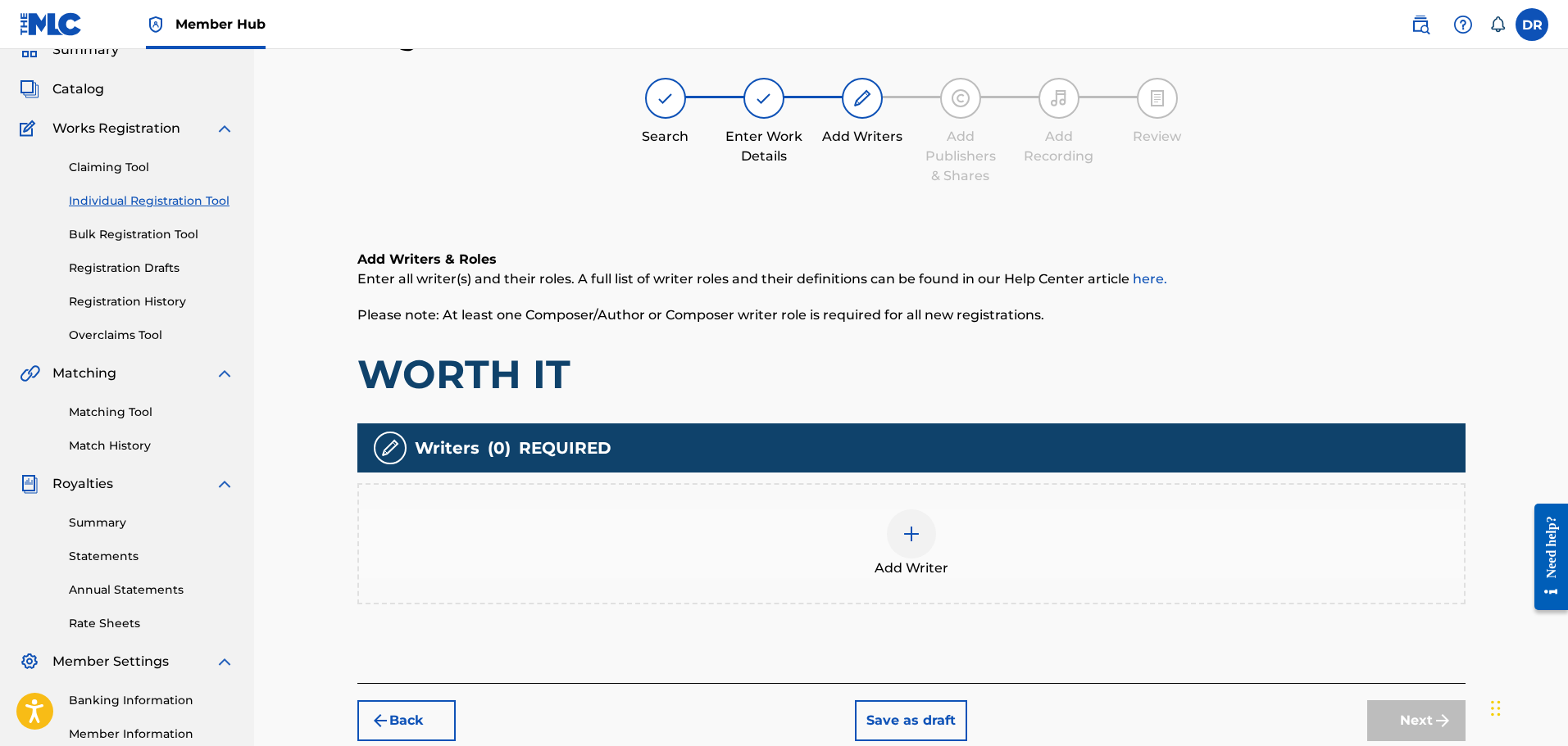
click at [914, 532] on img at bounding box center [912, 535] width 20 height 20
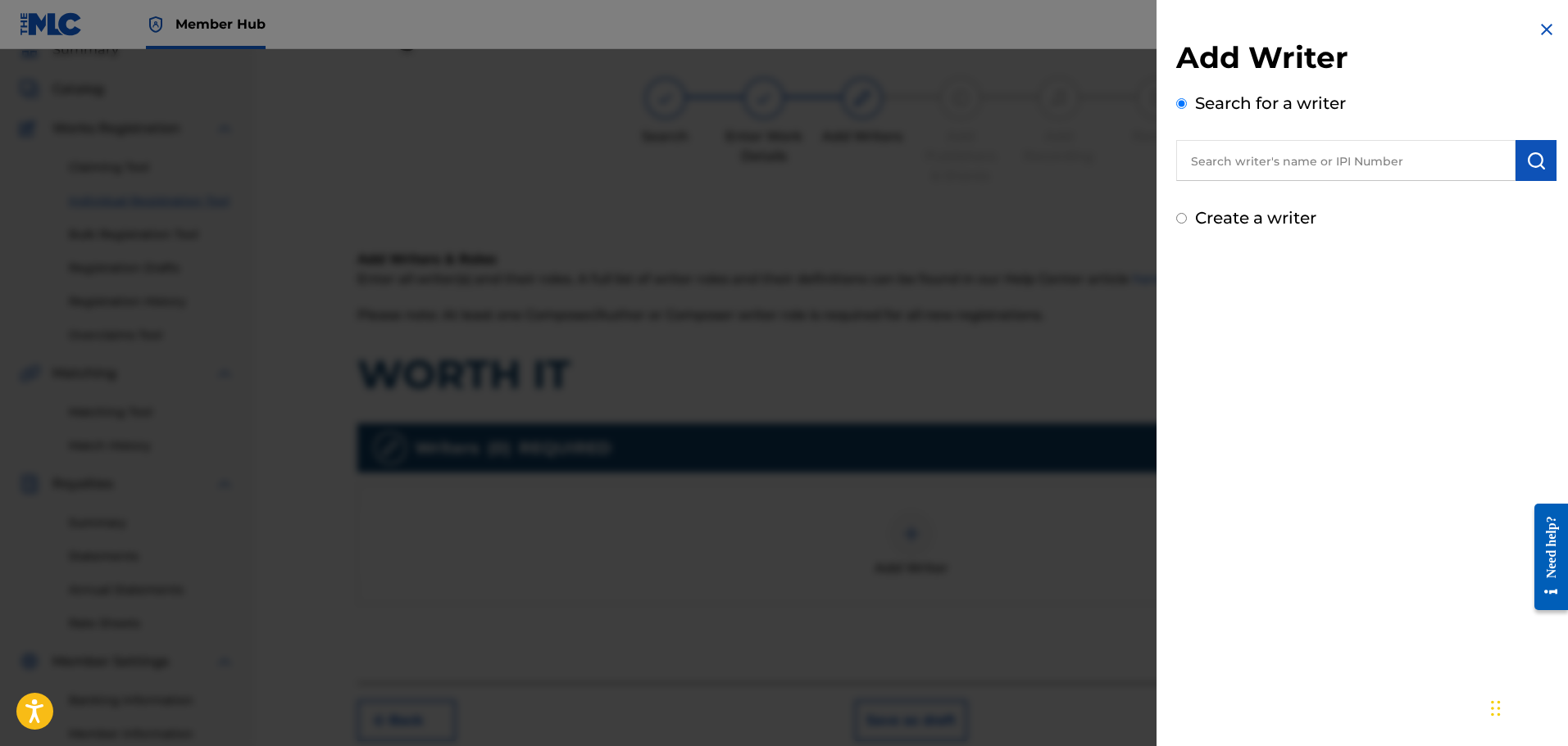
click at [1222, 159] on input "text" at bounding box center [1346, 160] width 339 height 41
paste input "[PERSON_NAME]"
type input "[PERSON_NAME]"
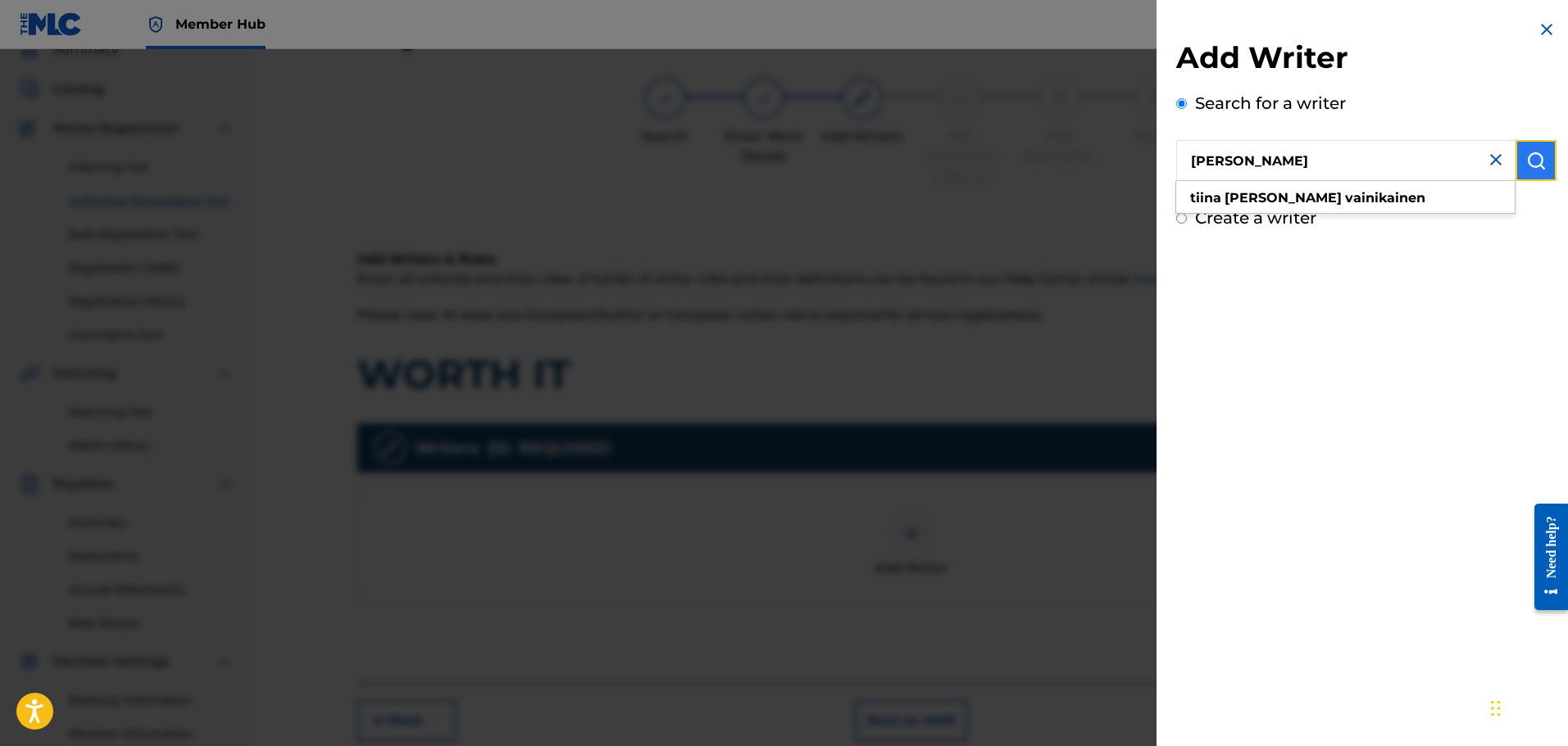
click at [1520, 159] on button "submit" at bounding box center [1535, 160] width 41 height 41
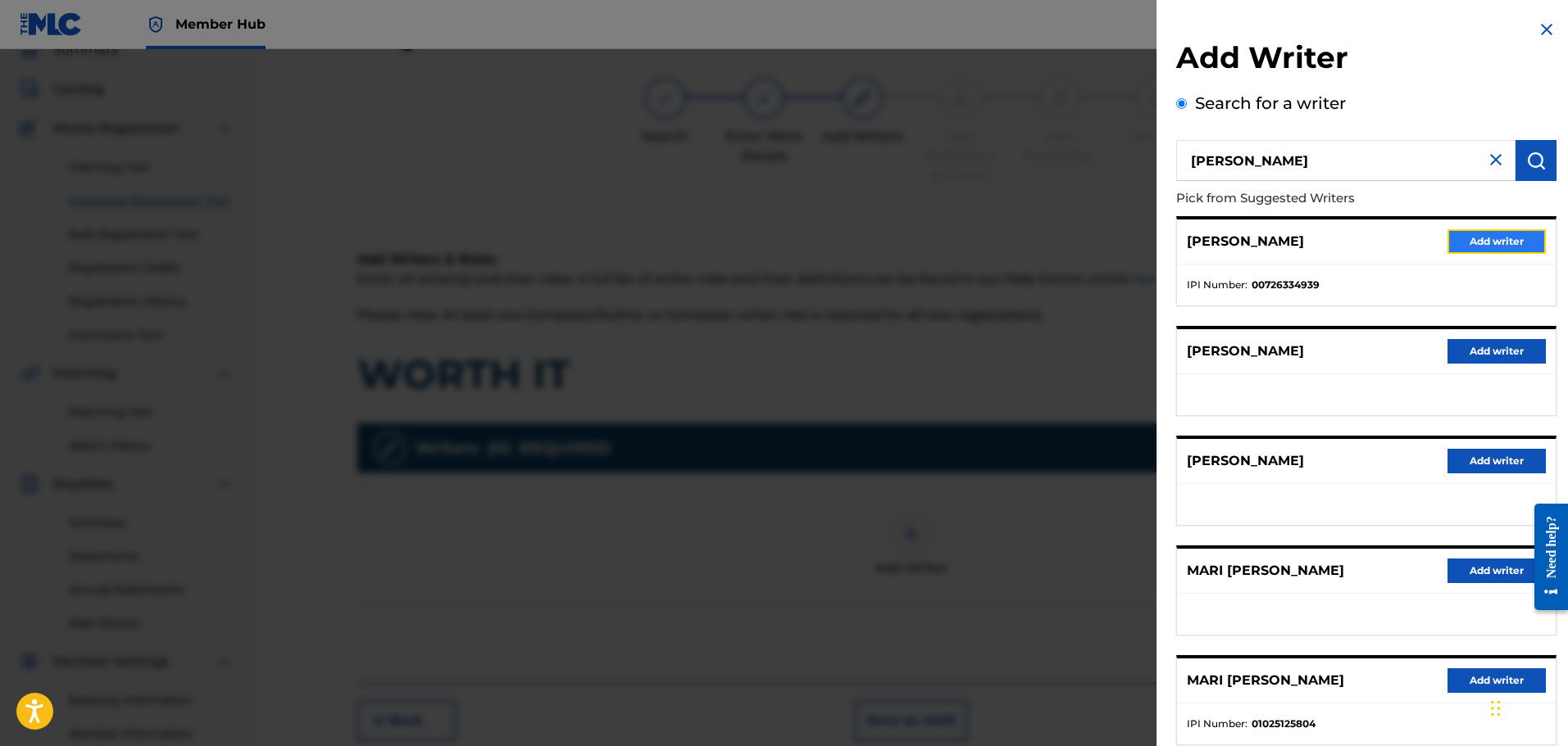
click at [1484, 237] on button "Add writer" at bounding box center [1497, 241] width 98 height 25
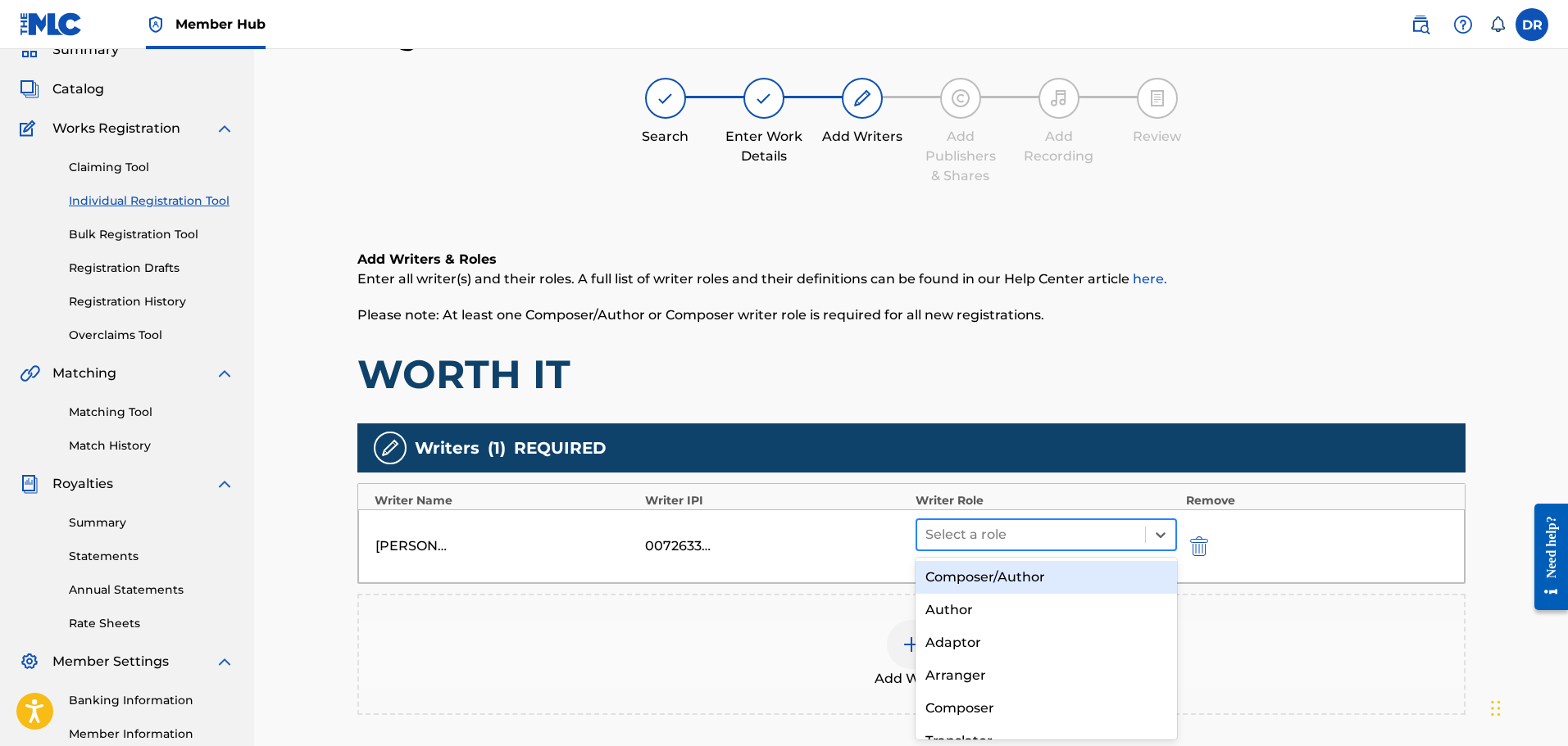
click at [1010, 536] on div at bounding box center [1031, 535] width 212 height 23
click at [994, 579] on div "Composer/Author" at bounding box center [1047, 577] width 262 height 33
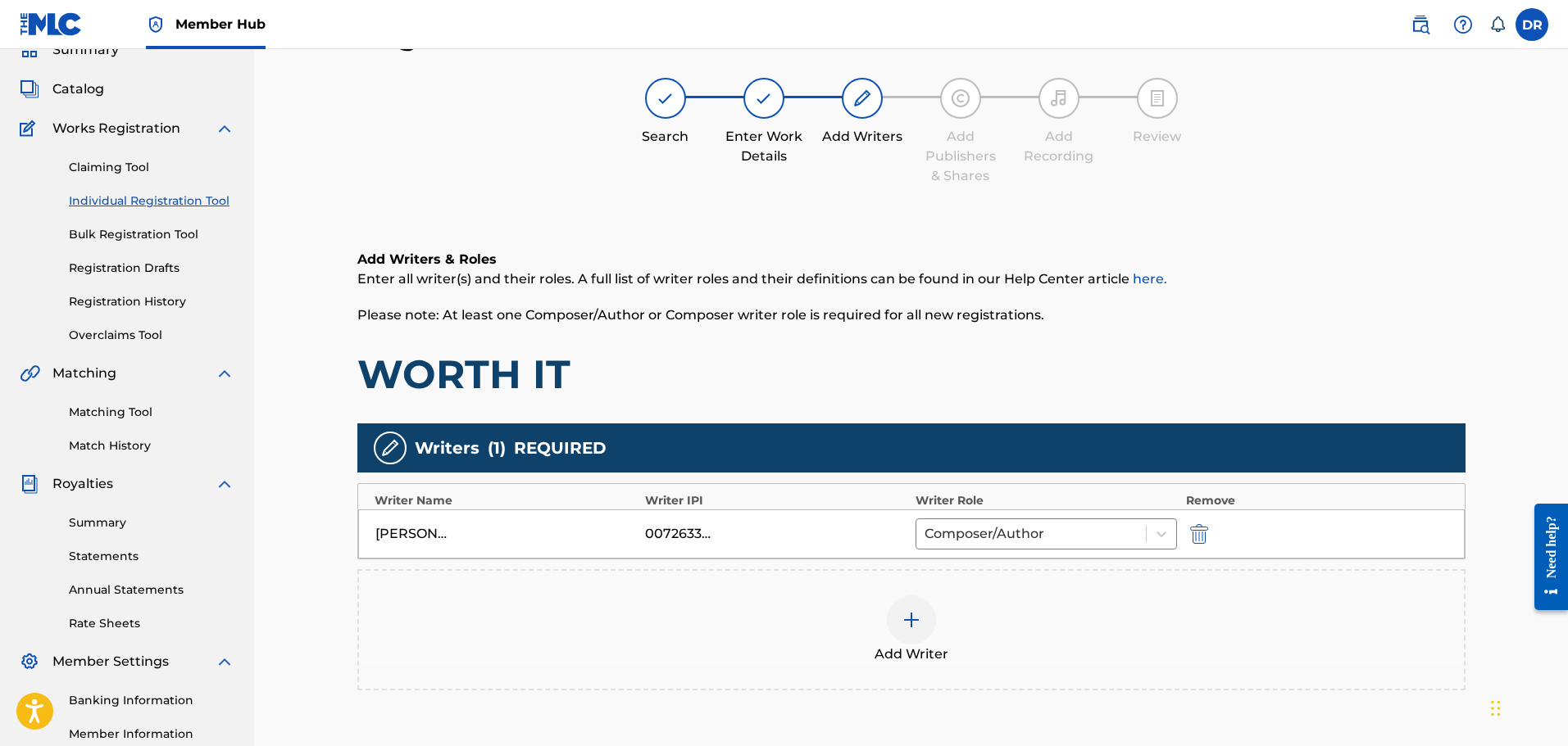
click at [914, 619] on img at bounding box center [912, 620] width 20 height 20
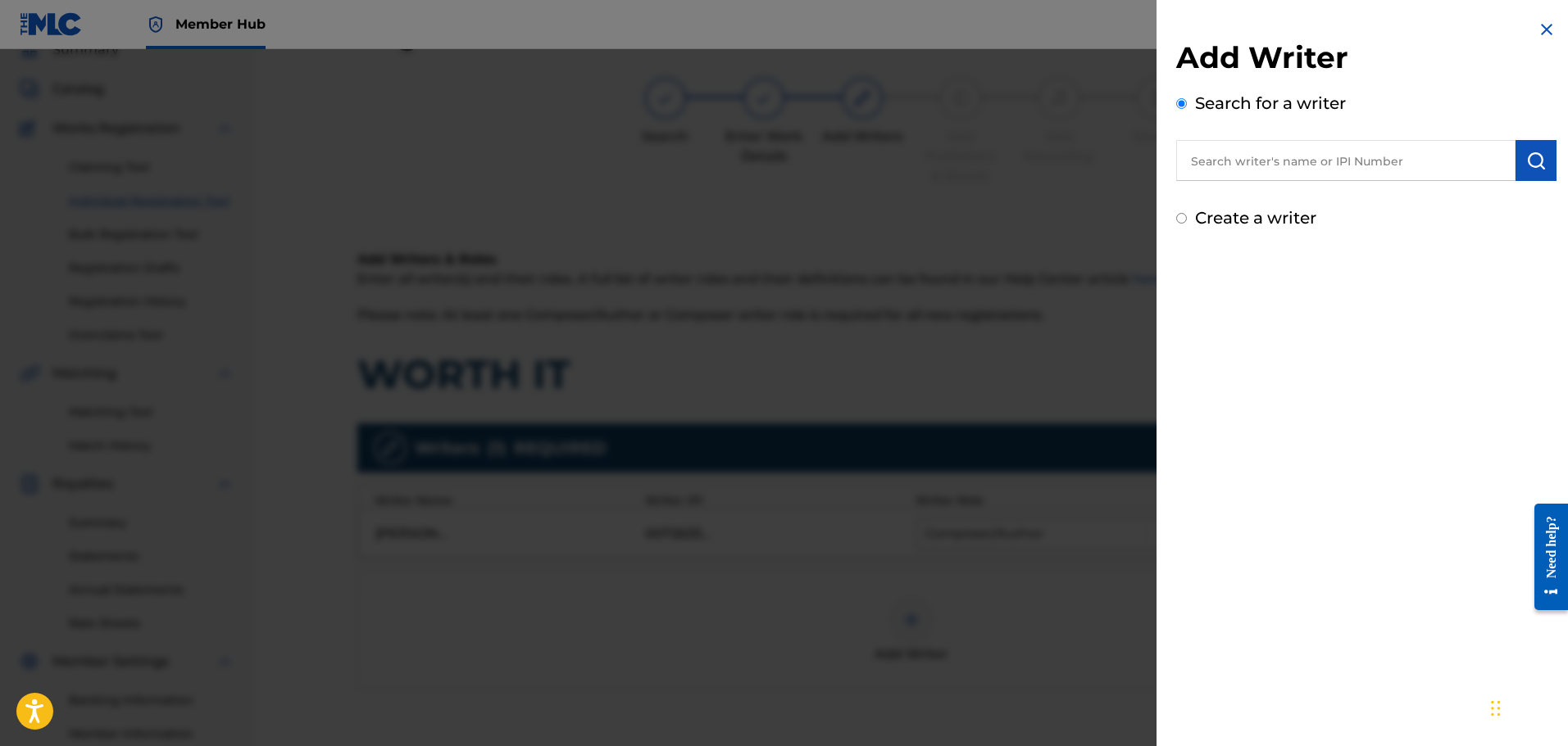
click at [1216, 163] on input "text" at bounding box center [1346, 160] width 339 height 41
paste input "[PERSON_NAME]"
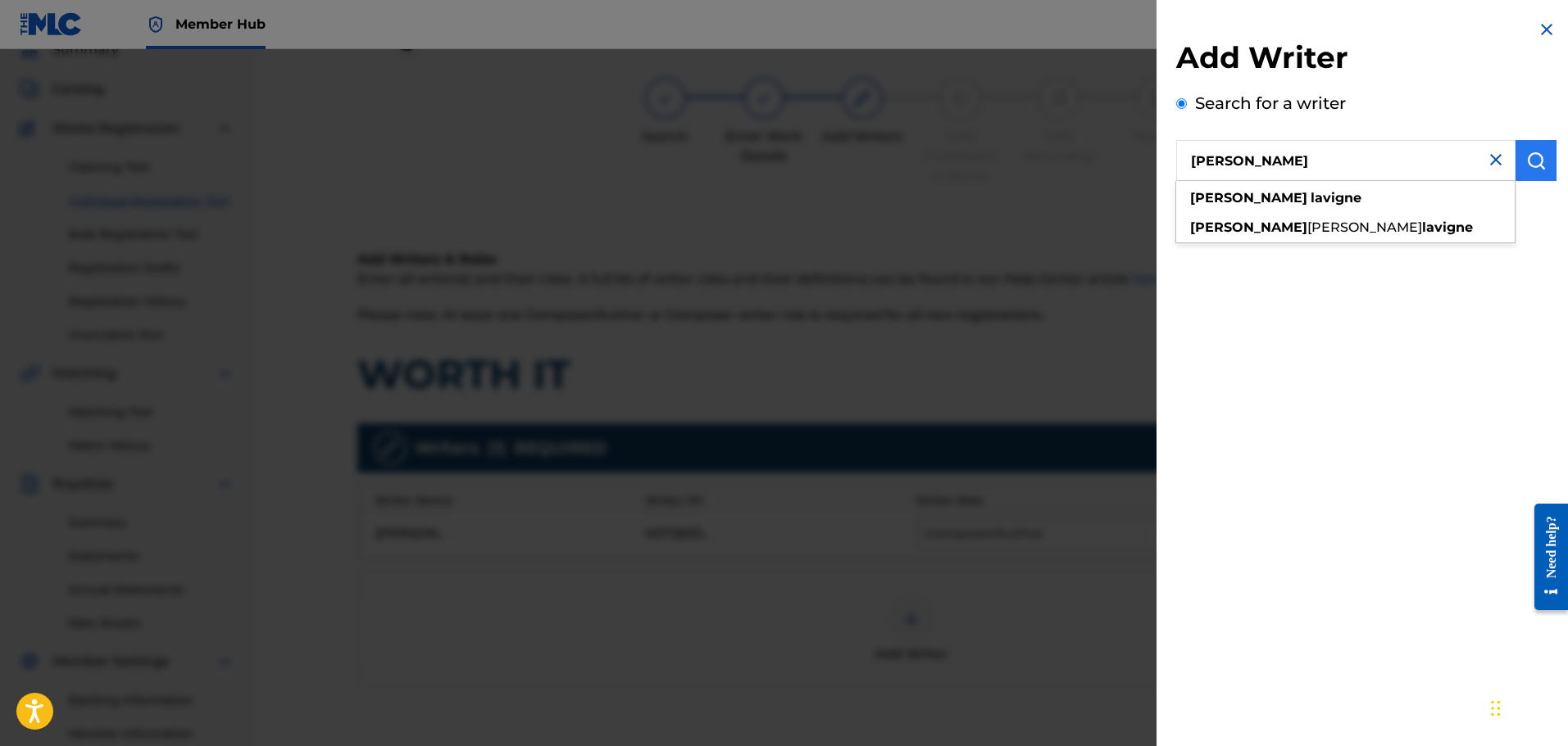
type input "[PERSON_NAME]"
click at [1526, 159] on img "submit" at bounding box center [1536, 161] width 20 height 20
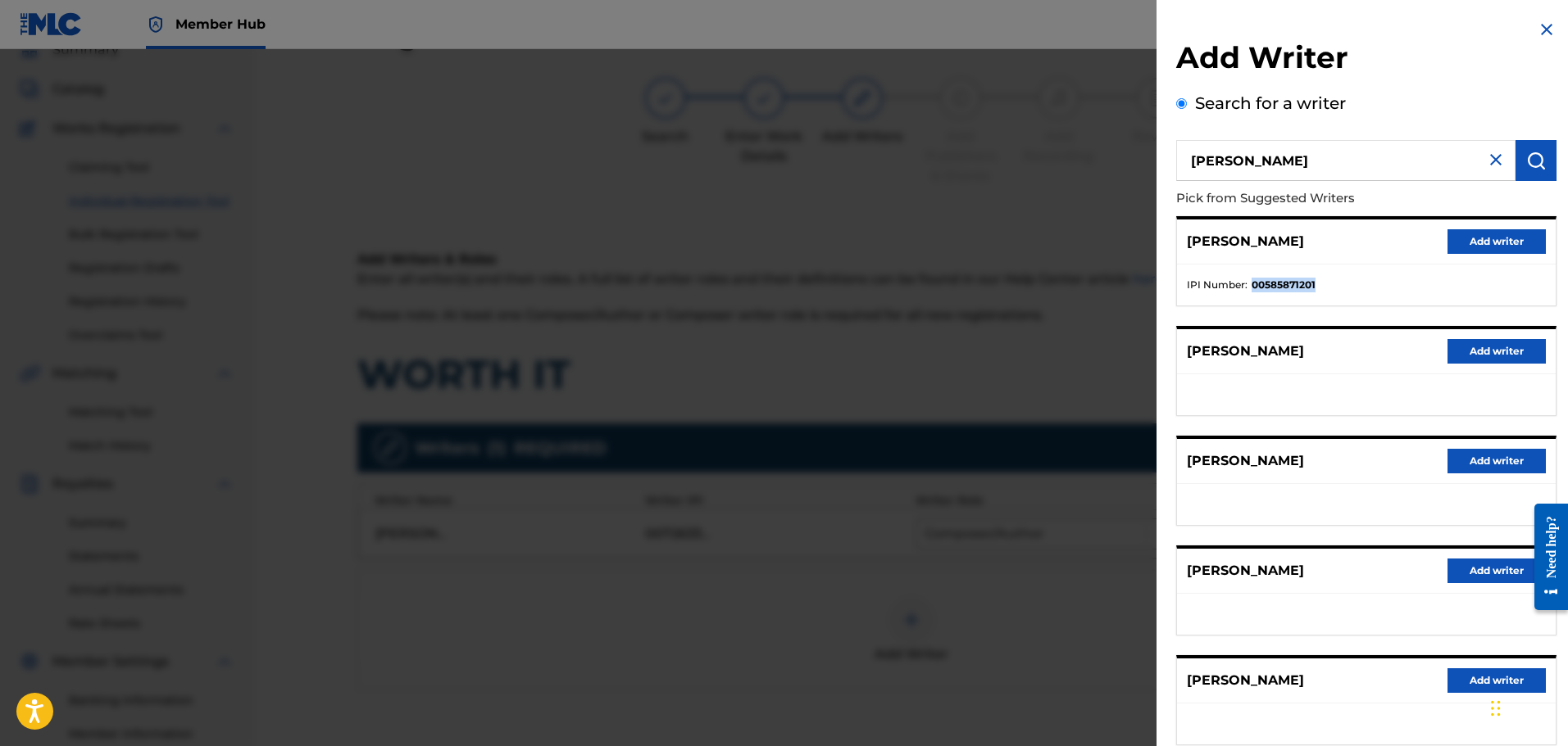
drag, startPoint x: 1324, startPoint y: 284, endPoint x: 1253, endPoint y: 291, distance: 71.3
click at [1253, 291] on li "IPI Number : 00585871201" at bounding box center [1367, 285] width 359 height 15
copy strong "00585871201"
click at [1505, 239] on button "Add writer" at bounding box center [1497, 241] width 98 height 25
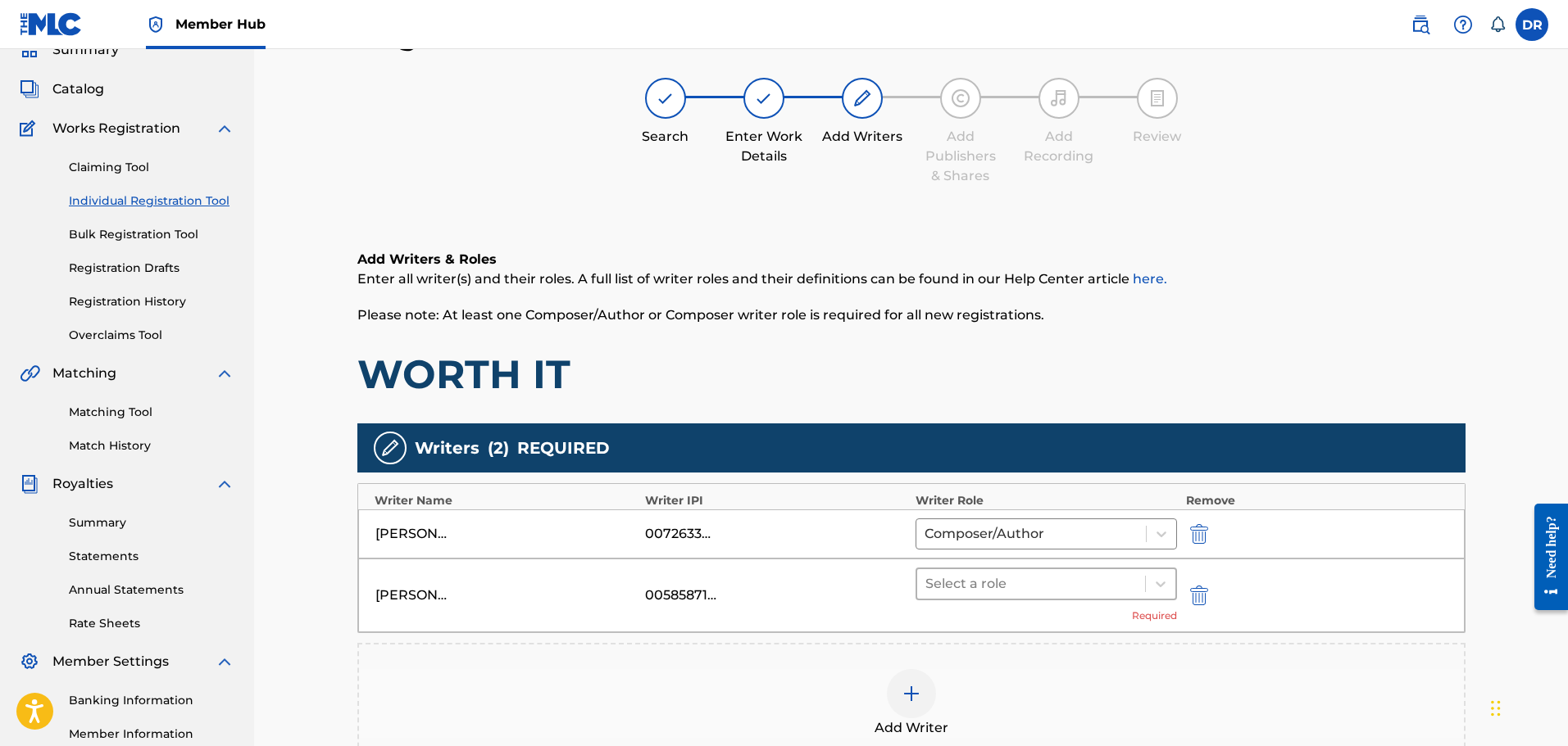
click at [1007, 589] on div at bounding box center [1031, 584] width 212 height 23
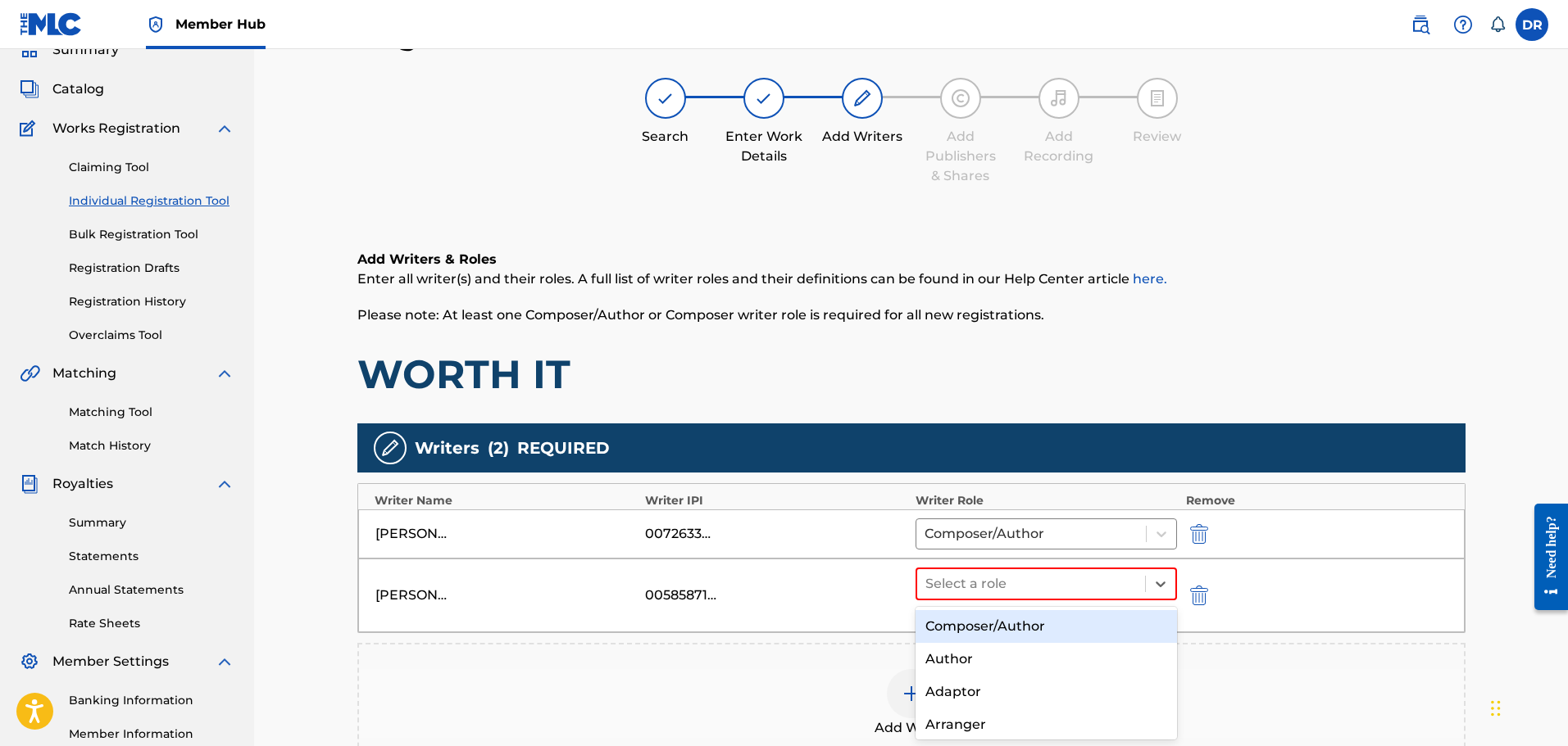
click at [997, 626] on div "Composer/Author" at bounding box center [1047, 627] width 262 height 33
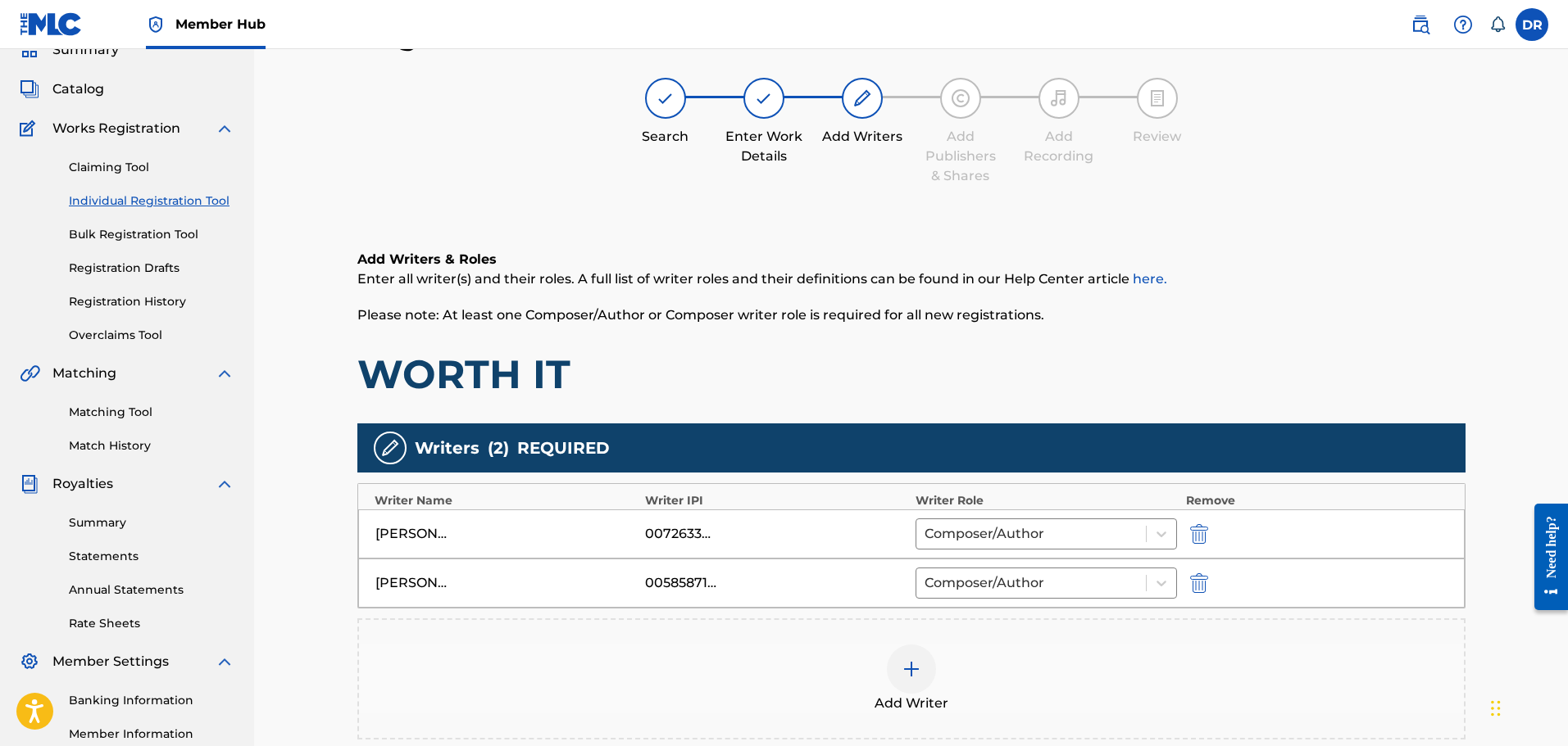
click at [908, 669] on img at bounding box center [912, 669] width 20 height 20
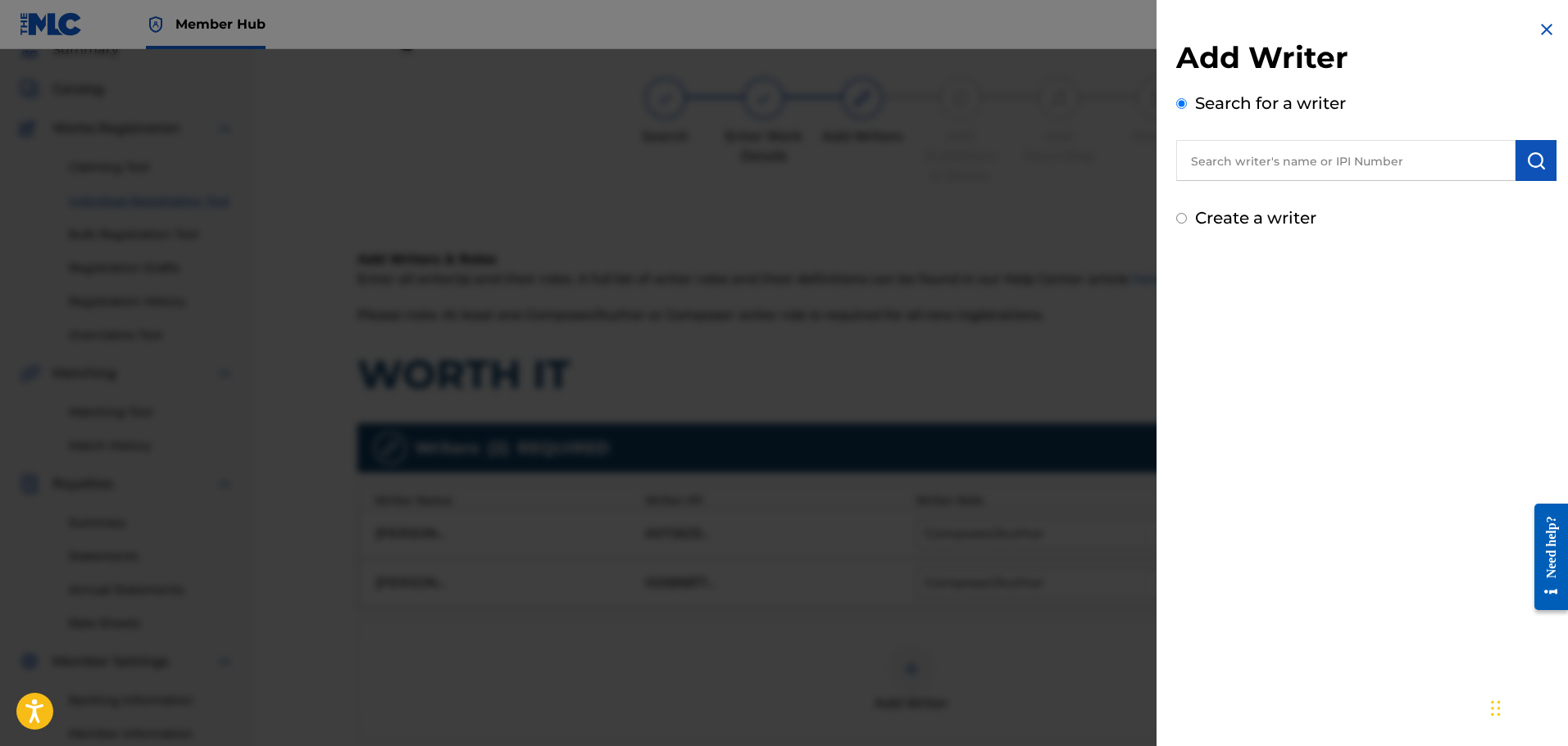
click at [1260, 164] on input "text" at bounding box center [1346, 160] width 339 height 41
paste input "JINTAE KO"
type input "JINTAE KO"
click at [1530, 160] on img "submit" at bounding box center [1536, 161] width 20 height 20
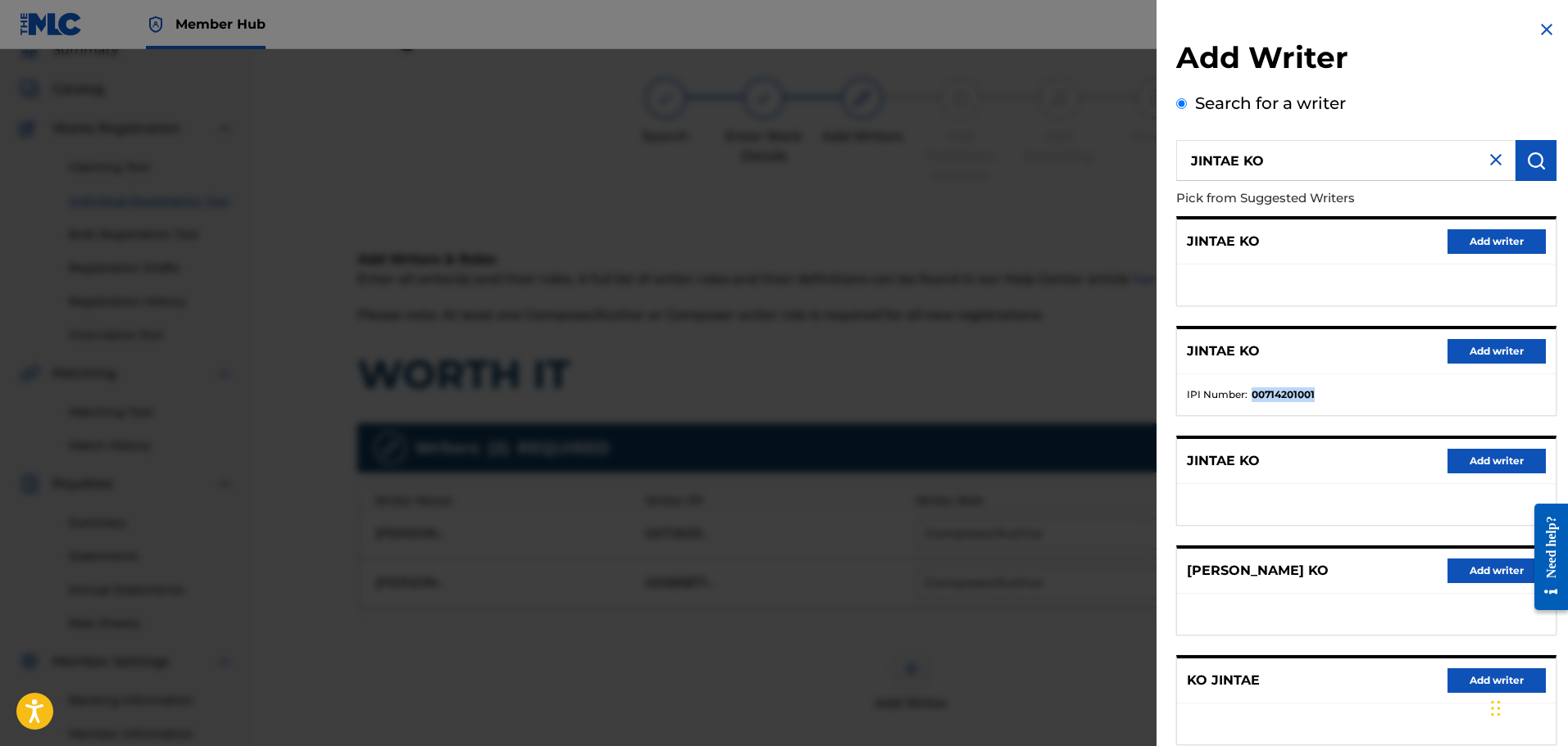
drag, startPoint x: 1320, startPoint y: 393, endPoint x: 1253, endPoint y: 398, distance: 67.2
click at [1253, 398] on li "IPI Number : 00714201001" at bounding box center [1367, 394] width 359 height 15
copy strong "00714201001"
click at [1502, 347] on button "Add writer" at bounding box center [1497, 351] width 98 height 25
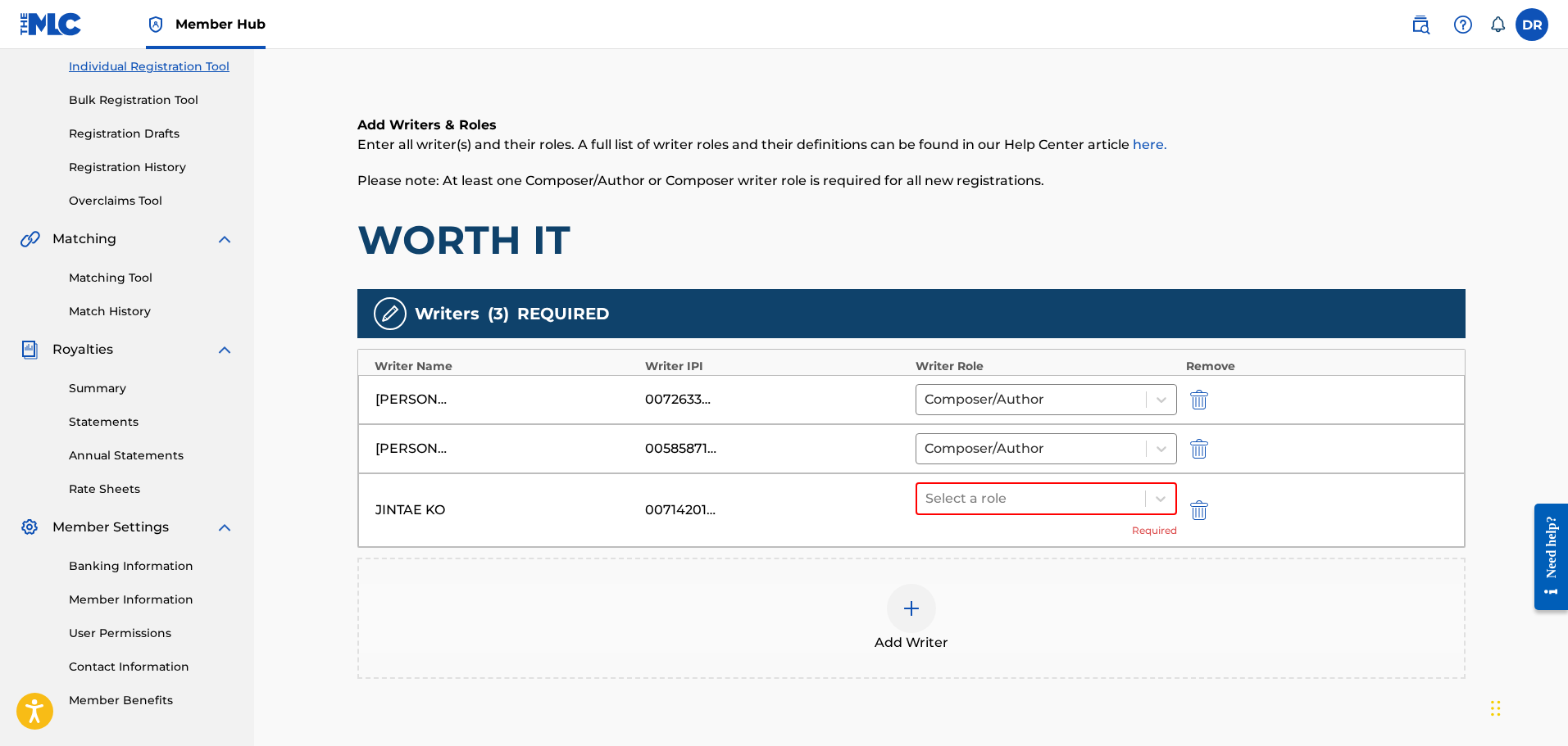
scroll to position [238, 0]
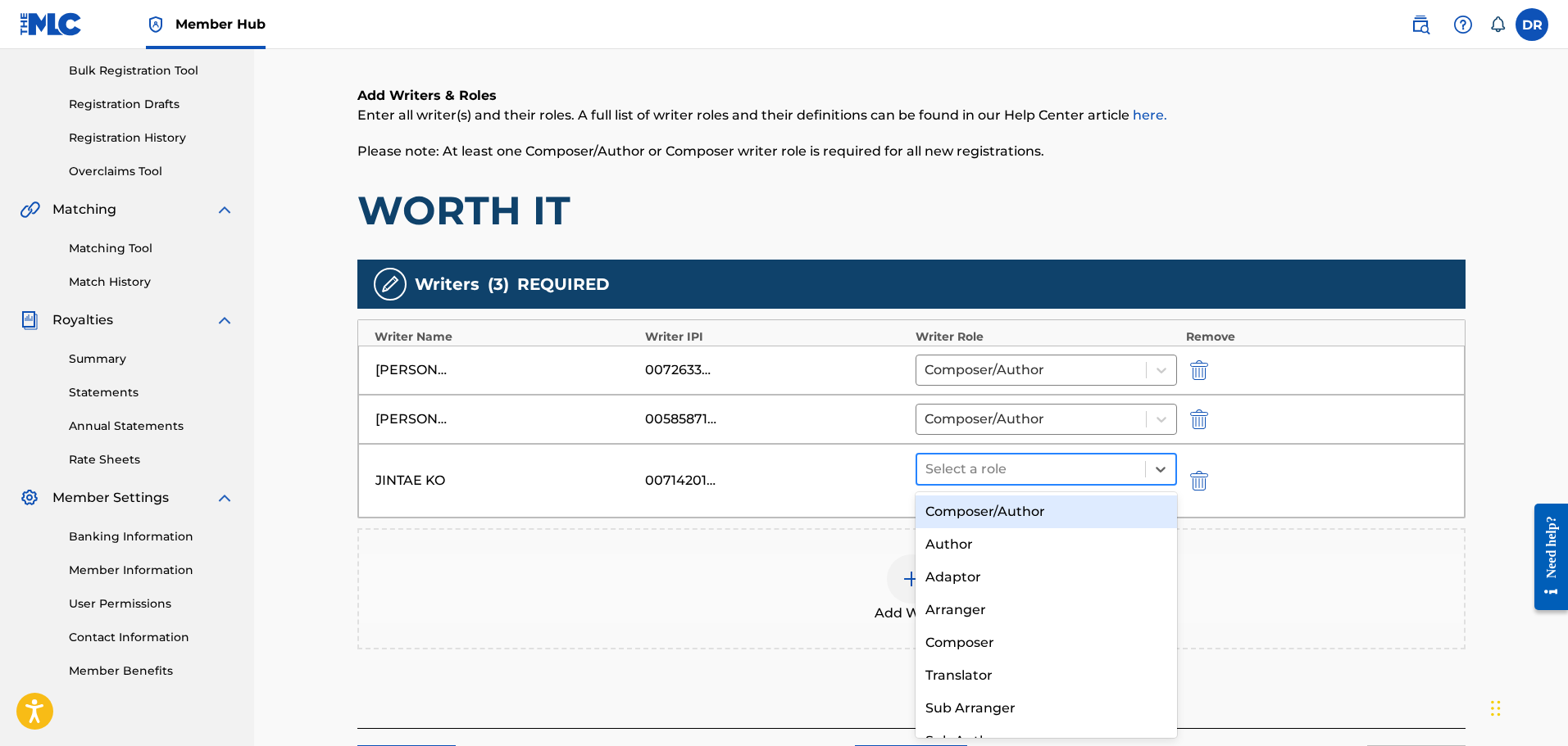
click at [1141, 478] on div "Select a role" at bounding box center [1031, 469] width 229 height 29
click at [1133, 516] on div "Composer/Author" at bounding box center [1047, 512] width 262 height 33
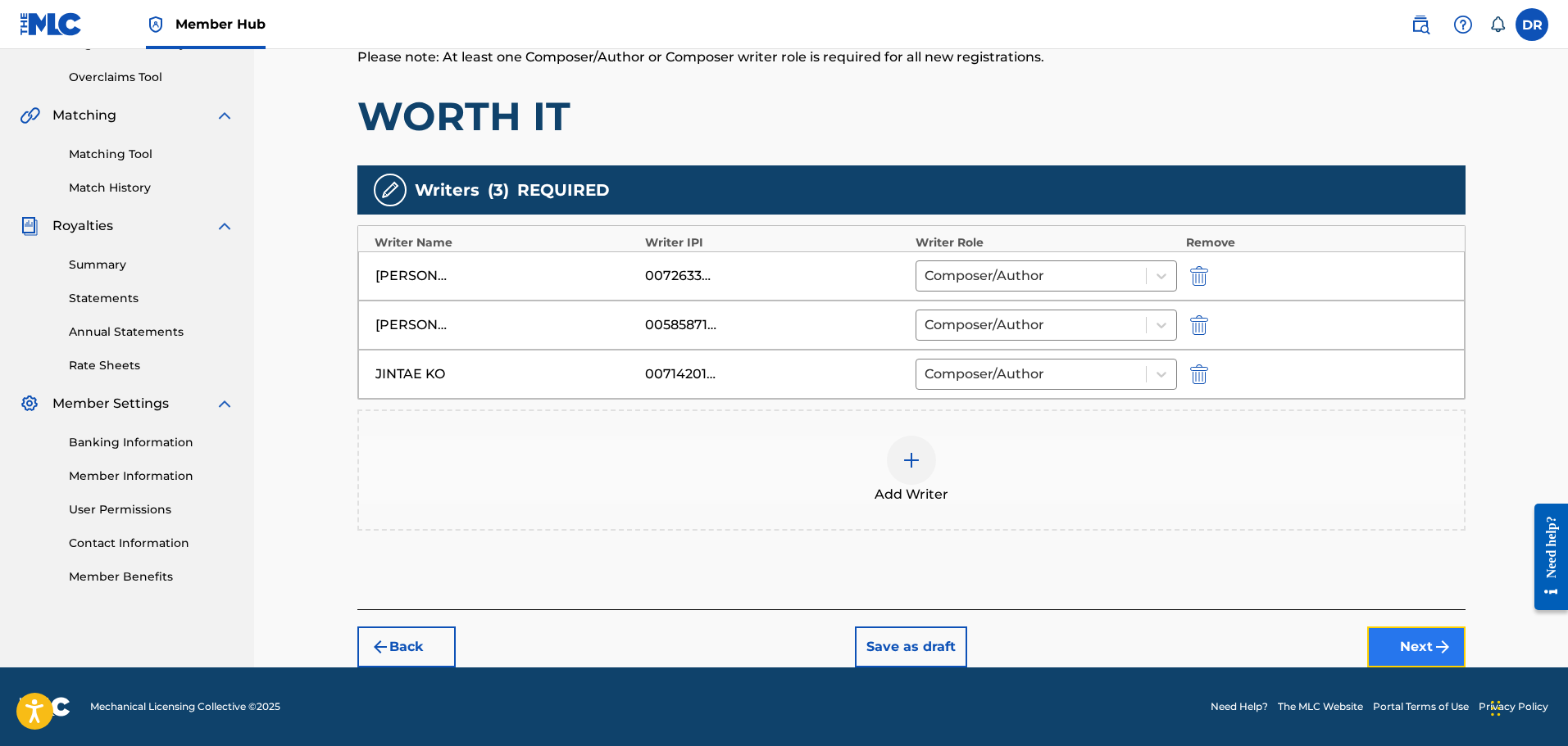
click at [1424, 652] on button "Next" at bounding box center [1416, 647] width 98 height 41
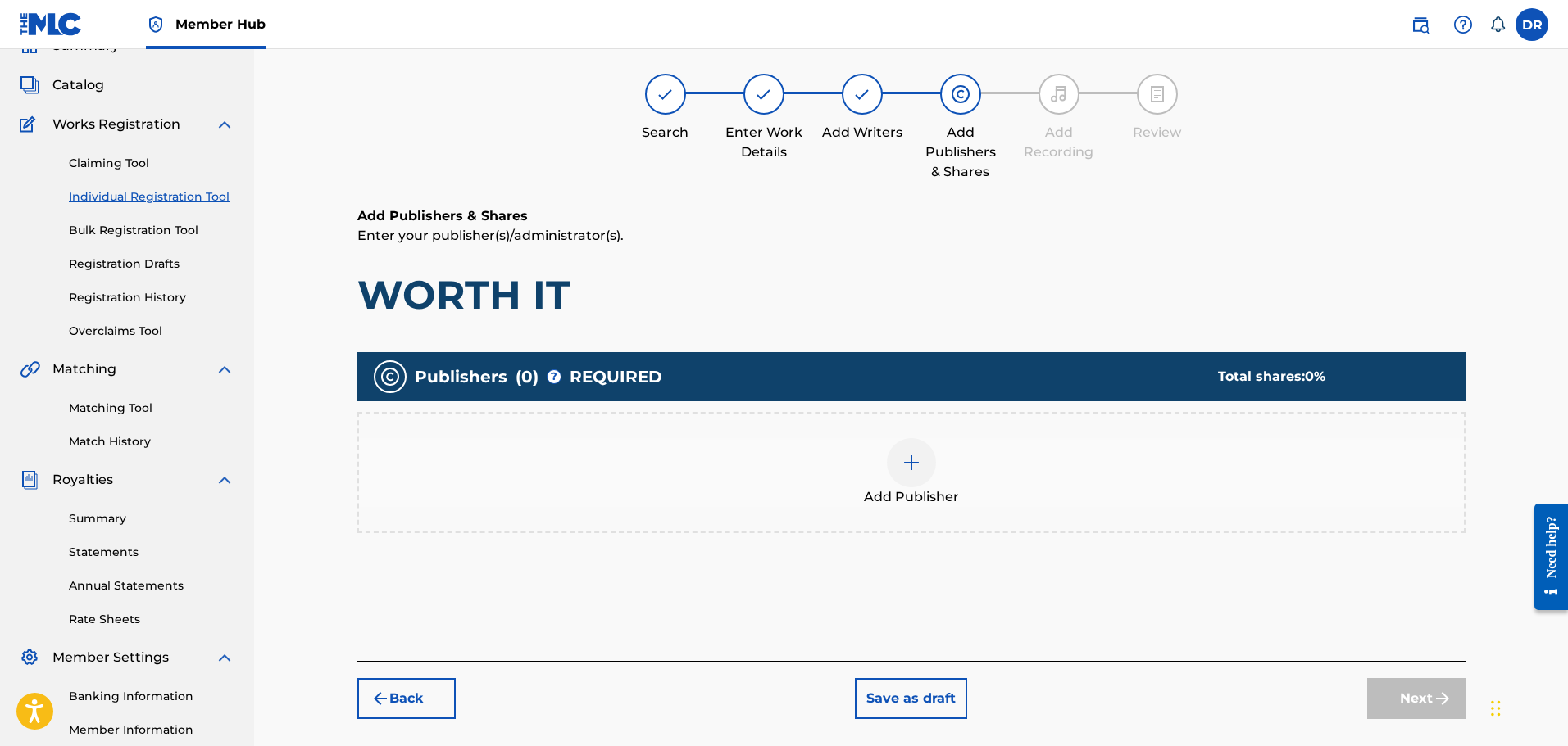
scroll to position [74, 0]
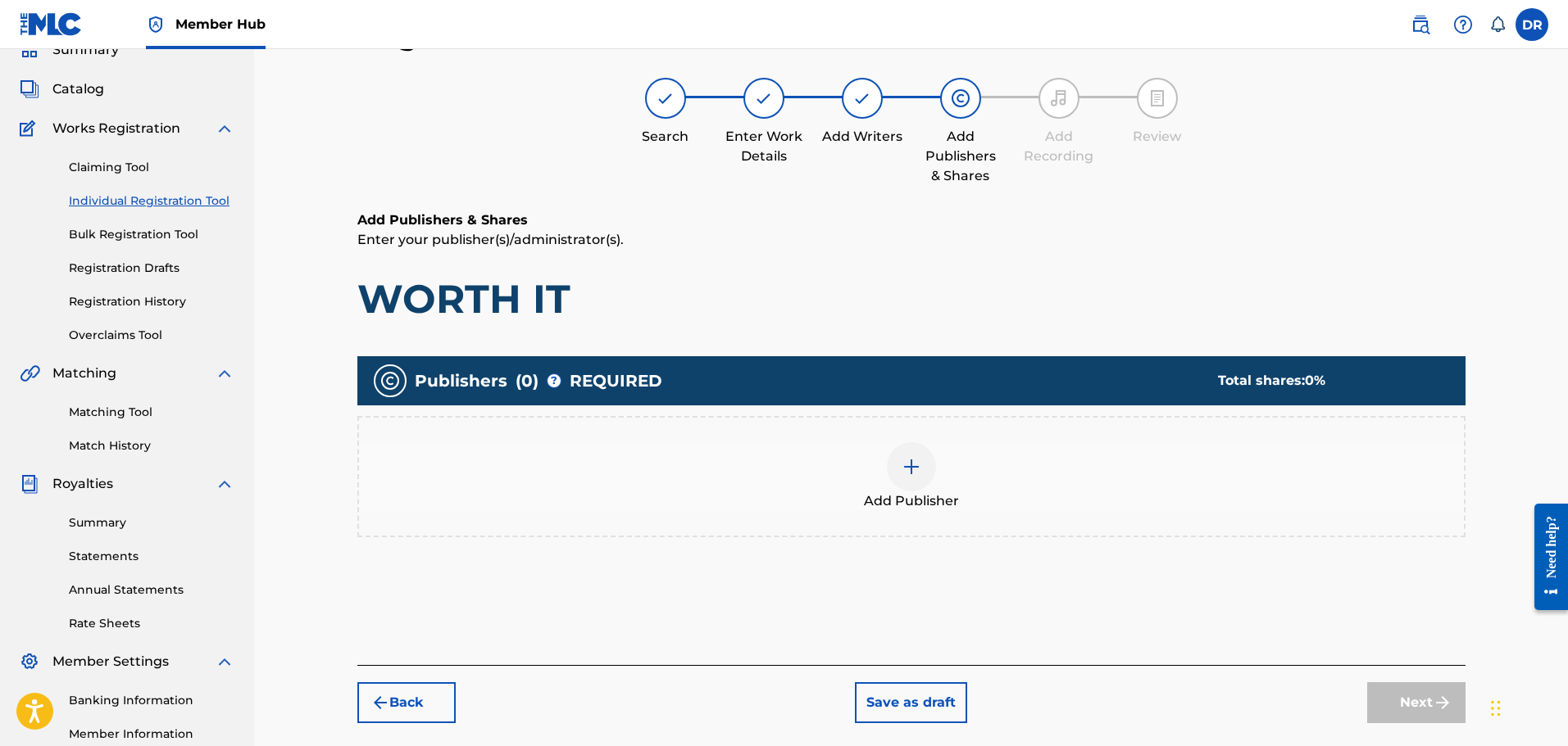
click at [919, 462] on img at bounding box center [912, 467] width 20 height 20
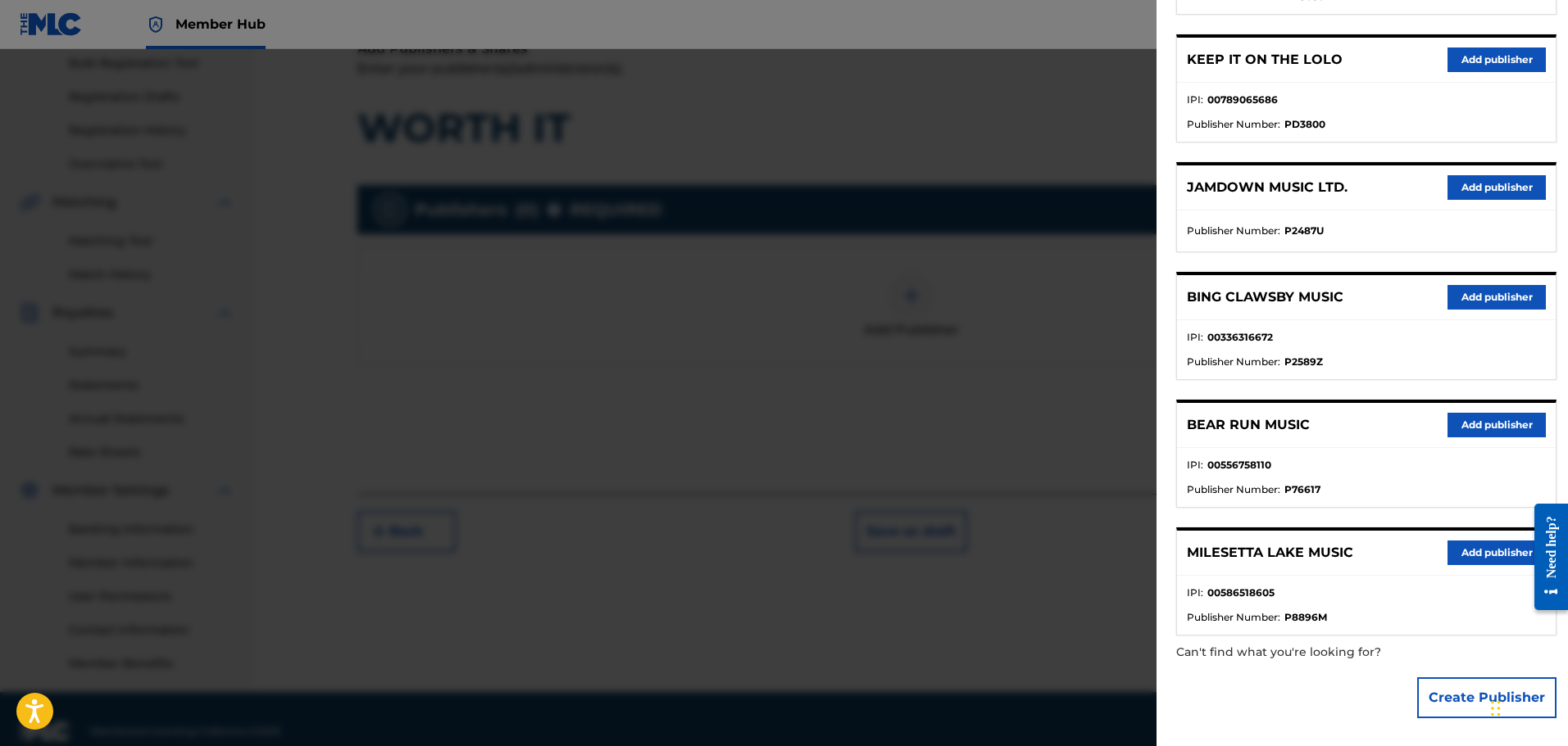
scroll to position [270, 0]
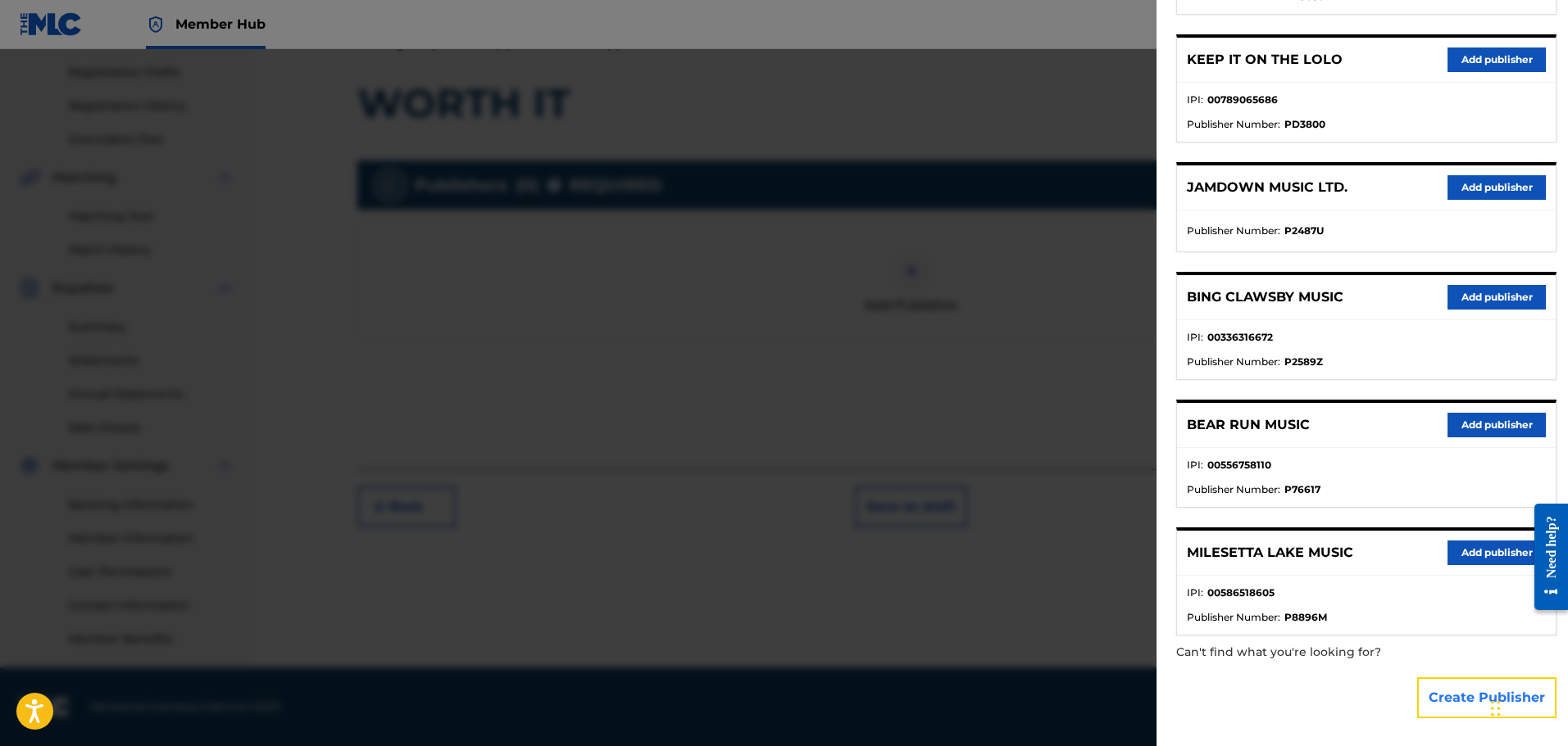
click at [1463, 699] on button "Create Publisher" at bounding box center [1486, 698] width 139 height 41
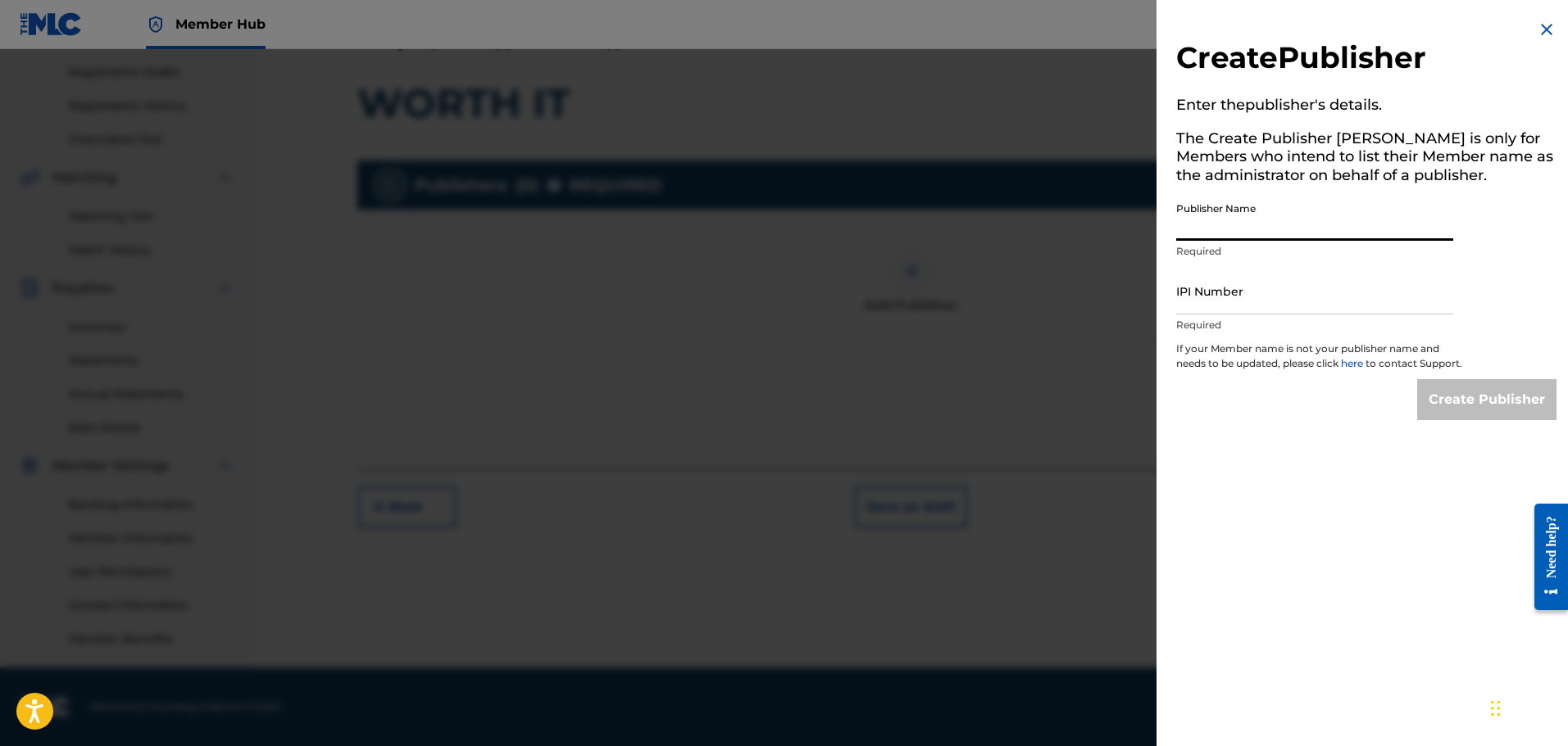
click at [1259, 221] on input "Publisher Name" at bounding box center [1315, 217] width 277 height 46
type input "SIRENS MUSIC OY"
click at [1245, 300] on input "IPI Number" at bounding box center [1315, 291] width 277 height 46
type input "01255294936"
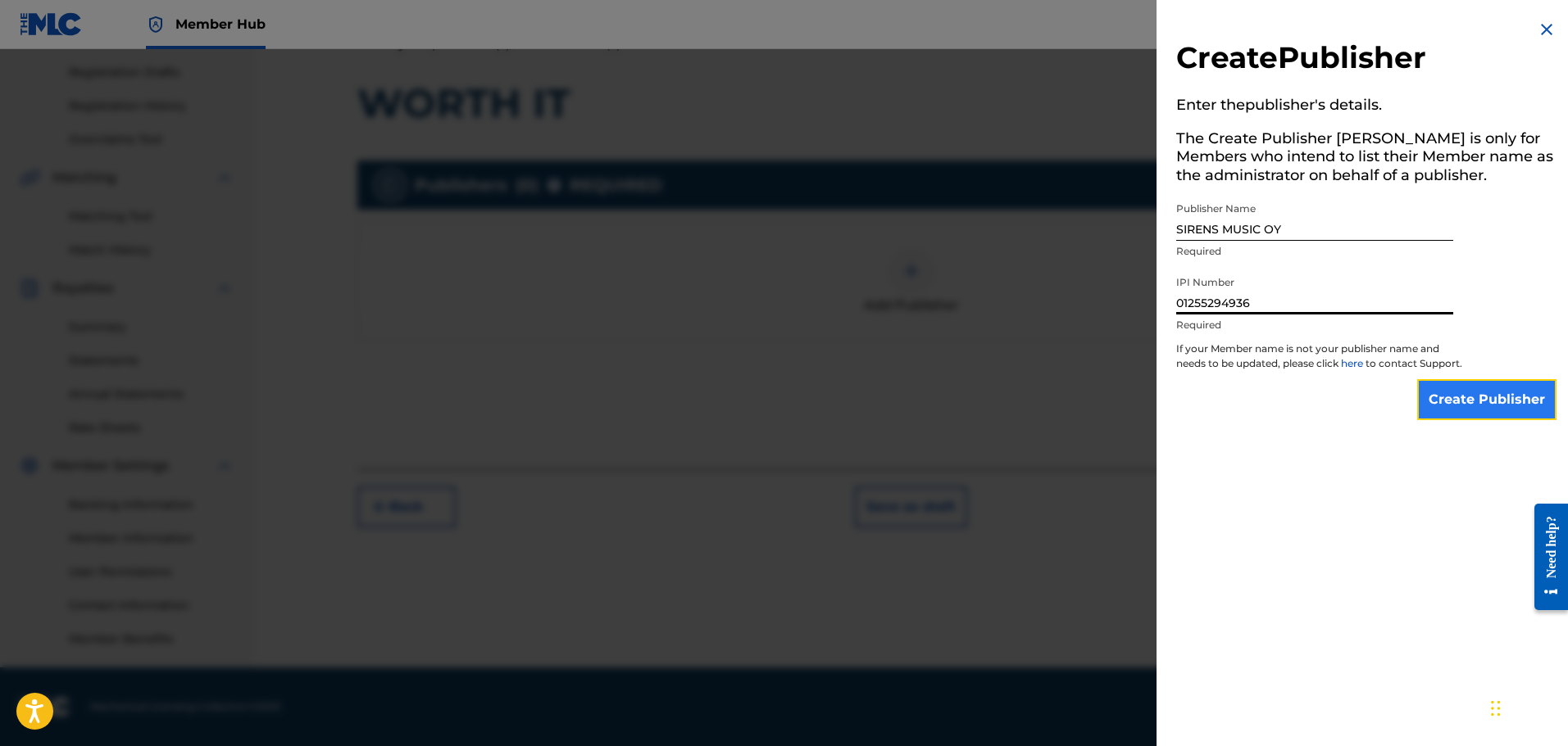
click at [1490, 413] on input "Create Publisher" at bounding box center [1486, 399] width 139 height 41
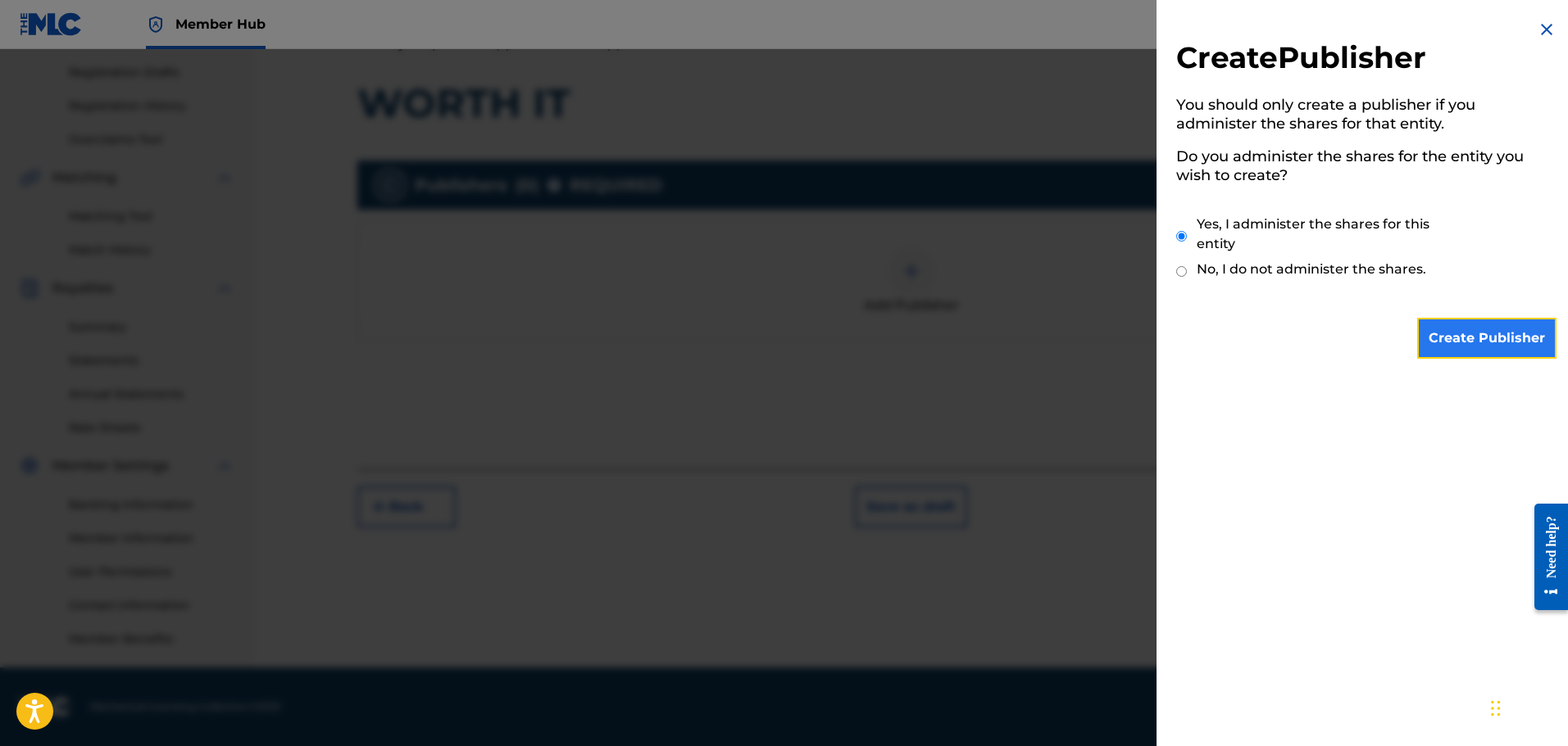
click at [1474, 342] on input "Create Publisher" at bounding box center [1486, 338] width 139 height 41
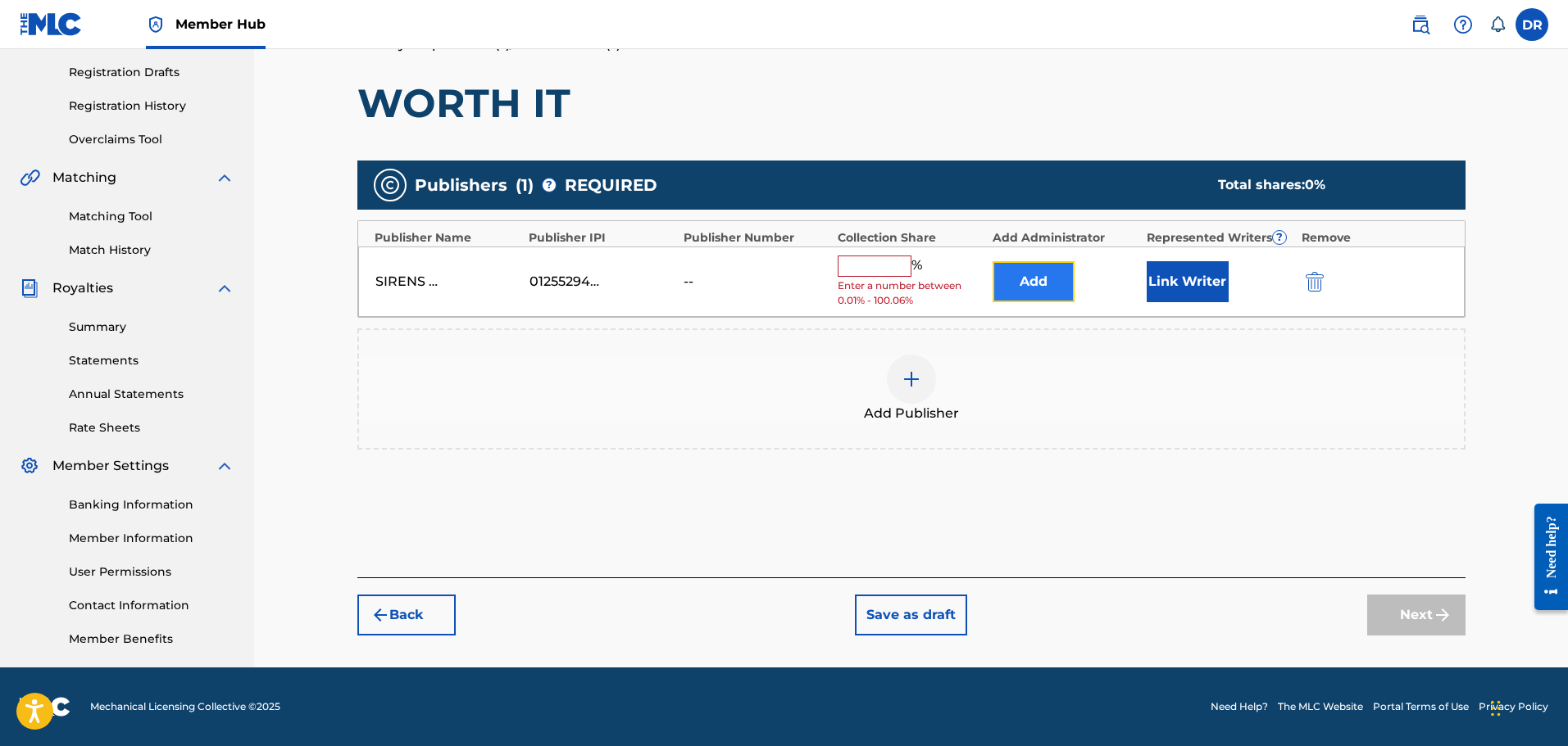
click at [1029, 285] on button "Add" at bounding box center [1033, 281] width 82 height 41
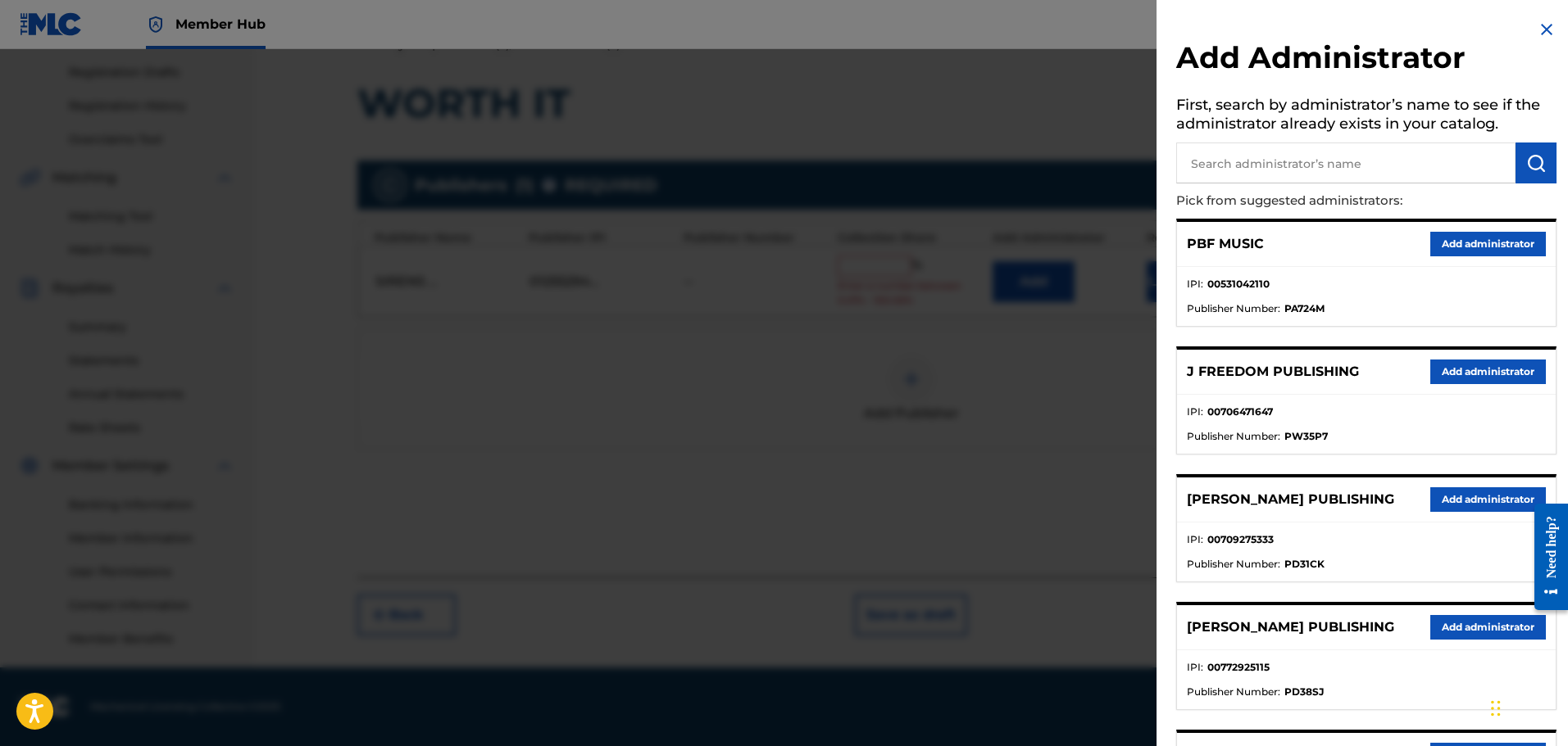
click at [1229, 167] on input "text" at bounding box center [1346, 163] width 339 height 41
type input "ALA"
click at [1522, 148] on button "submit" at bounding box center [1535, 163] width 41 height 41
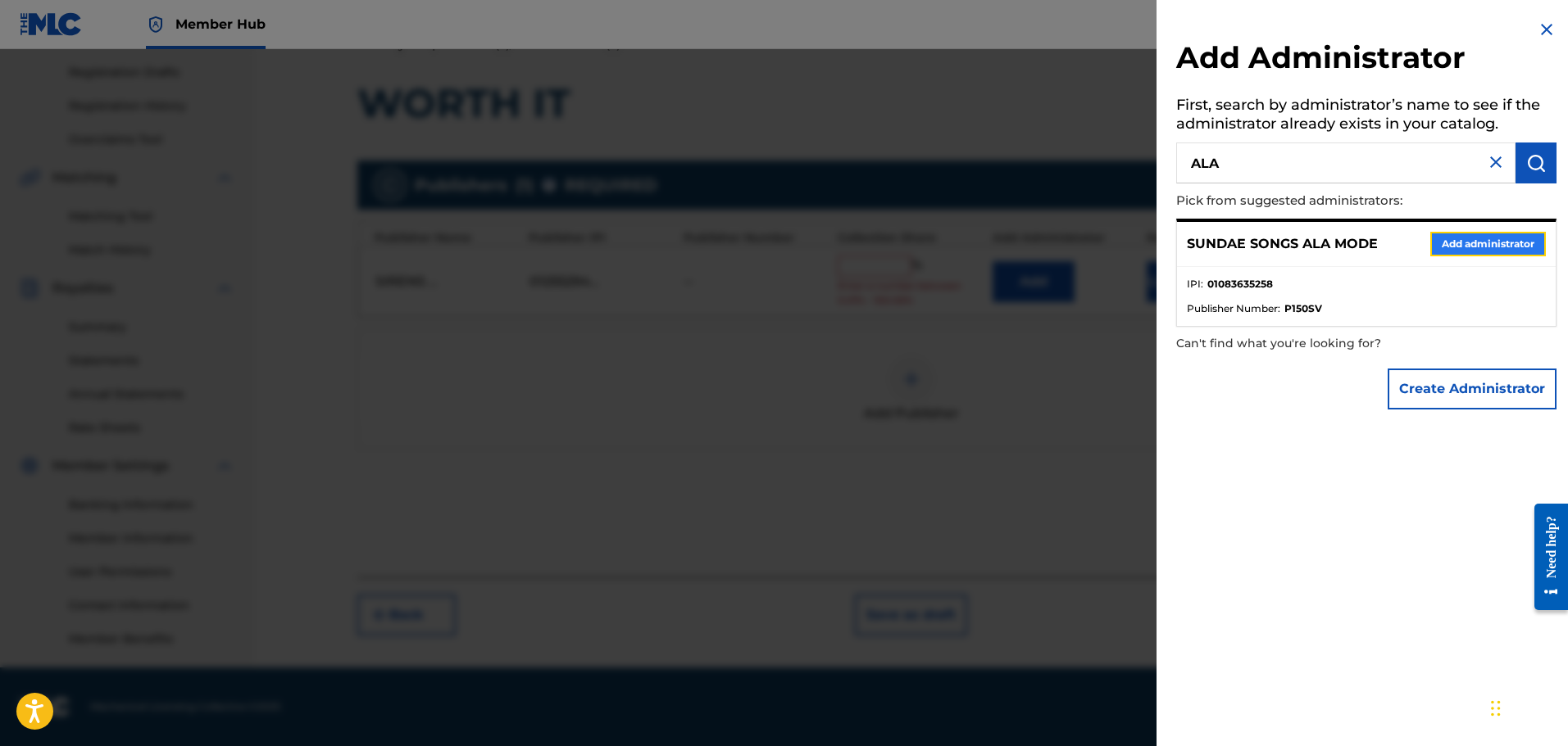
click at [1483, 236] on button "Add administrator" at bounding box center [1488, 244] width 116 height 25
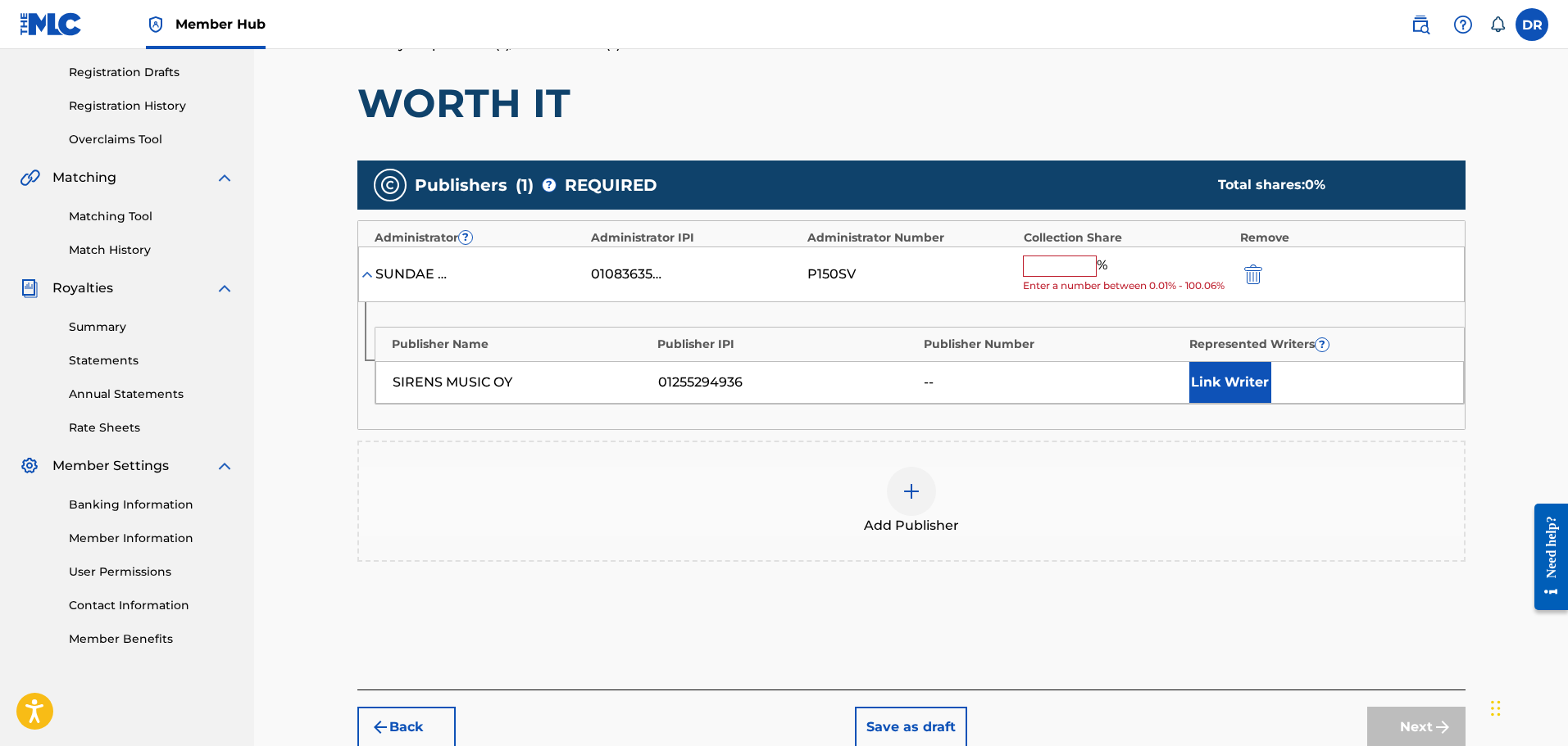
click at [1049, 271] on input "text" at bounding box center [1060, 266] width 74 height 21
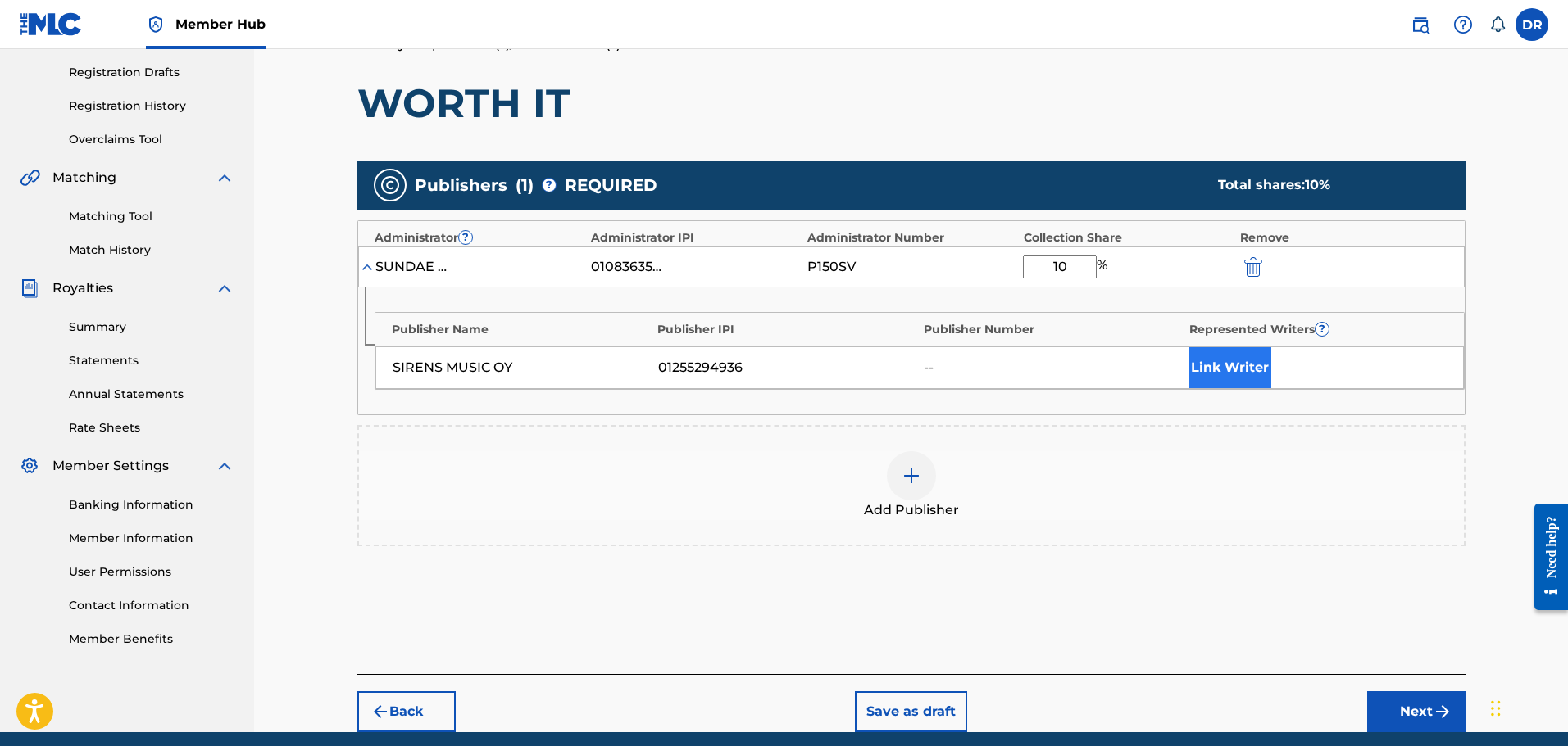
type input "10"
click at [1226, 360] on button "Link Writer" at bounding box center [1230, 367] width 82 height 41
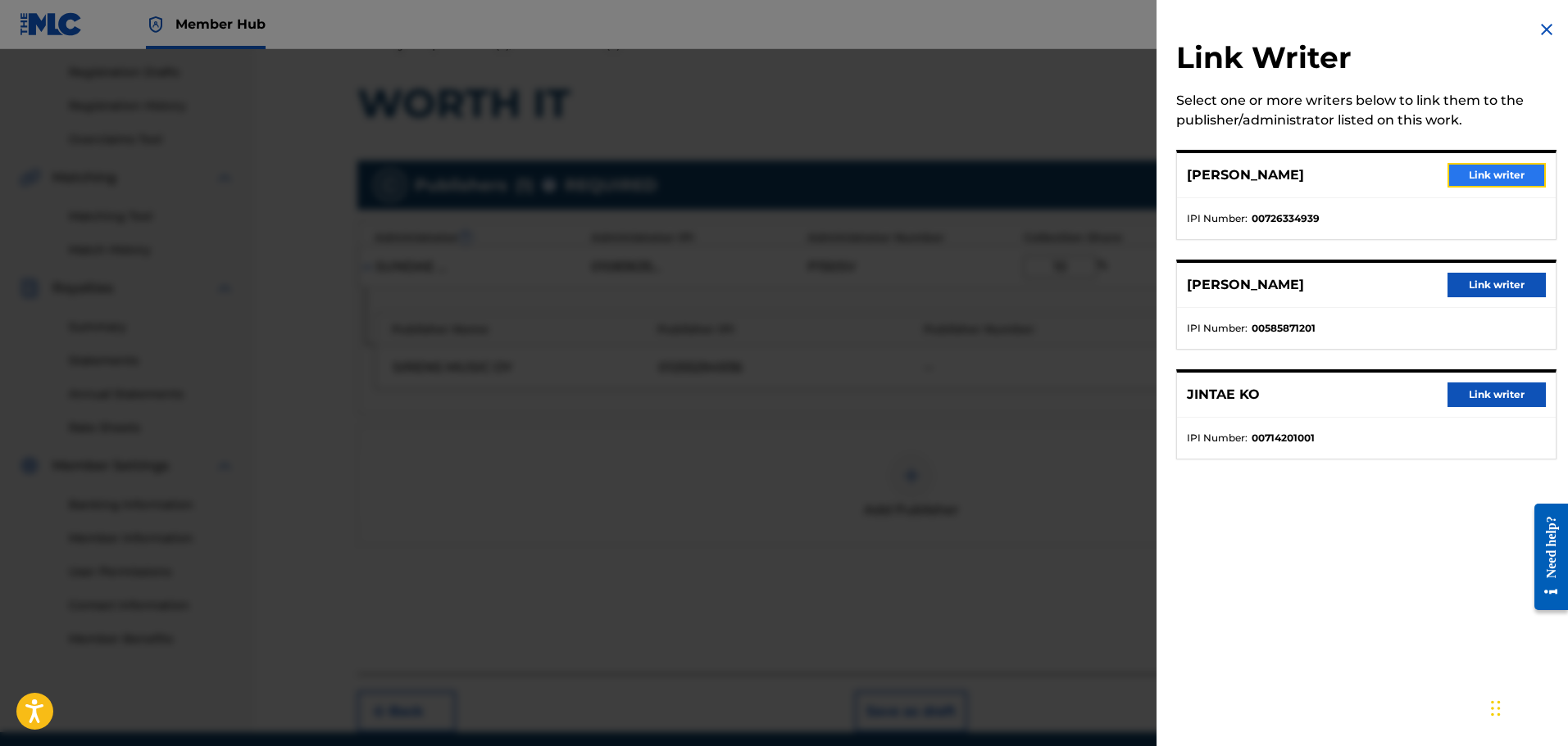
click at [1481, 176] on button "Link writer" at bounding box center [1497, 175] width 98 height 25
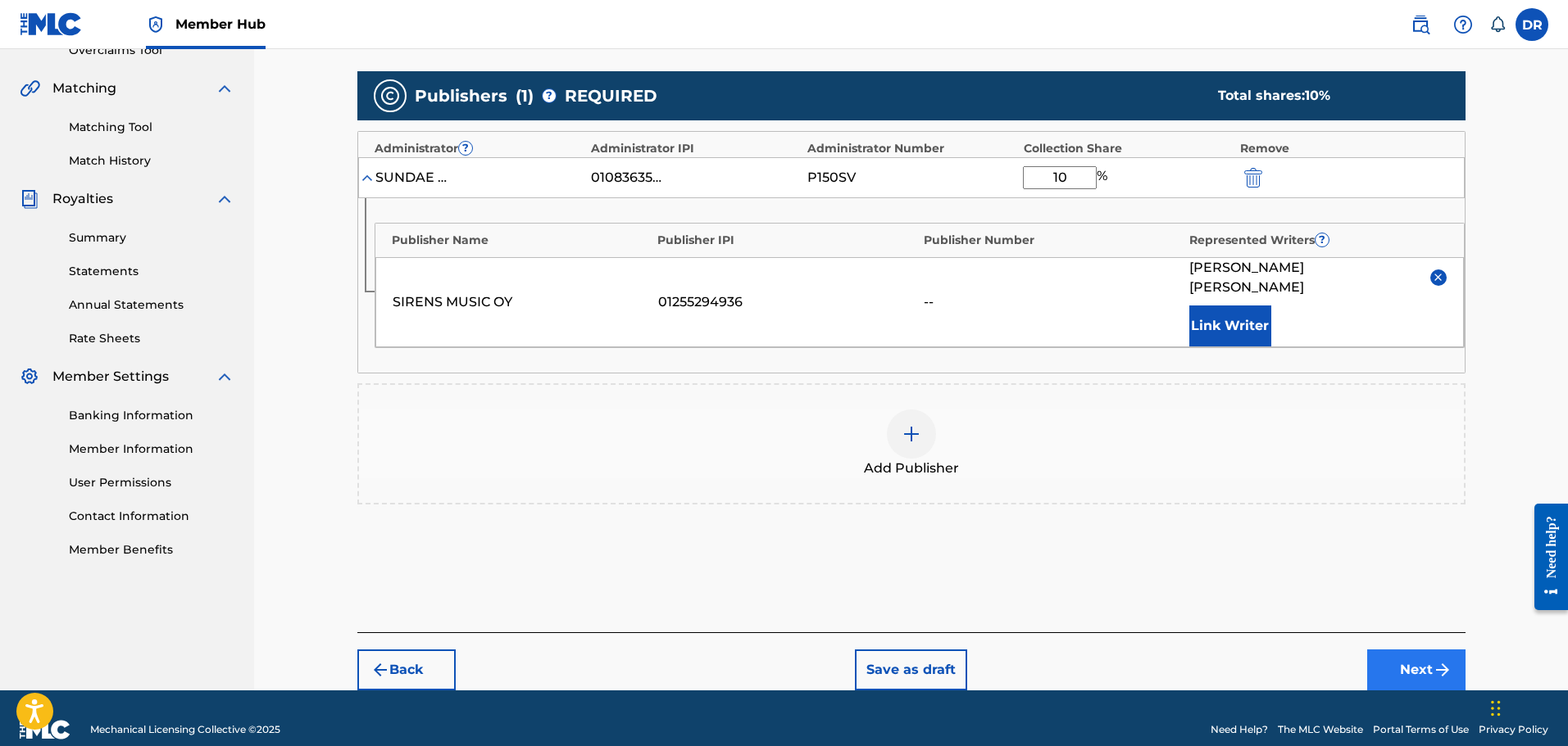
scroll to position [363, 0]
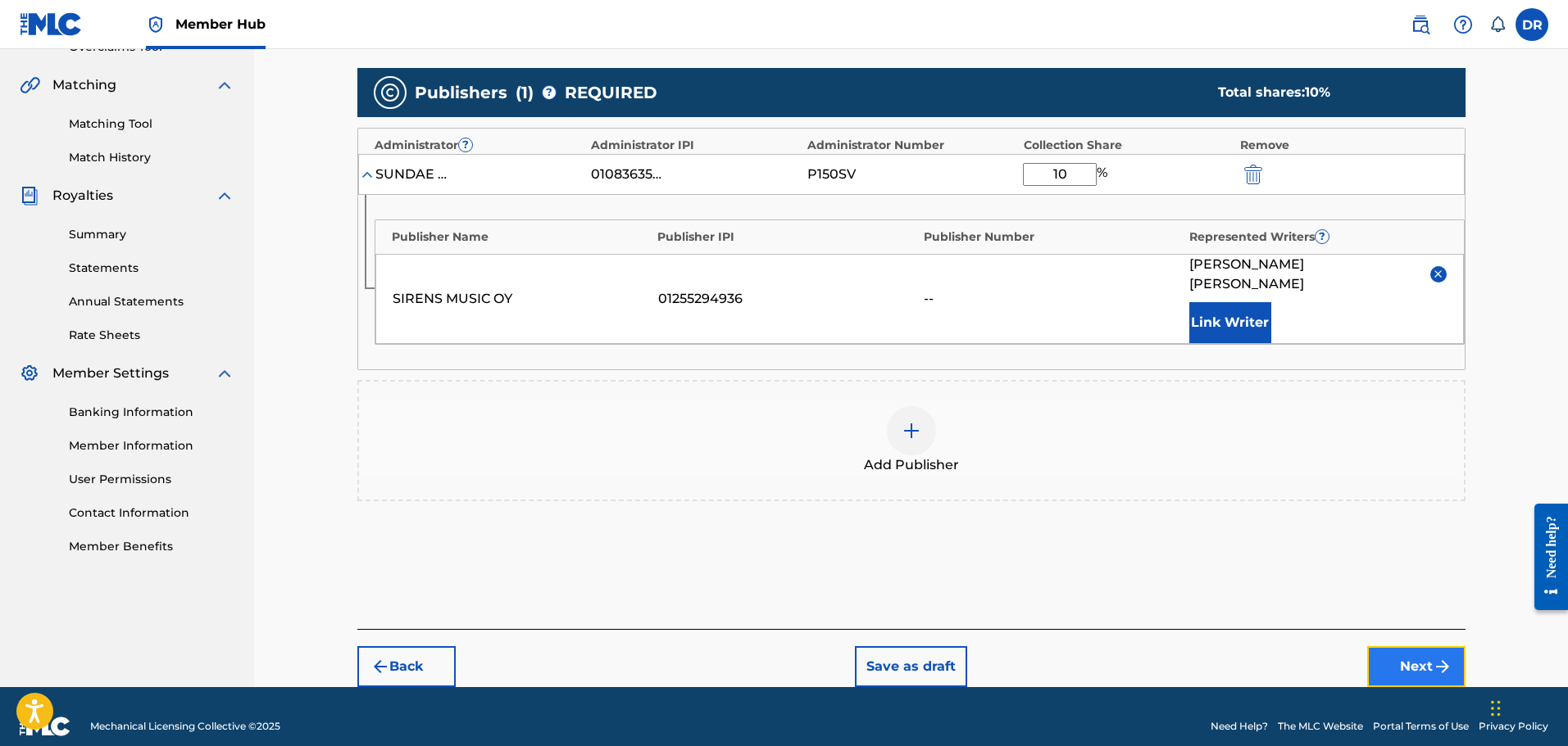
click at [1416, 647] on button "Next" at bounding box center [1416, 667] width 98 height 41
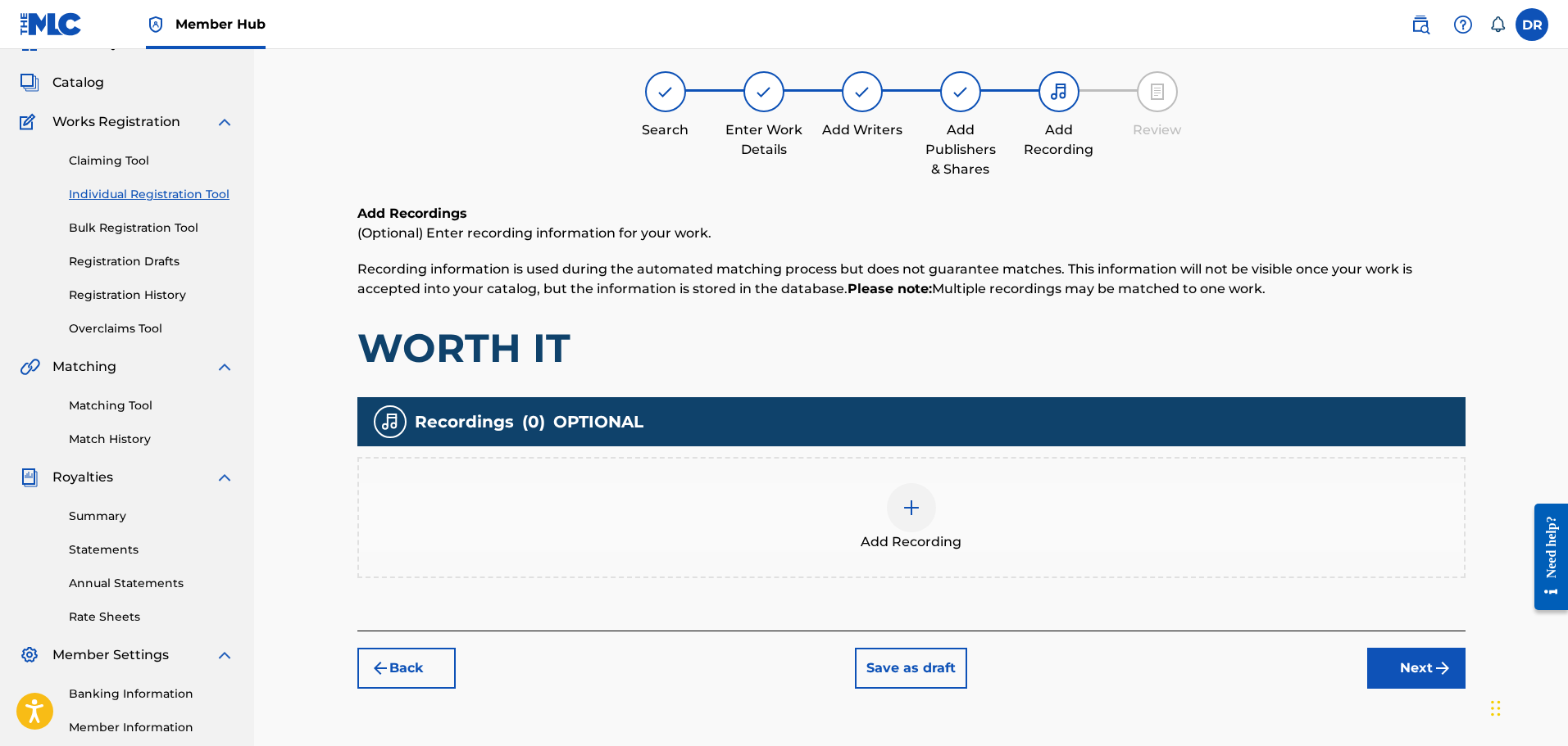
scroll to position [74, 0]
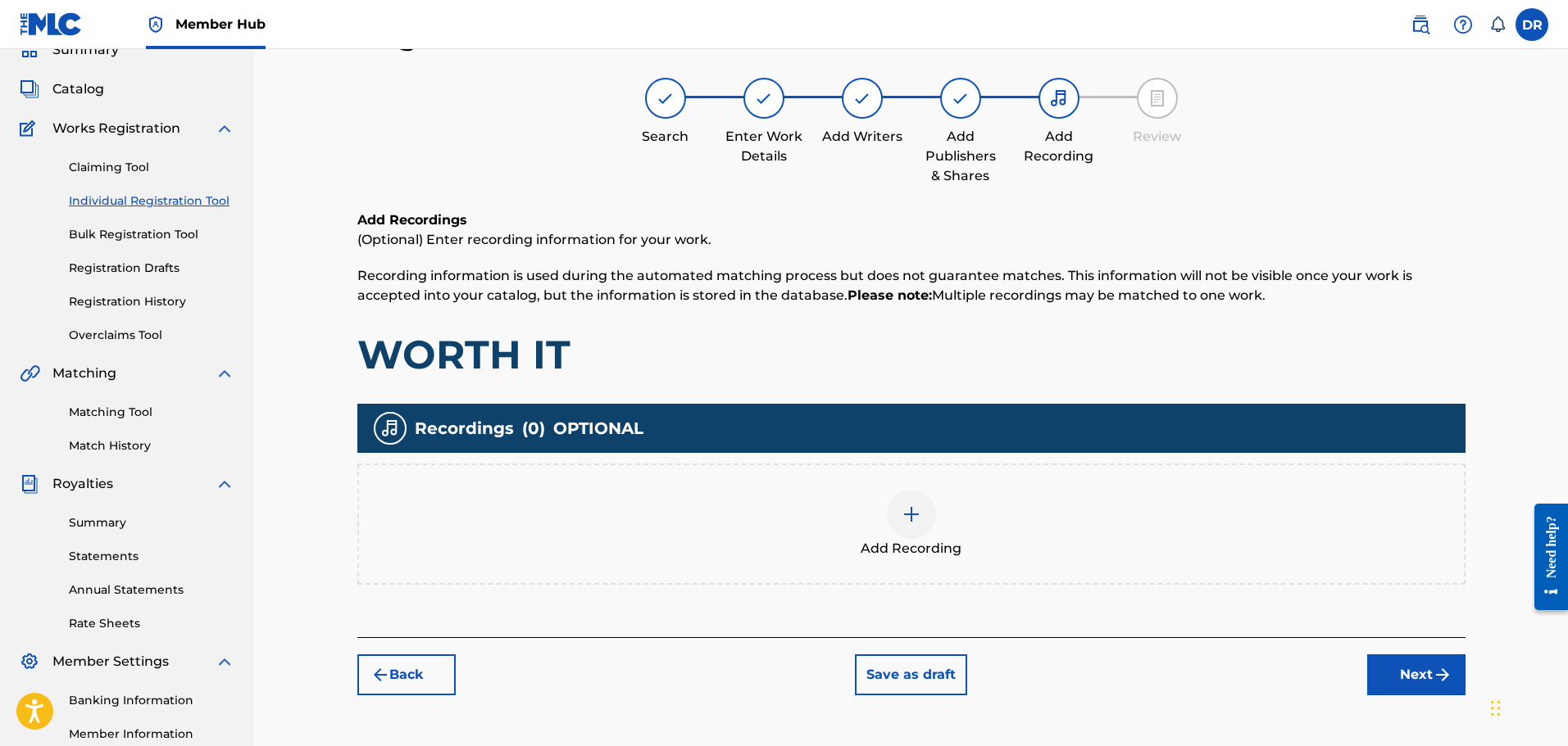
click at [912, 535] on div at bounding box center [911, 515] width 49 height 49
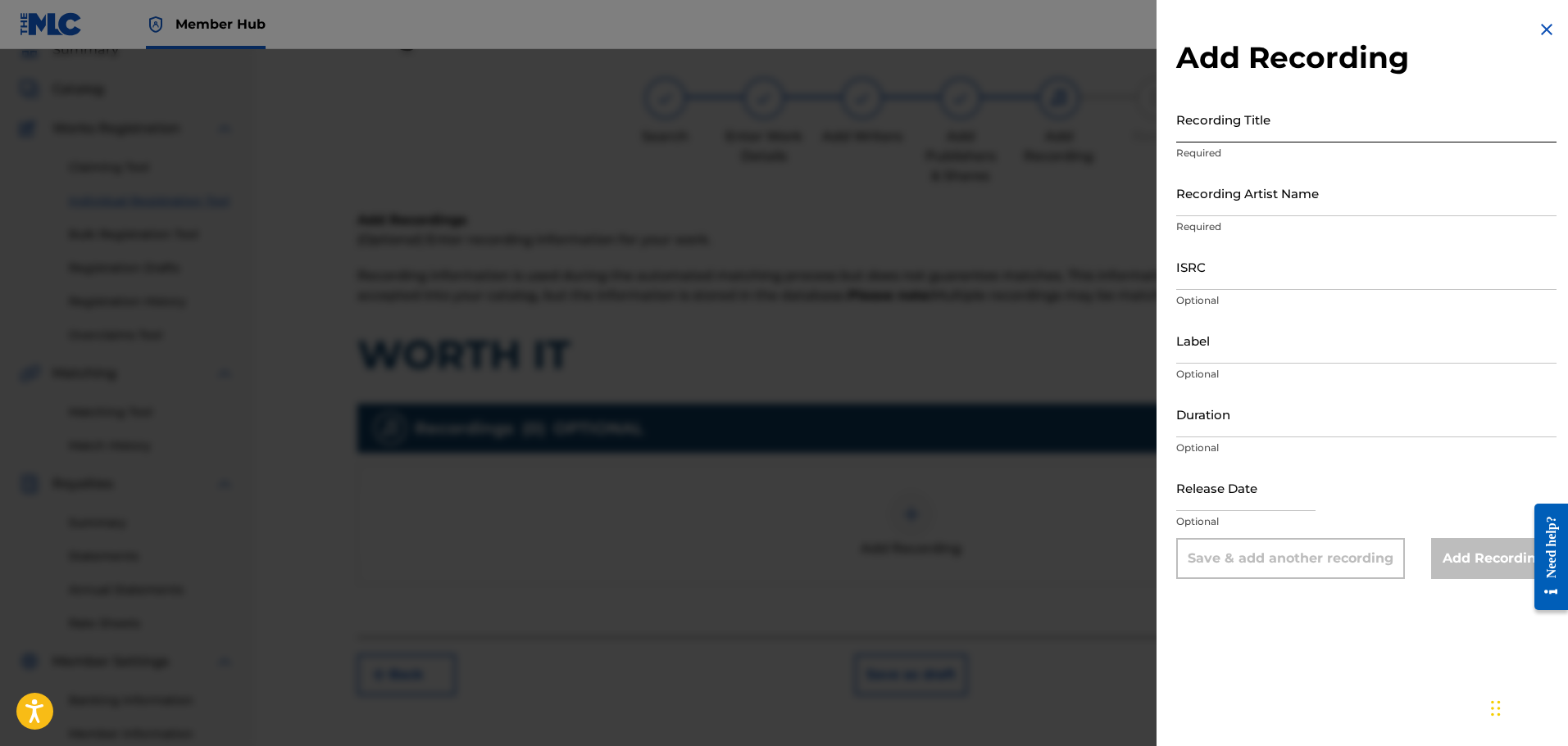
click at [1214, 114] on input "Recording Title" at bounding box center [1366, 118] width 380 height 46
paste input "WORTH IT"
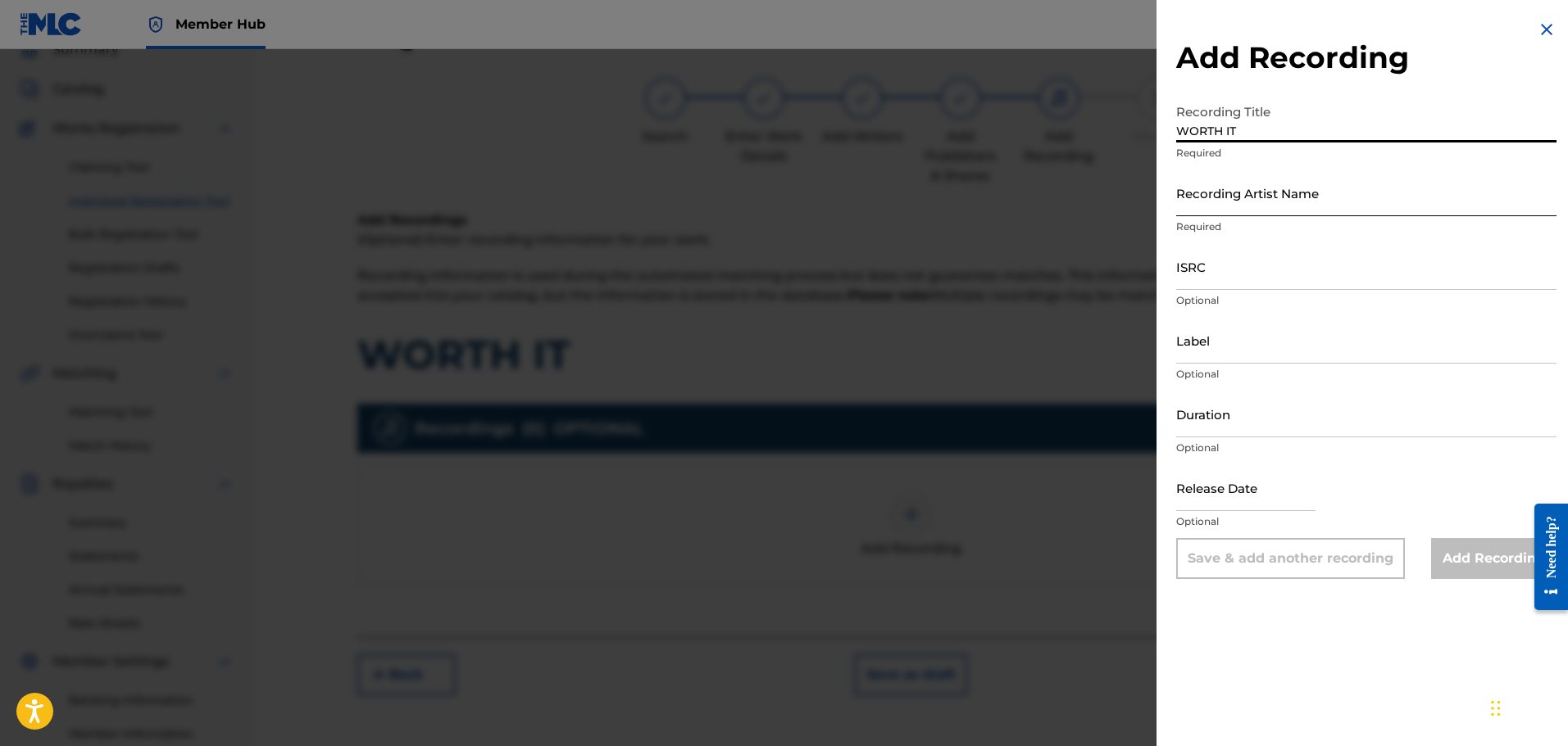
type input "WORTH IT"
click at [1214, 202] on input "Recording Artist Name" at bounding box center [1366, 192] width 380 height 46
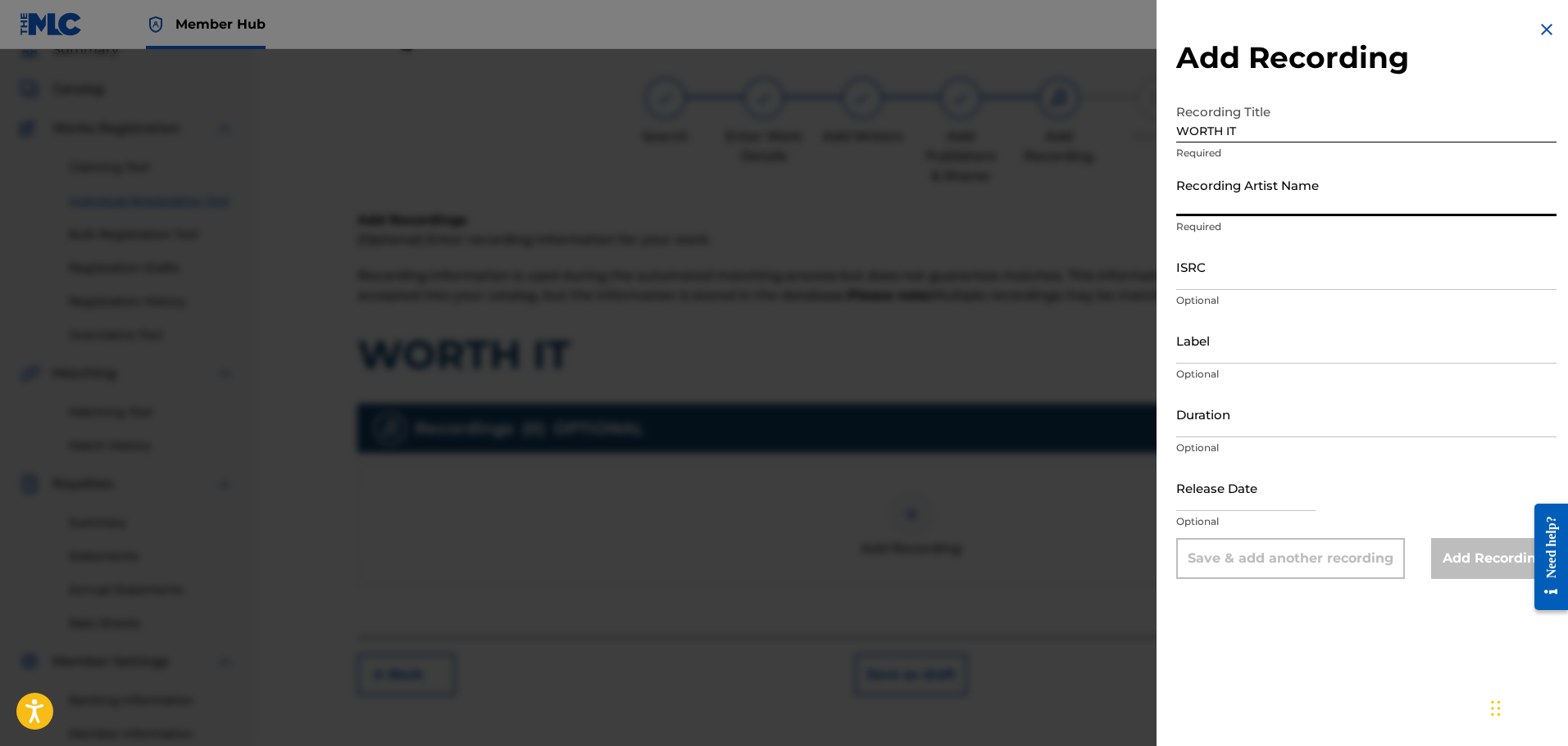
paste input "S.COUPS x MINGYU"
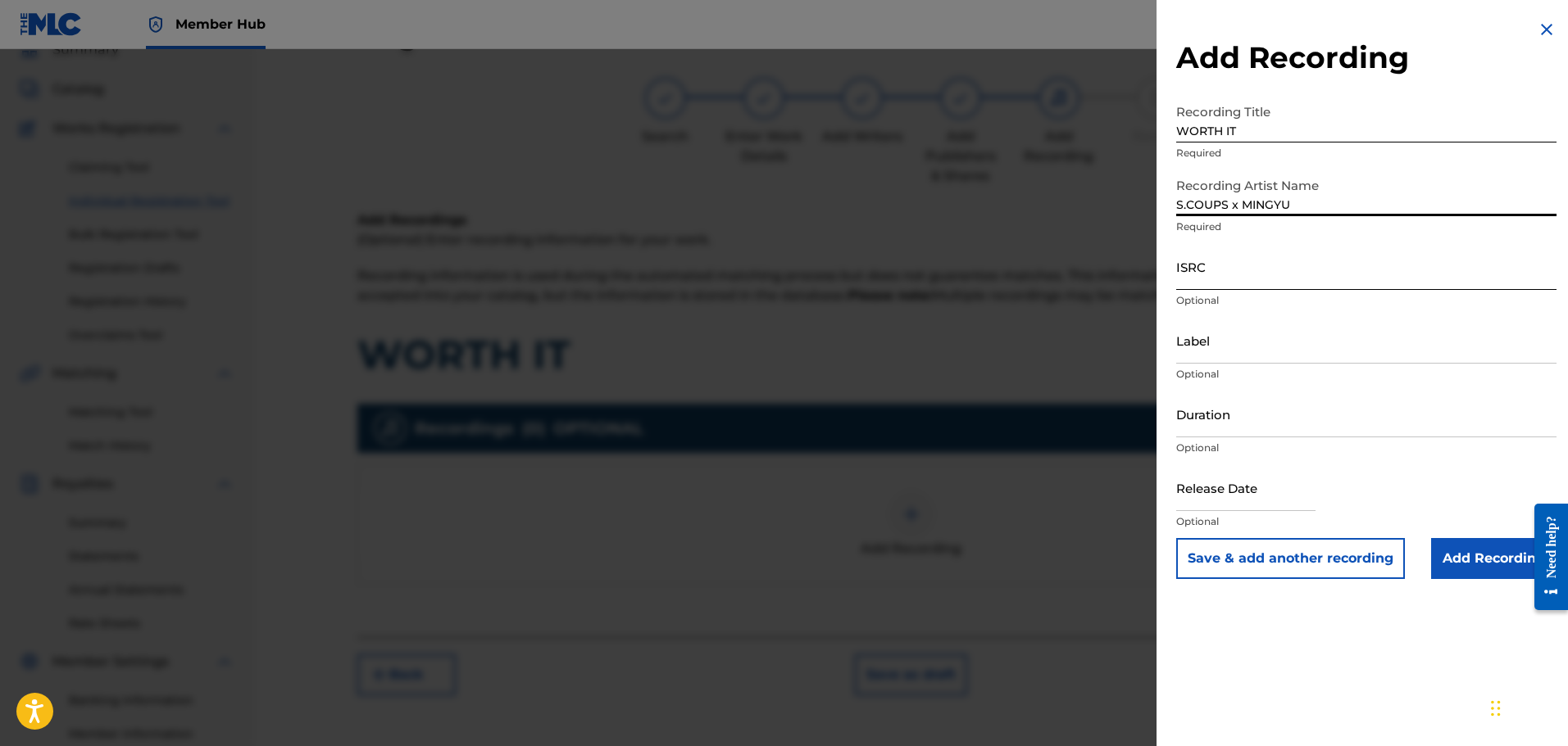
type input "S.COUPS x MINGYU"
click at [1223, 277] on input "ISRC" at bounding box center [1366, 266] width 380 height 46
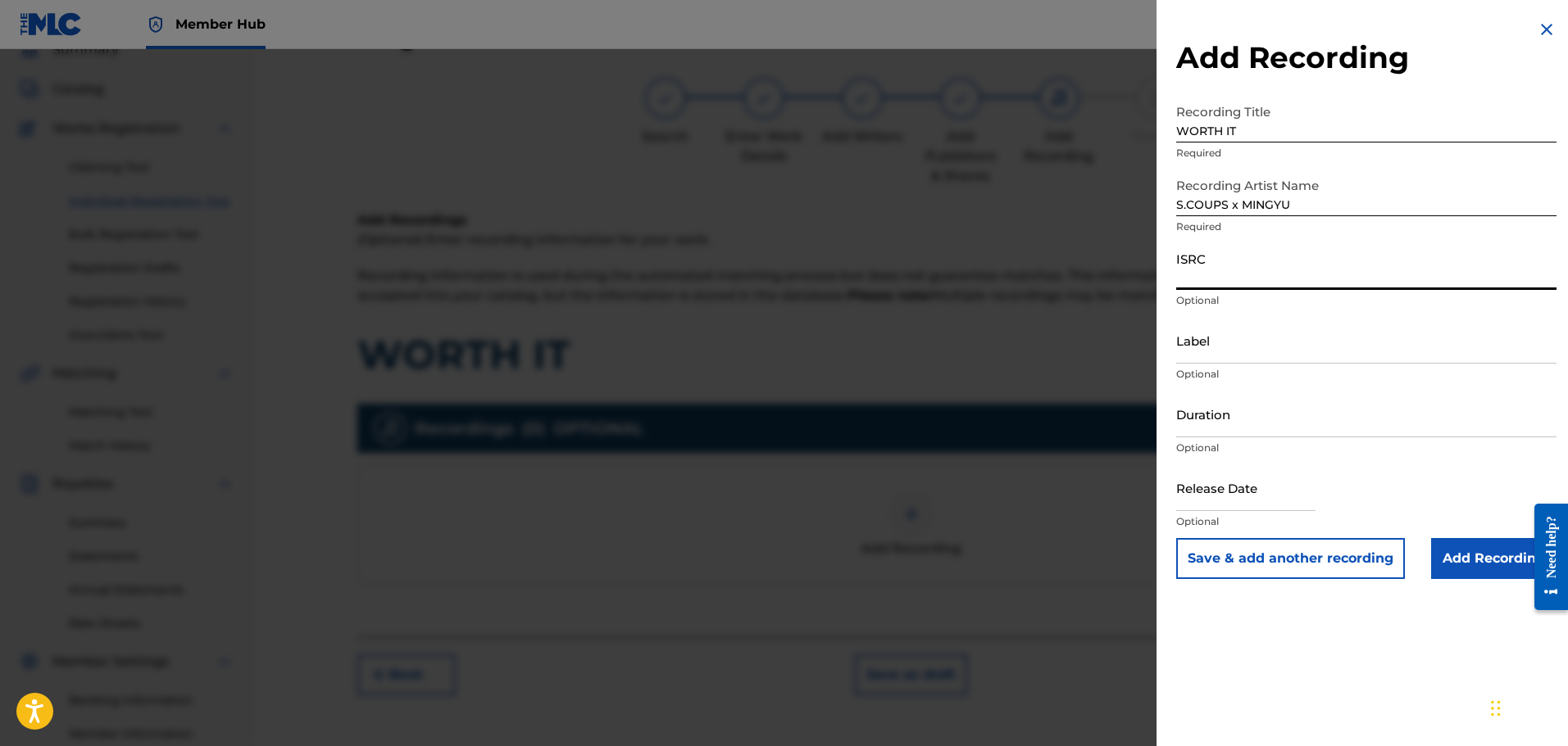
paste input "USA2P2542223"
type input "USA2P2542223"
click at [1502, 560] on input "Add Recording" at bounding box center [1494, 558] width 126 height 41
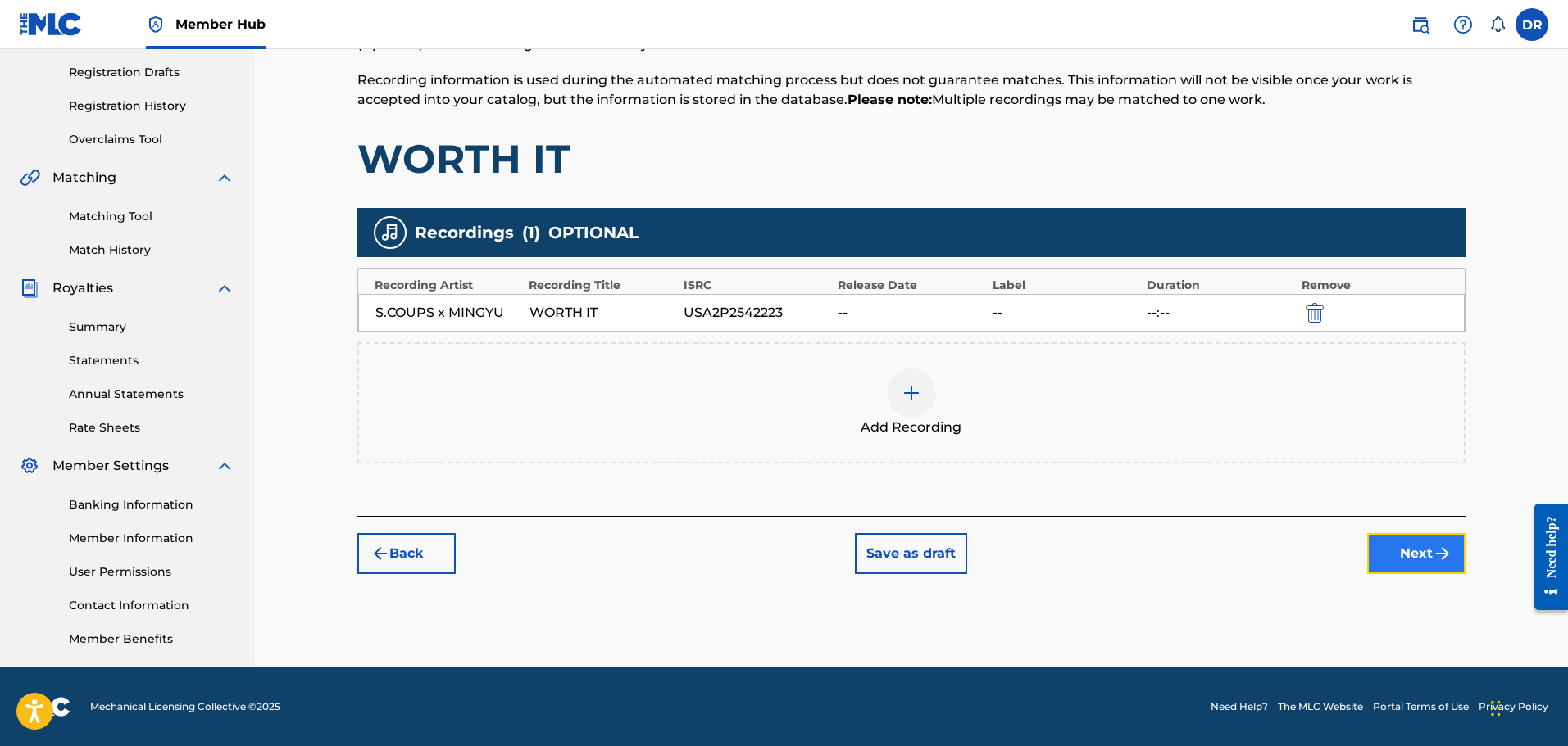
click at [1430, 549] on button "Next" at bounding box center [1416, 554] width 98 height 41
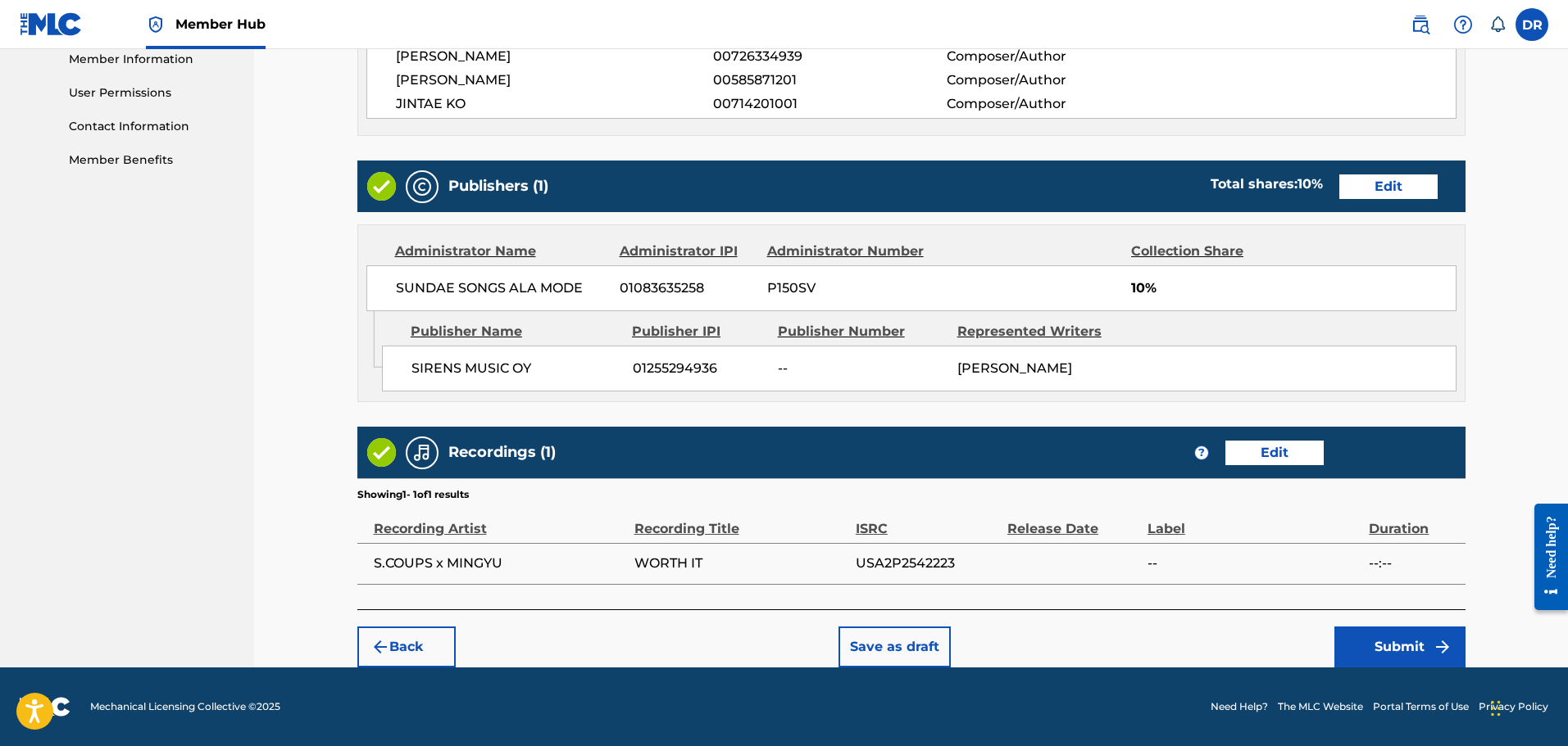
scroll to position [764, 0]
click at [1391, 642] on button "Submit" at bounding box center [1399, 647] width 131 height 41
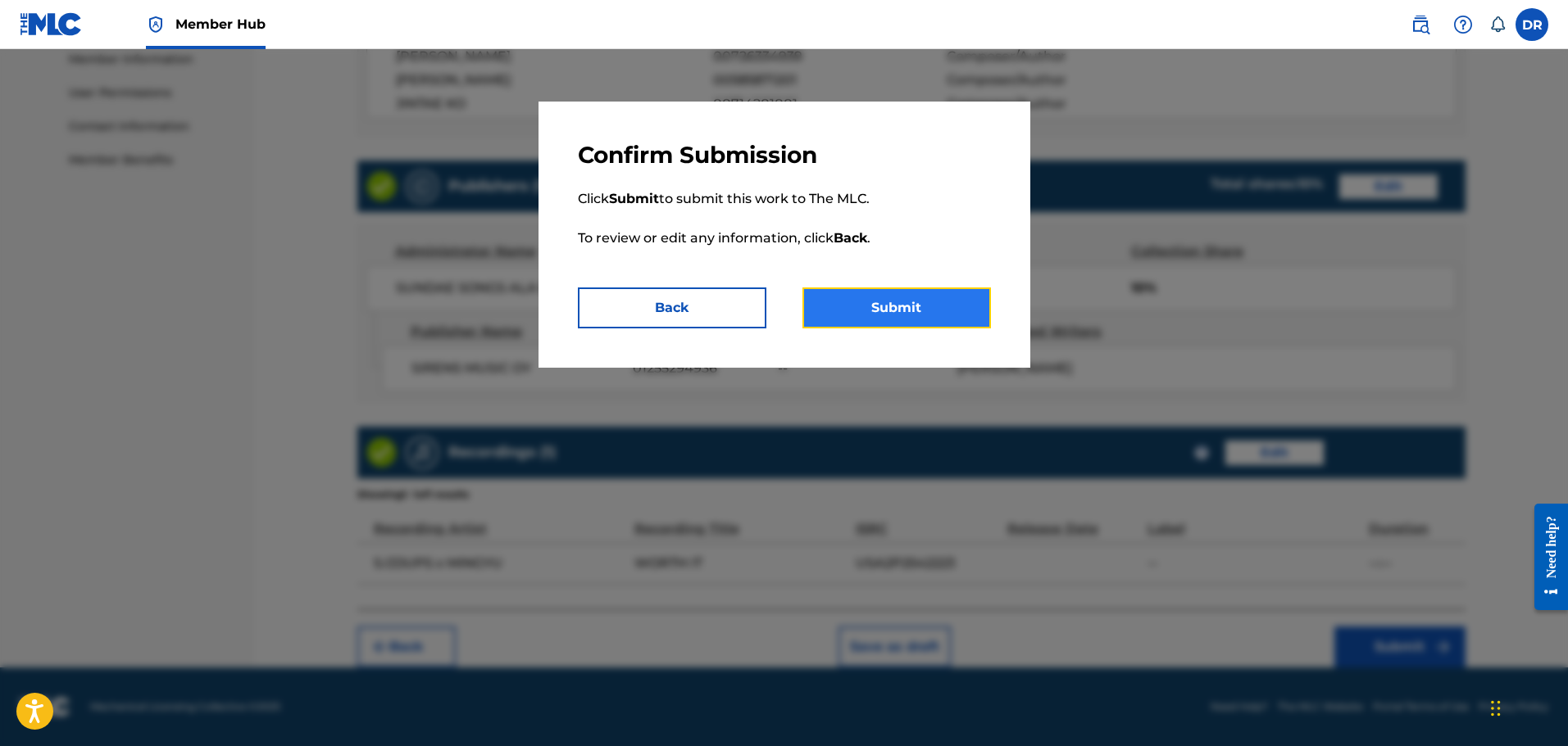
click at [876, 321] on button "Submit" at bounding box center [897, 308] width 189 height 41
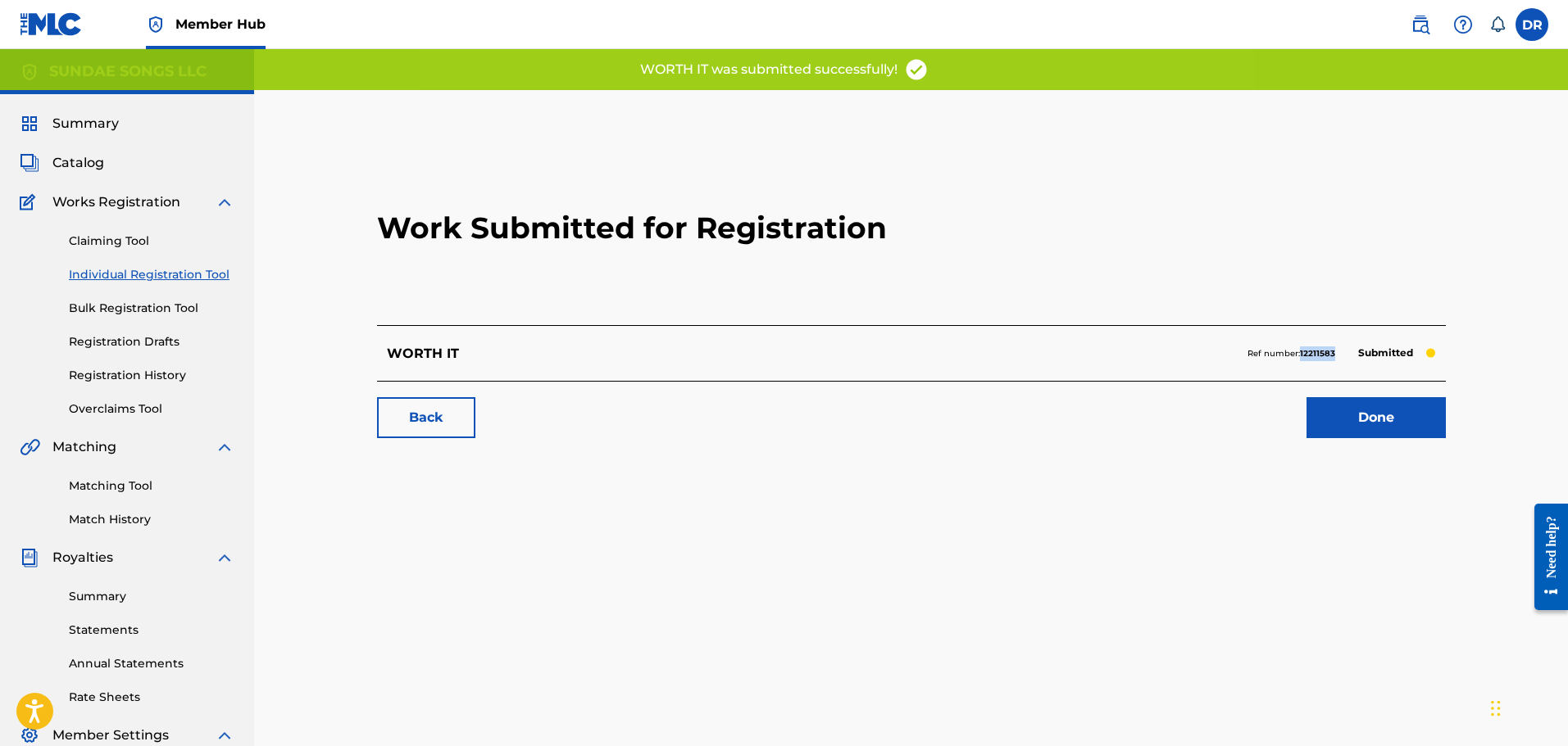
drag, startPoint x: 1336, startPoint y: 353, endPoint x: 1301, endPoint y: 357, distance: 35.2
click at [1301, 357] on div "Ref number: 12211583 Submitted" at bounding box center [1341, 353] width 189 height 23
copy strong "12211583"
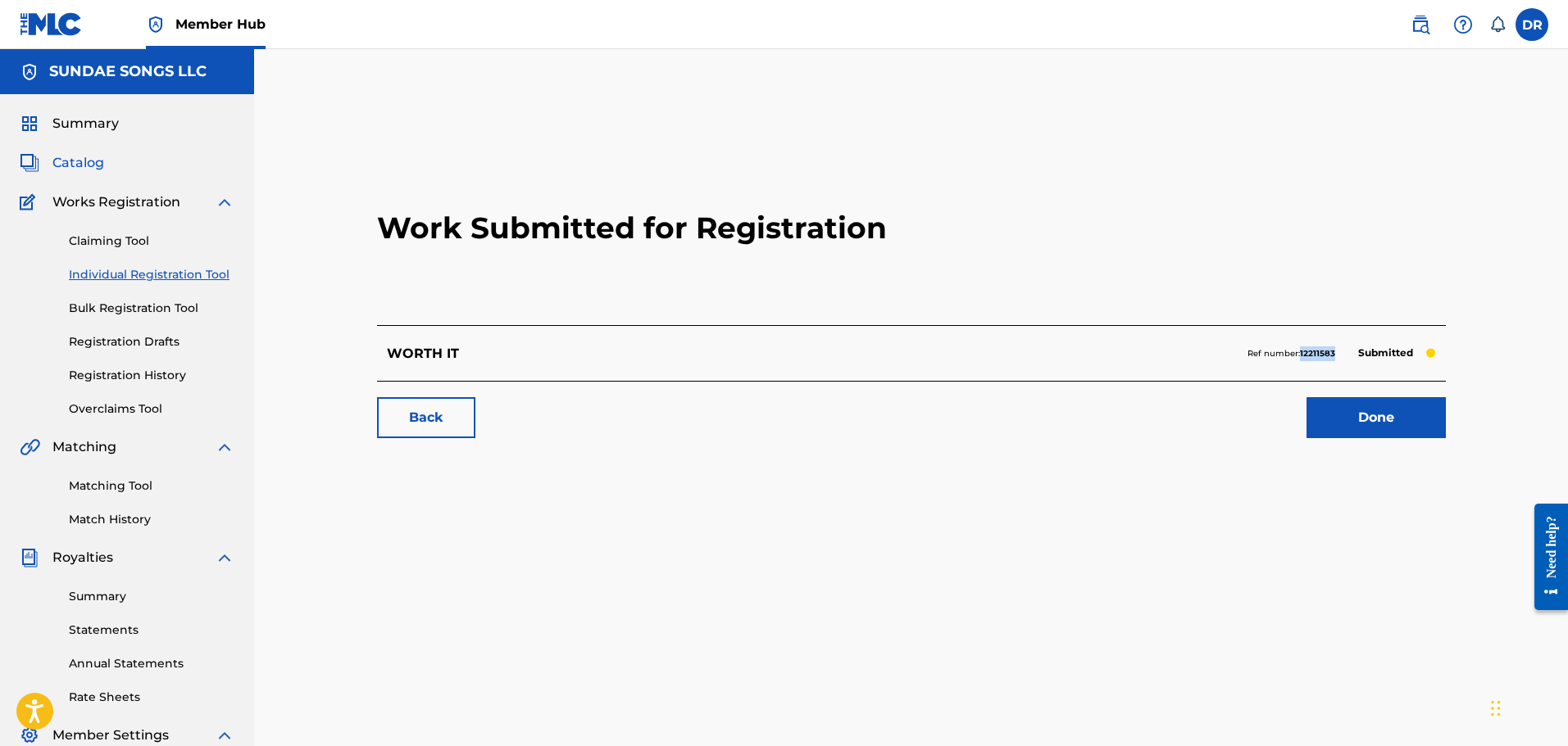
click at [73, 164] on span "Catalog" at bounding box center [78, 163] width 52 height 20
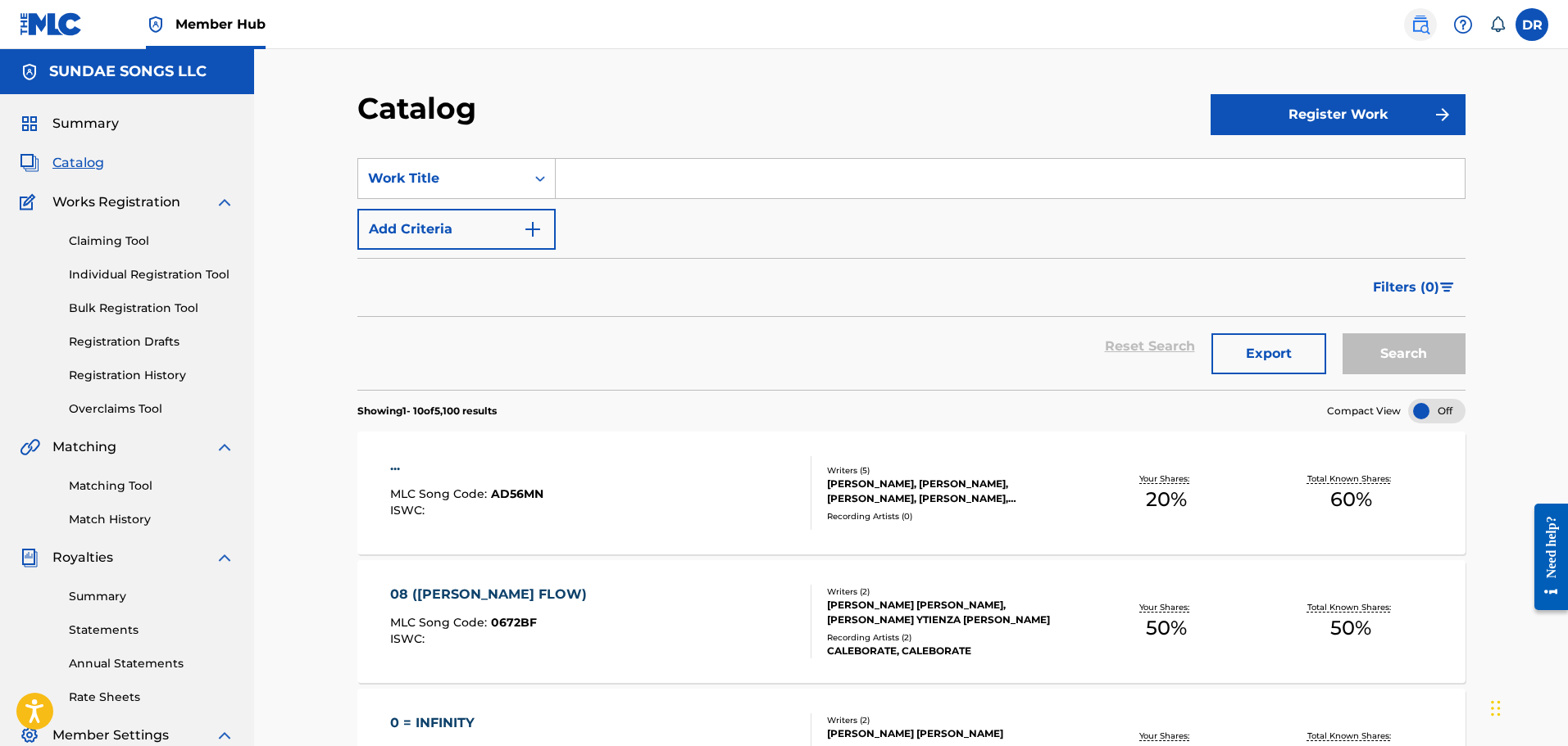
drag, startPoint x: 1425, startPoint y: 23, endPoint x: 1407, endPoint y: 28, distance: 18.7
click at [1426, 23] on img at bounding box center [1420, 25] width 20 height 20
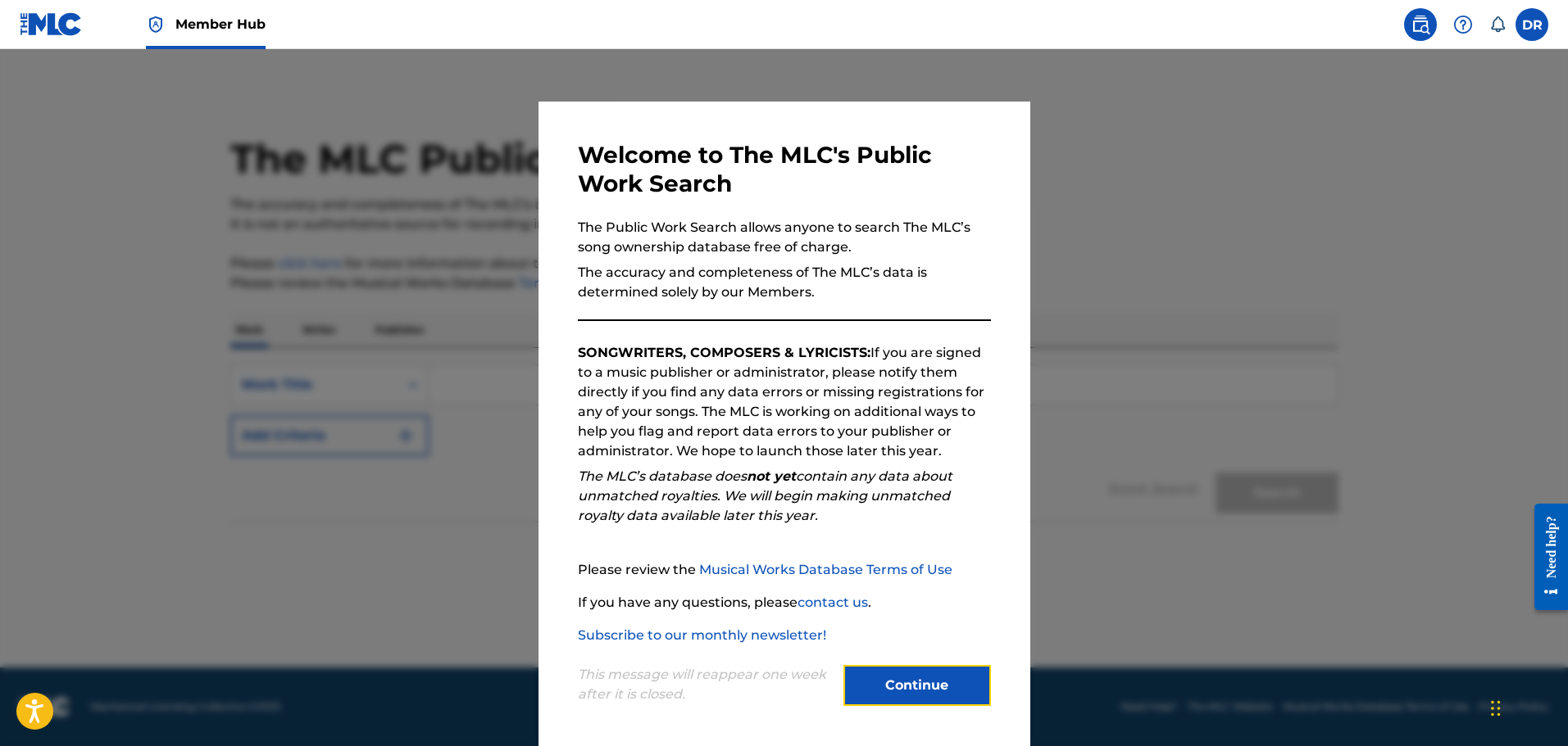
click at [935, 676] on button "Continue" at bounding box center [917, 685] width 148 height 41
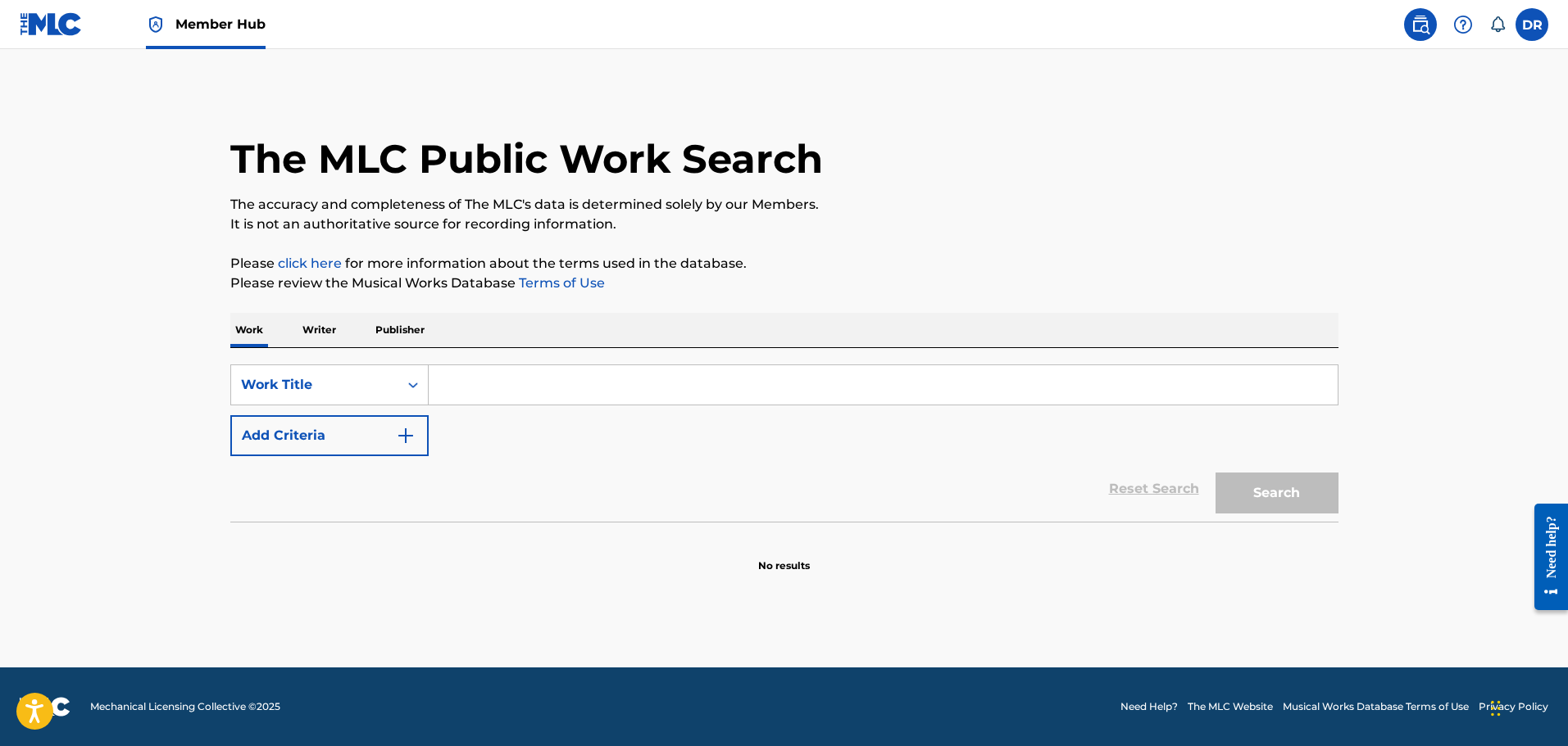
click at [606, 387] on input "Search Form" at bounding box center [883, 384] width 909 height 39
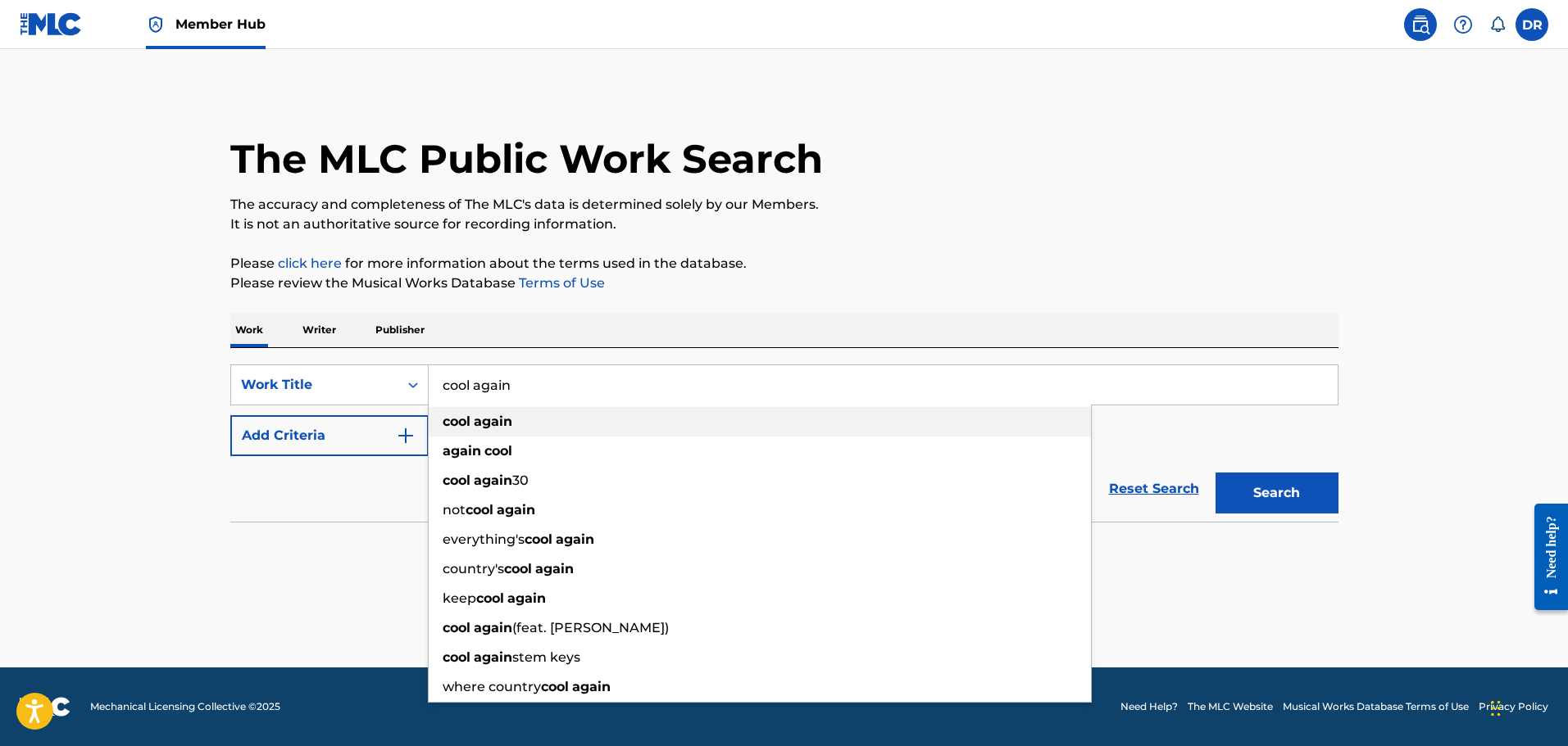
type input "cool again"
click at [502, 430] on div "cool again" at bounding box center [759, 422] width 662 height 29
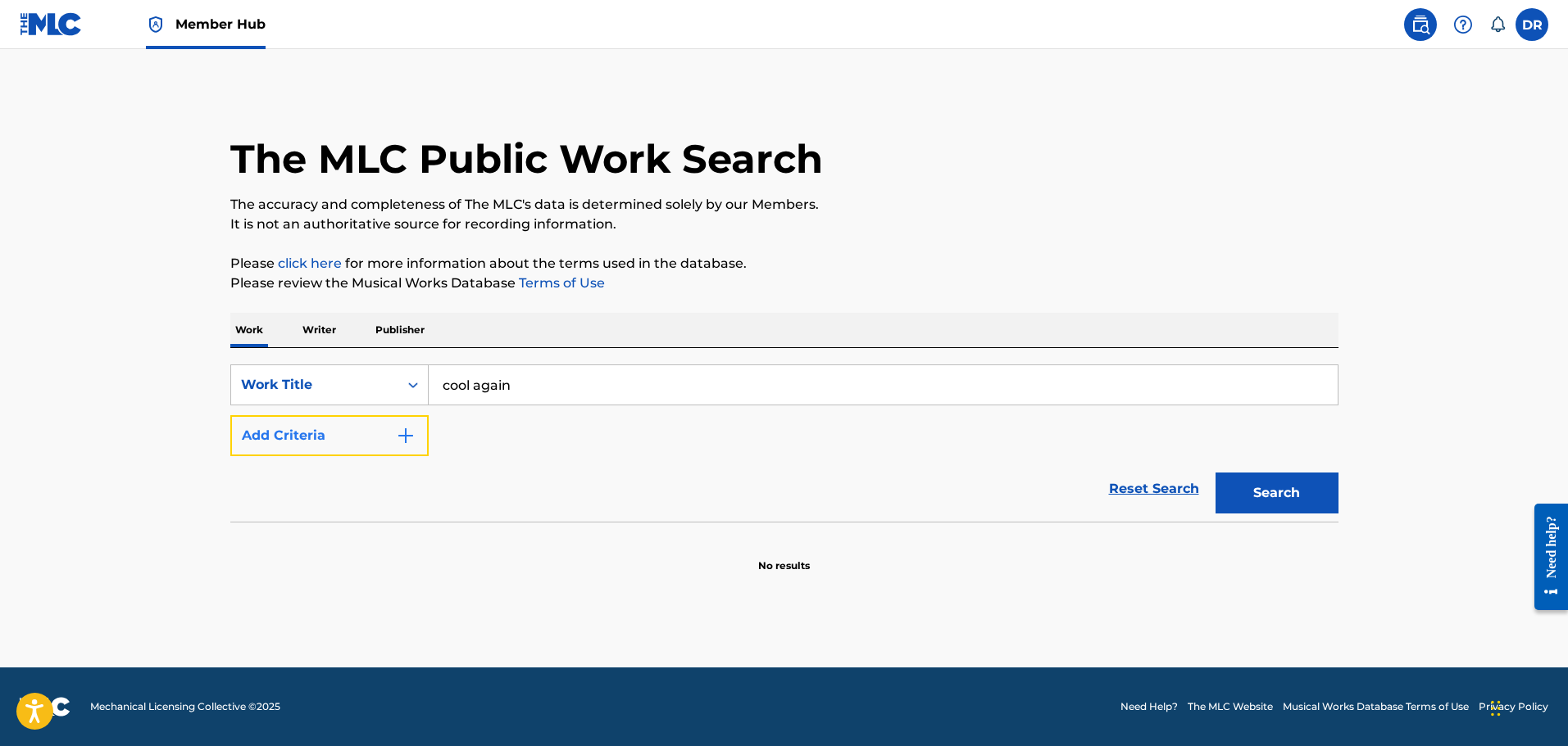
click at [377, 419] on button "Add Criteria" at bounding box center [330, 435] width 199 height 41
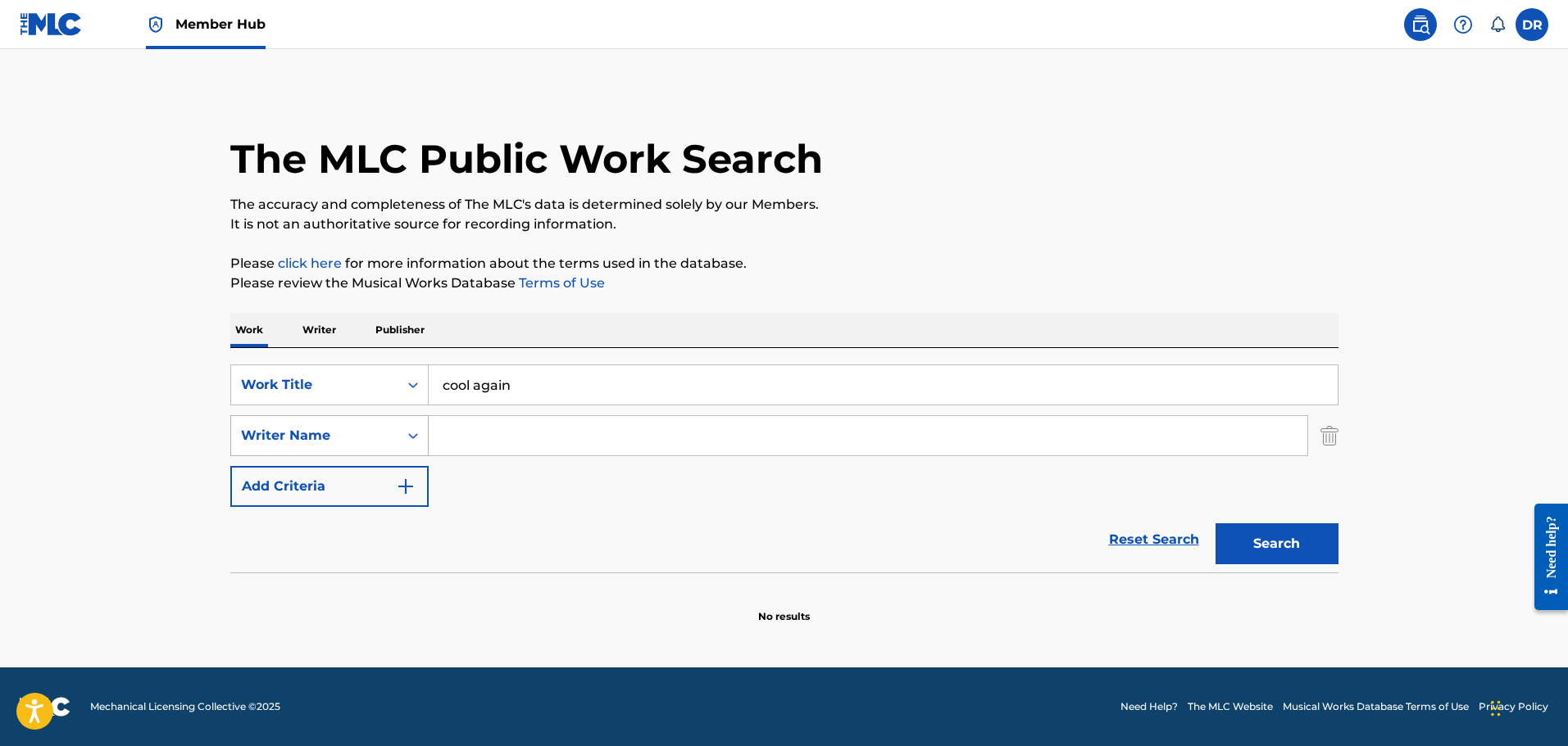
click at [381, 436] on div "Writer Name" at bounding box center [314, 436] width 148 height 20
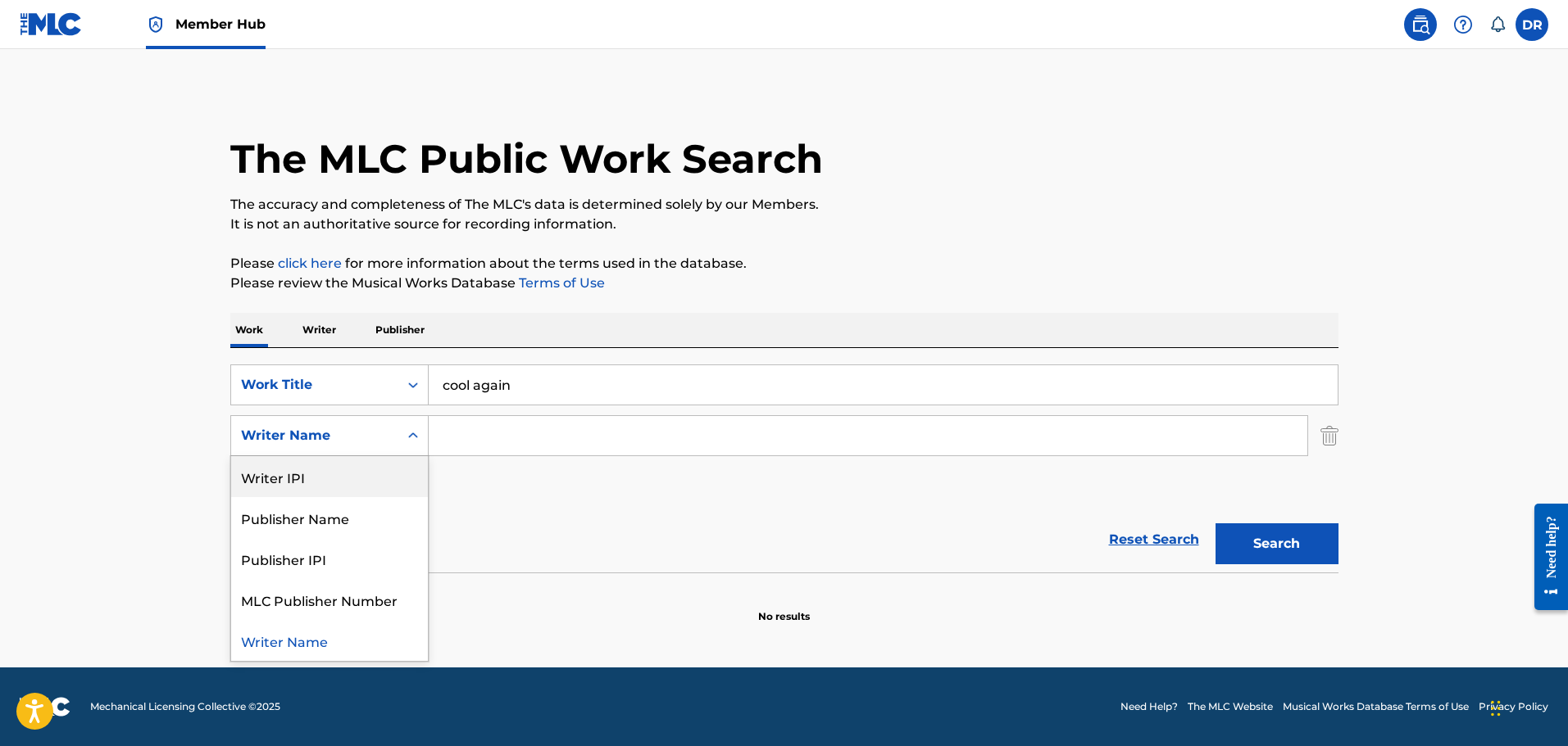
click at [506, 445] on input "Search Form" at bounding box center [867, 435] width 878 height 39
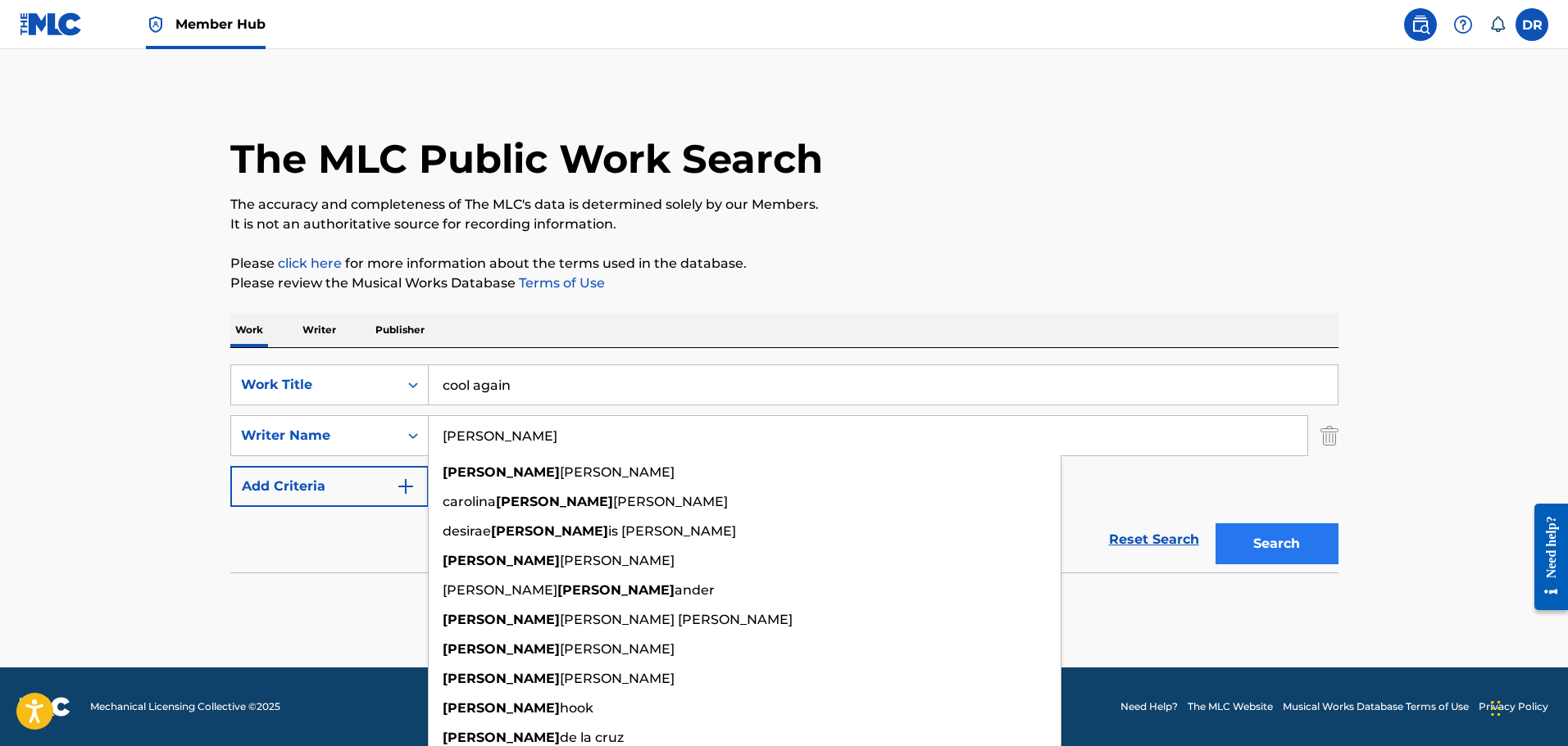
type input "[PERSON_NAME]"
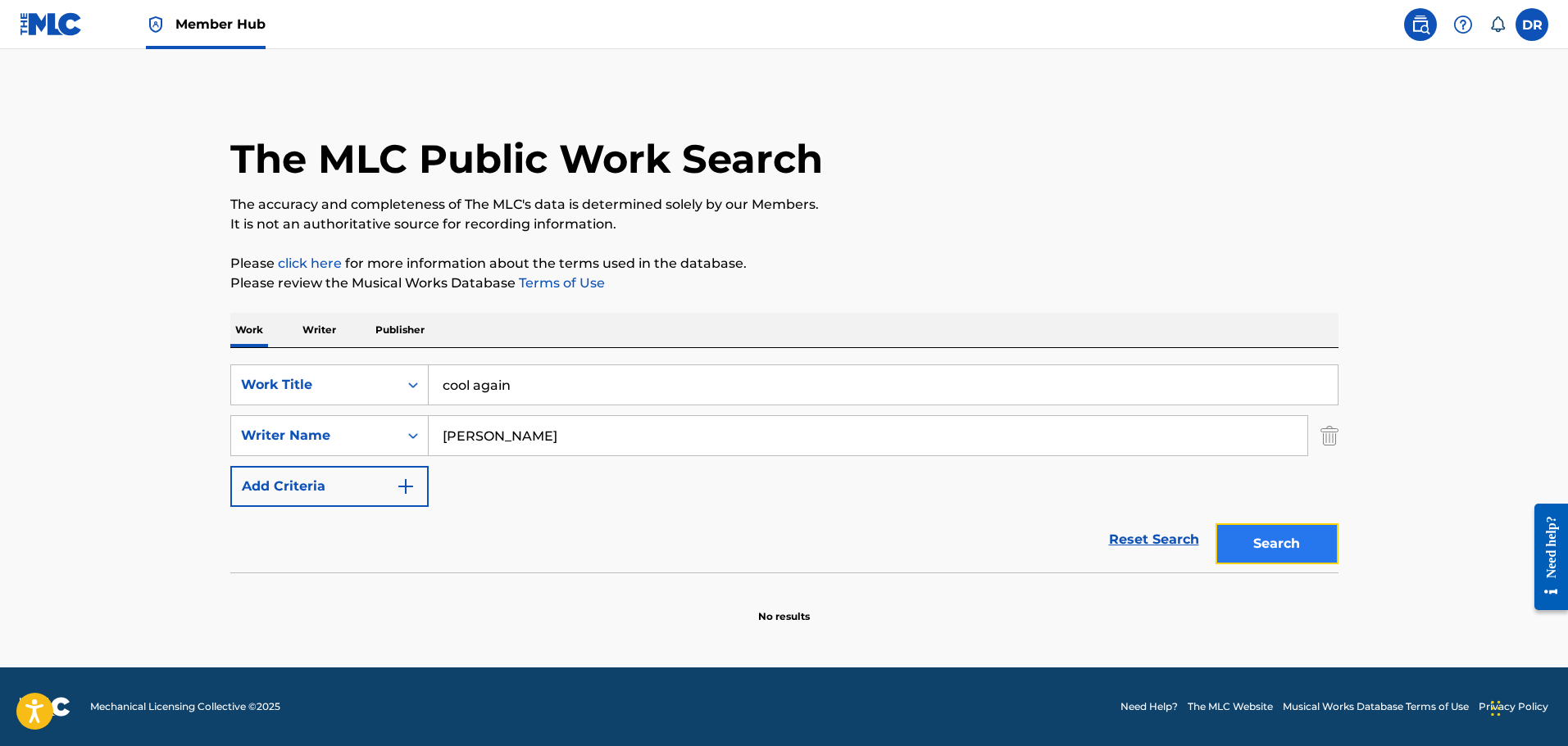
click at [1271, 542] on button "Search" at bounding box center [1276, 544] width 123 height 41
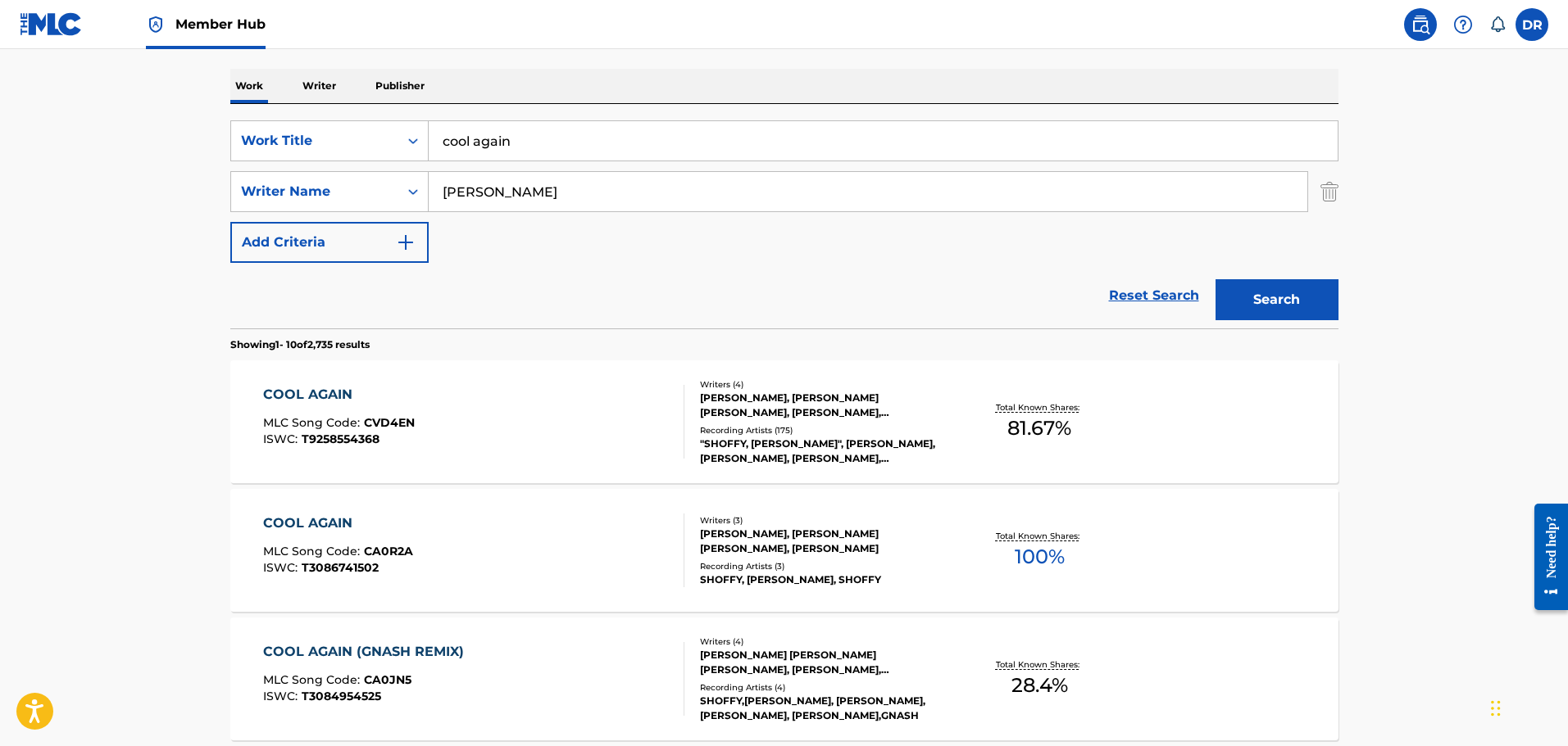
scroll to position [246, 0]
click at [298, 523] on div "COOL AGAIN" at bounding box center [338, 522] width 150 height 20
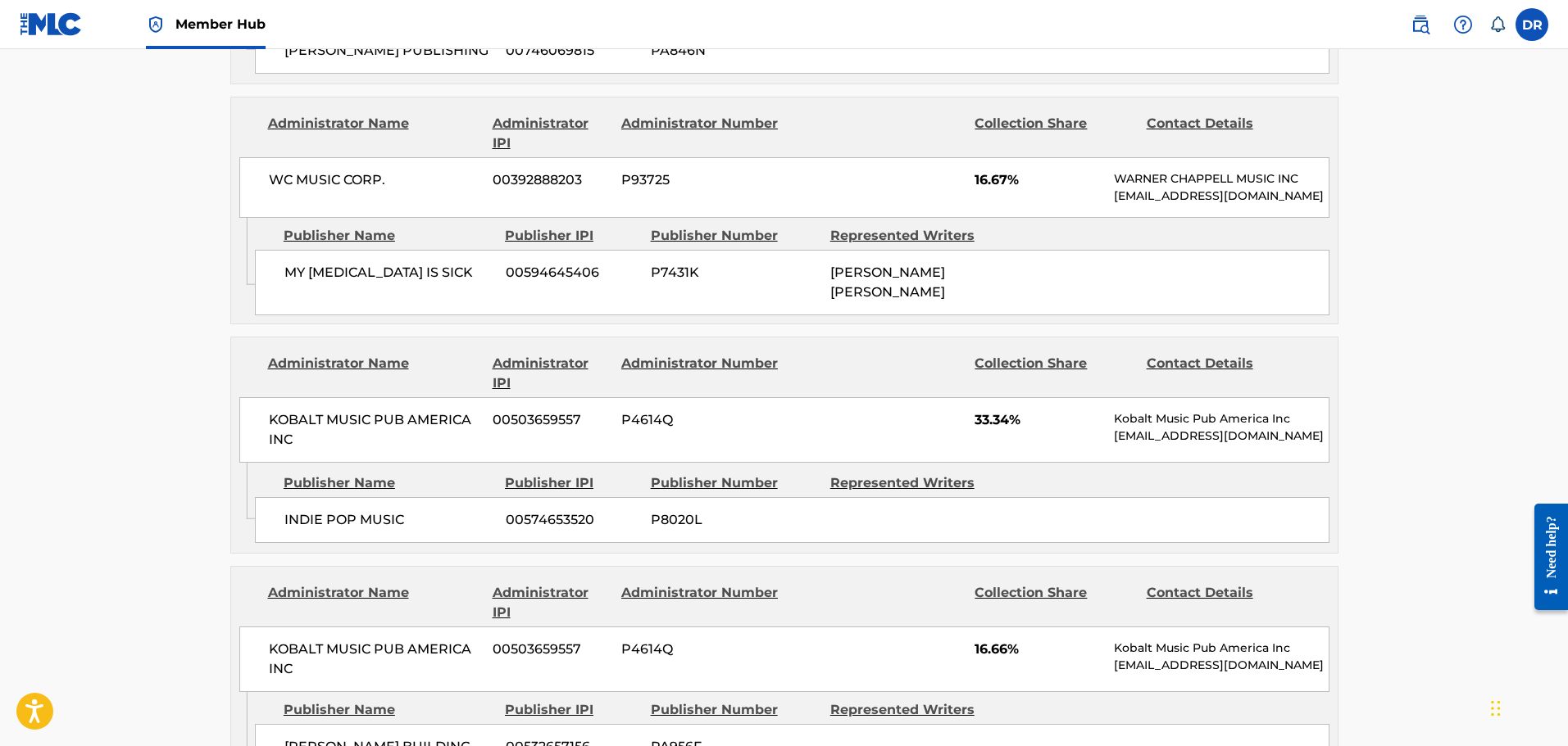
scroll to position [1229, 0]
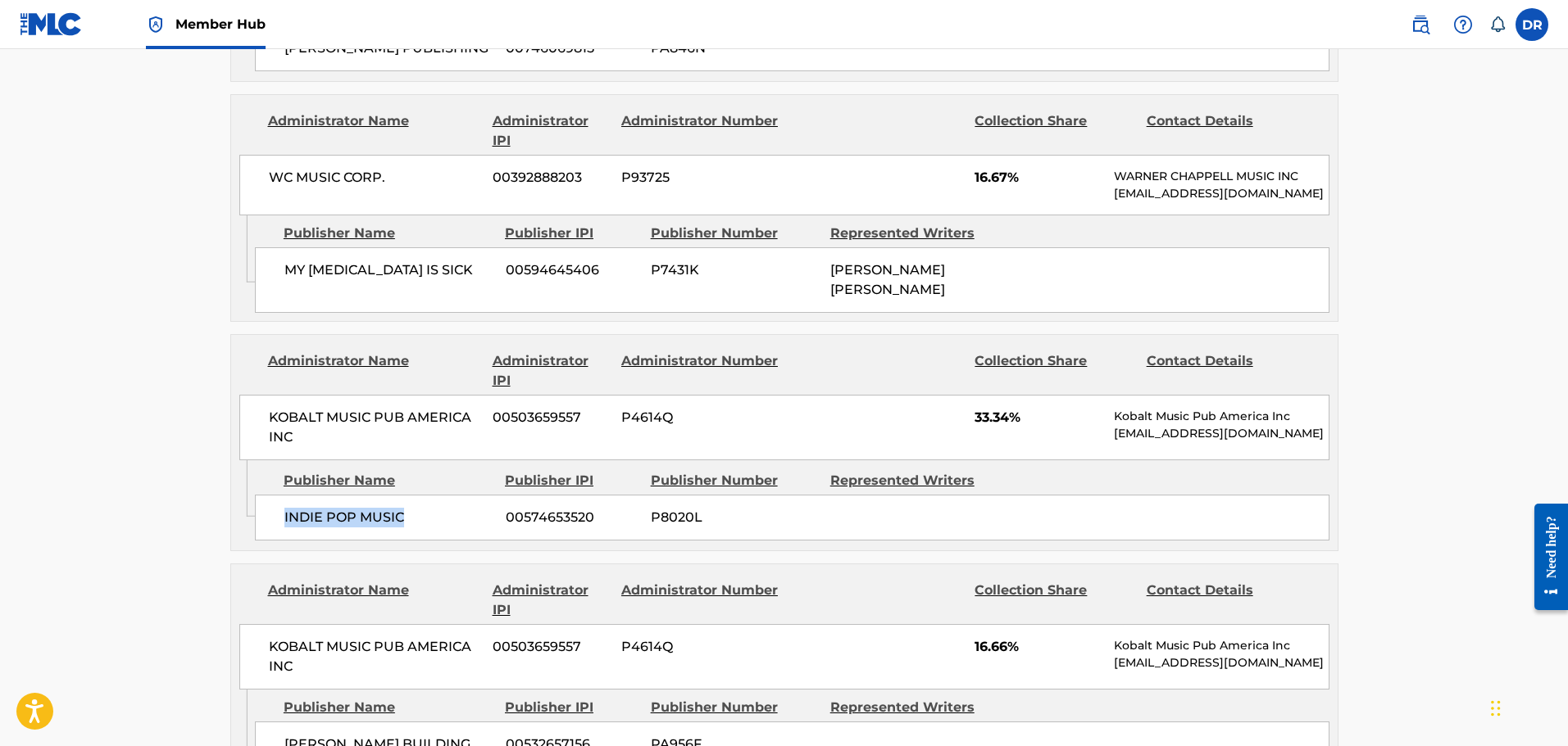
drag, startPoint x: 407, startPoint y: 513, endPoint x: 289, endPoint y: 511, distance: 118.0
click at [279, 513] on div "INDIE POP MUSIC 00574653520 P8020L" at bounding box center [792, 517] width 1074 height 46
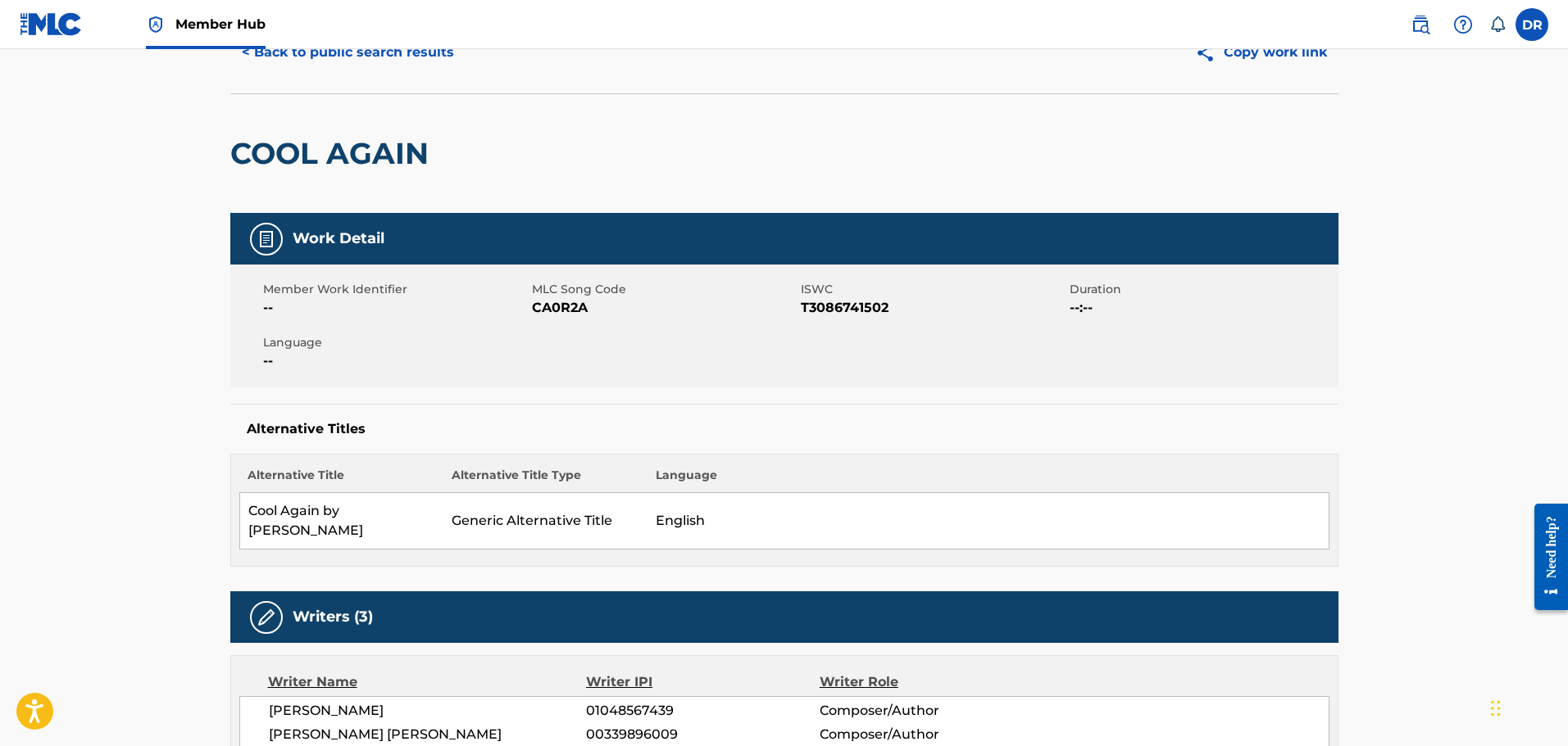
scroll to position [0, 0]
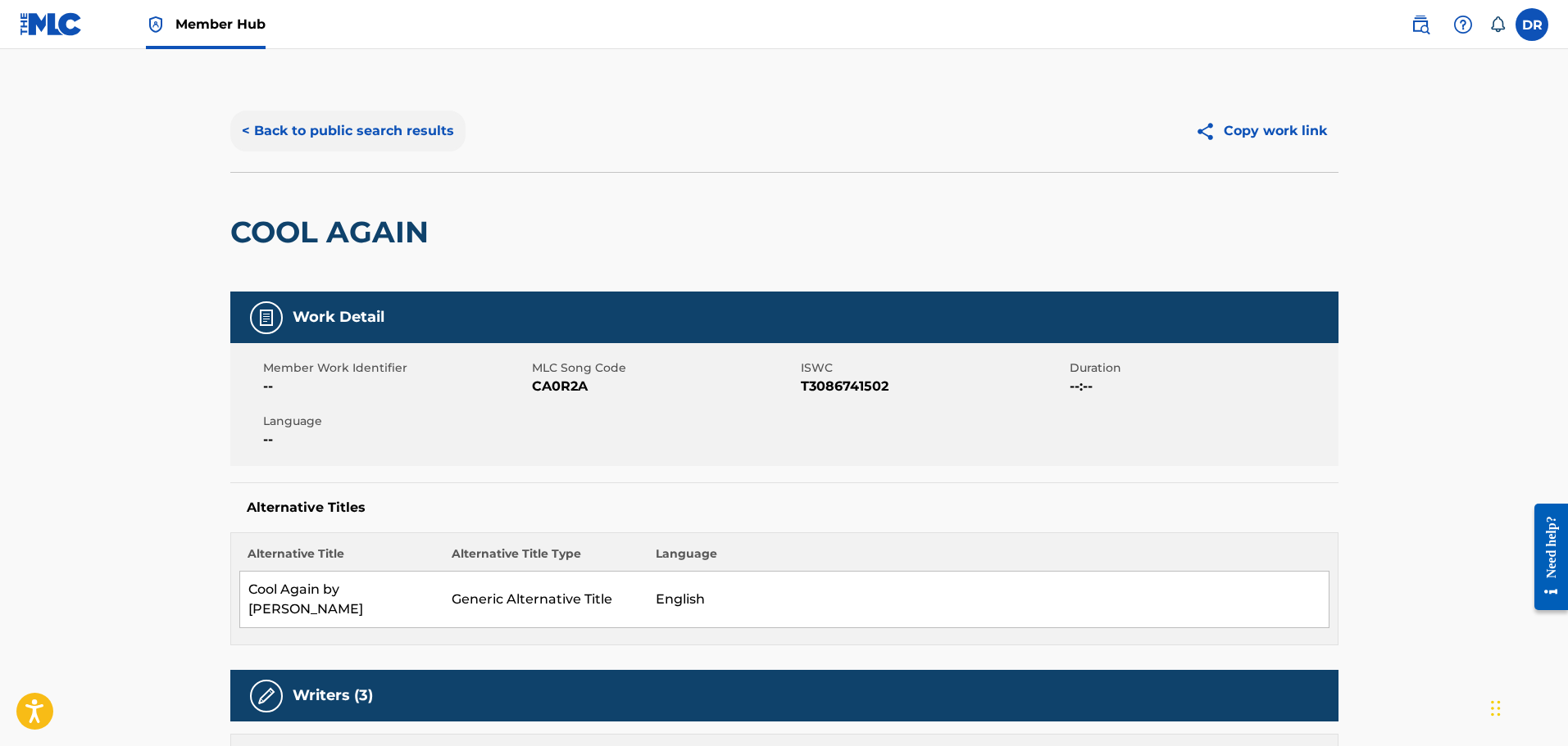
click at [393, 128] on button "< Back to public search results" at bounding box center [348, 130] width 235 height 41
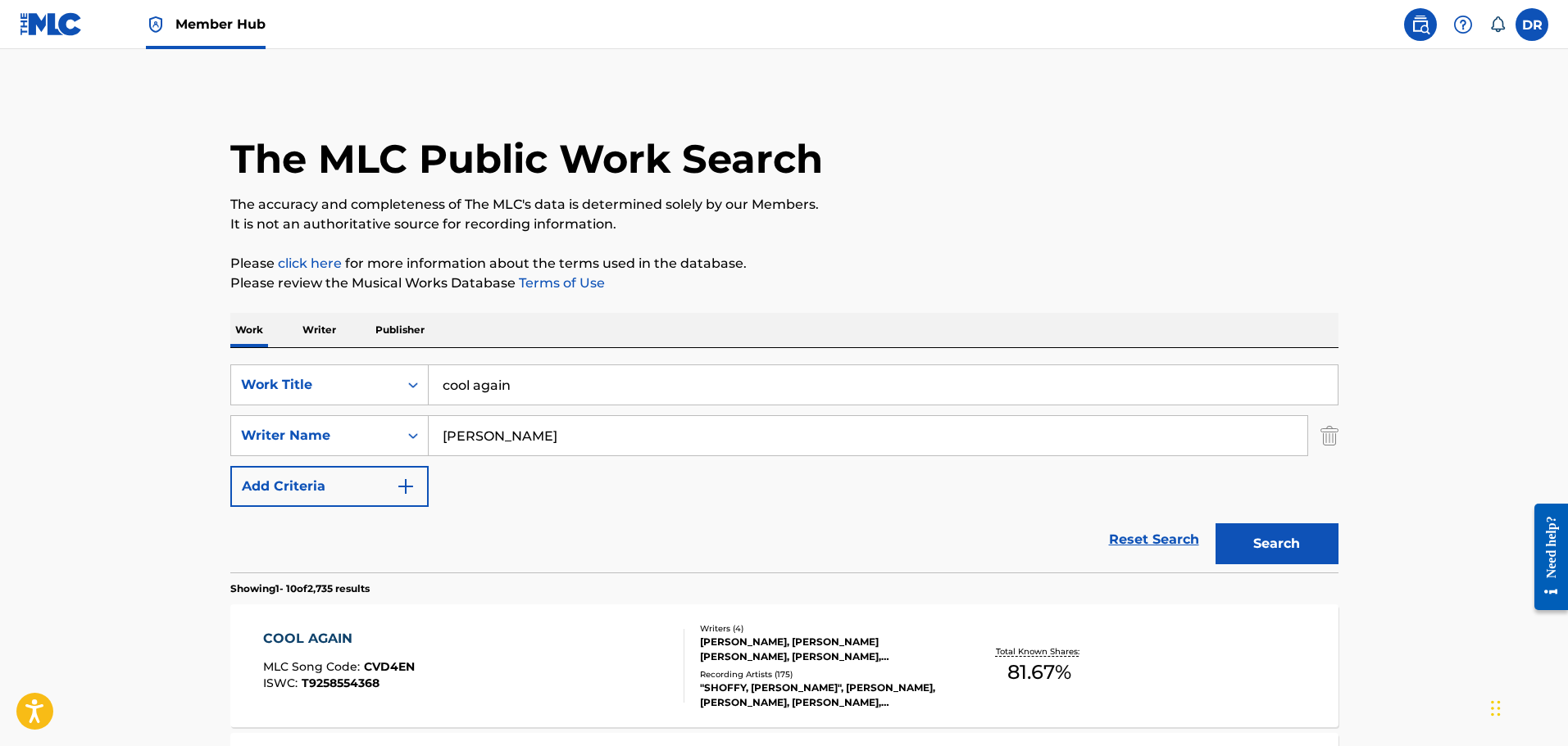
scroll to position [246, 0]
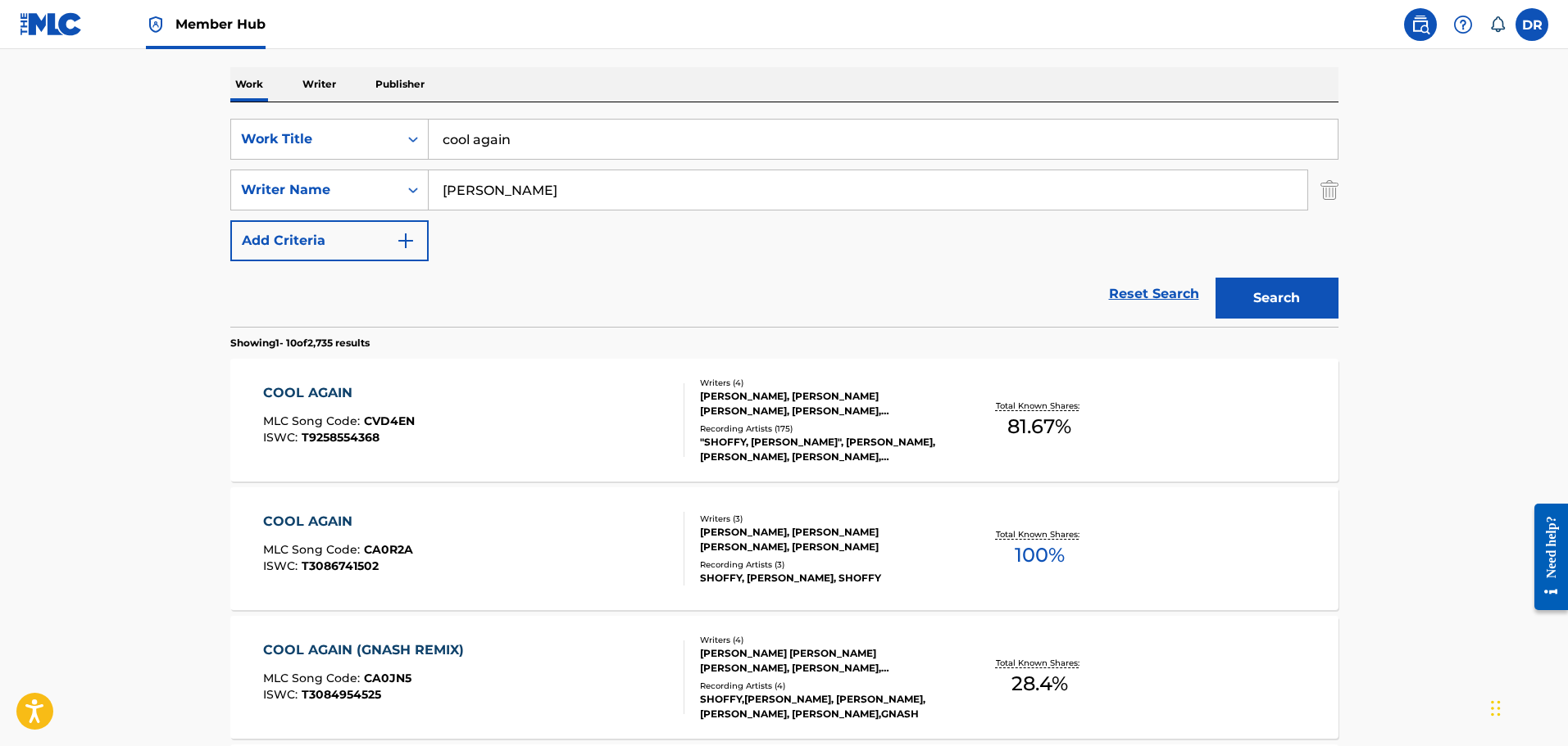
click at [310, 526] on div "COOL AGAIN" at bounding box center [338, 522] width 150 height 20
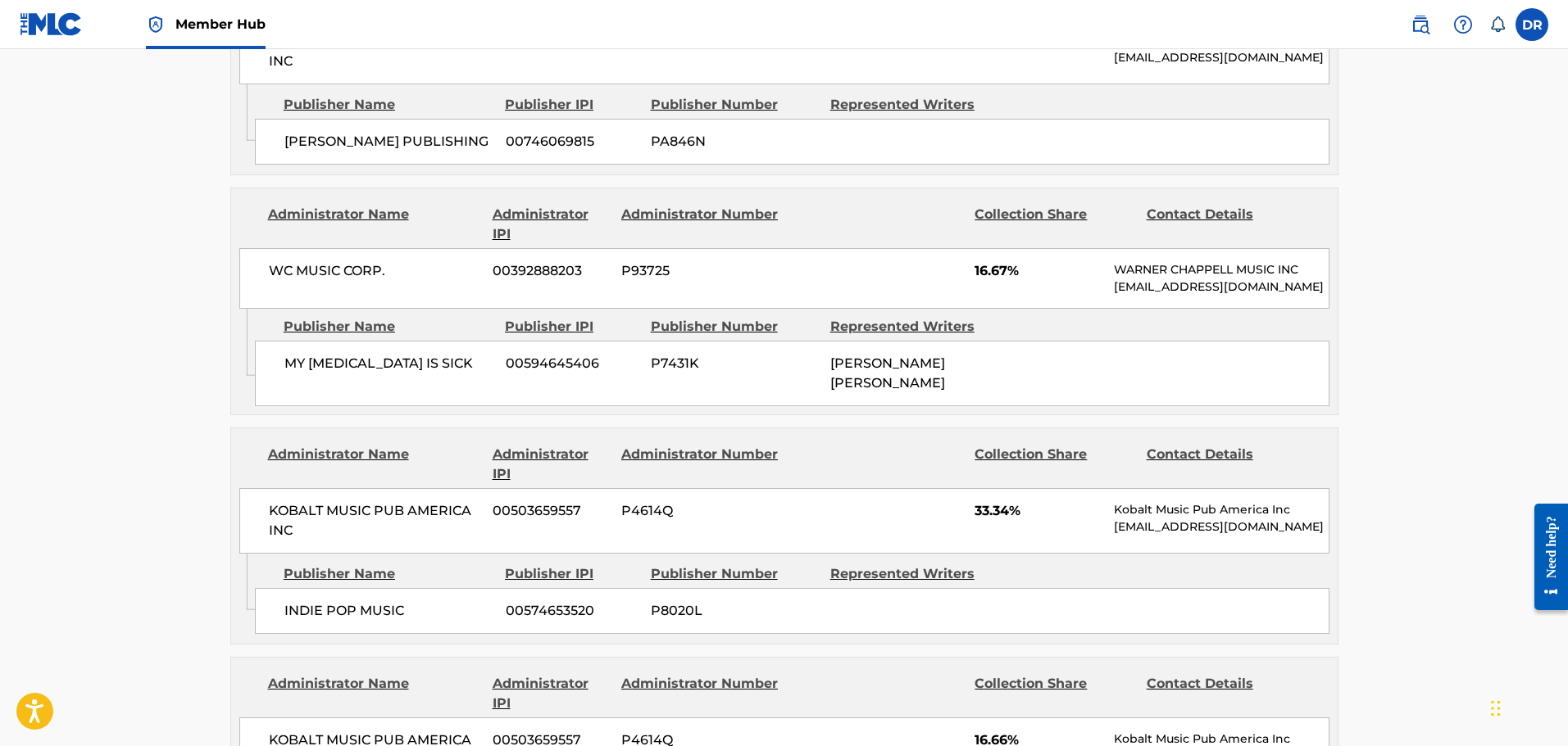
scroll to position [902, 0]
